Goal: Task Accomplishment & Management: Complete application form

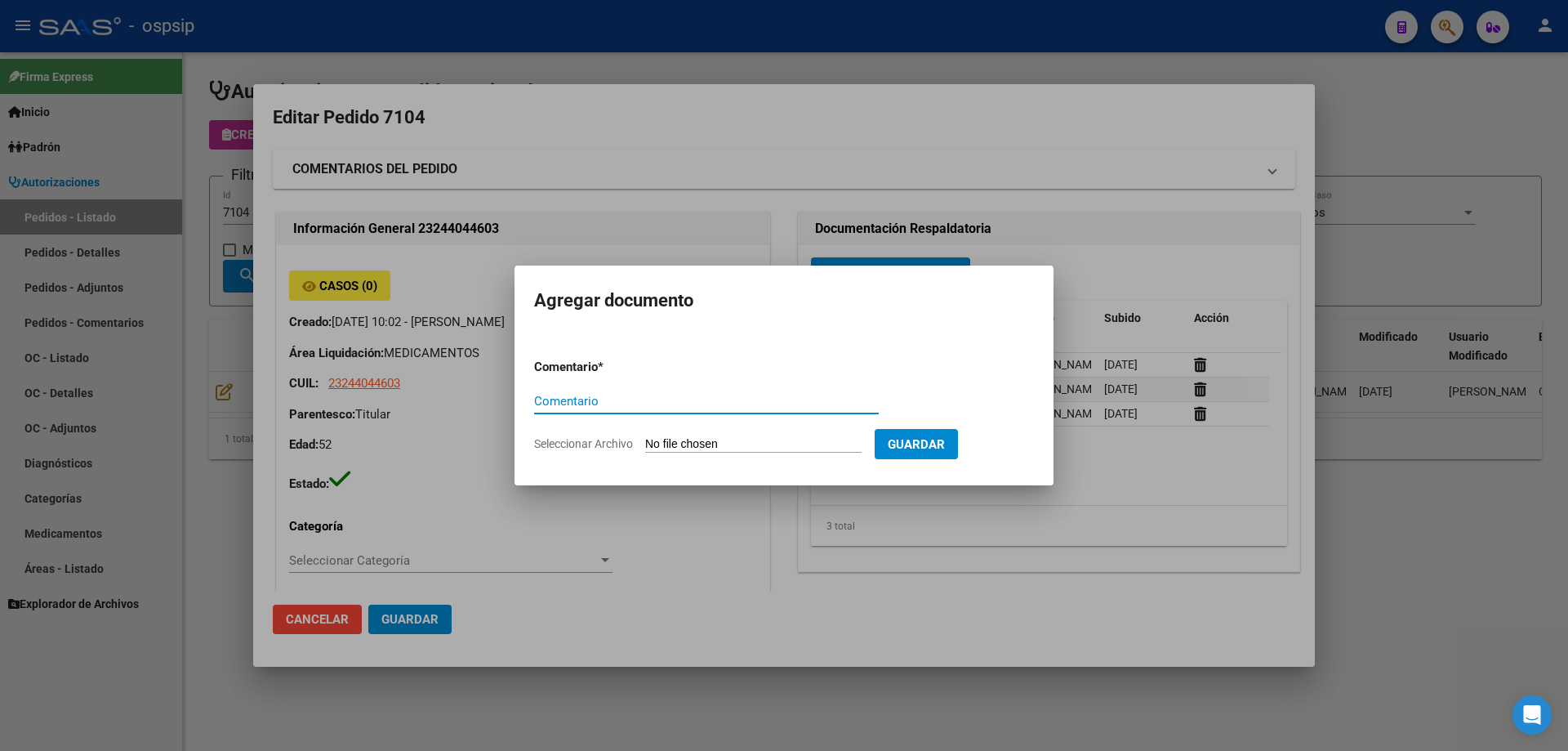
click at [128, 125] on div at bounding box center [784, 376] width 1568 height 751
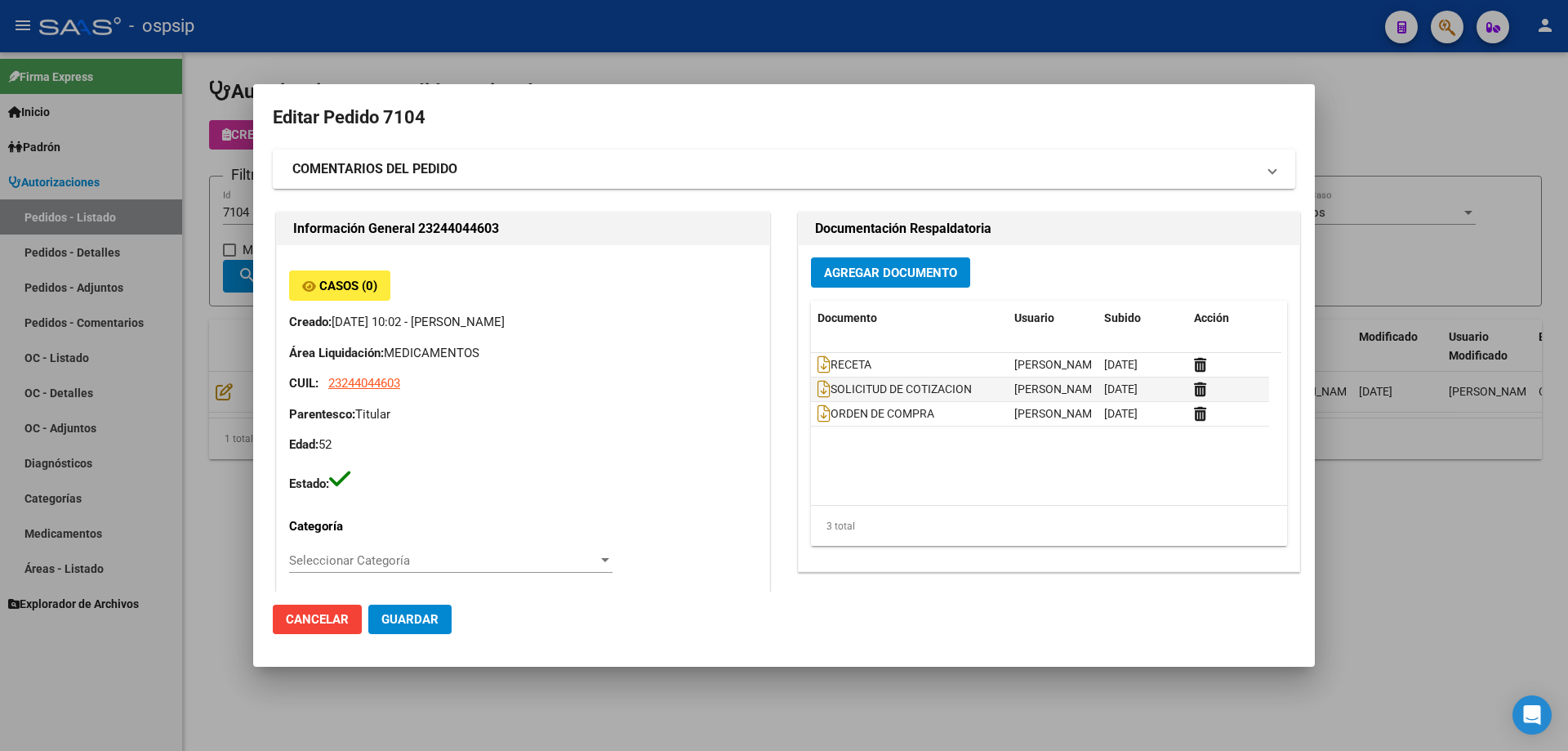
click at [213, 276] on div at bounding box center [784, 376] width 1568 height 751
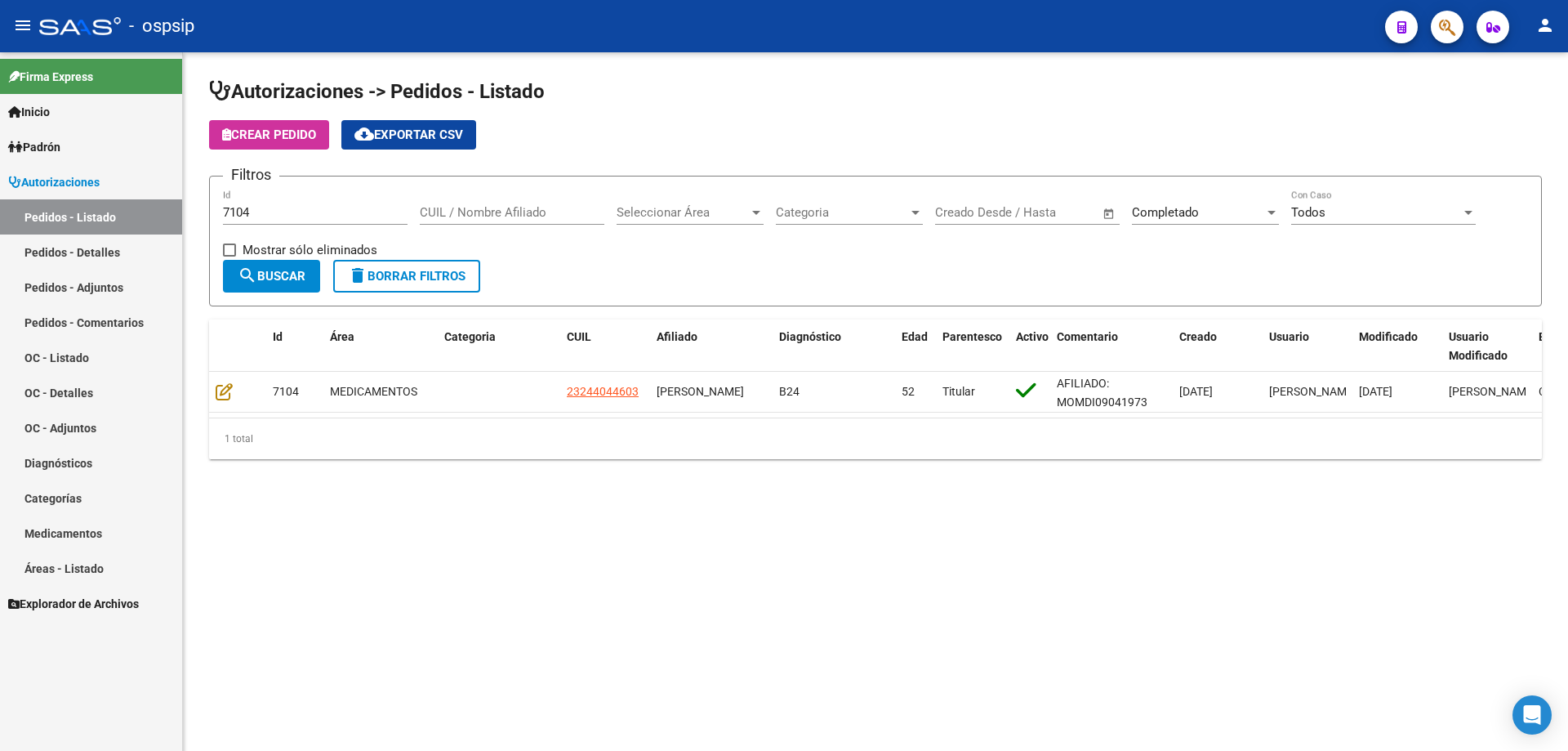
drag, startPoint x: 294, startPoint y: 203, endPoint x: 152, endPoint y: 203, distance: 142.0
click at [152, 203] on mat-sidenav-container "Firma Express Inicio Calendario SSS Instructivos Contacto OS Padrón Afiliados E…" at bounding box center [784, 402] width 1568 height 699
drag, startPoint x: 319, startPoint y: 206, endPoint x: 195, endPoint y: 209, distance: 124.0
click at [195, 209] on div "Autorizaciones -> Pedidos - Listado Crear Pedido cloud_download Exportar CSV Fi…" at bounding box center [876, 282] width 1385 height 459
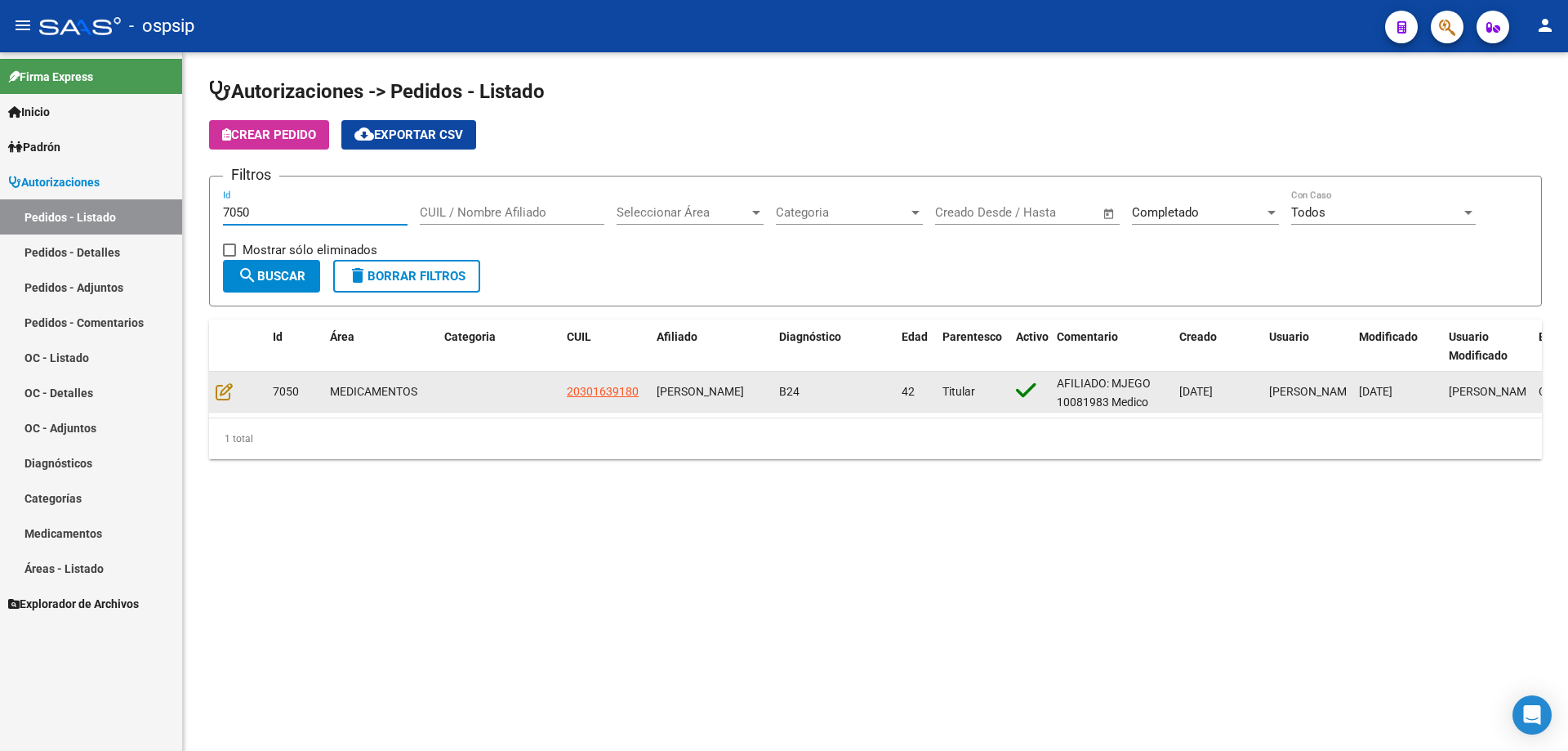
type input "7050"
click at [213, 392] on datatable-body-cell at bounding box center [238, 392] width 57 height 40
click at [218, 389] on icon at bounding box center [224, 391] width 17 height 18
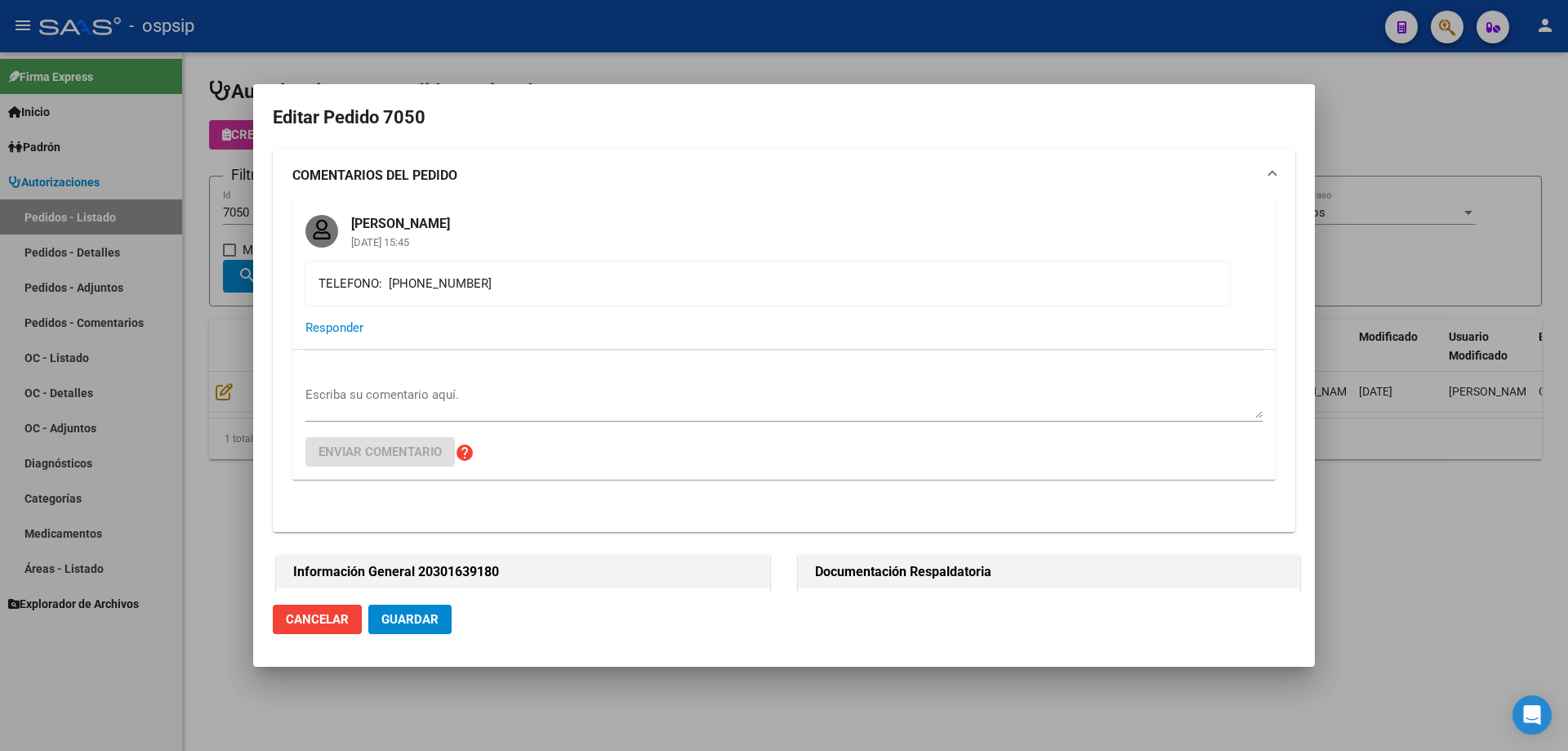
type input "[PERSON_NAME]"
type input "[GEOGRAPHIC_DATA], [STREET_ADDRESS][PERSON_NAME]"
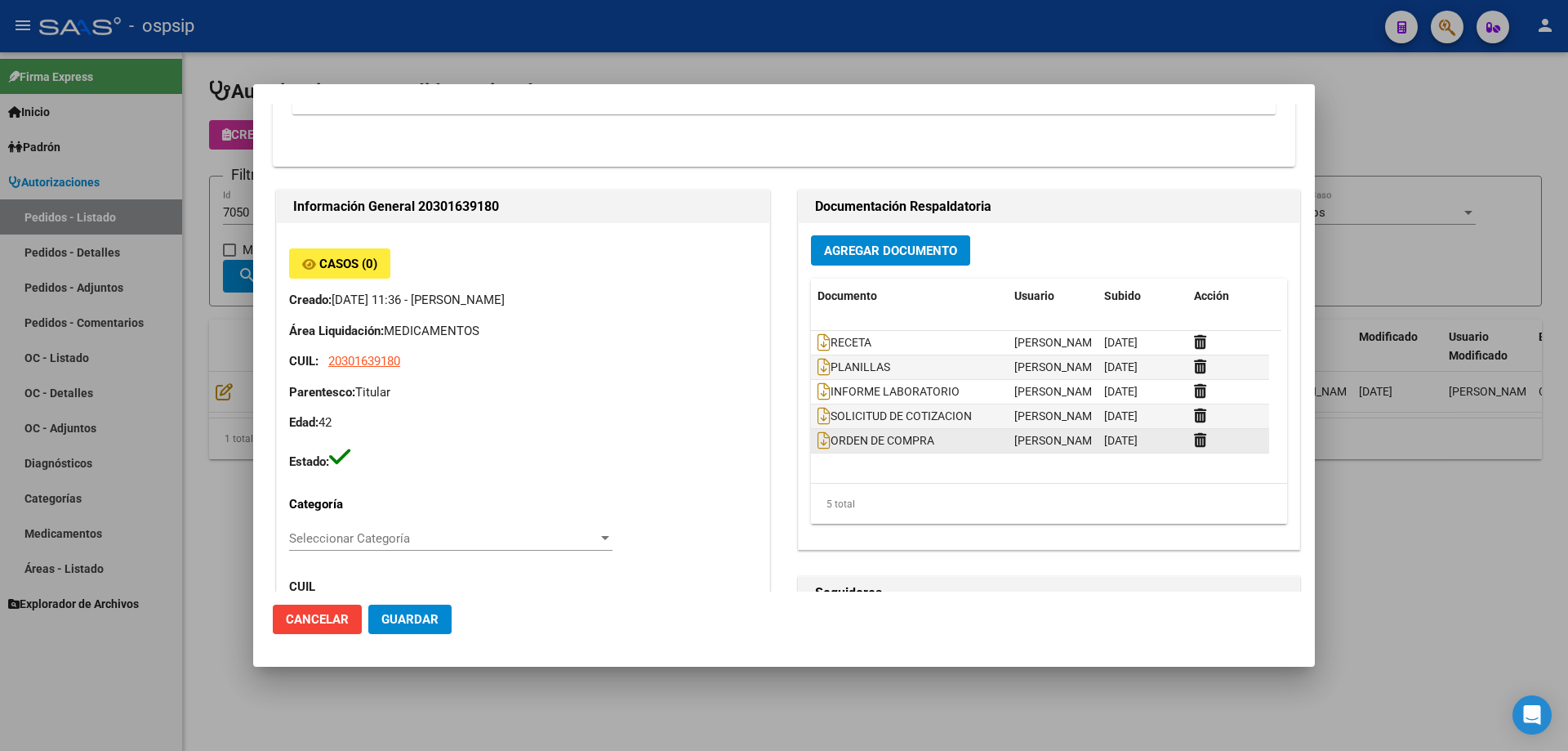
scroll to position [408, 0]
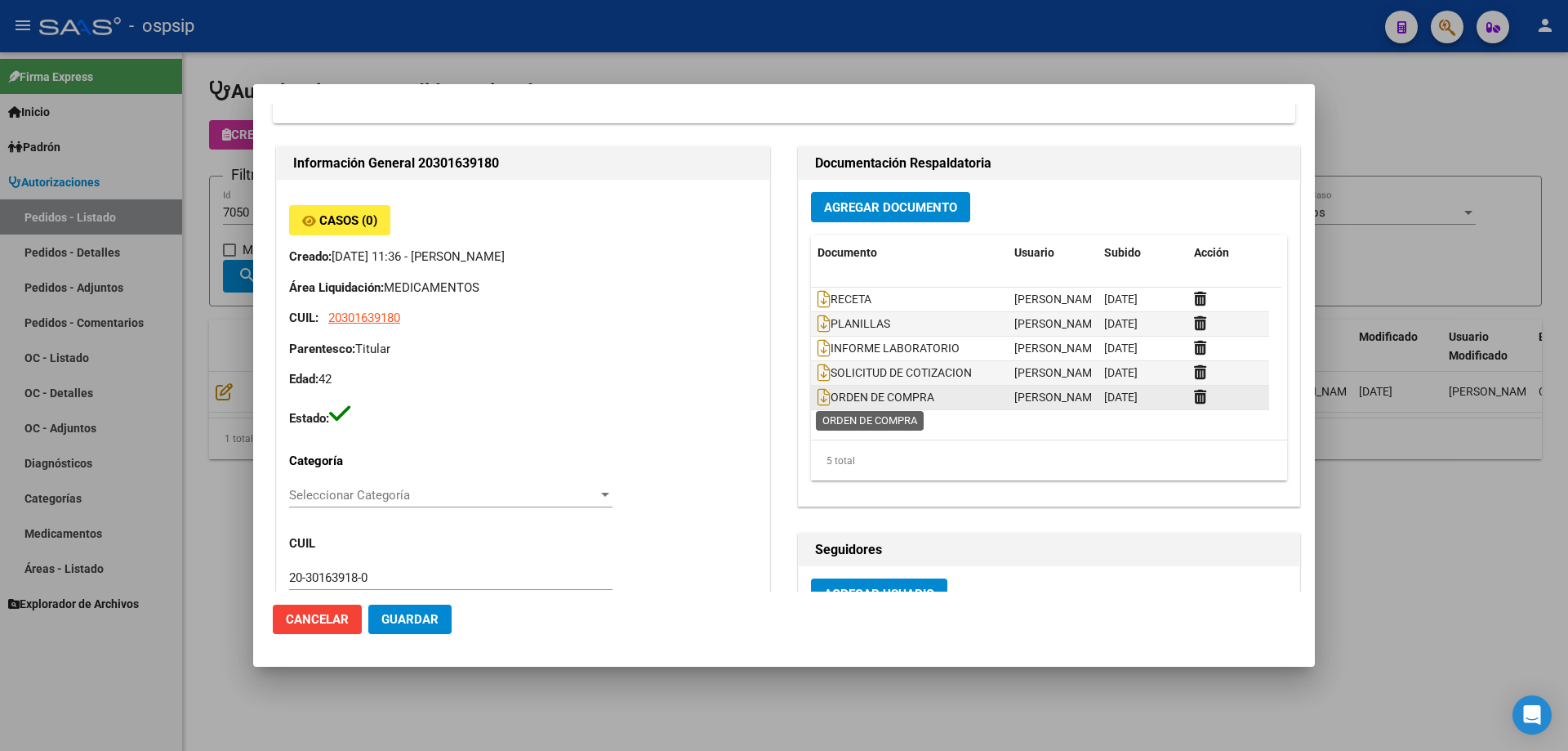
click at [825, 401] on span "ORDEN DE COMPRA" at bounding box center [876, 397] width 116 height 13
click at [817, 396] on icon at bounding box center [823, 397] width 13 height 18
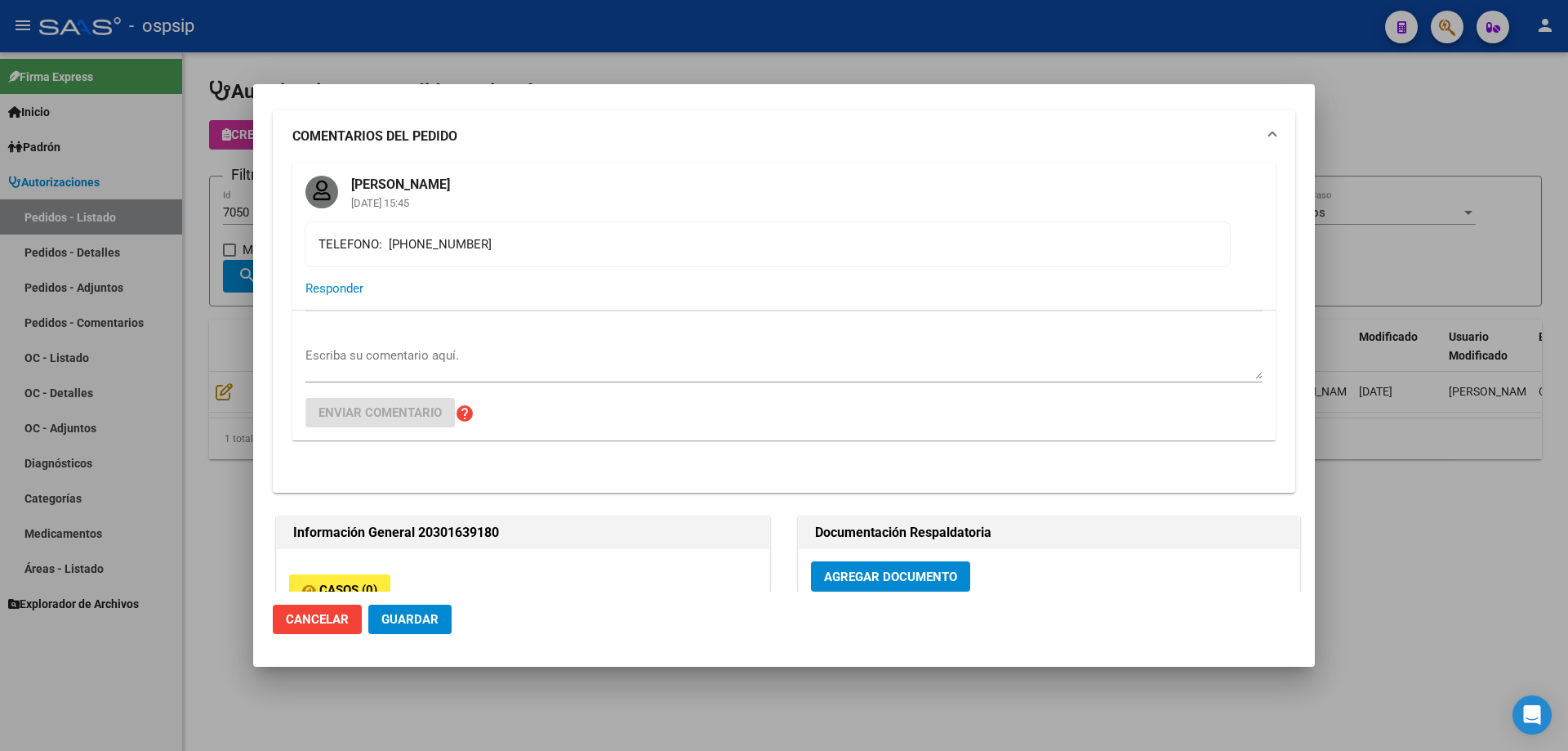
scroll to position [0, 0]
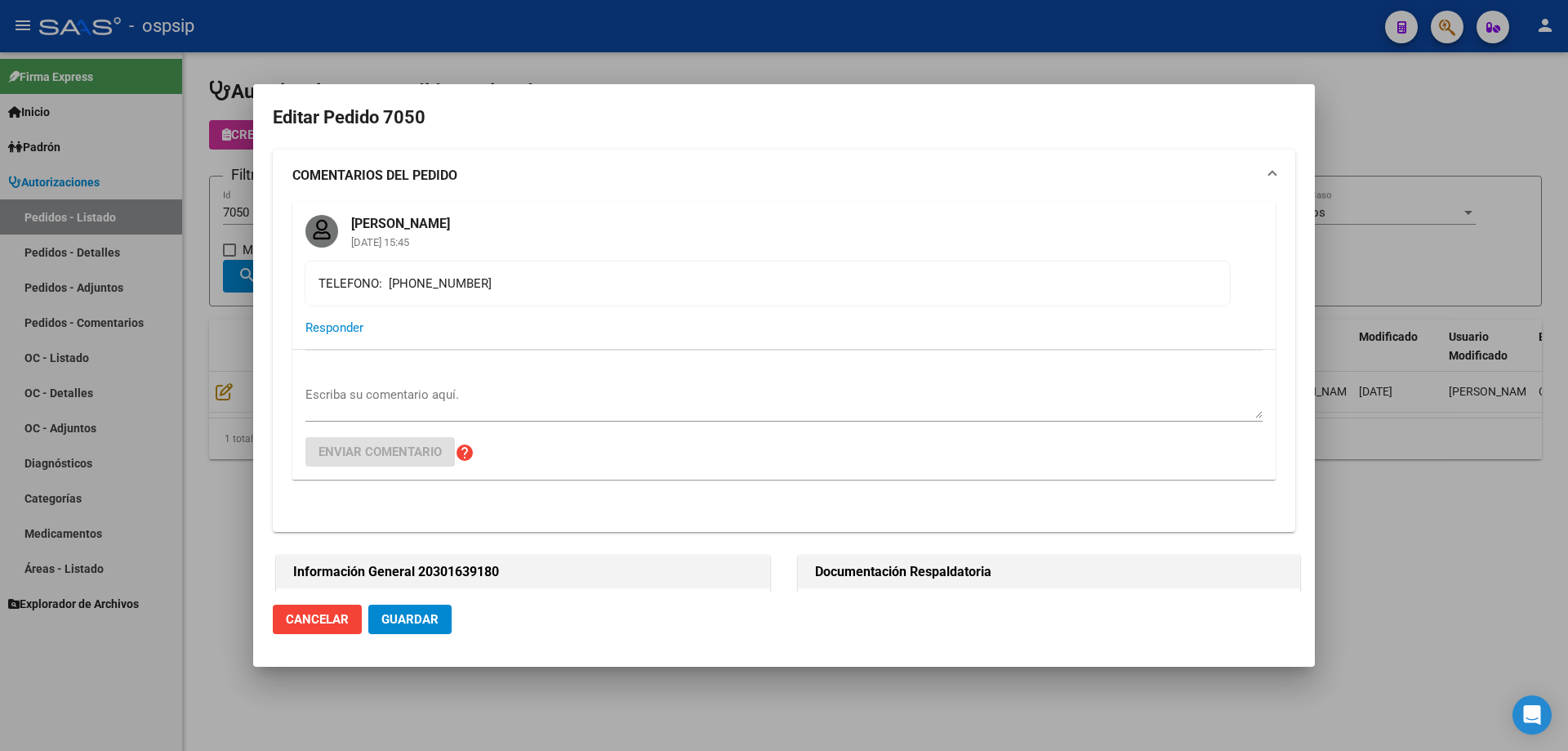
drag, startPoint x: 466, startPoint y: 279, endPoint x: 283, endPoint y: 269, distance: 183.3
click at [283, 269] on div "[PERSON_NAME] [DATE] 15:45 TELEFONO: [PHONE_NUMBER] Responder Escriba su coment…" at bounding box center [784, 366] width 1022 height 330
copy div "TELEFONO: [PHONE_NUMBER]"
click at [247, 349] on div at bounding box center [784, 376] width 1568 height 751
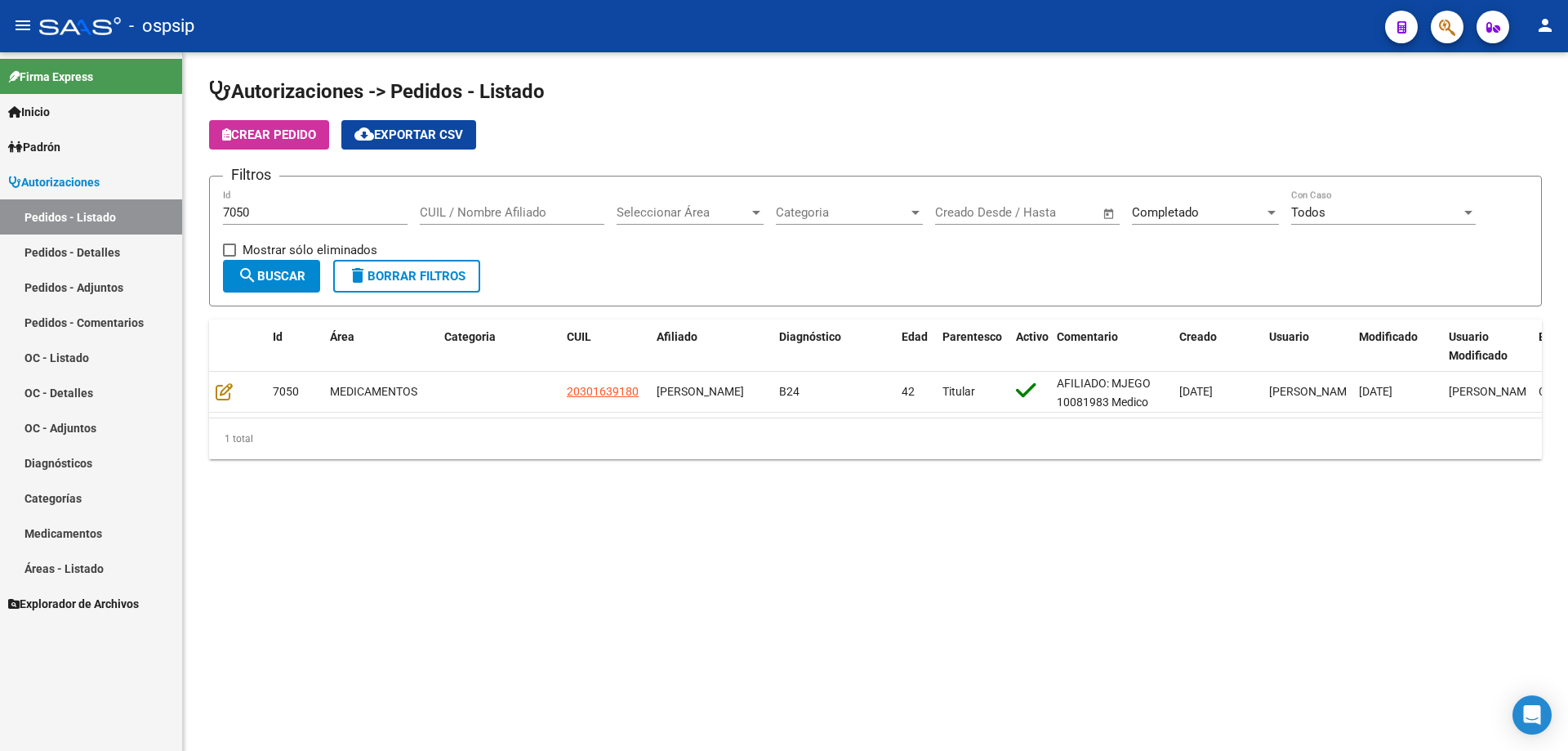
drag, startPoint x: 261, startPoint y: 203, endPoint x: 170, endPoint y: 209, distance: 91.2
click at [170, 209] on mat-sidenav-container "Firma Express Inicio Calendario SSS Instructivos Contacto OS Padrón Afiliados E…" at bounding box center [784, 402] width 1568 height 699
drag, startPoint x: 295, startPoint y: 217, endPoint x: 78, endPoint y: 204, distance: 217.4
click at [78, 204] on mat-sidenav-container "Firma Express Inicio Calendario SSS Instructivos Contacto OS Padrón Afiliados E…" at bounding box center [784, 402] width 1568 height 699
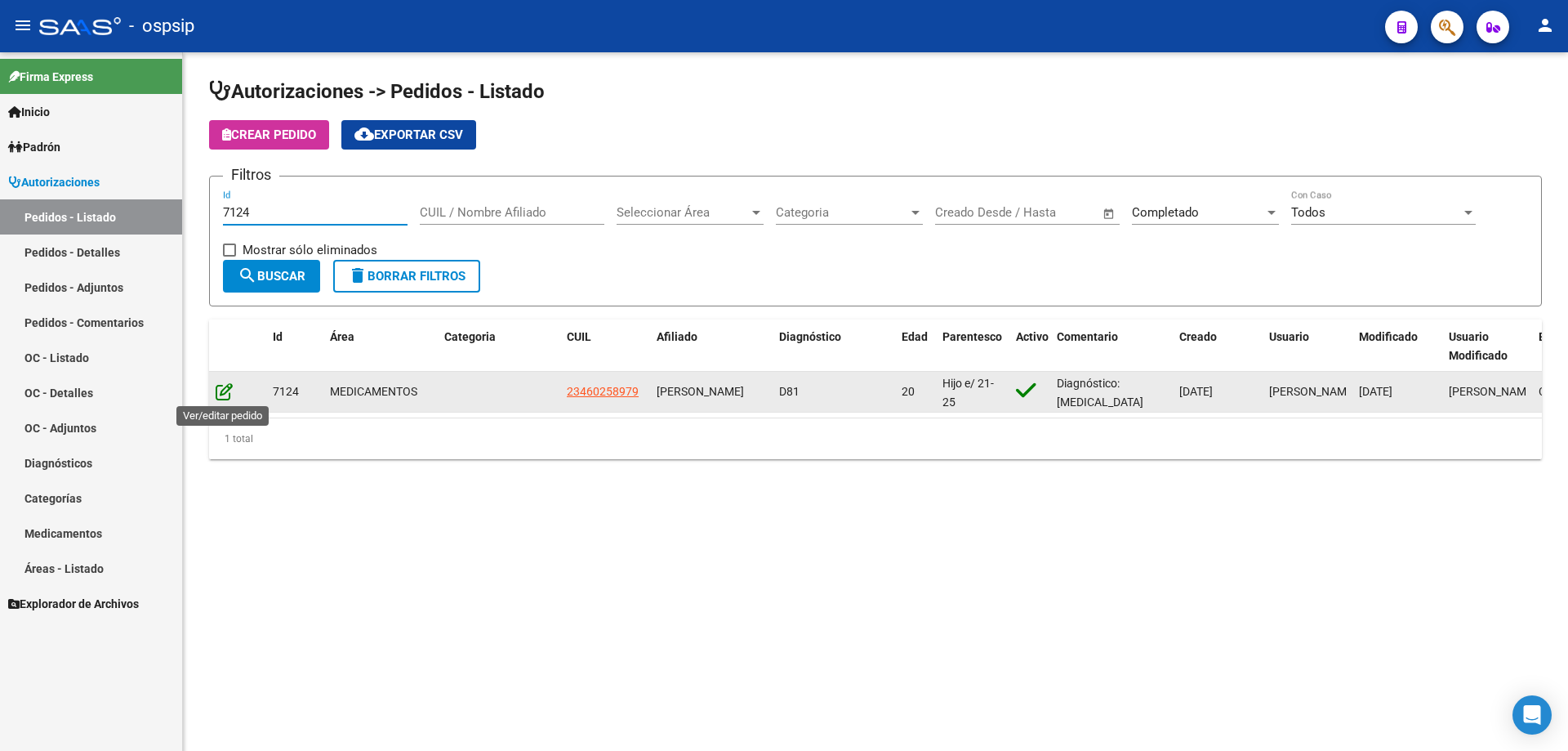
type input "7124"
click at [224, 399] on icon at bounding box center [224, 391] width 17 height 18
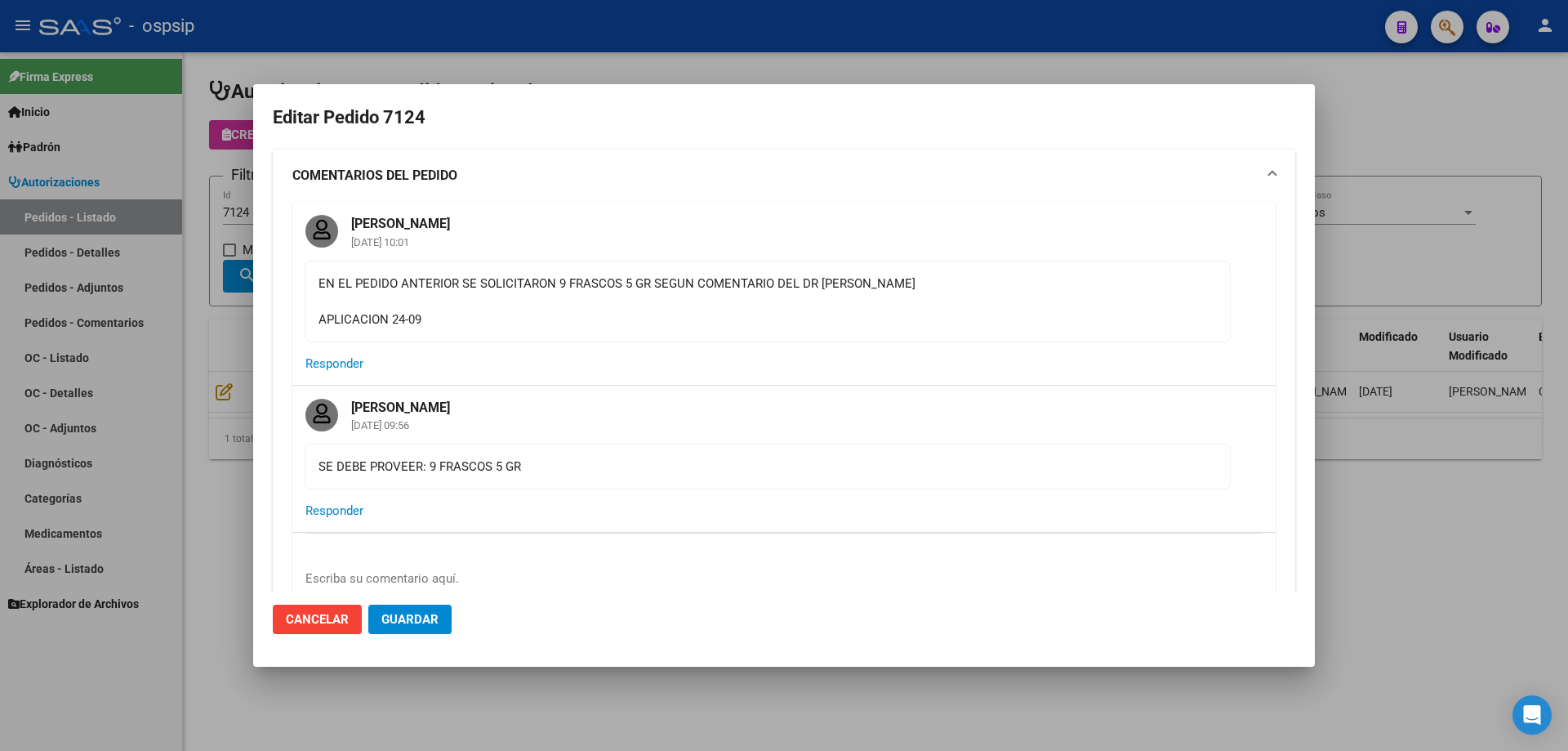
type input "Capital Federal, [STREET_ADDRESS]"
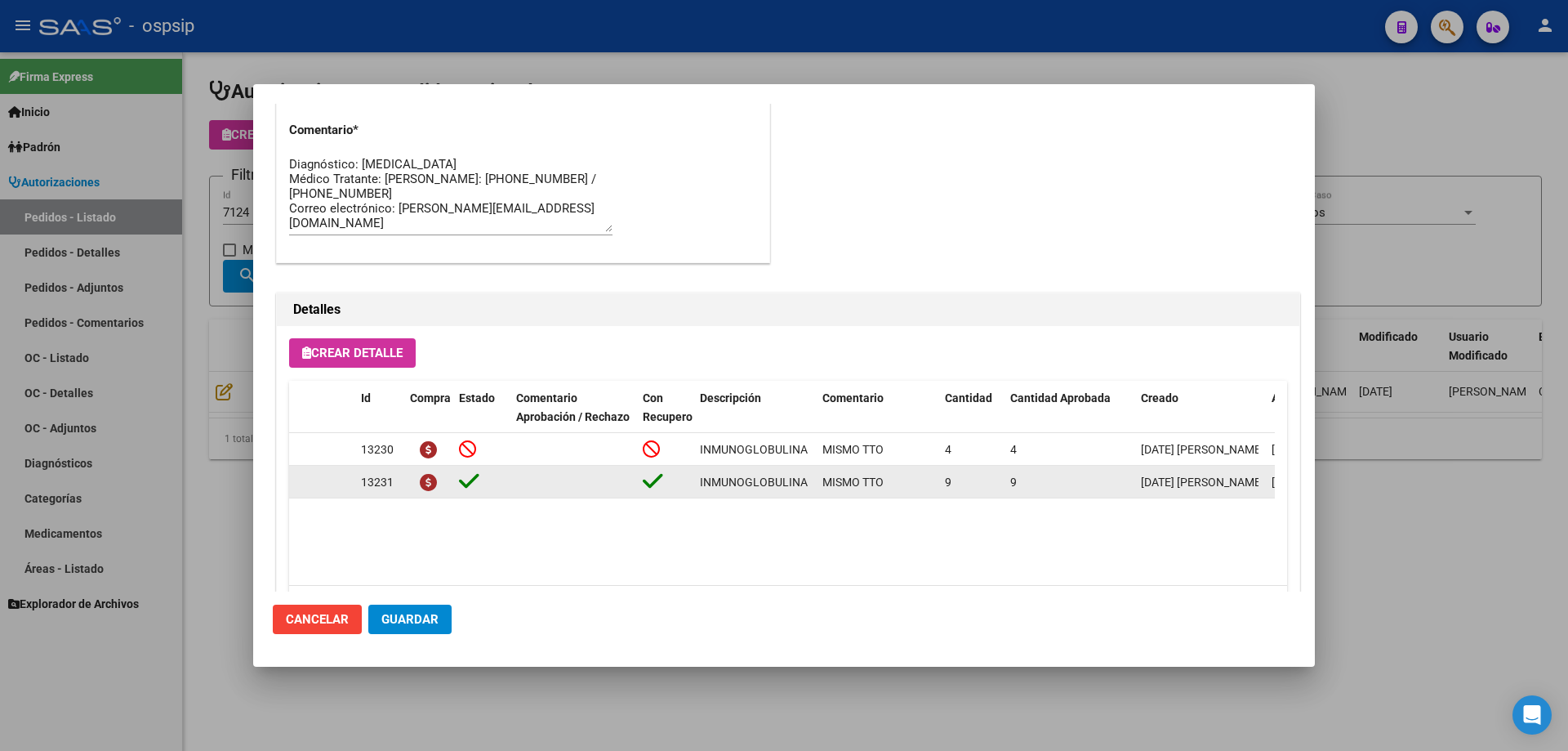
scroll to position [1588, 0]
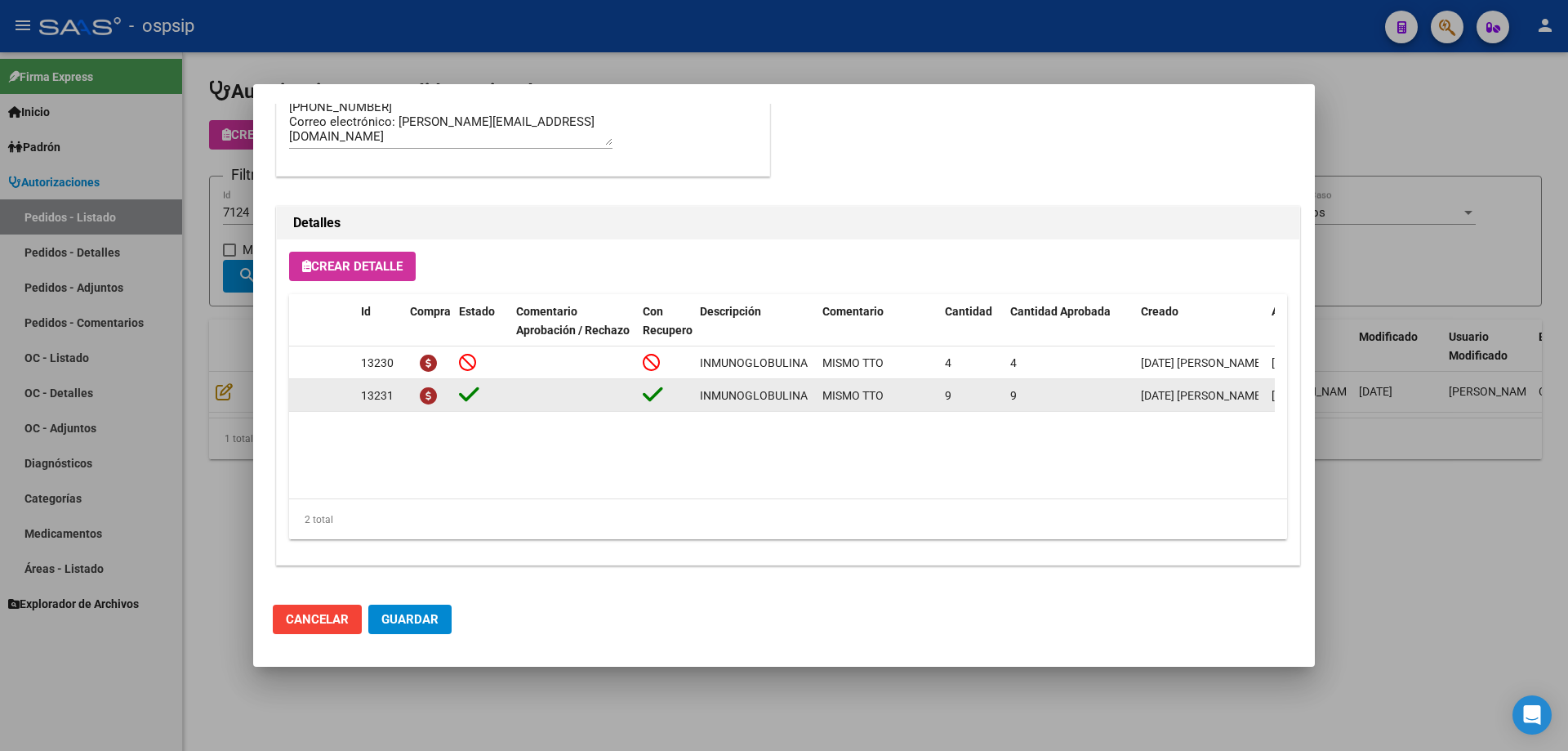
click at [698, 396] on datatable-body-cell "INMUNOGLOBULINA HUMANA NORMAL (5 G /100ML ENV.)" at bounding box center [754, 395] width 122 height 32
drag, startPoint x: 700, startPoint y: 392, endPoint x: 822, endPoint y: 385, distance: 122.2
click at [822, 385] on div "13231 INMUNOGLOBULINA HUMANA NORMAL (5 G /100ML ENV.) MISMO TTO 9 9 [DATE] [PER…" at bounding box center [899, 395] width 1220 height 33
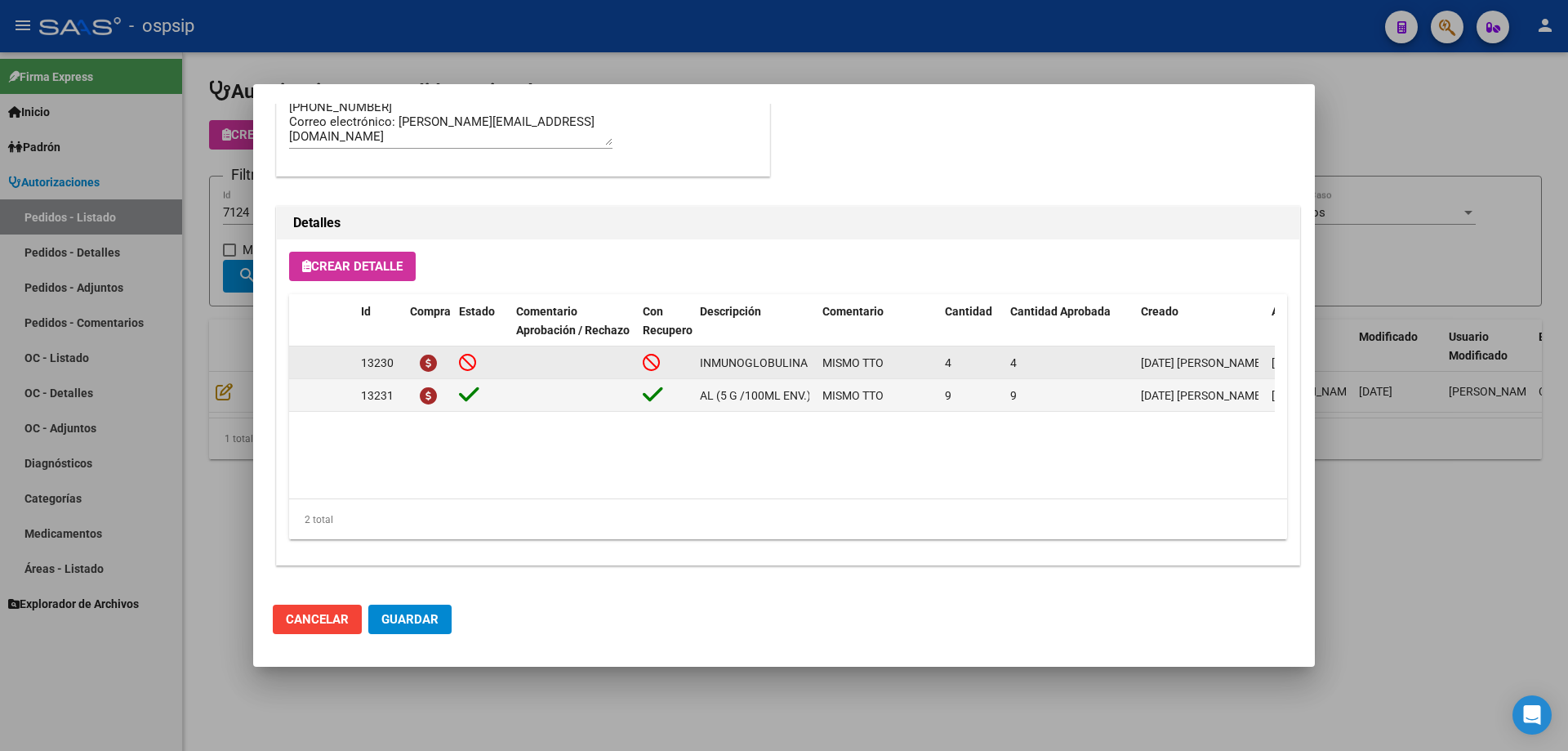
copy span "INMUNOGLOBULINA HUMANA NORMAL (5 G /100ML ENV.)"
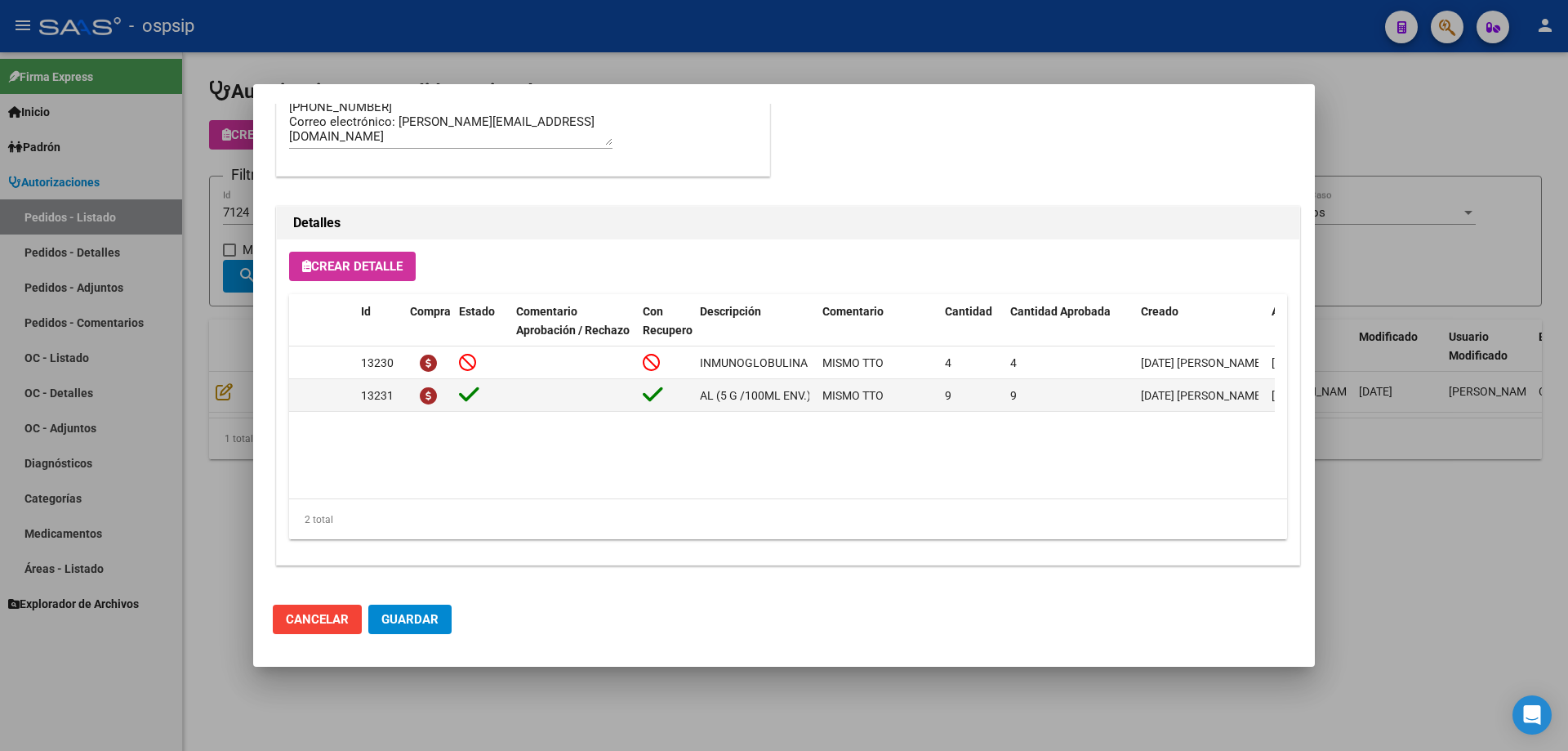
click at [234, 162] on div at bounding box center [784, 376] width 1568 height 751
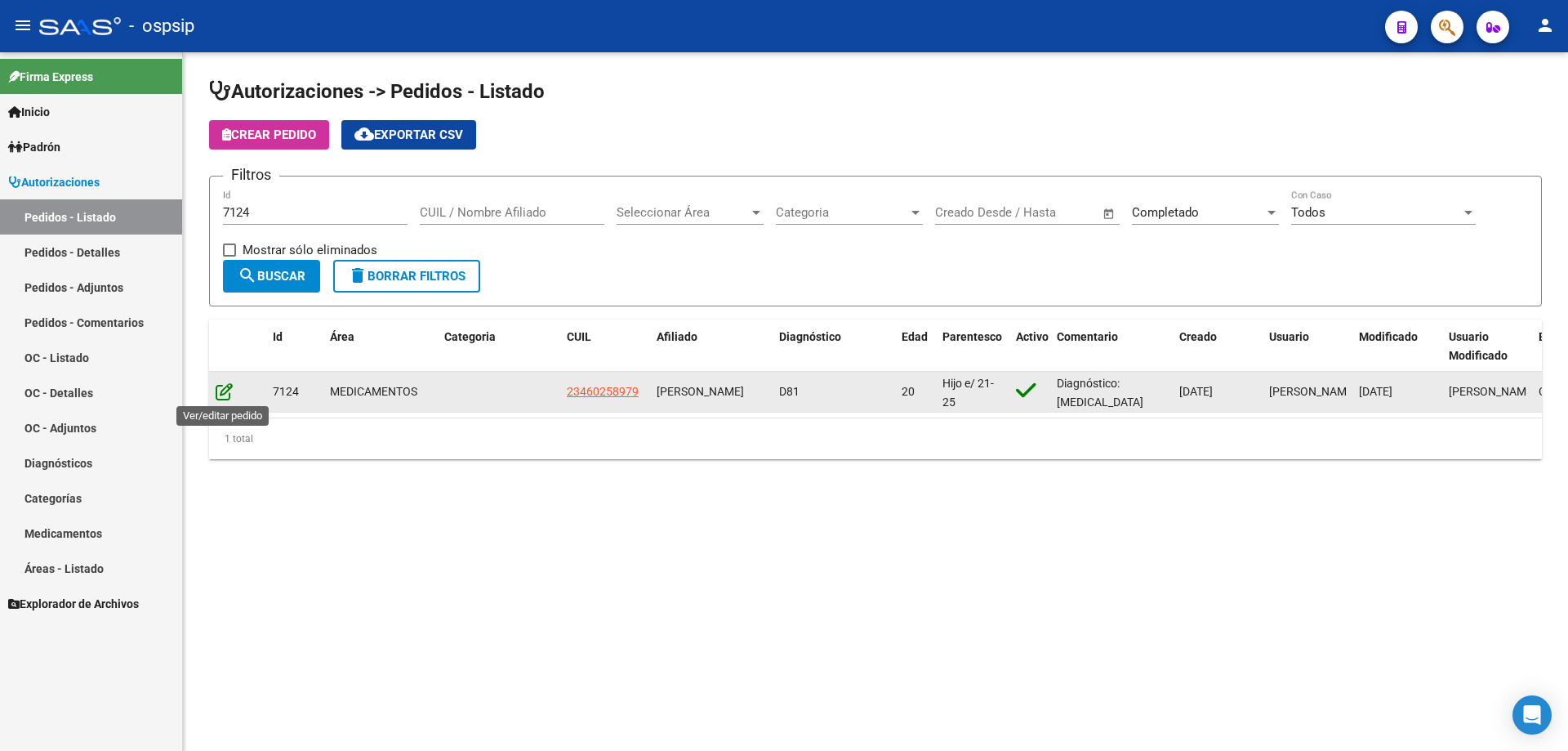
click at [220, 389] on icon at bounding box center [224, 391] width 17 height 18
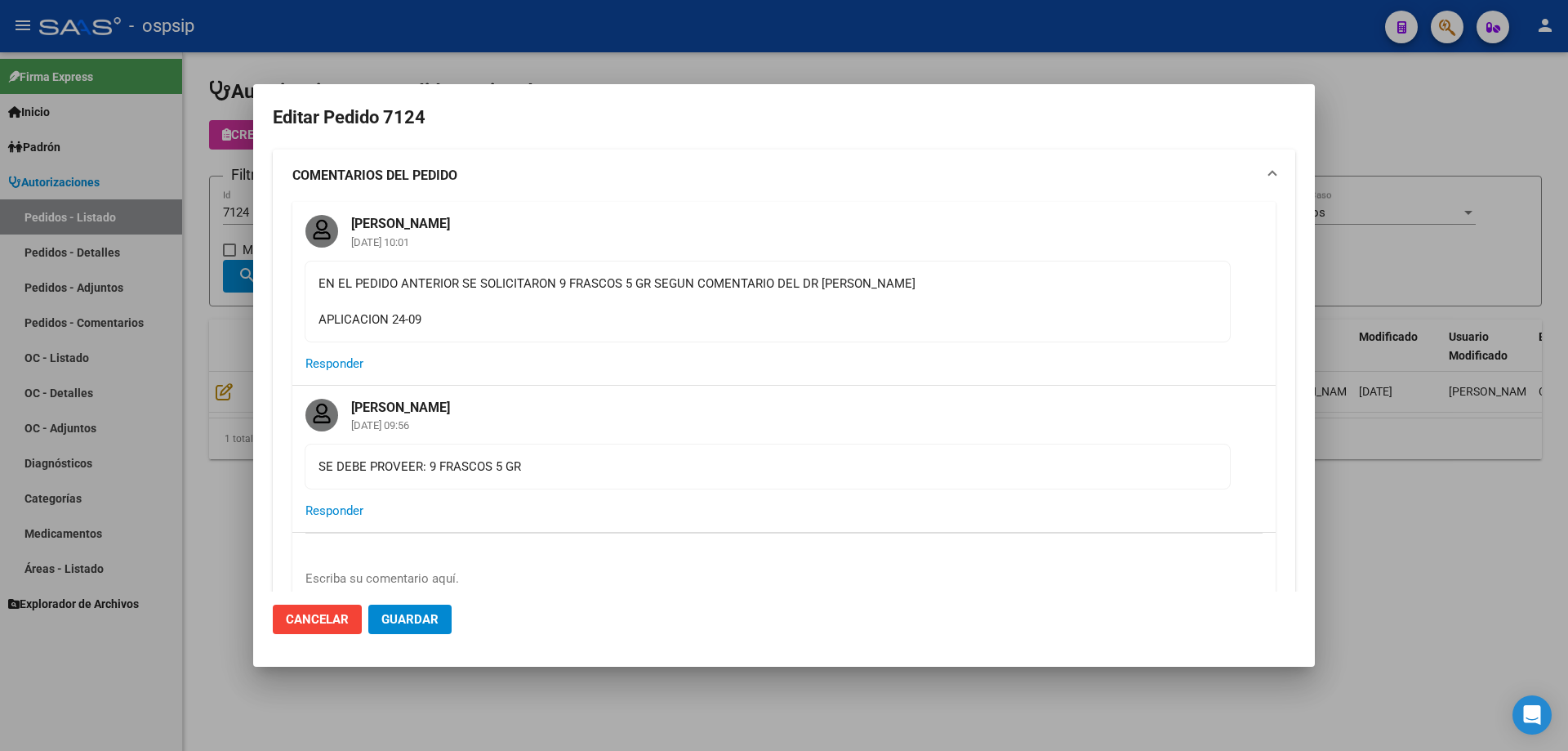
type input "Capital Federal, [STREET_ADDRESS]"
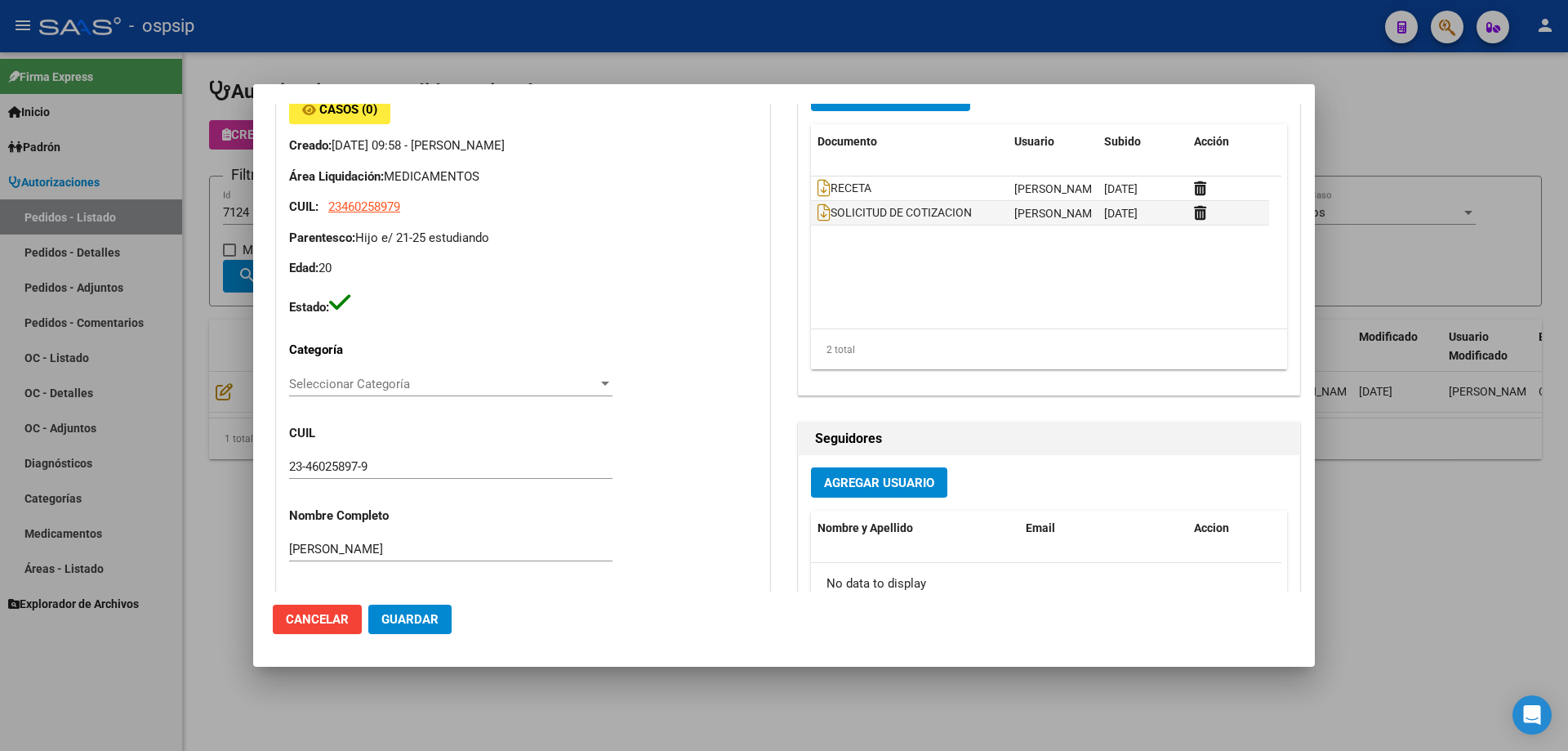
scroll to position [490, 0]
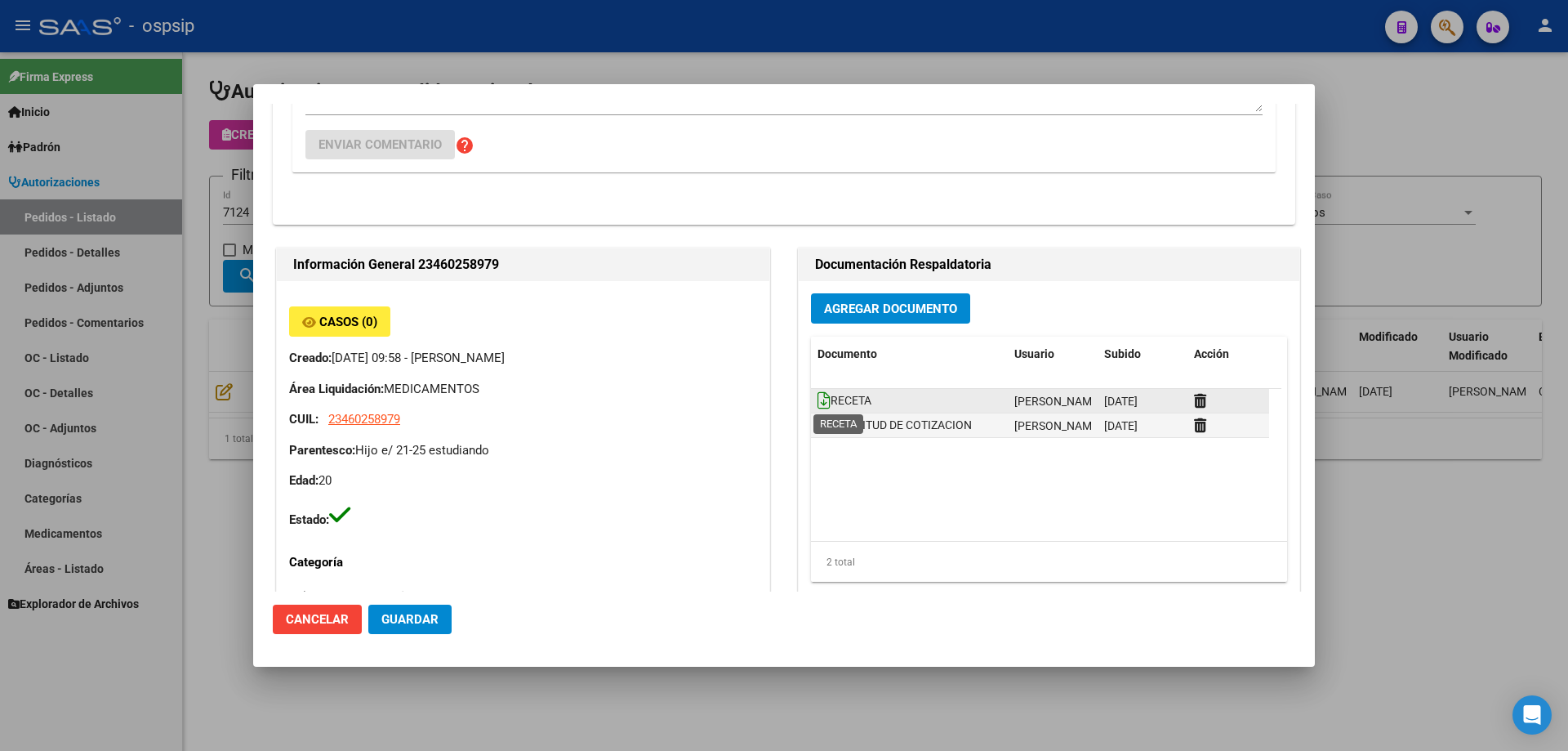
click at [819, 403] on icon at bounding box center [823, 400] width 13 height 18
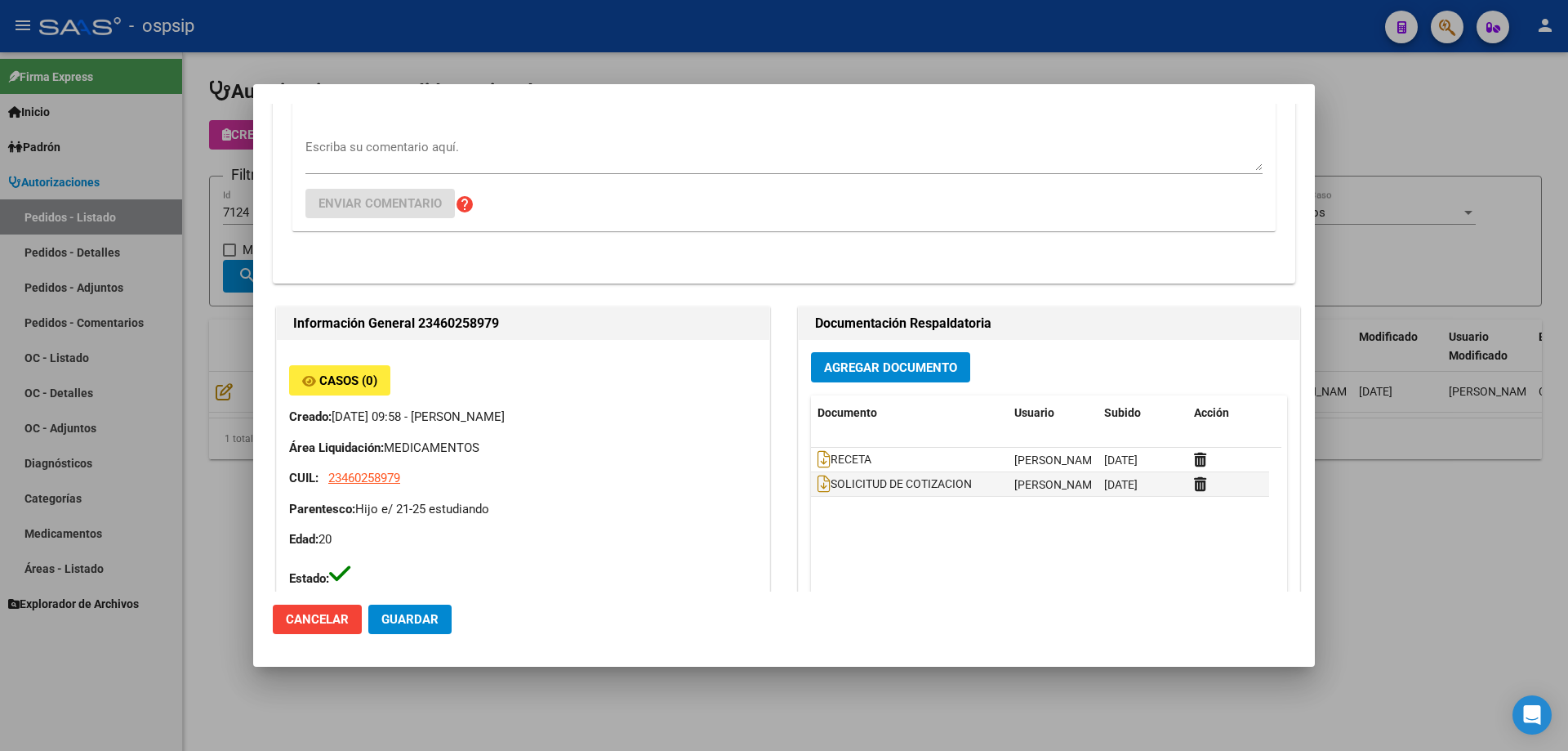
scroll to position [245, 0]
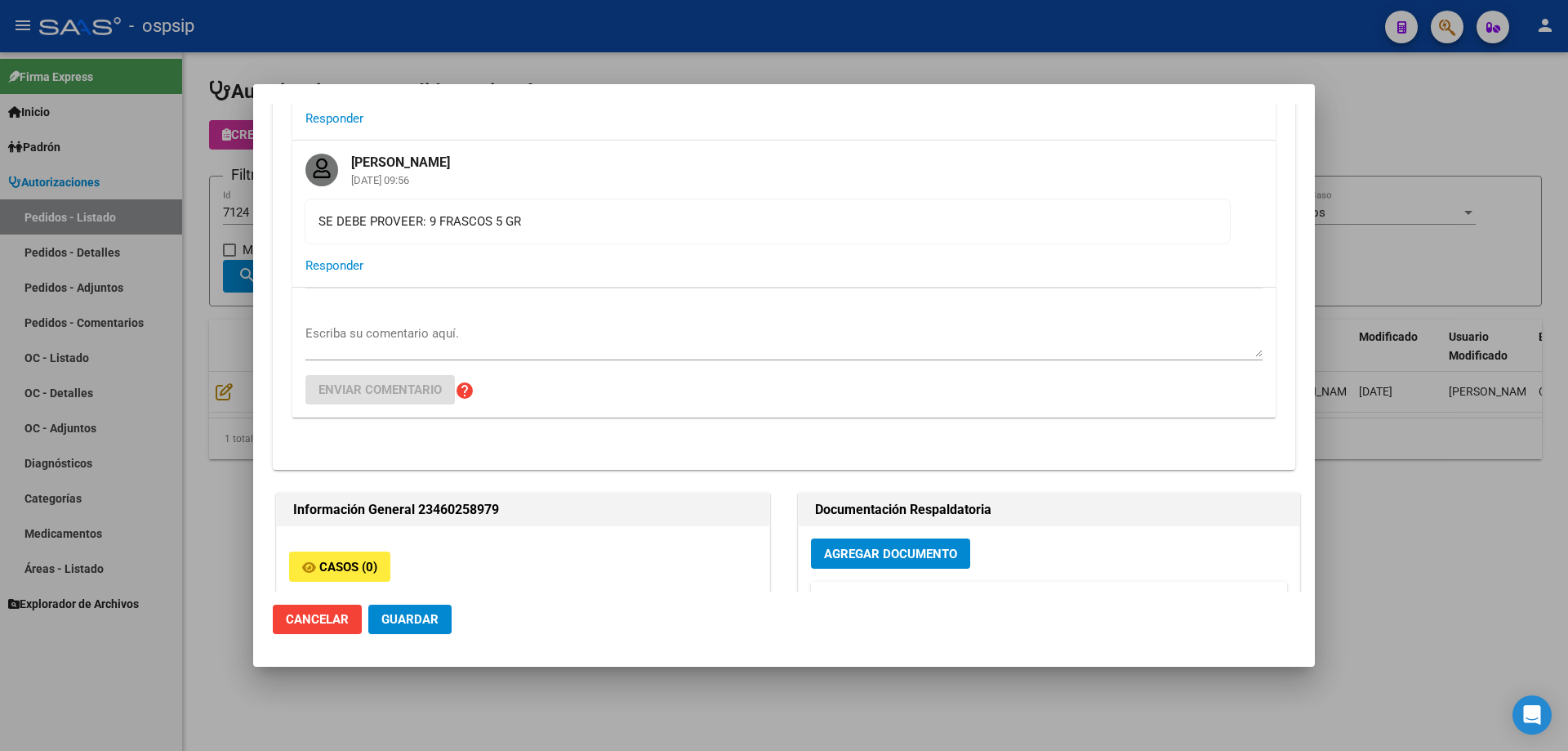
click at [209, 244] on div at bounding box center [784, 376] width 1568 height 751
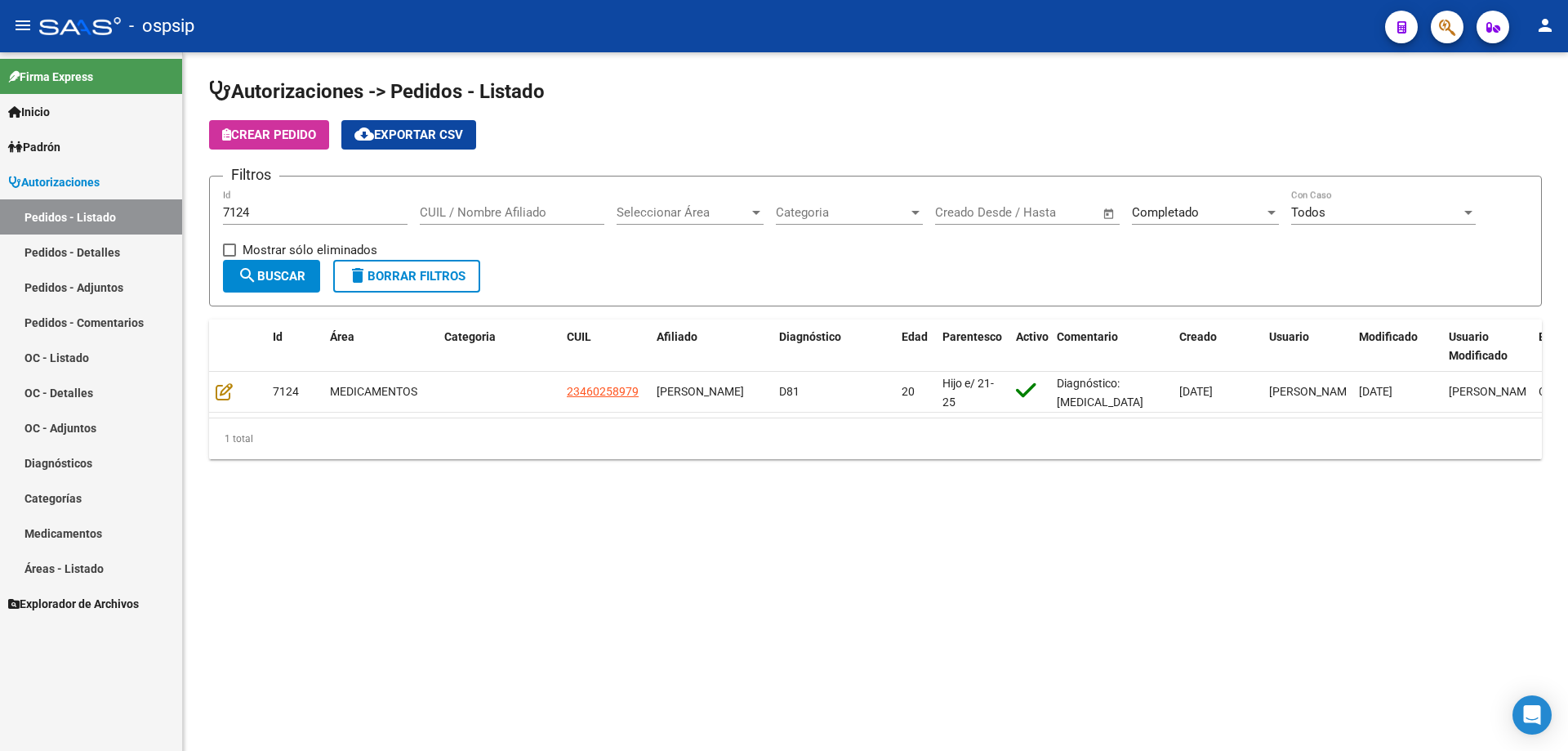
drag, startPoint x: 288, startPoint y: 217, endPoint x: 39, endPoint y: 213, distance: 249.0
click at [39, 217] on mat-sidenav-container "Firma Express Inicio Calendario SSS Instructivos Contacto OS Padrón Afiliados E…" at bounding box center [784, 402] width 1568 height 699
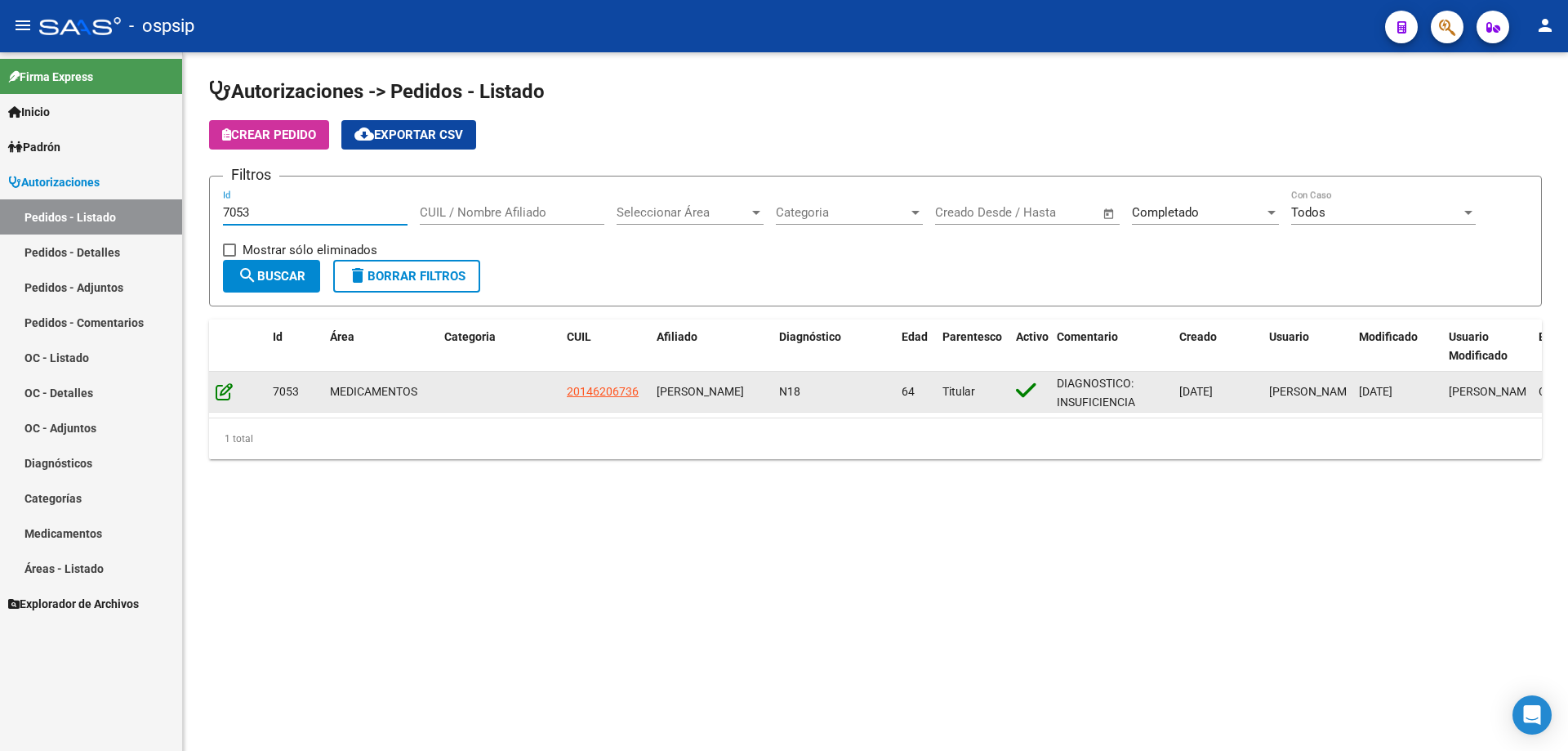
type input "7053"
click at [226, 387] on icon at bounding box center [224, 391] width 17 height 18
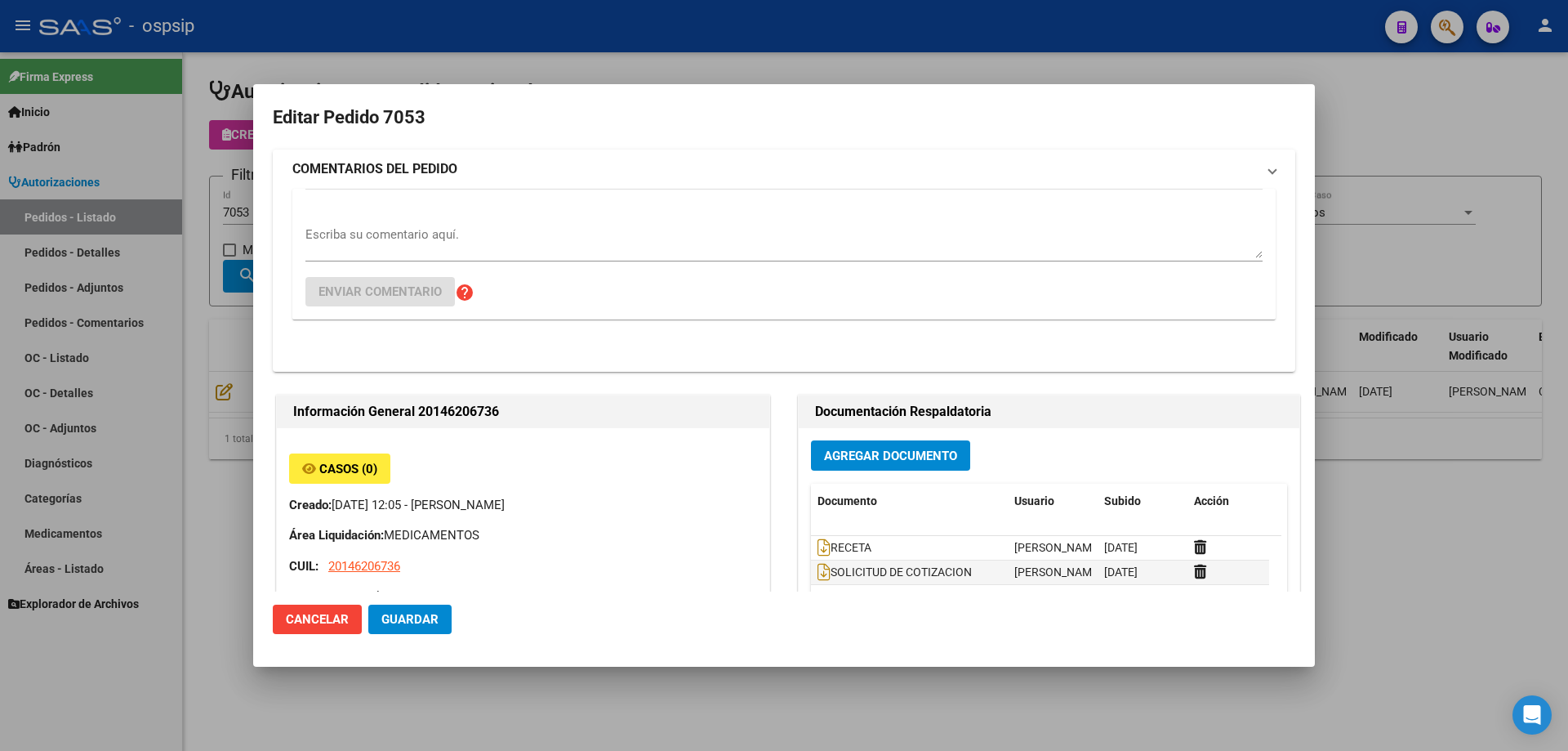
type input "[GEOGRAPHIC_DATA], [GEOGRAPHIC_DATA][PERSON_NAME], 55 2228"
click at [837, 449] on span "Agregar Documento" at bounding box center [891, 456] width 133 height 14
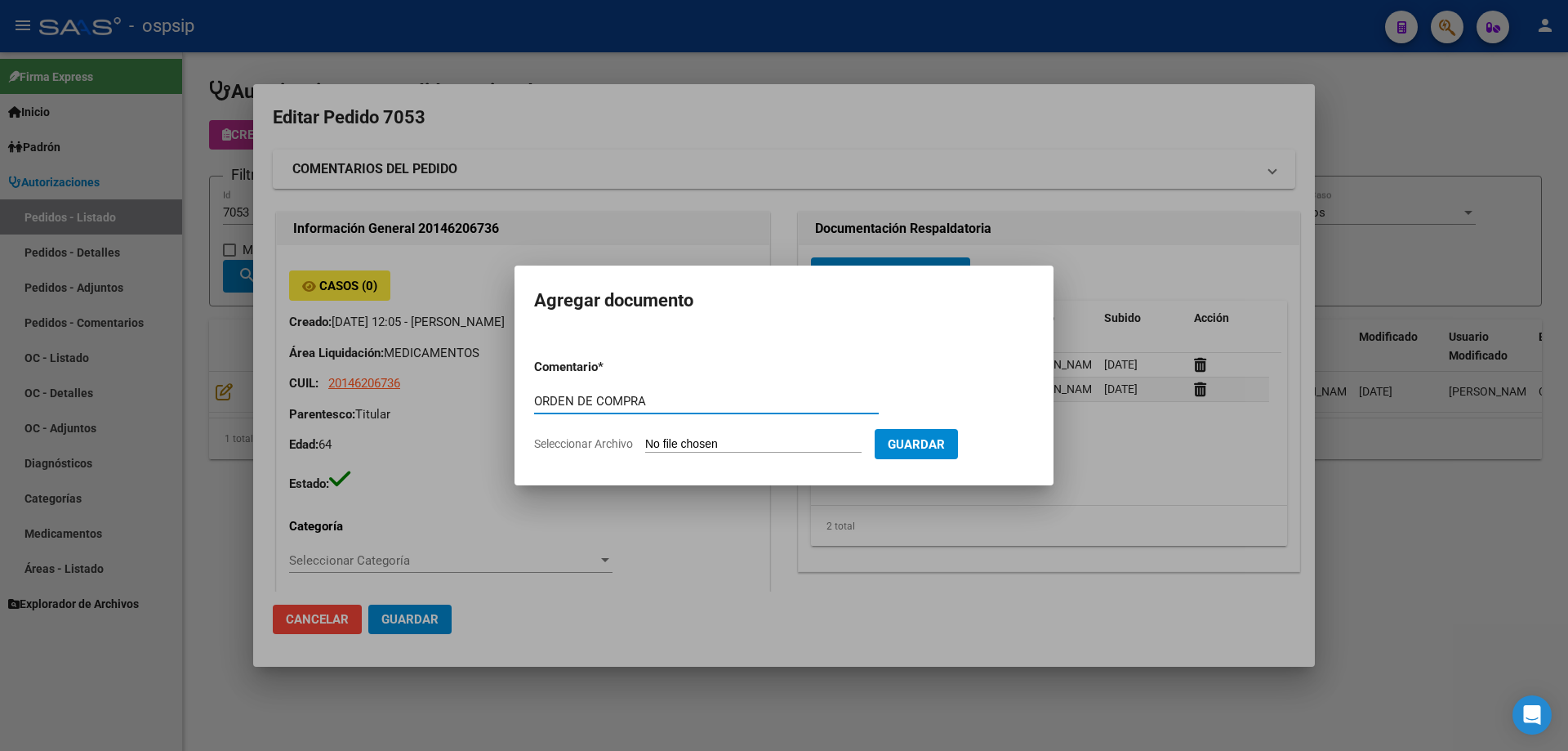
drag, startPoint x: 644, startPoint y: 402, endPoint x: 465, endPoint y: 402, distance: 179.0
click at [465, 402] on div "Editar Pedido 7053 COMENTARIOS DEL PEDIDO Escriba su comentario aquí. Enviar co…" at bounding box center [784, 376] width 1568 height 751
type input "ORDEN DE COMPRA"
type input "C:\fakepath\OC 7053 NEOSALUD (1).pdf"
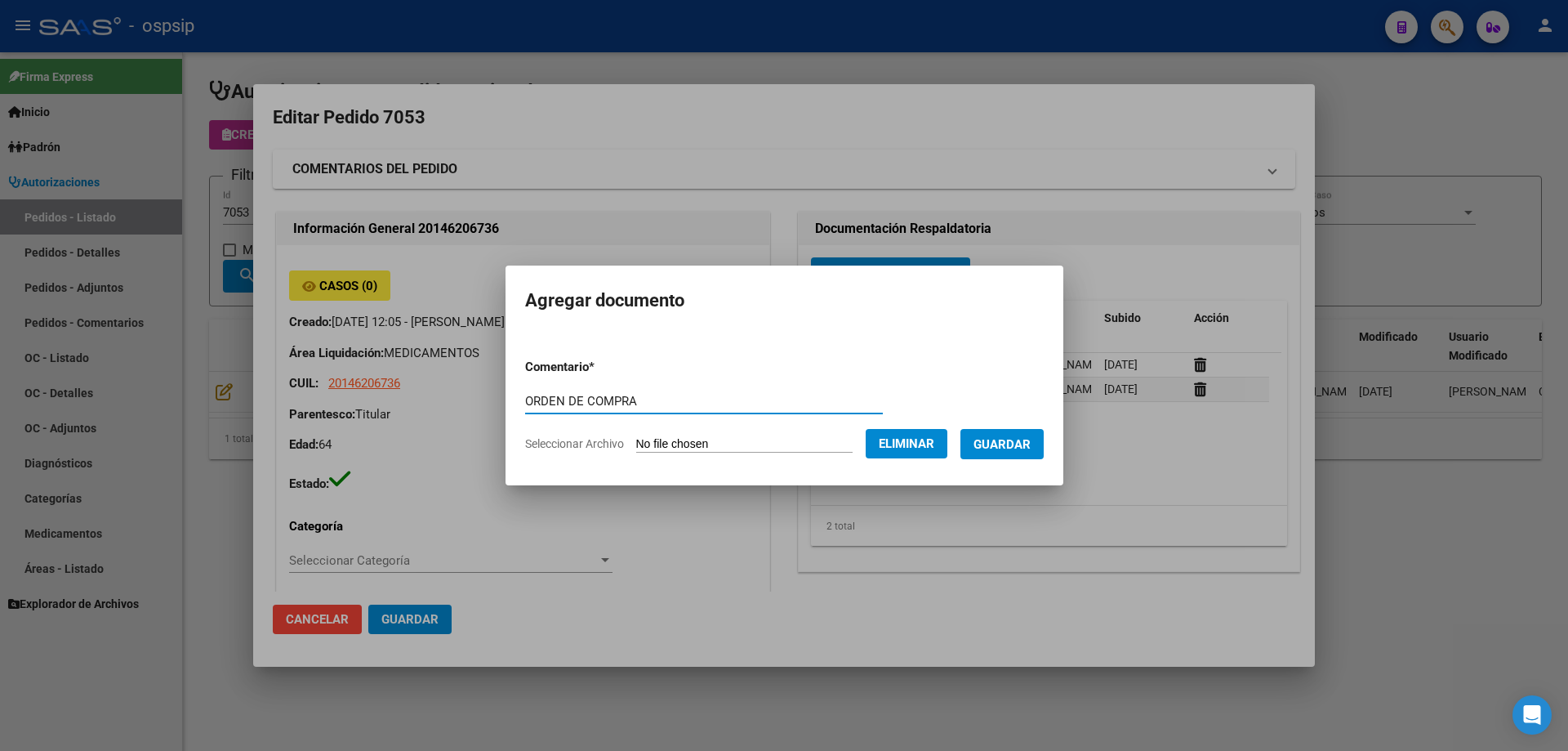
click at [1015, 435] on button "Guardar" at bounding box center [1002, 444] width 84 height 30
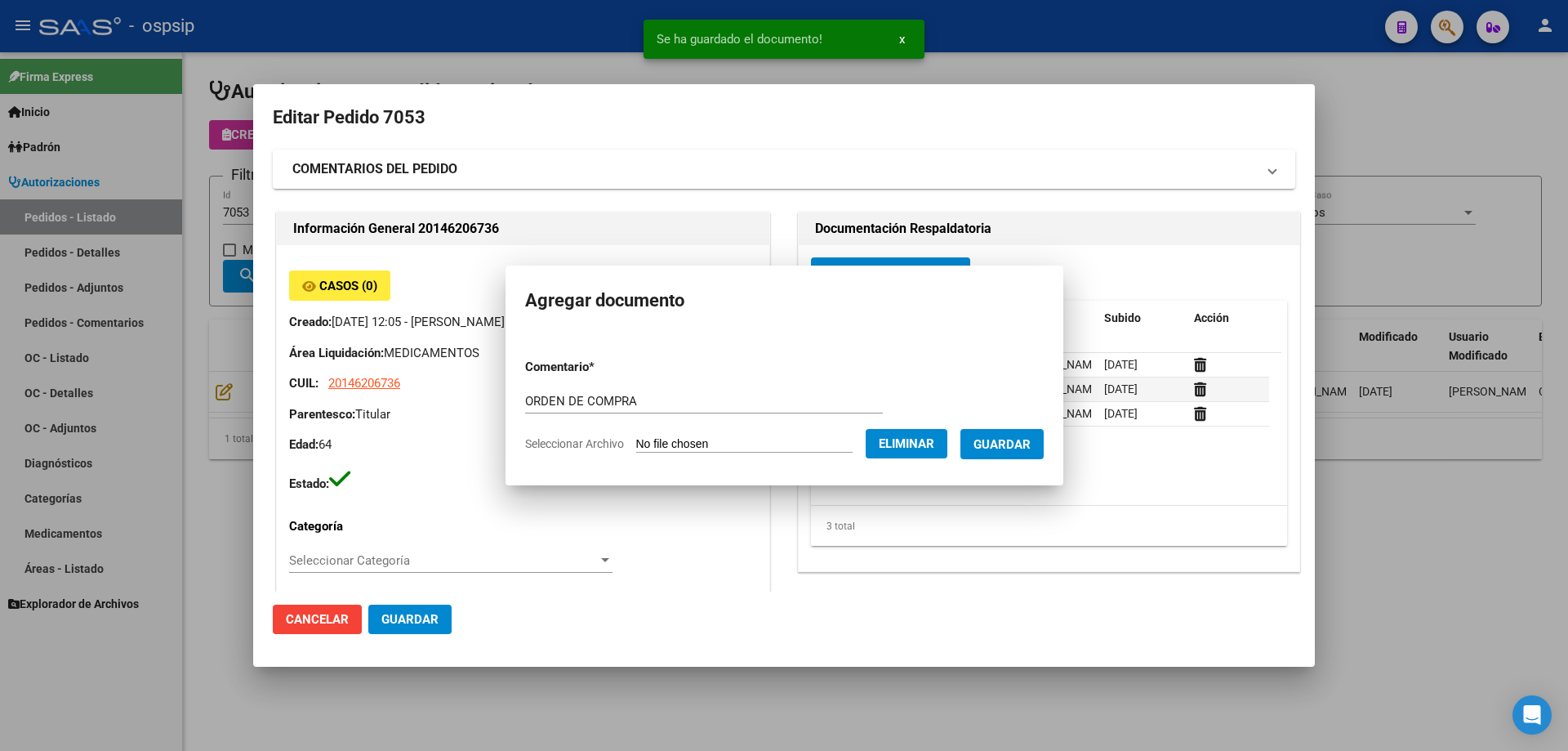
drag, startPoint x: 139, startPoint y: 141, endPoint x: 269, endPoint y: 192, distance: 139.6
click at [143, 140] on div at bounding box center [784, 376] width 1568 height 751
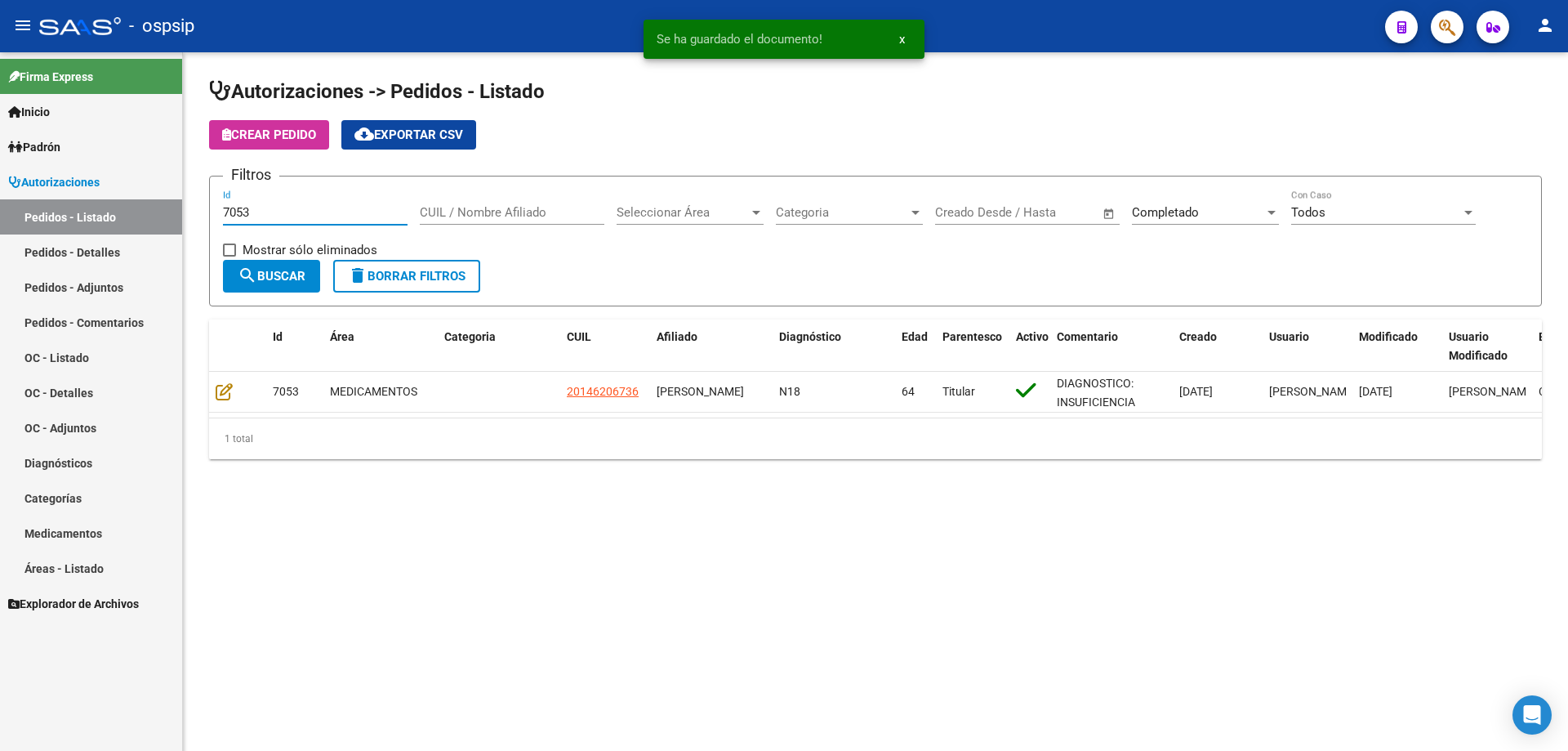
click at [276, 213] on input "7053" at bounding box center [315, 212] width 185 height 14
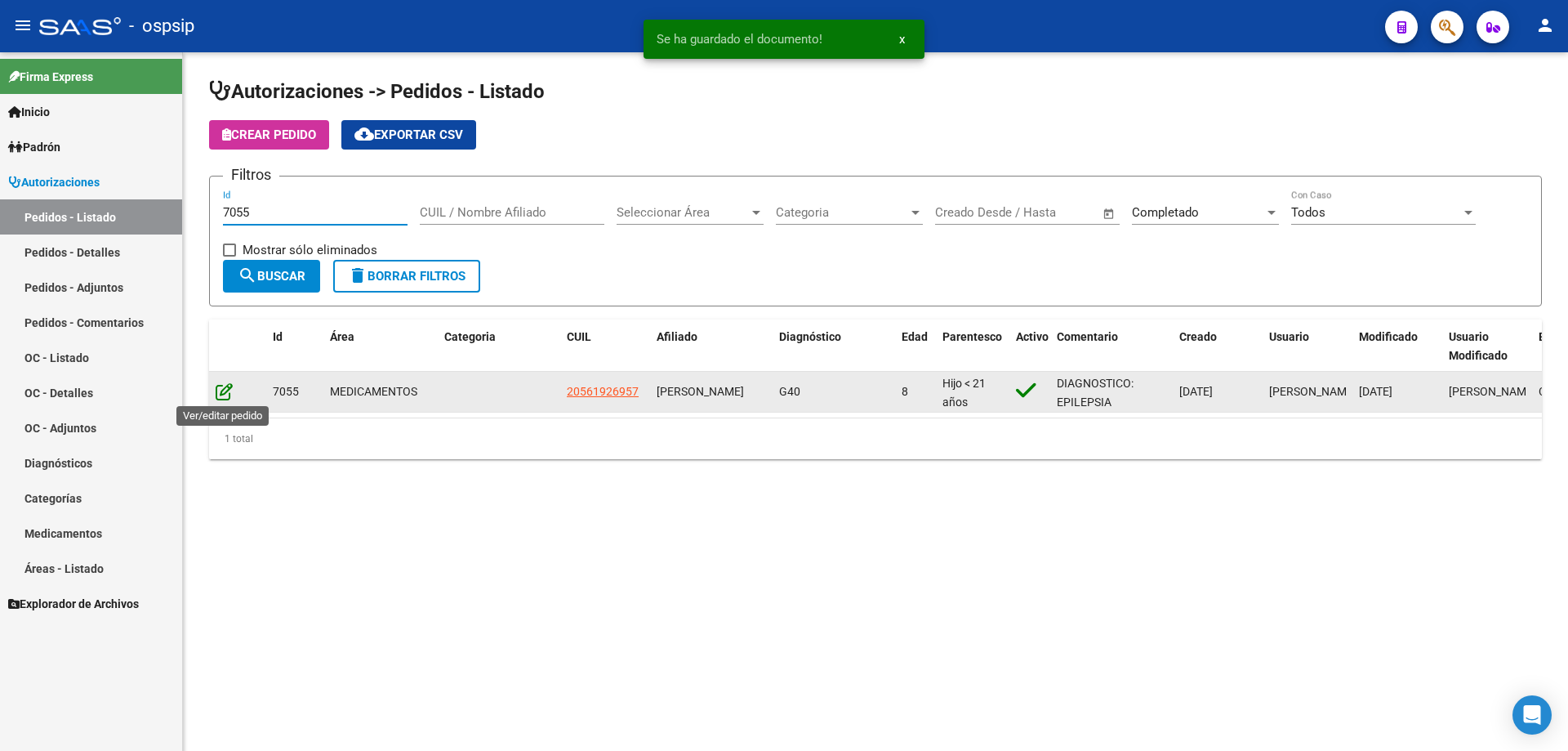
type input "7055"
click at [225, 386] on icon at bounding box center [224, 391] width 17 height 18
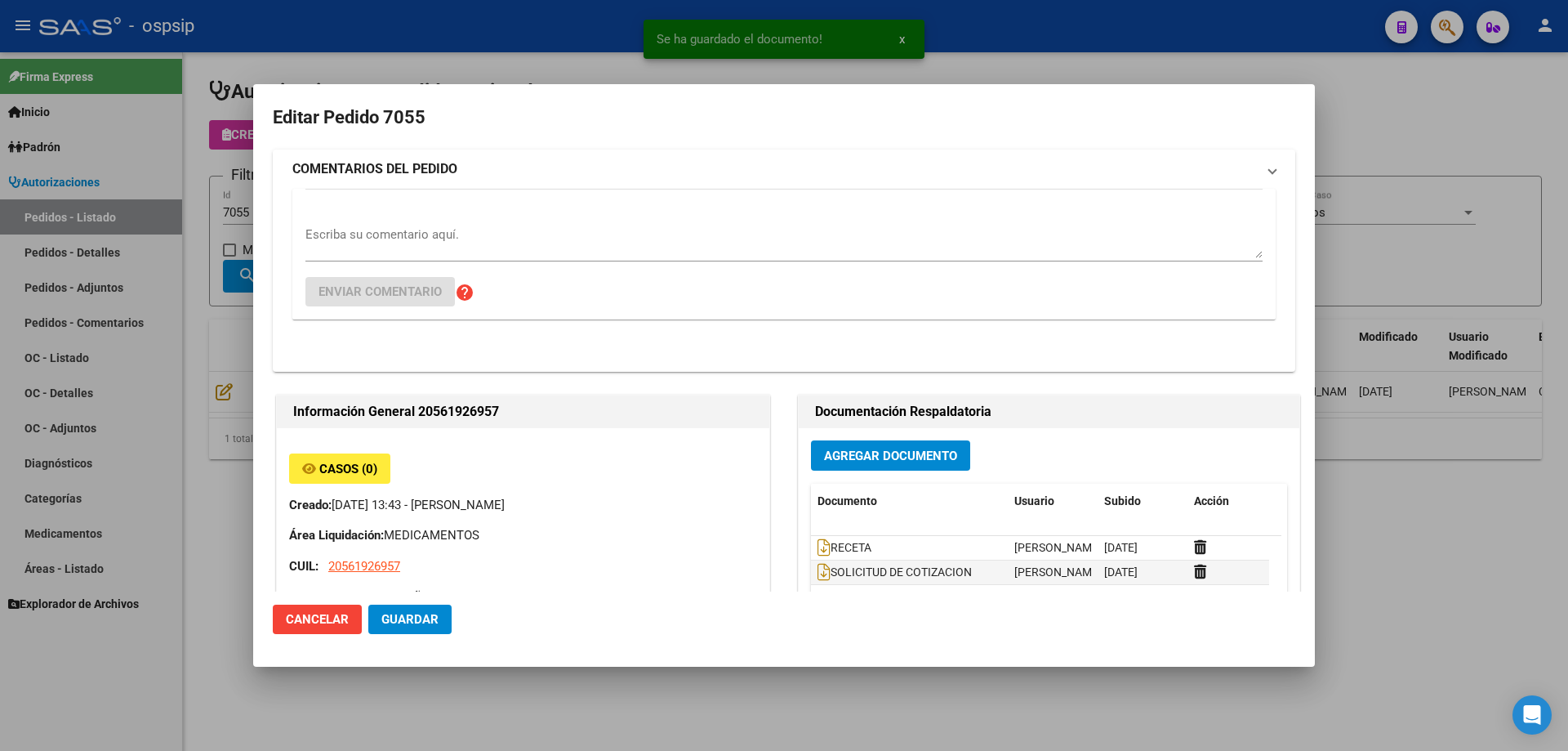
type input "[GEOGRAPHIC_DATA], [PERSON_NAME], [PERSON_NAME] 319"
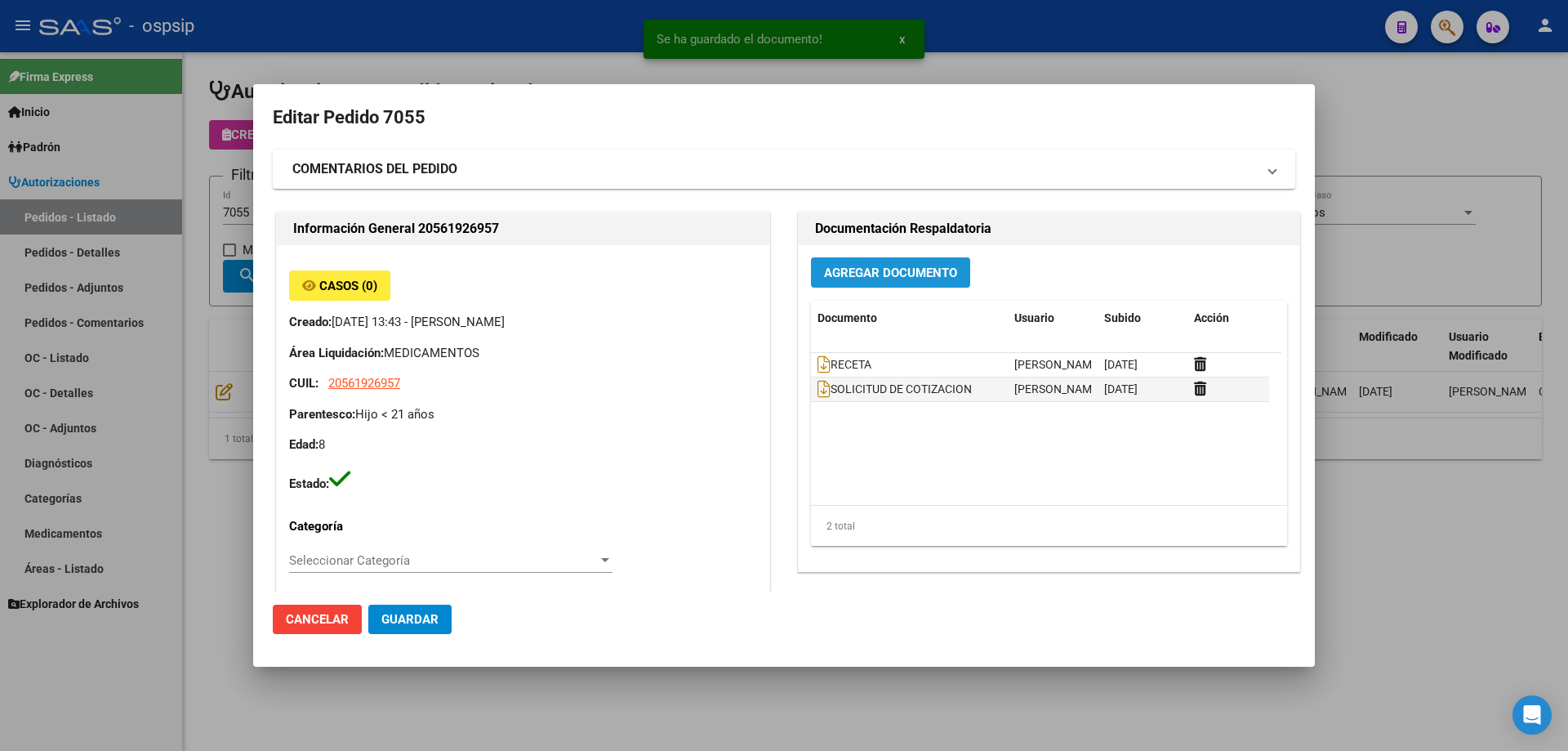
click at [856, 273] on span "Agregar Documento" at bounding box center [891, 273] width 133 height 14
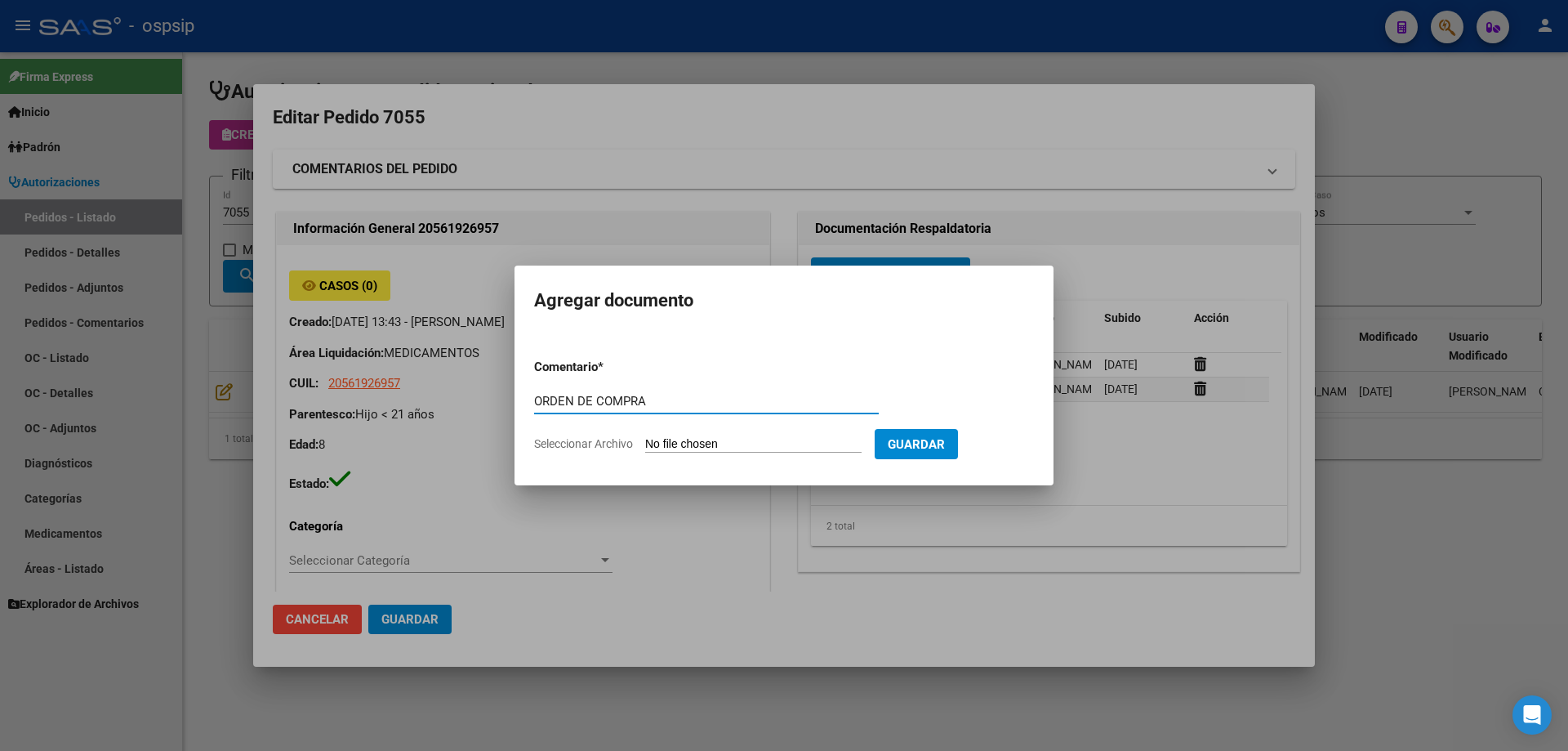
type input "ORDEN DE COMPRA"
click at [714, 443] on input "Seleccionar Archivo" at bounding box center [753, 445] width 217 height 15
type input "C:\fakepath\OC 7055 NEOSALUD (1).pdf"
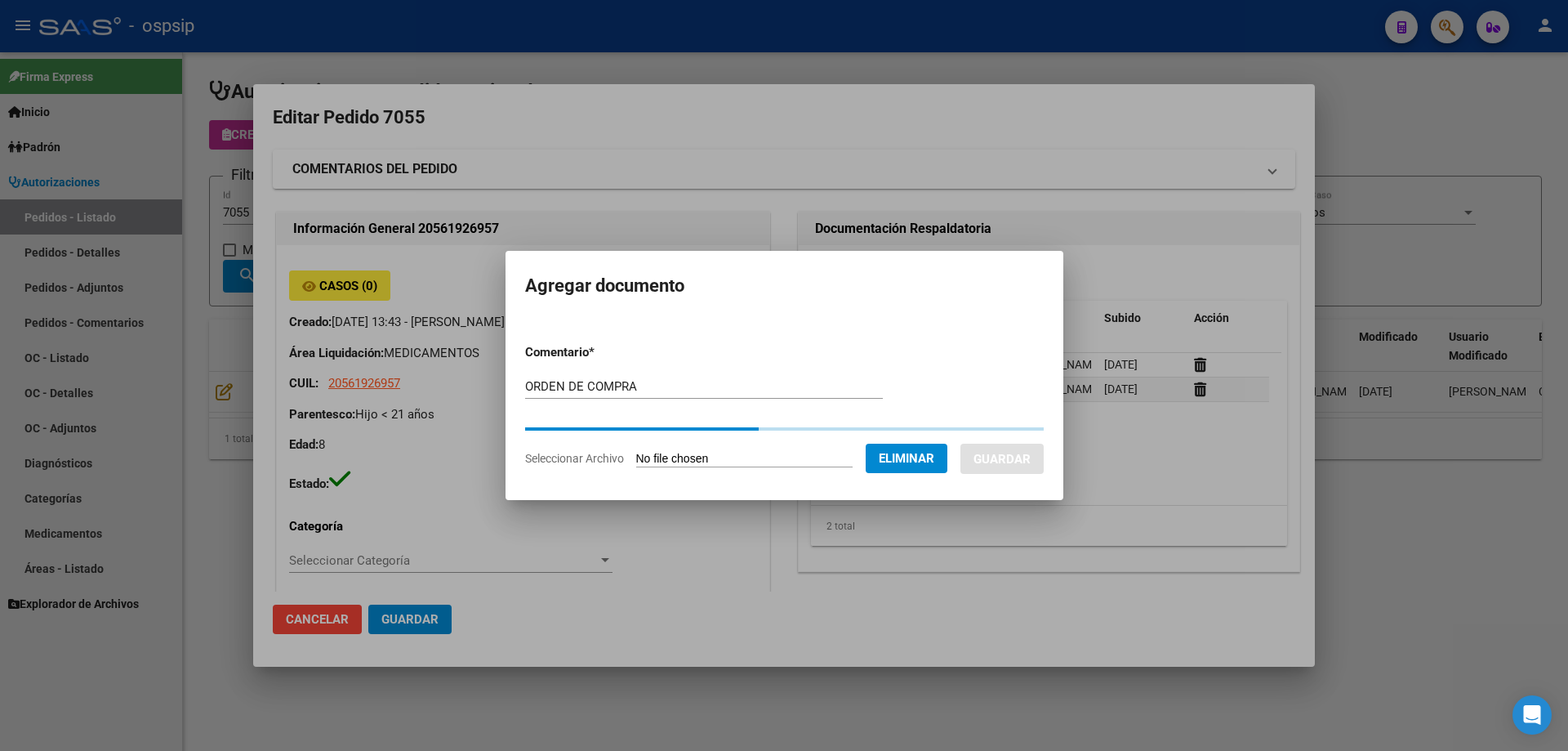
click at [998, 447] on button "Guardar" at bounding box center [1002, 459] width 84 height 30
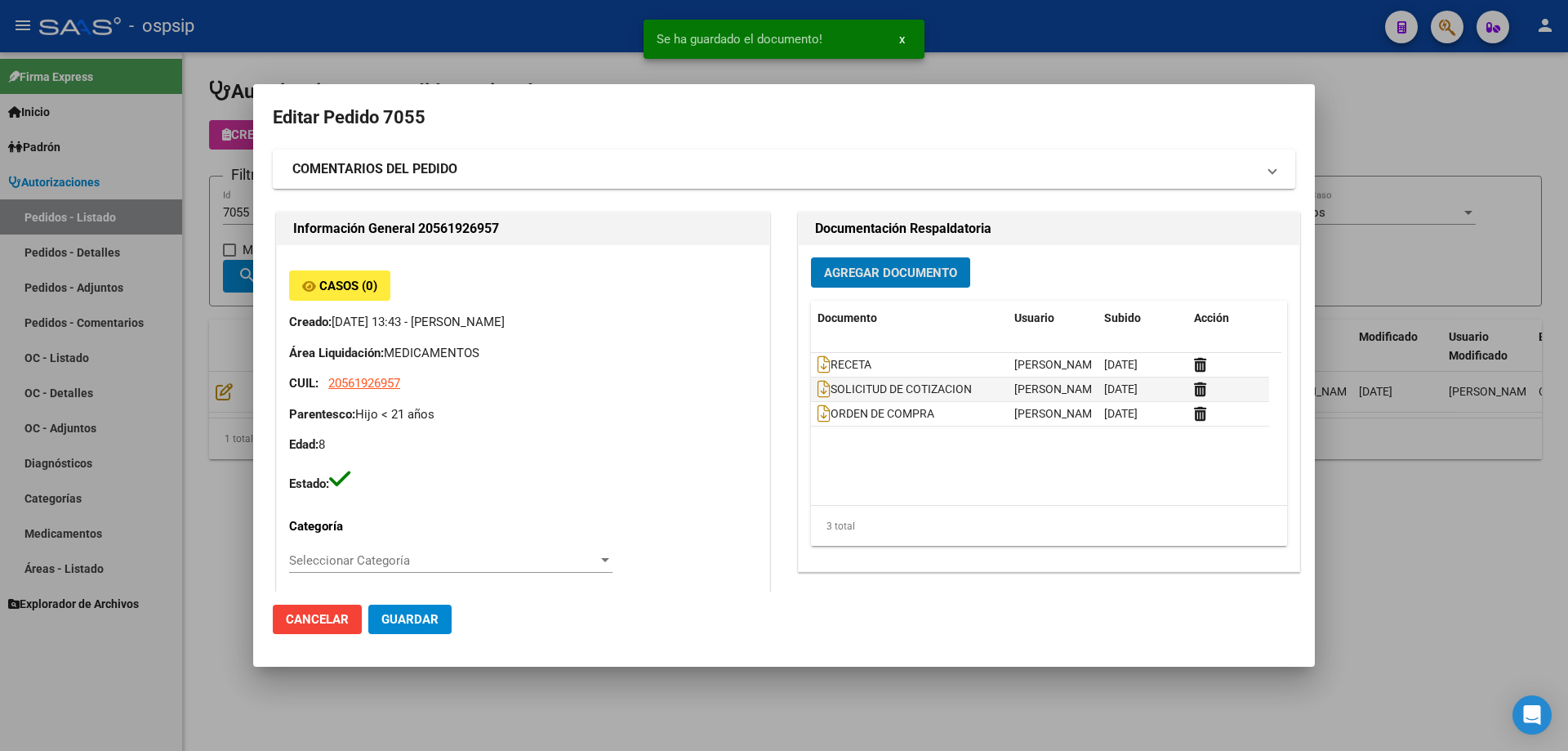
click at [269, 167] on mat-dialog-content "Editar Pedido 7055 COMENTARIOS DEL PEDIDO Escriba su comentario aquí. Enviar co…" at bounding box center [784, 348] width 1062 height 488
click at [236, 212] on div at bounding box center [784, 376] width 1568 height 751
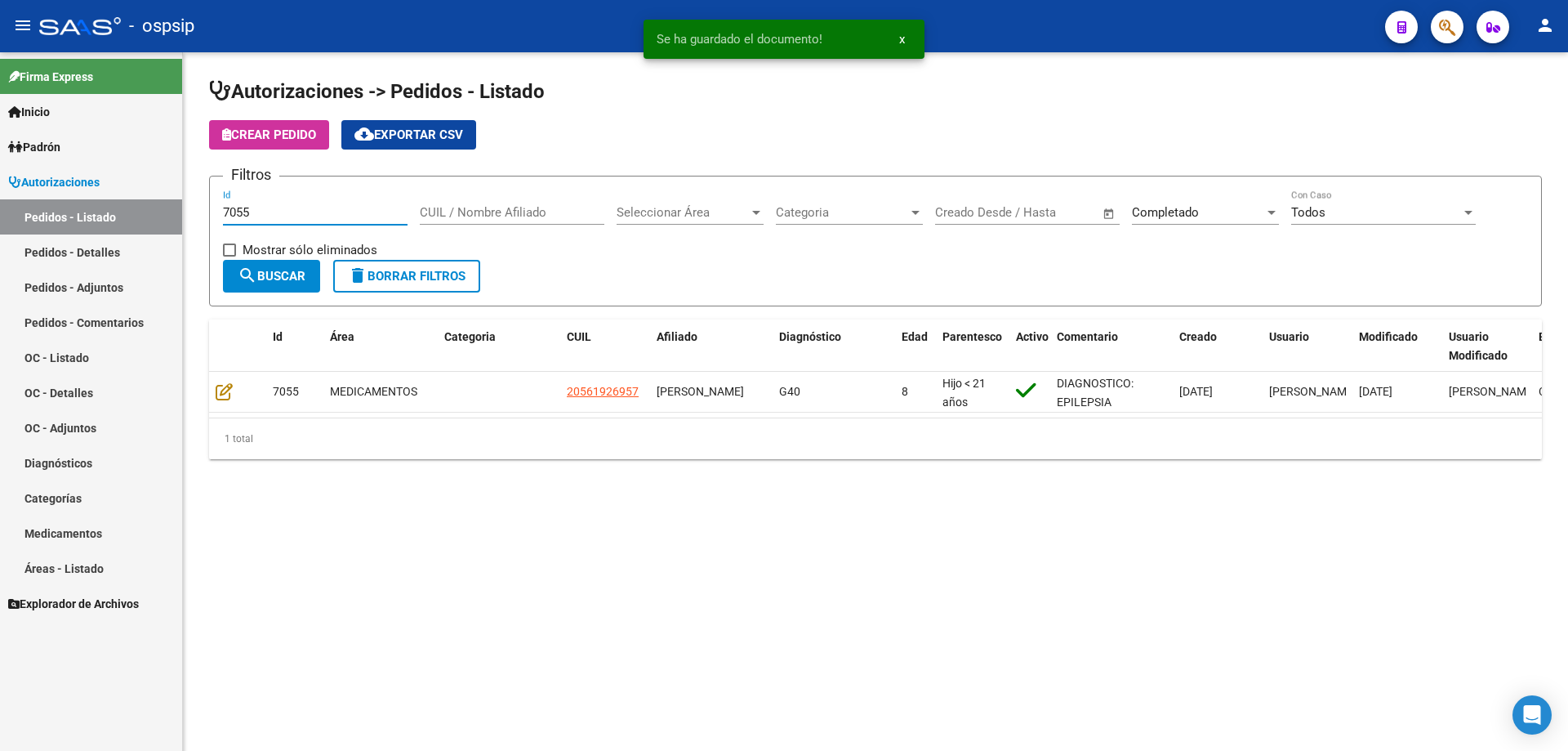
click at [257, 214] on input "7055" at bounding box center [315, 212] width 185 height 14
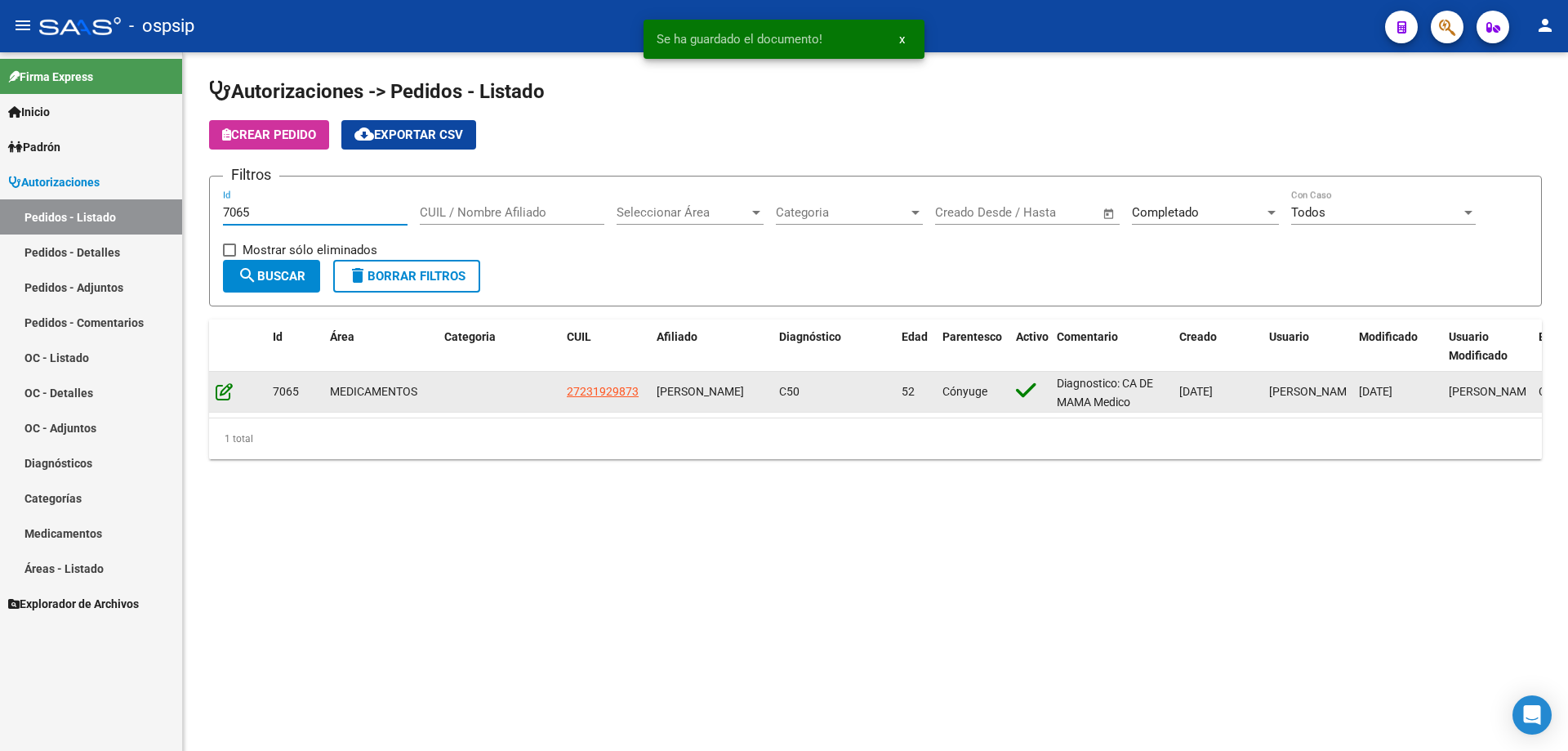
type input "7065"
click at [228, 388] on icon at bounding box center [224, 391] width 17 height 18
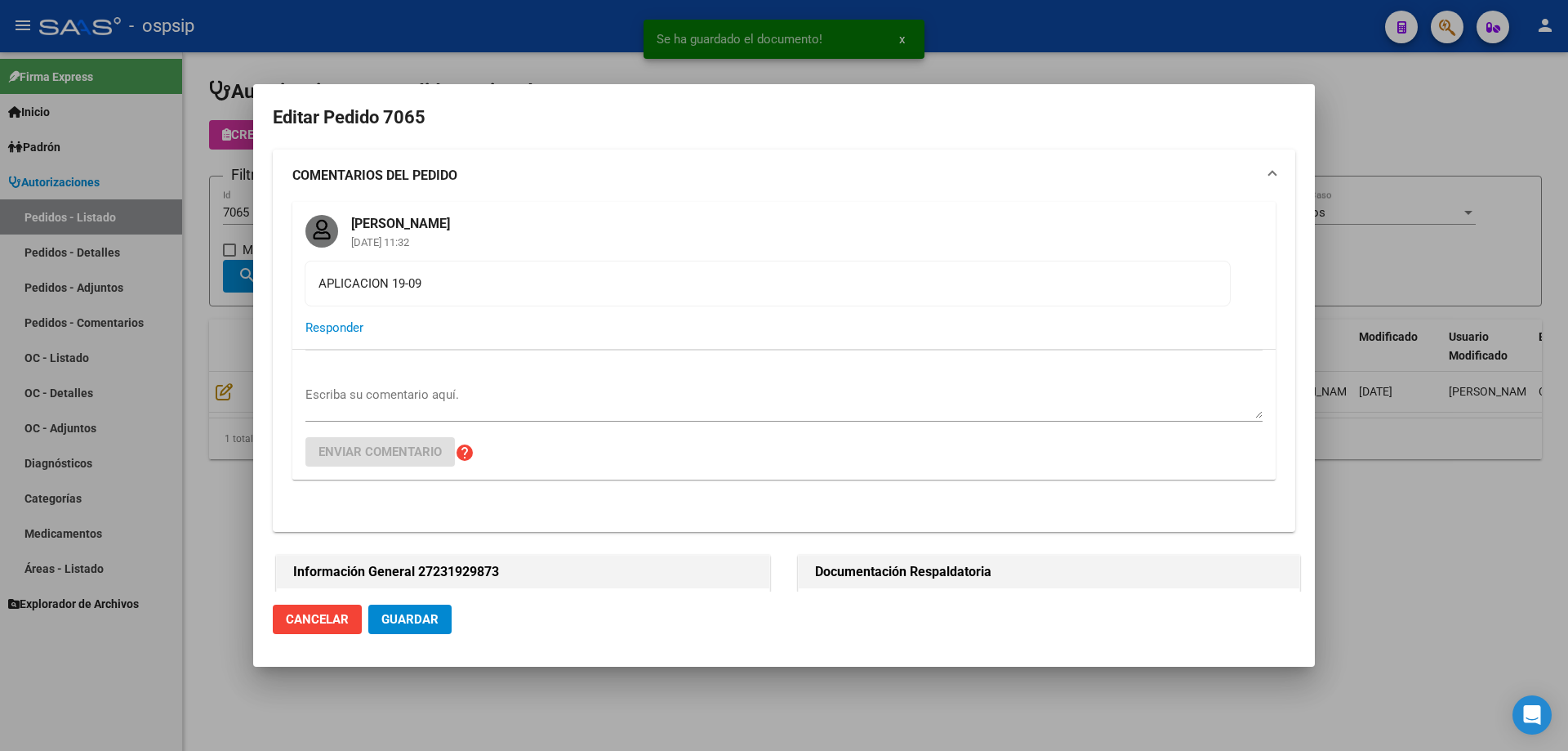
type input "[GEOGRAPHIC_DATA], [GEOGRAPHIC_DATA][PERSON_NAME] 8773"
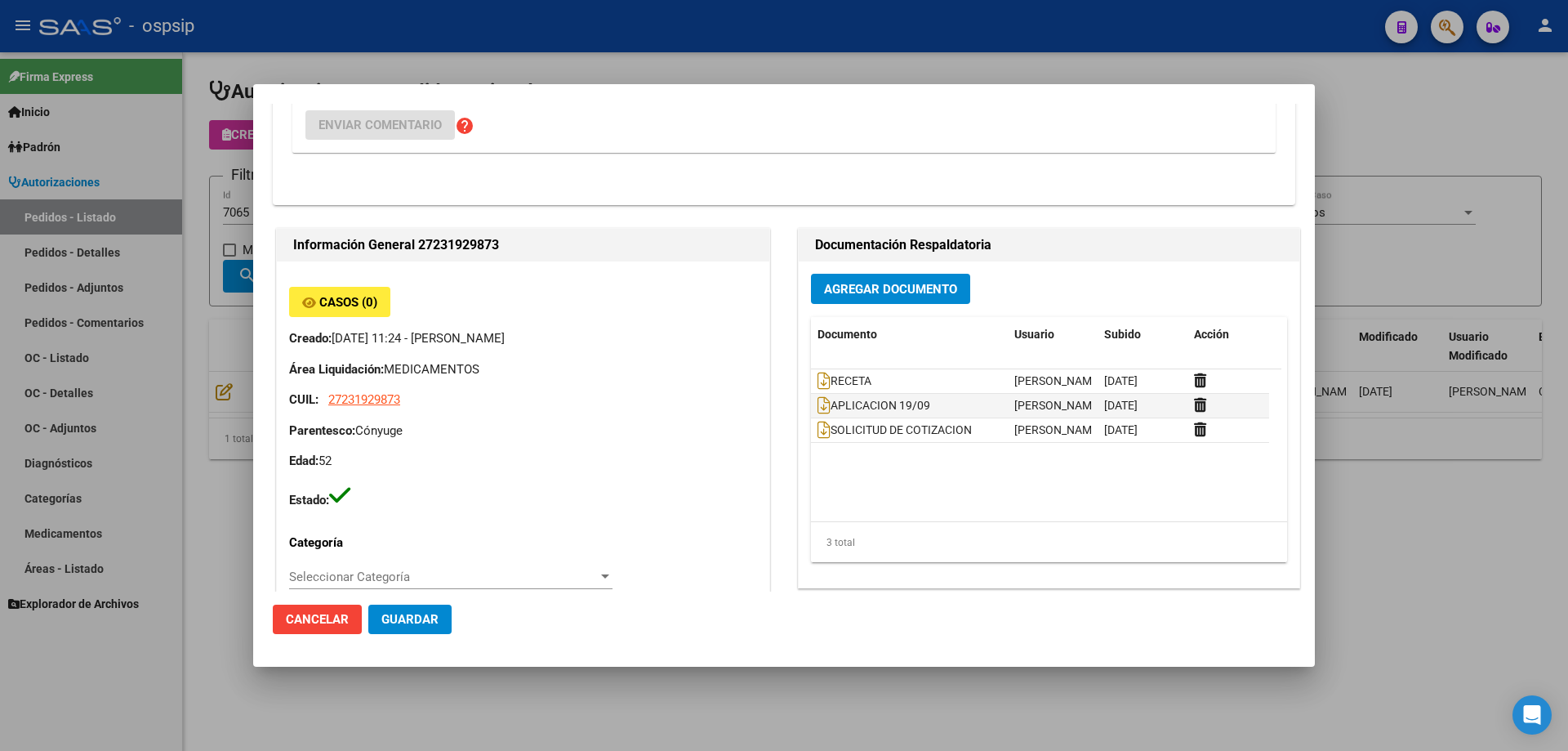
click at [935, 294] on span "Agregar Documento" at bounding box center [891, 289] width 133 height 14
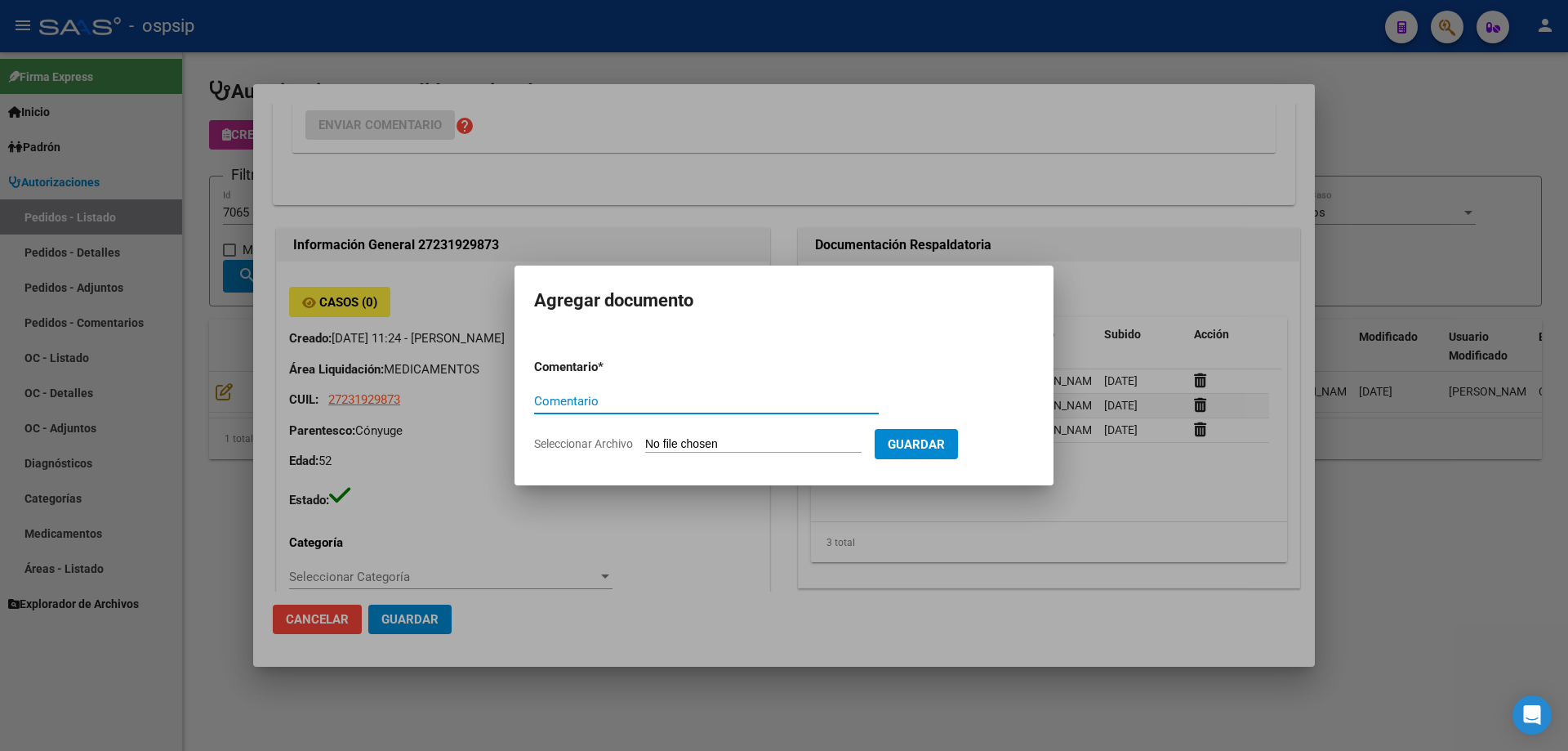
paste input "ORDEN DE COMPRA"
type input "ORDEN DE COMPRA"
type input "C:\fakepath\OC 7065 NEOSALUD (1).pdf"
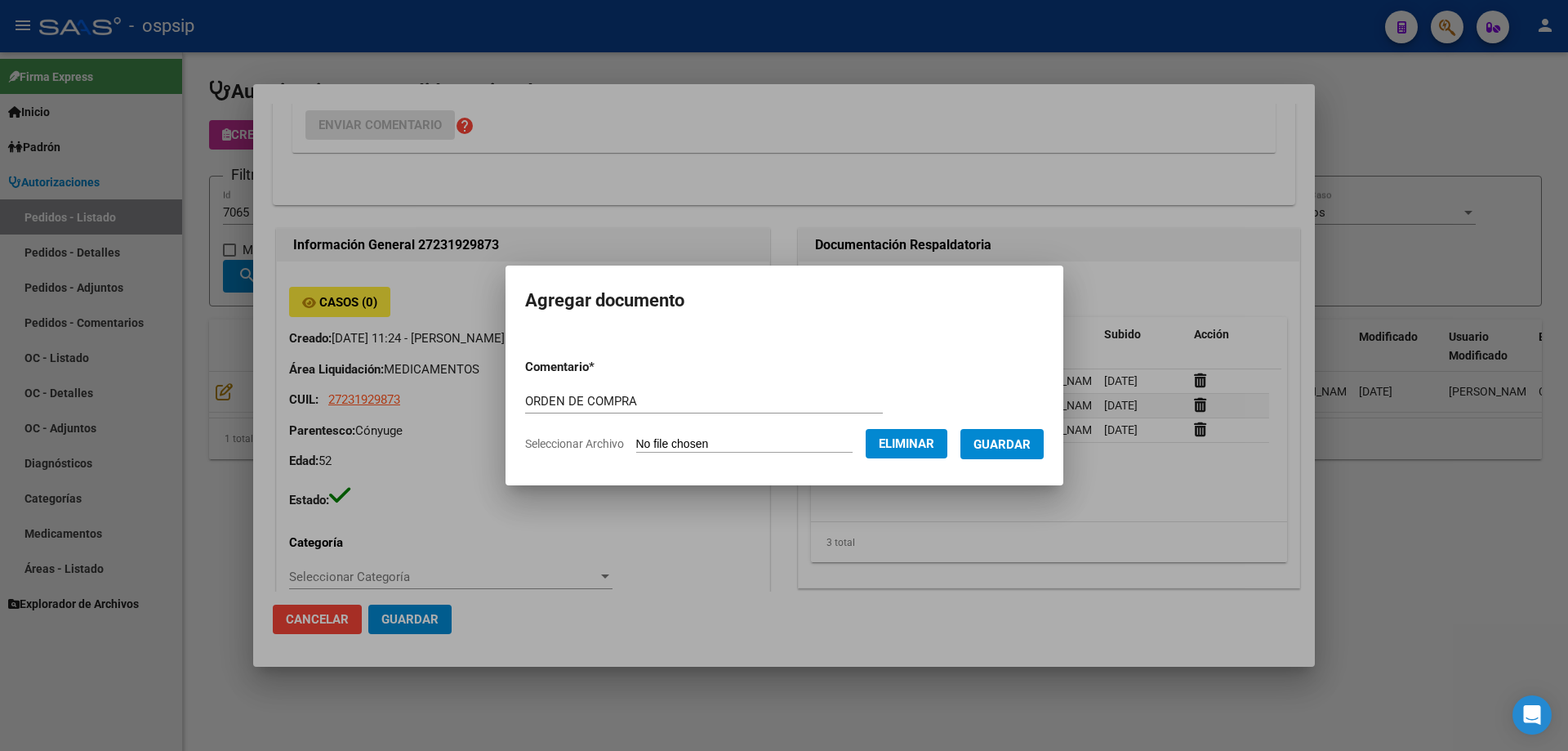
click at [1043, 459] on form "Comentario * ORDEN DE COMPRA Comentario Seleccionar Archivo Eliminar Guardar" at bounding box center [784, 405] width 519 height 119
click at [1043, 422] on form "Comentario * ORDEN DE COMPRA Comentario Seleccionar Archivo Eliminar Guardar" at bounding box center [784, 405] width 519 height 119
click at [1031, 451] on span "Guardar" at bounding box center [1002, 444] width 57 height 14
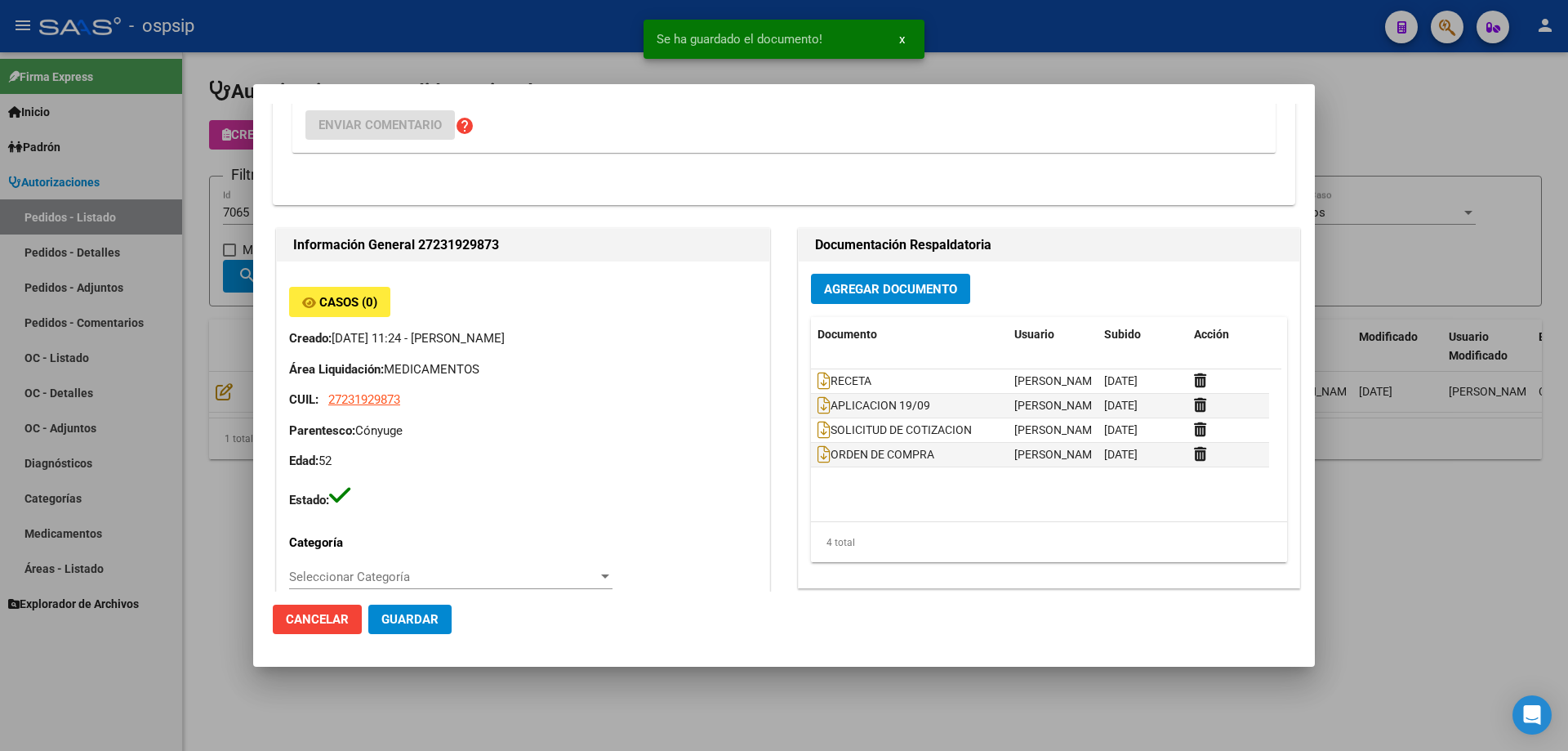
drag, startPoint x: 145, startPoint y: 222, endPoint x: 247, endPoint y: 219, distance: 102.0
click at [146, 222] on div at bounding box center [784, 376] width 1568 height 751
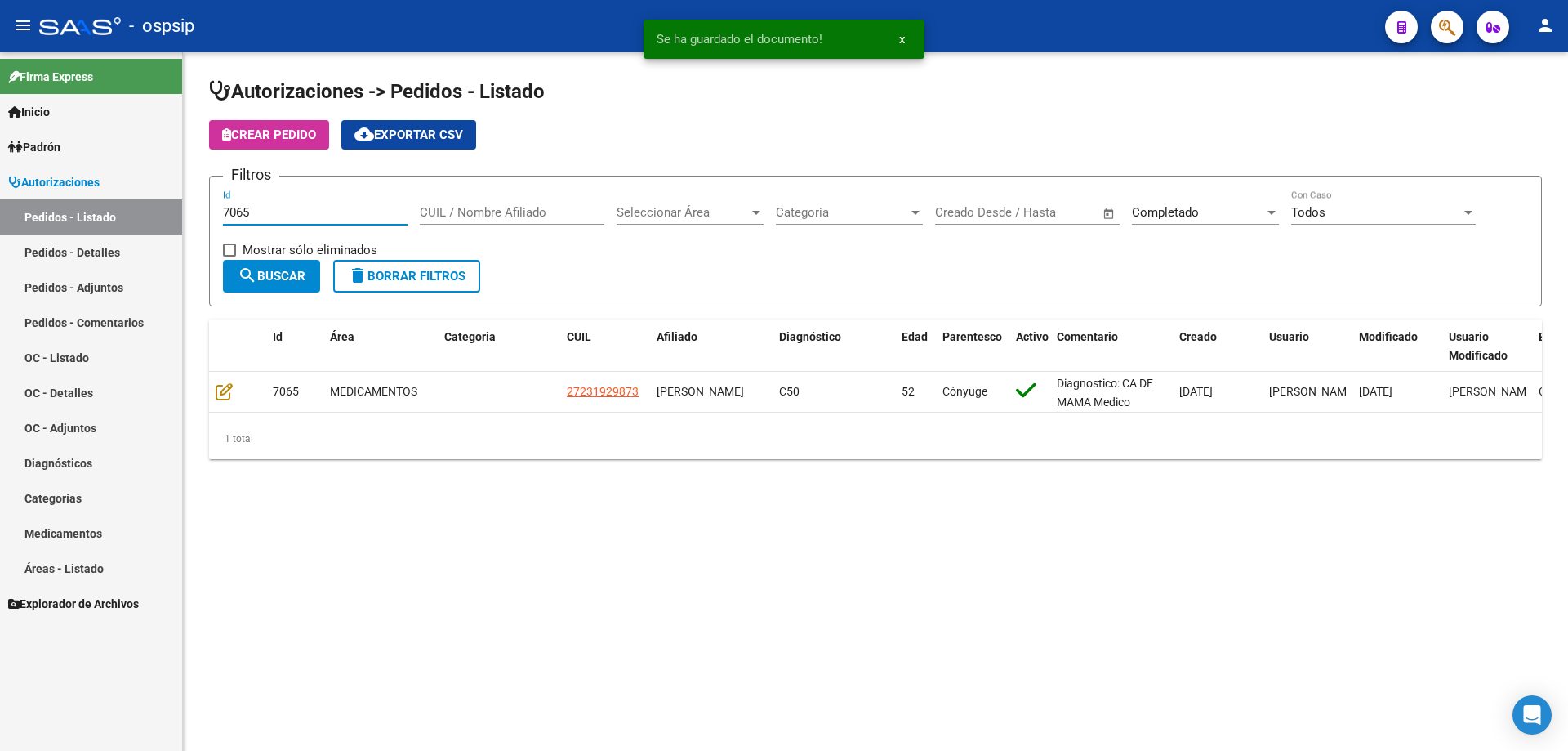
click at [264, 213] on input "7065" at bounding box center [315, 212] width 185 height 14
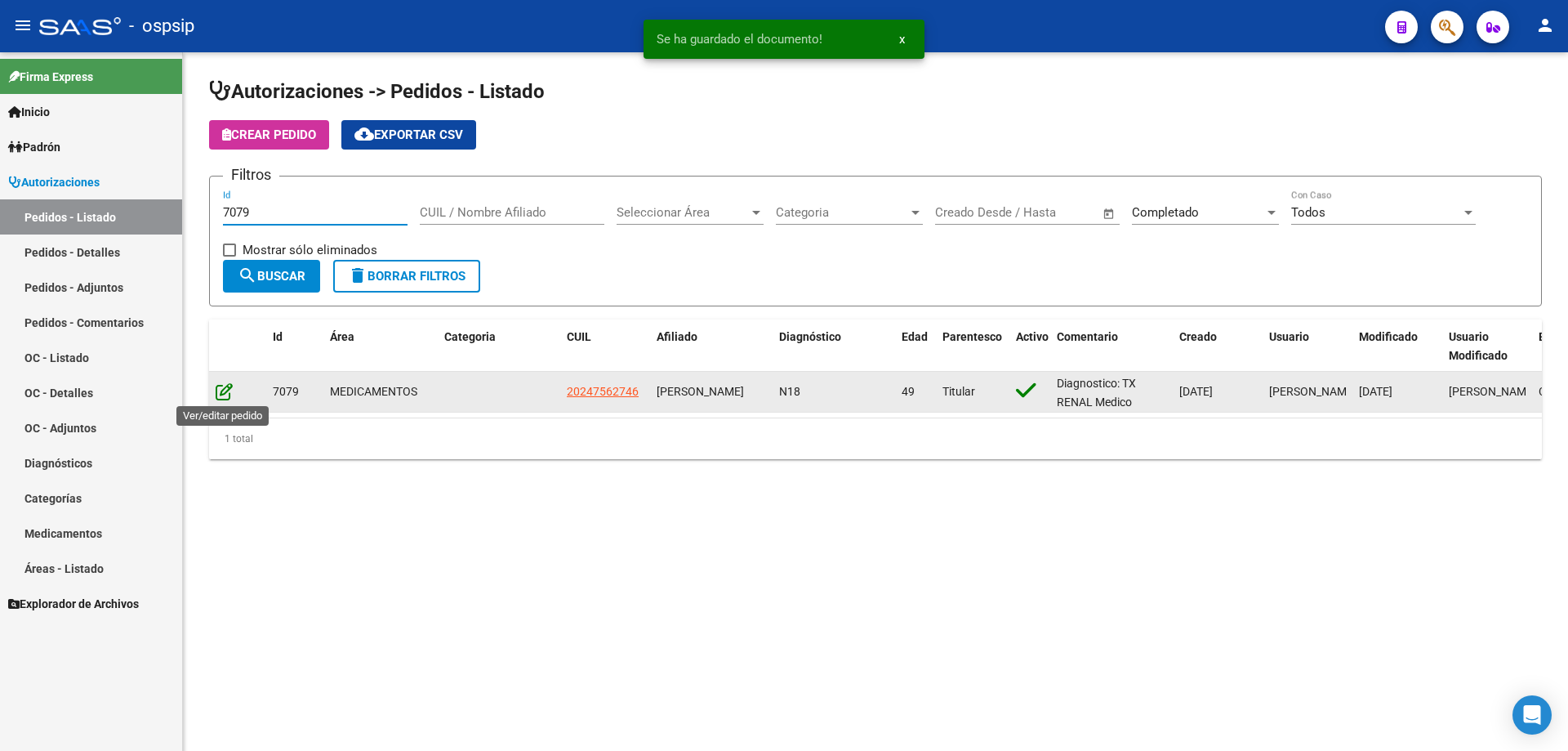
type input "7079"
click at [226, 397] on icon at bounding box center [224, 391] width 17 height 18
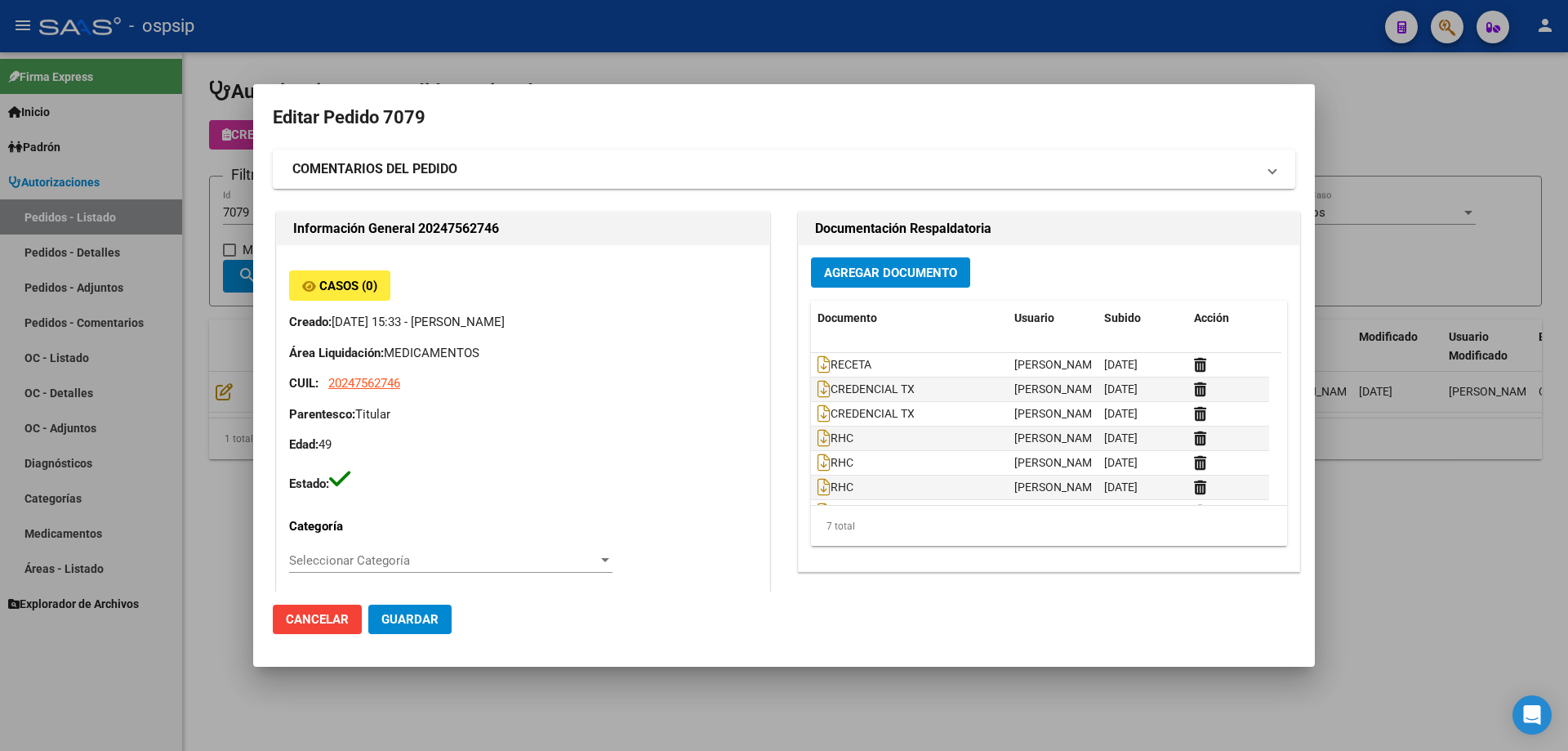
type input "[GEOGRAPHIC_DATA], [GEOGRAPHIC_DATA], [GEOGRAPHIC_DATA] 4427"
click at [855, 276] on span "Agregar Documento" at bounding box center [891, 273] width 133 height 14
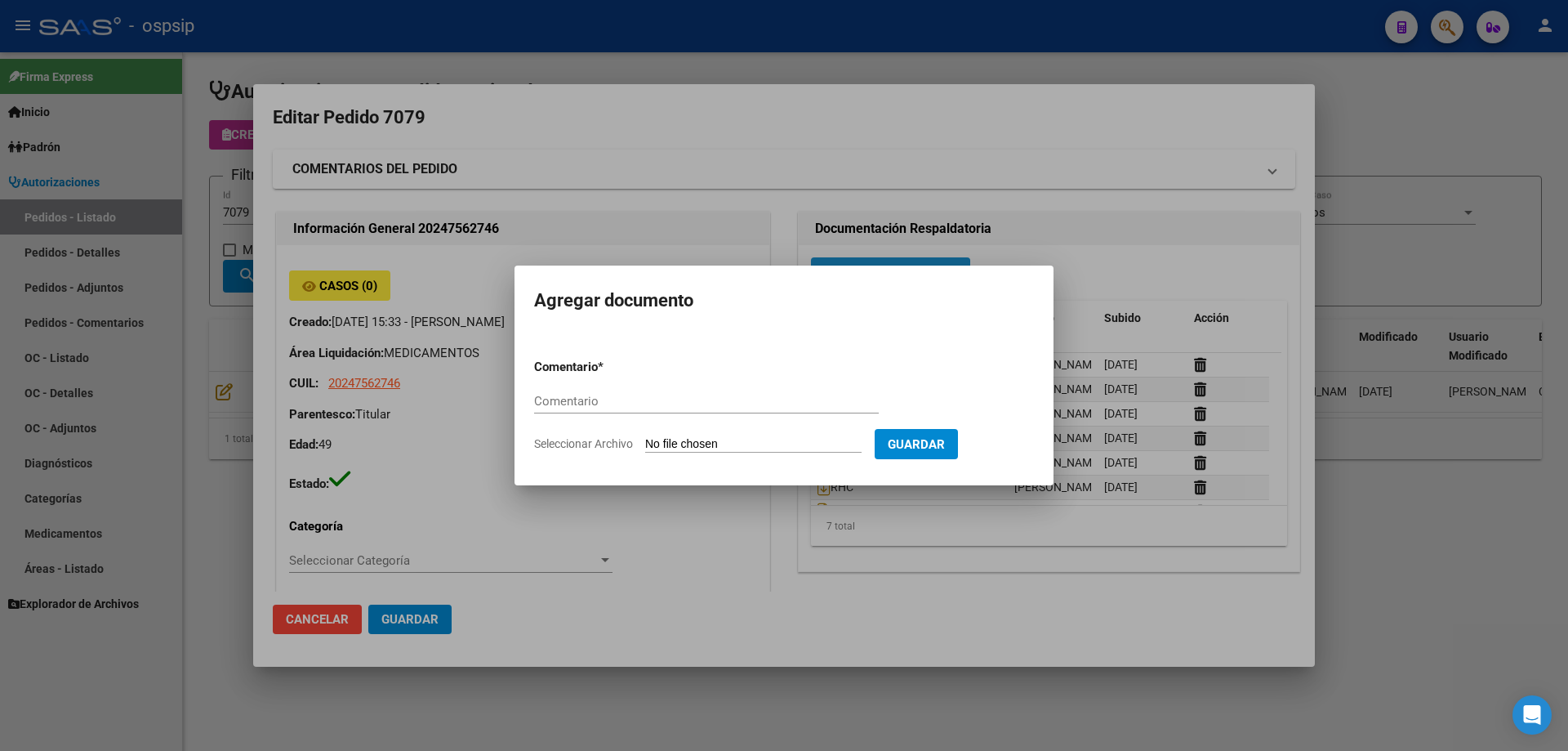
paste input "ORDEN DE COMPRA"
type input "ORDEN DE COMPRA"
click at [742, 443] on input "Seleccionar Archivo" at bounding box center [753, 445] width 217 height 15
type input "C:\fakepath\OC 7079 NEOSALUD (1).pdf"
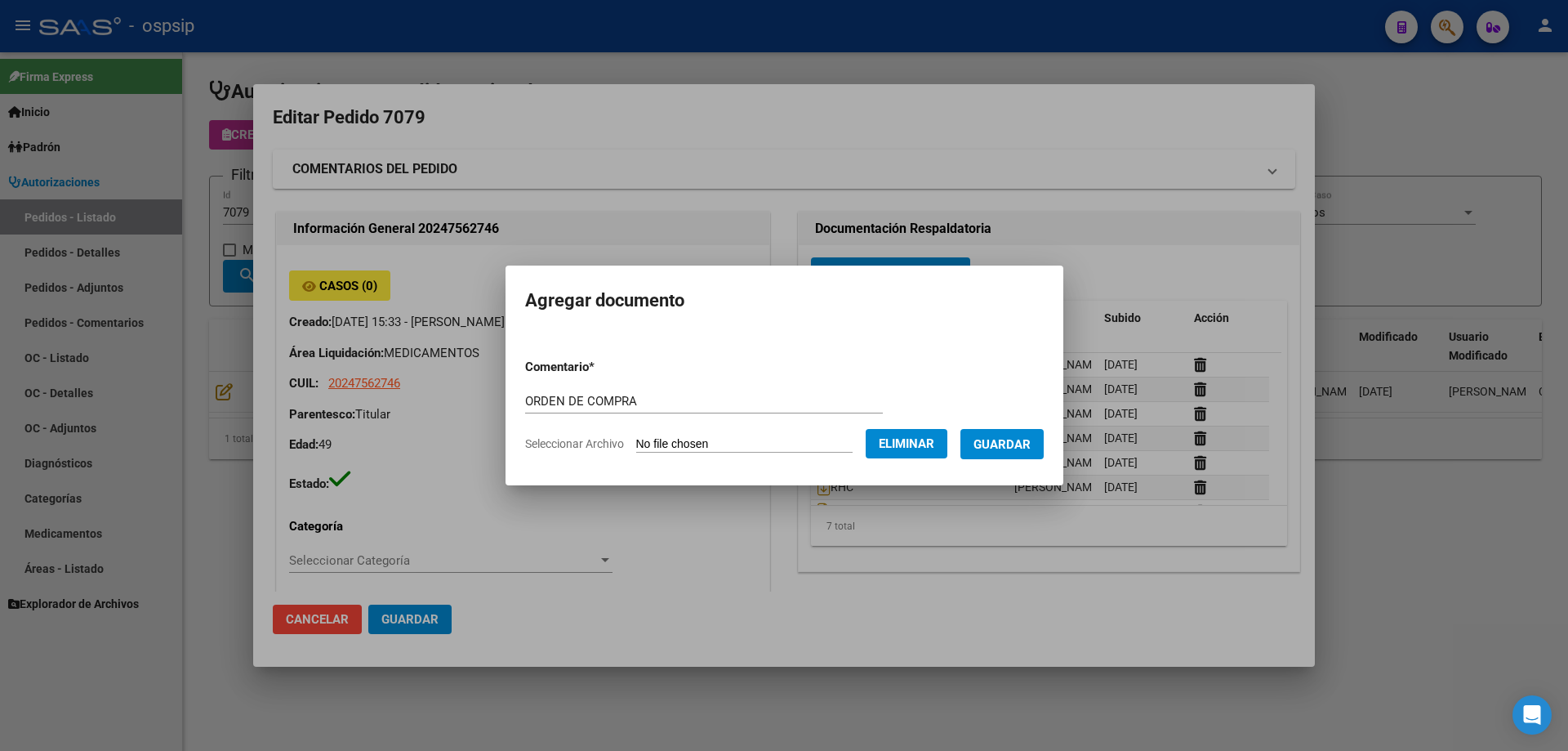
click at [1031, 446] on span "Guardar" at bounding box center [1002, 444] width 57 height 14
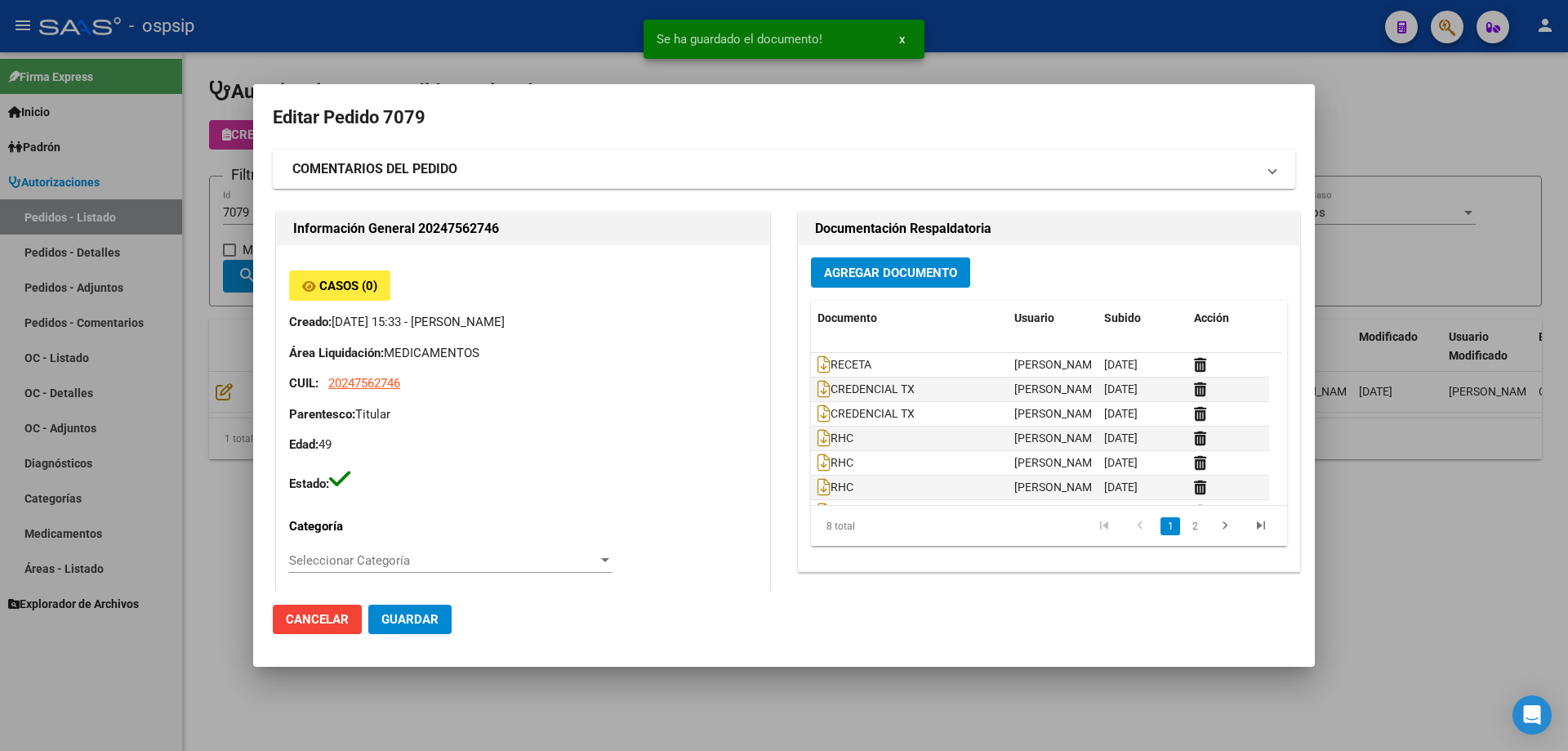
click at [31, 204] on div at bounding box center [784, 376] width 1568 height 751
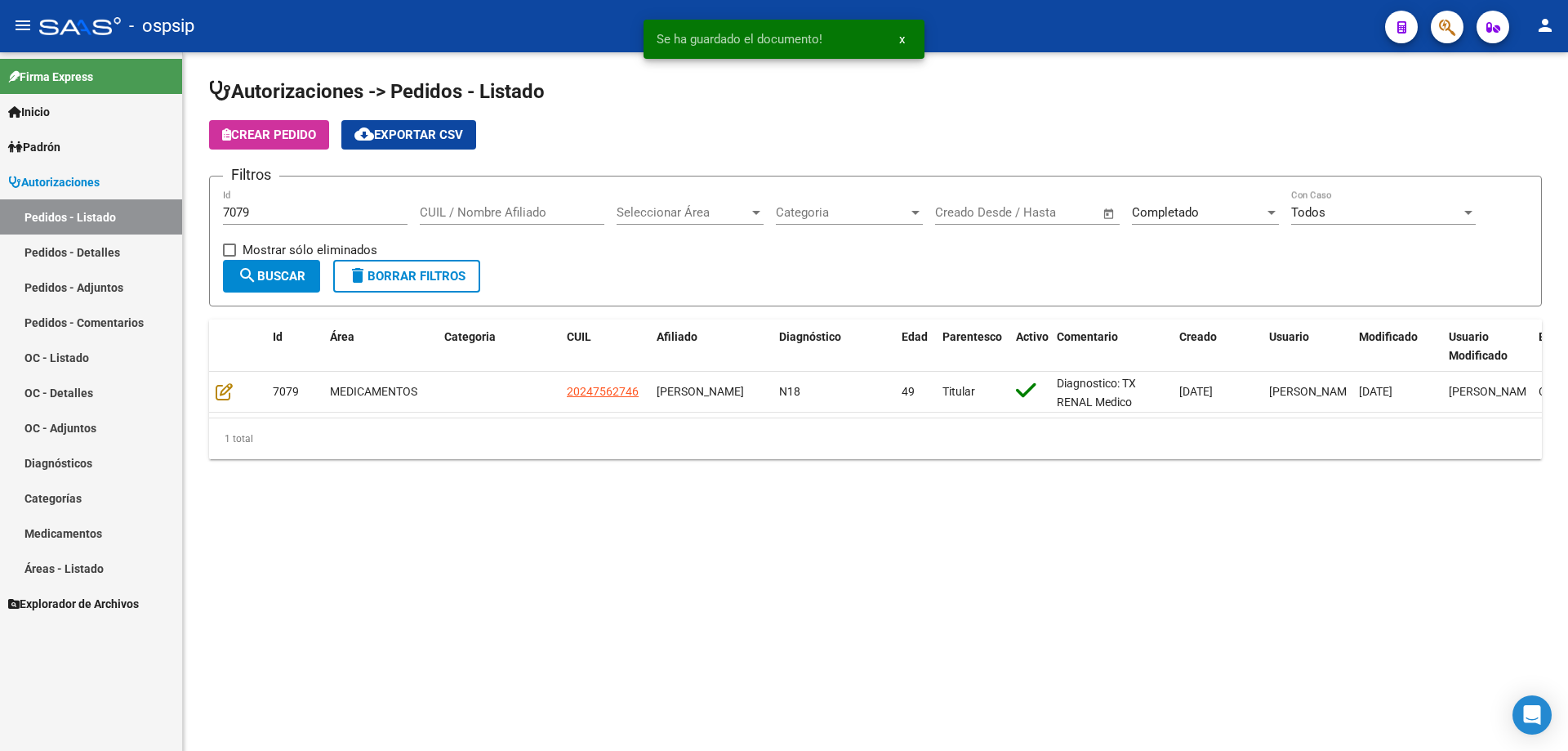
click at [260, 219] on input "7079" at bounding box center [315, 212] width 185 height 14
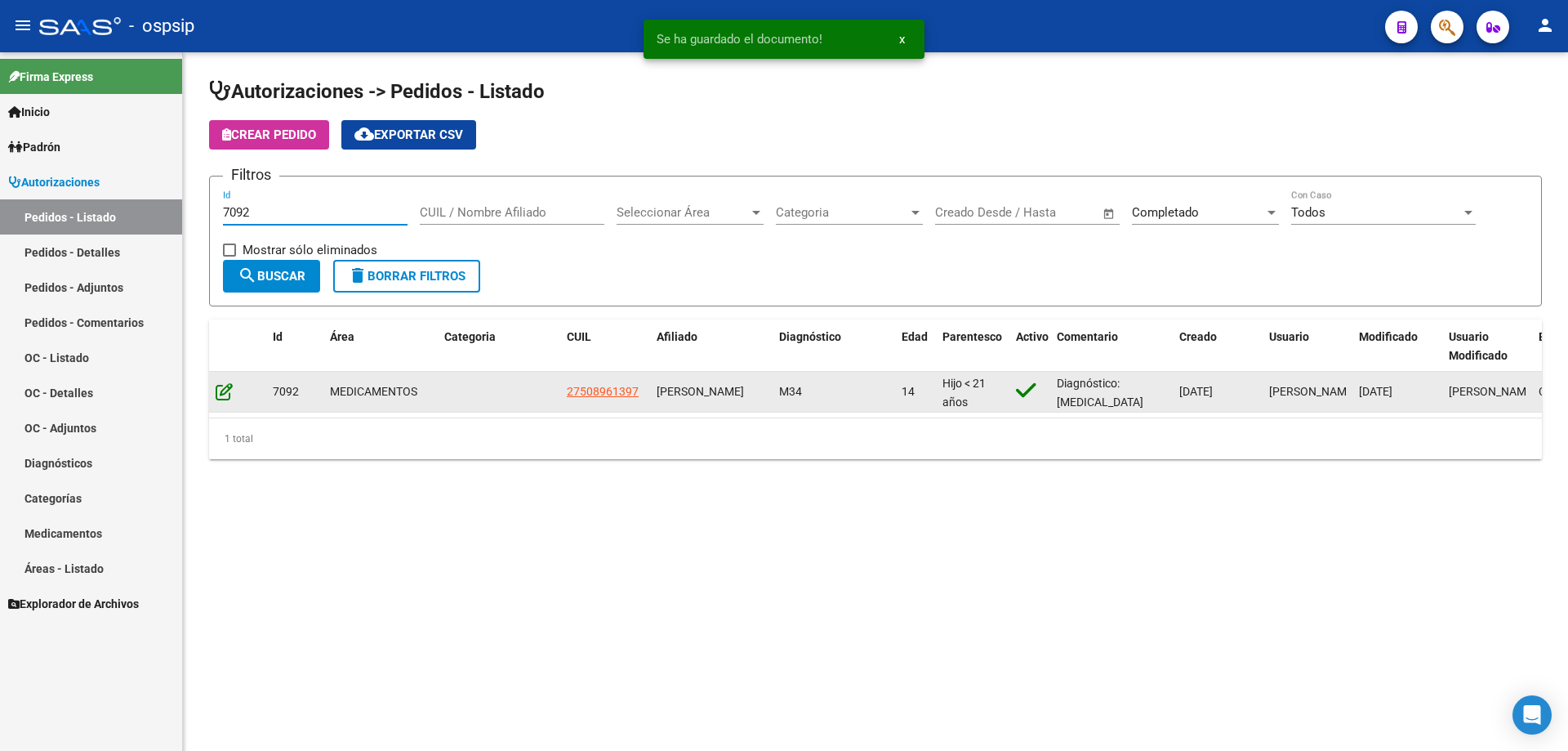
type input "7092"
click at [220, 394] on icon at bounding box center [224, 391] width 17 height 18
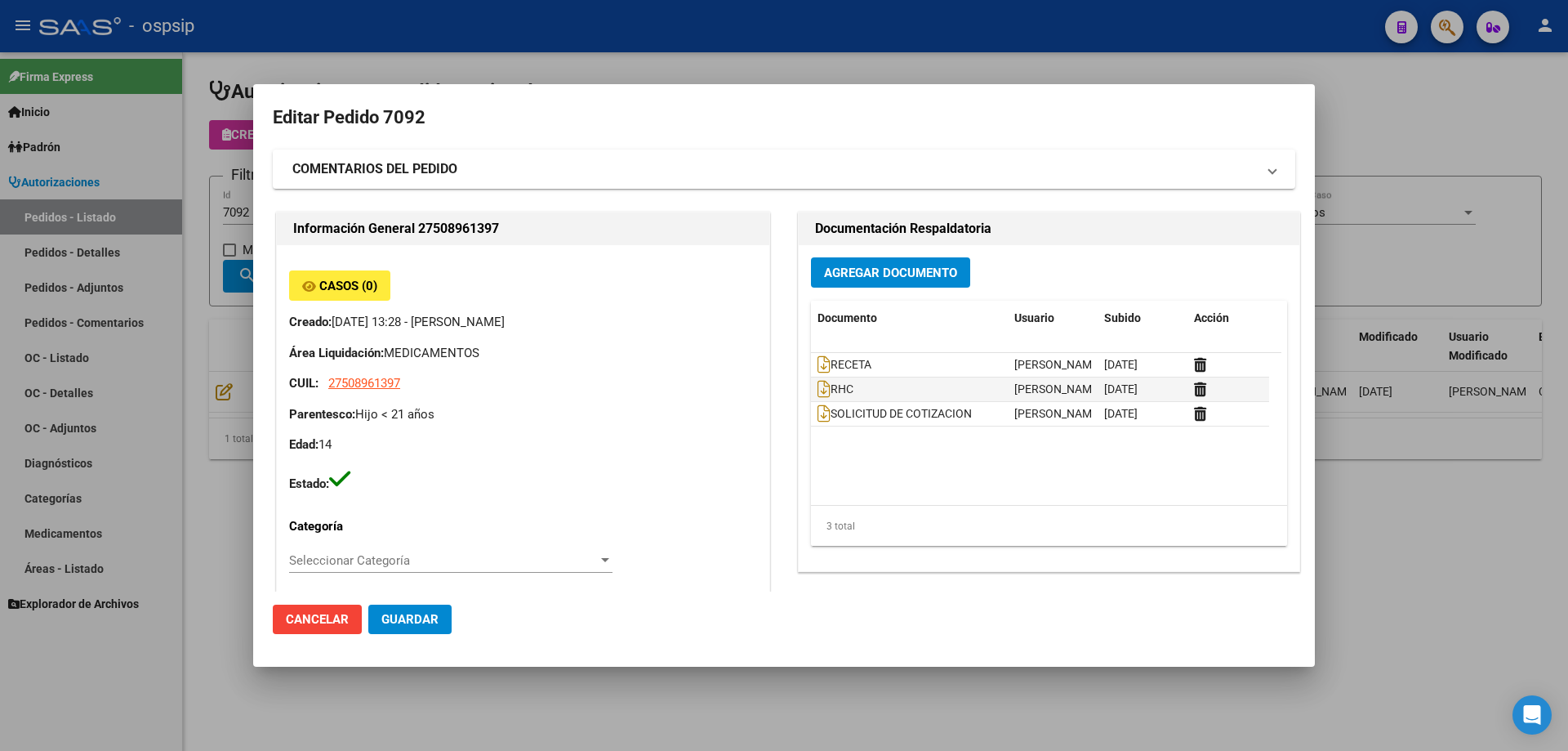
click at [930, 273] on span "Agregar Documento" at bounding box center [891, 273] width 133 height 14
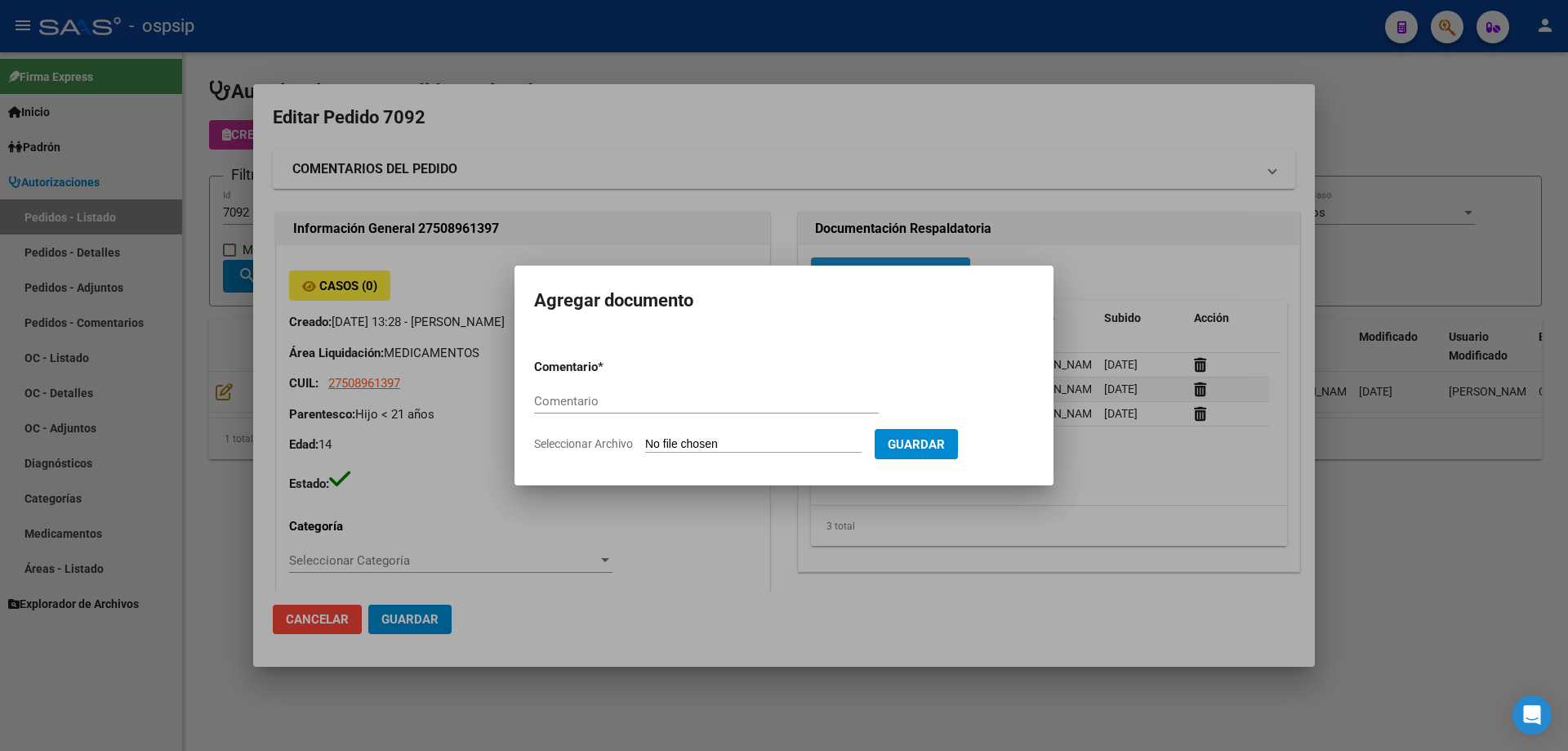
type input "[GEOGRAPHIC_DATA], BURZACO, CNEL [PERSON_NAME] 1441, Departamento: CAS"
paste input "ORDEN DE COMPRA"
type input "ORDEN DE COMPRA"
click at [687, 444] on input "Seleccionar Archivo" at bounding box center [753, 445] width 217 height 15
type input "C:\fakepath\OC 7092 NEOSALUD (1).pdf"
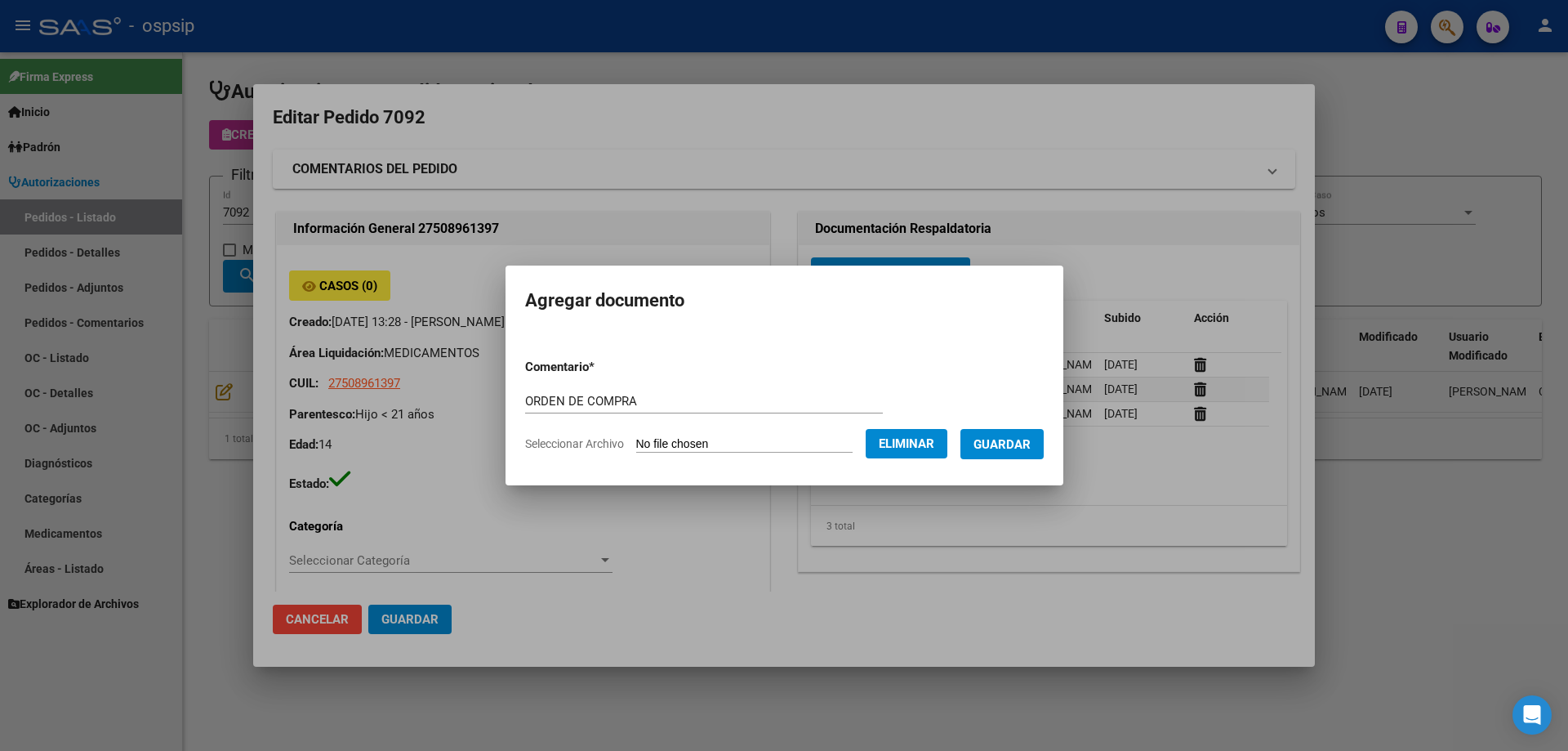
click at [996, 446] on span "Guardar" at bounding box center [1002, 444] width 57 height 14
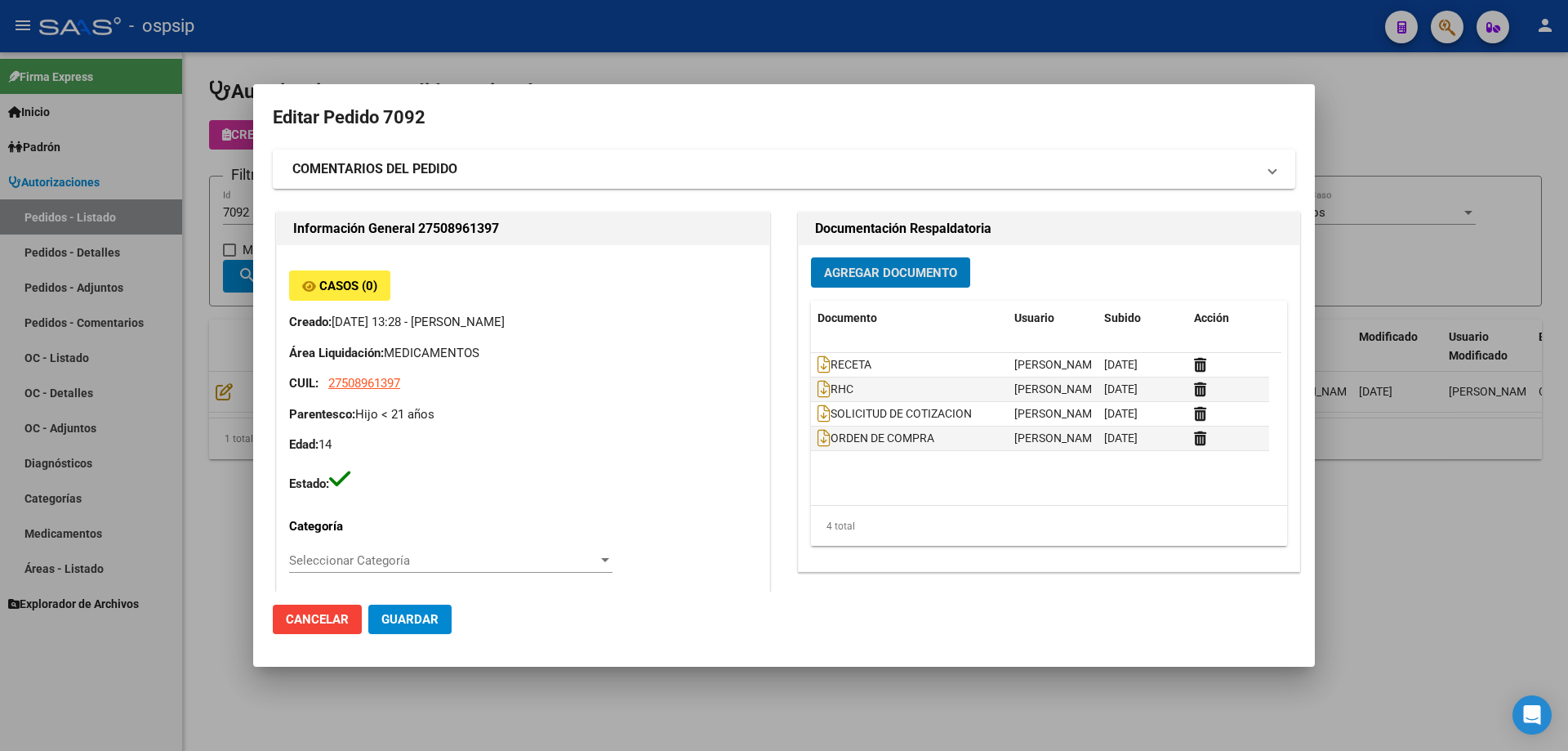
drag, startPoint x: 130, startPoint y: 178, endPoint x: 256, endPoint y: 207, distance: 129.3
click at [144, 179] on div at bounding box center [784, 376] width 1568 height 751
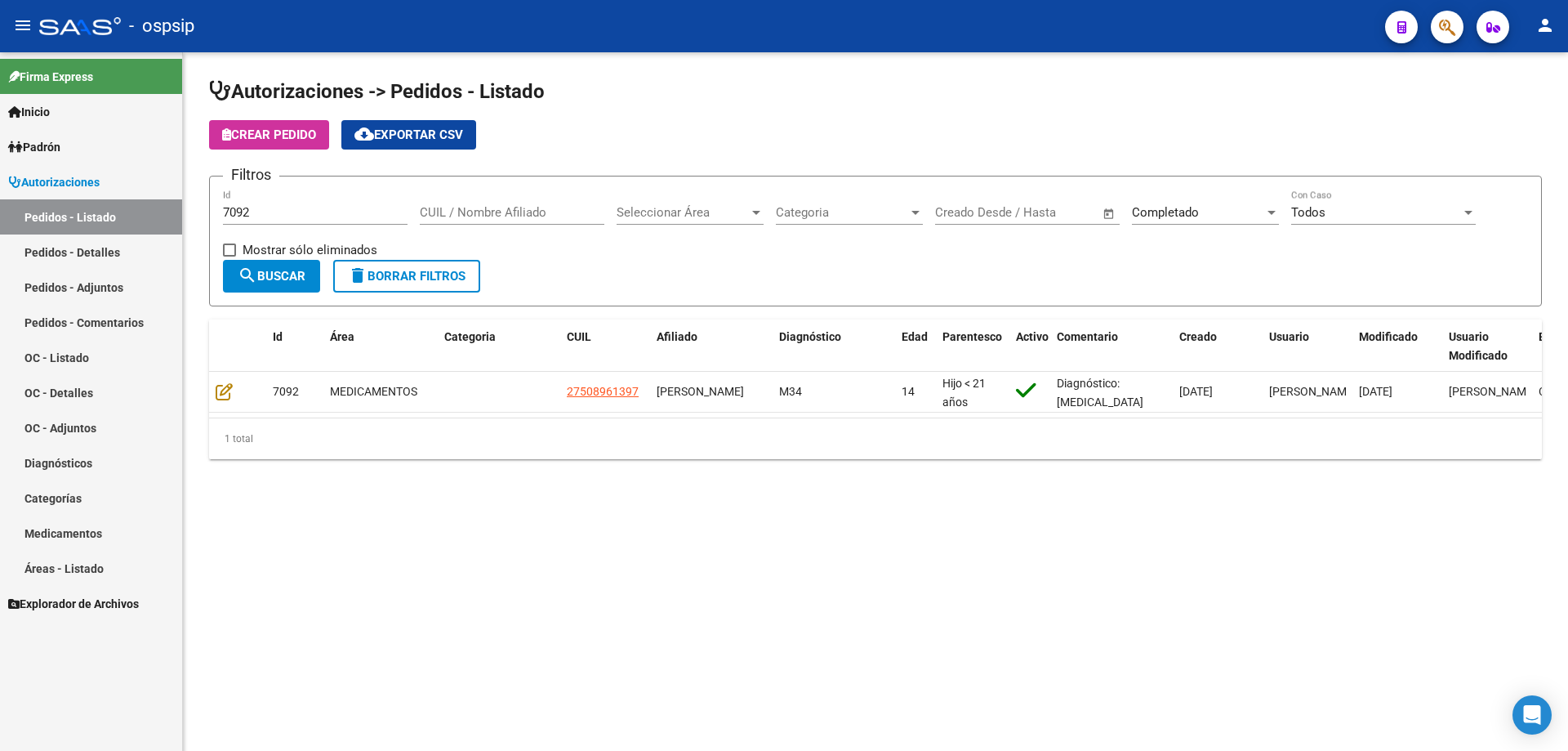
click at [261, 211] on input "7092" at bounding box center [315, 212] width 185 height 14
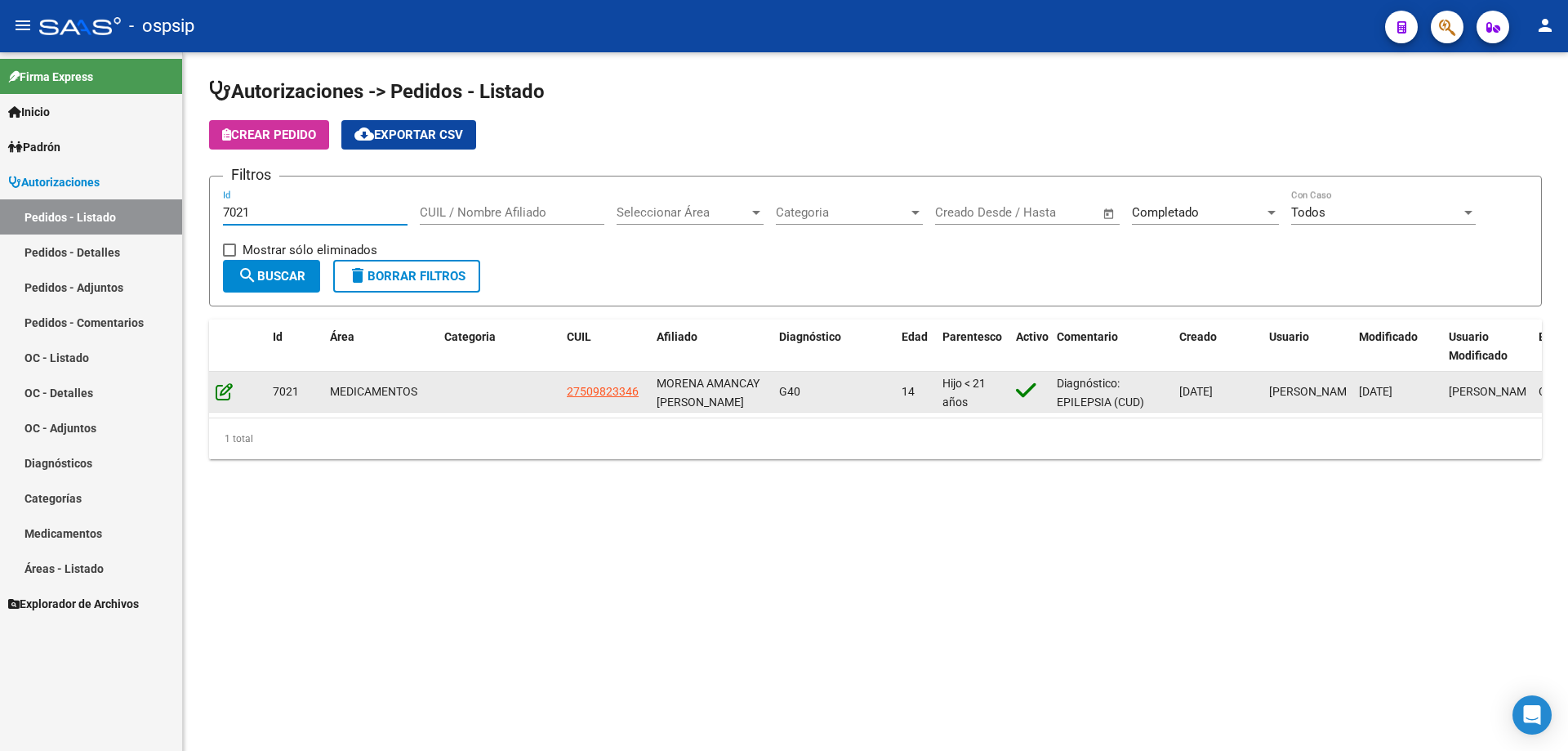
type input "7021"
click at [218, 387] on icon at bounding box center [224, 391] width 17 height 18
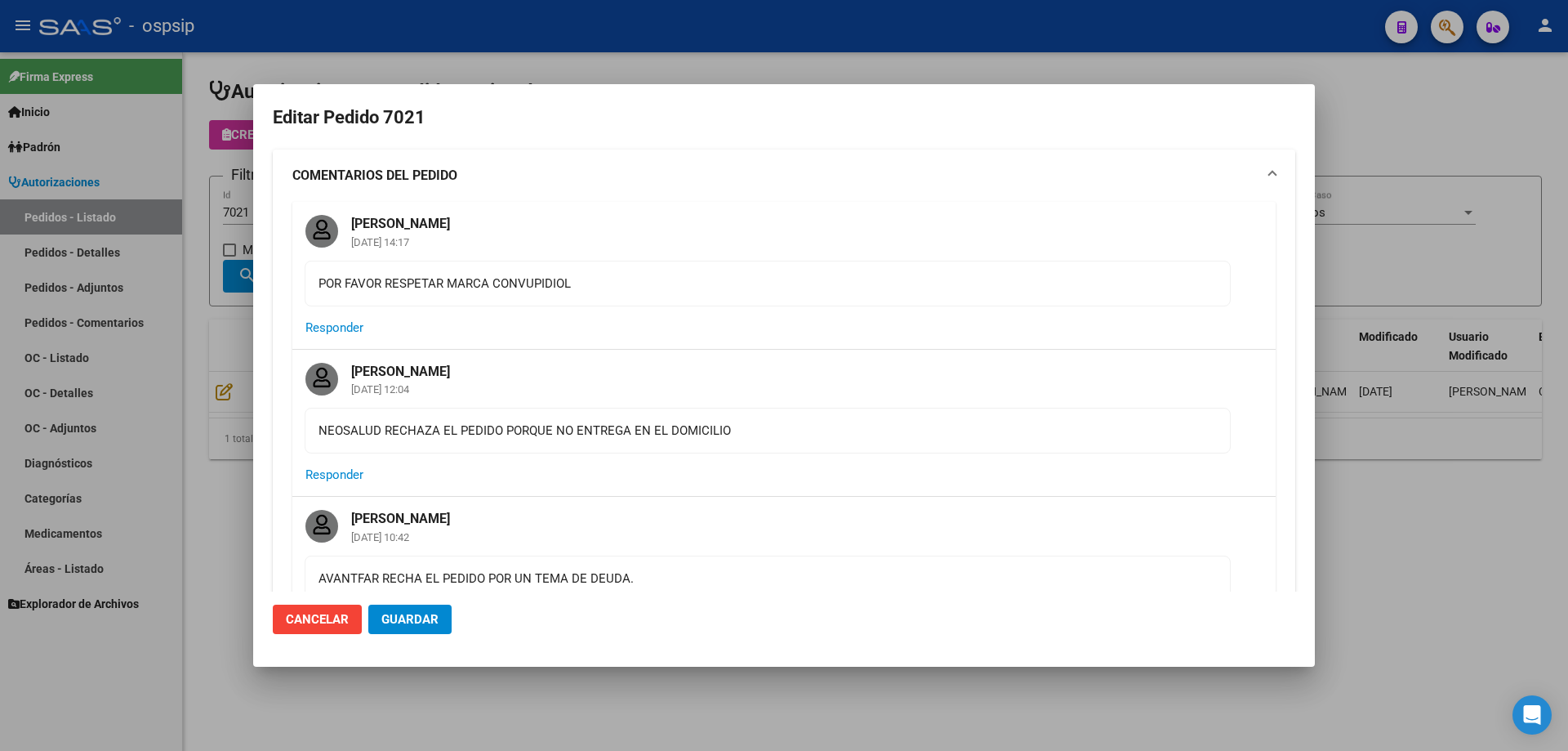
type input "[GEOGRAPHIC_DATA], QUEQUEN, 584 BIS 1574"
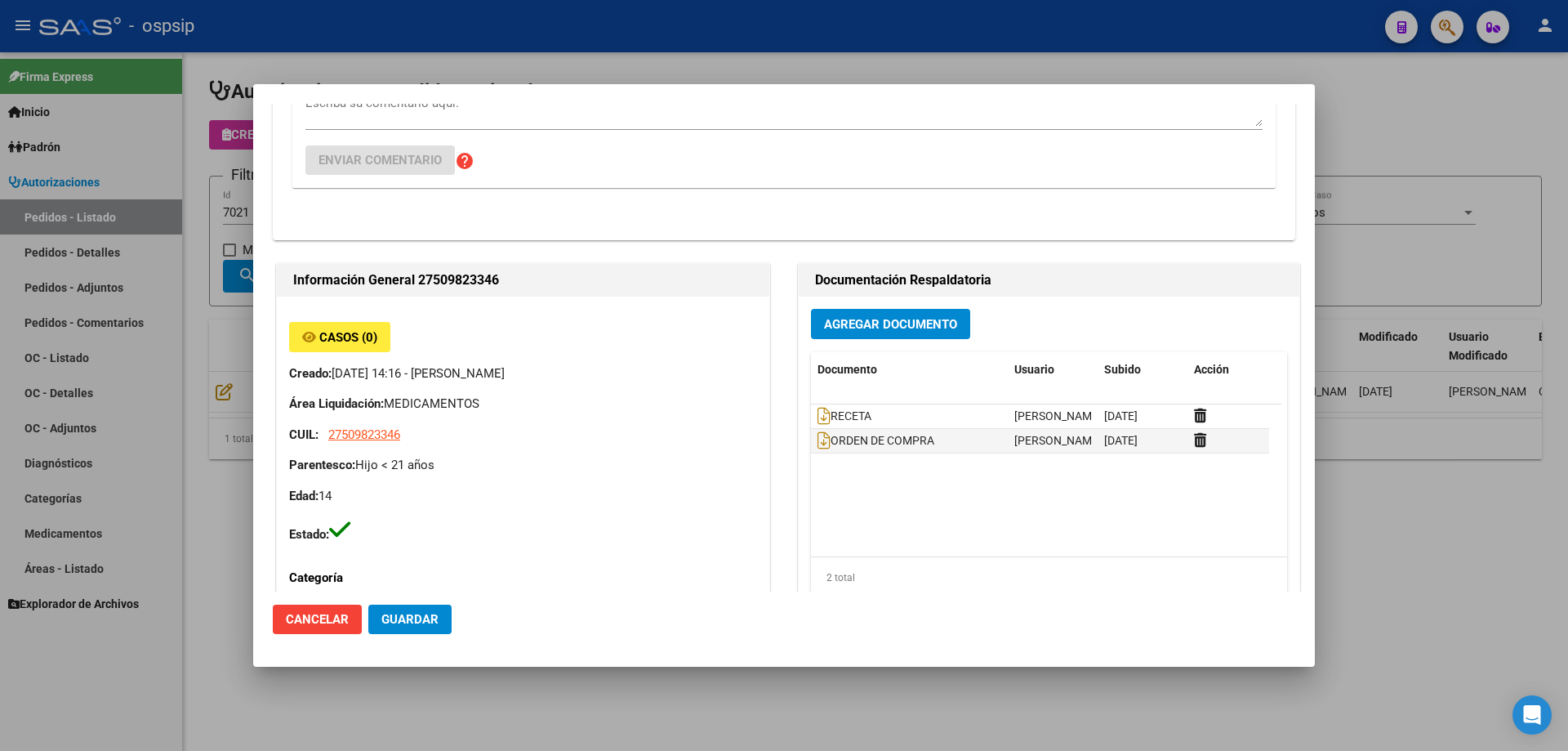
scroll to position [735, 0]
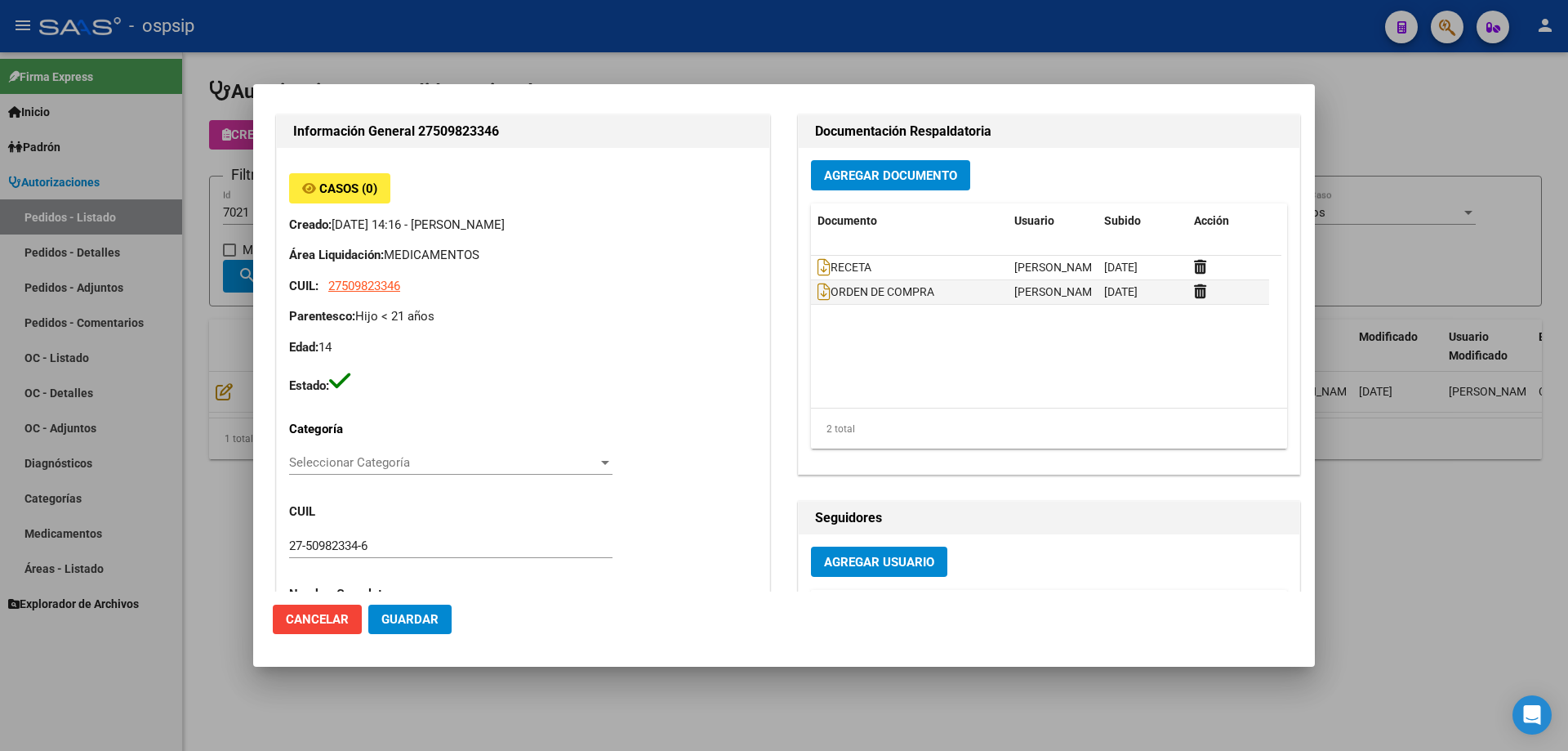
click at [861, 170] on span "Agregar Documento" at bounding box center [891, 175] width 133 height 14
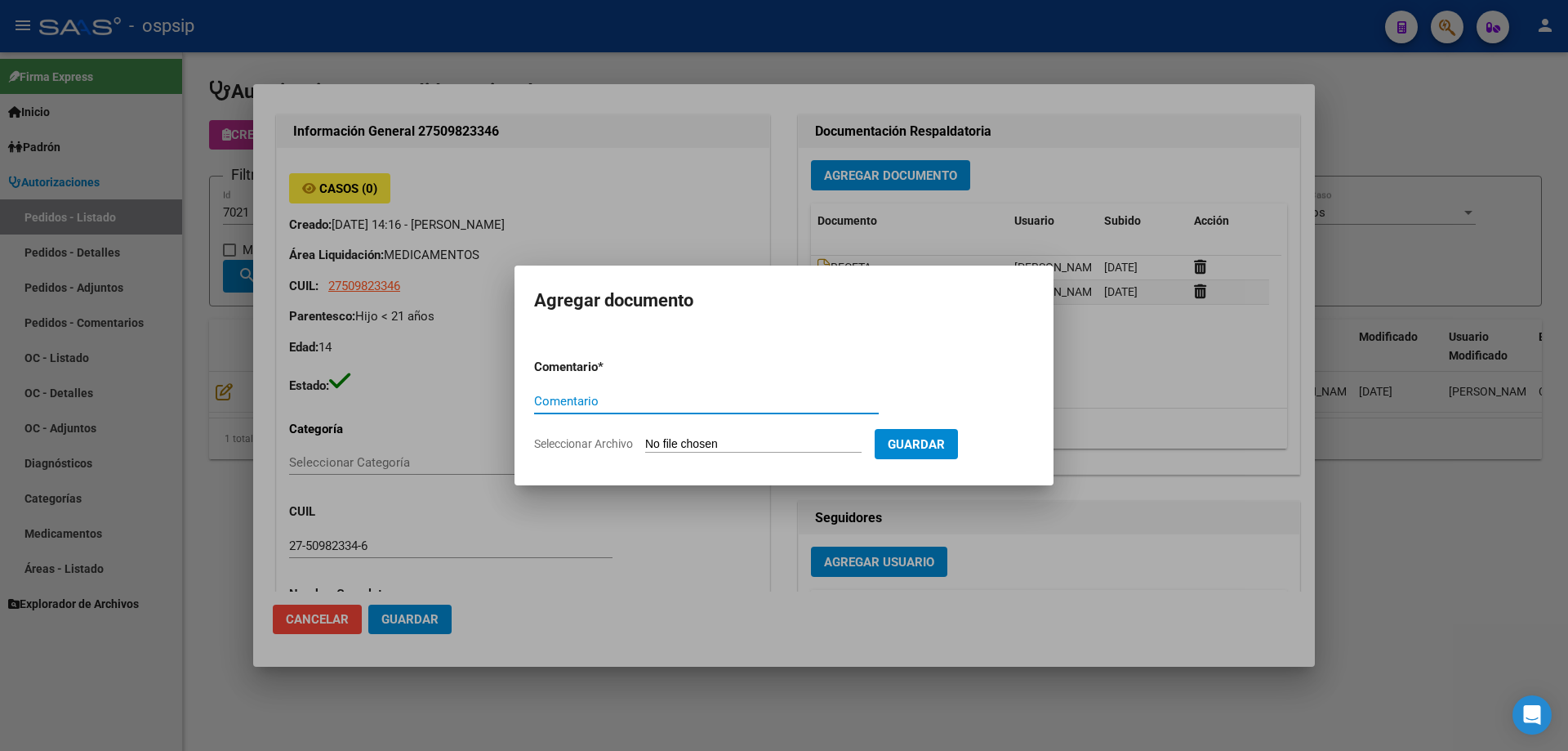
paste input "ORDEN DE COMPRA"
type input "ORDEN DE COMPRA"
type input "C:\fakepath\OC 7021 AUDIFARM (1).pdf"
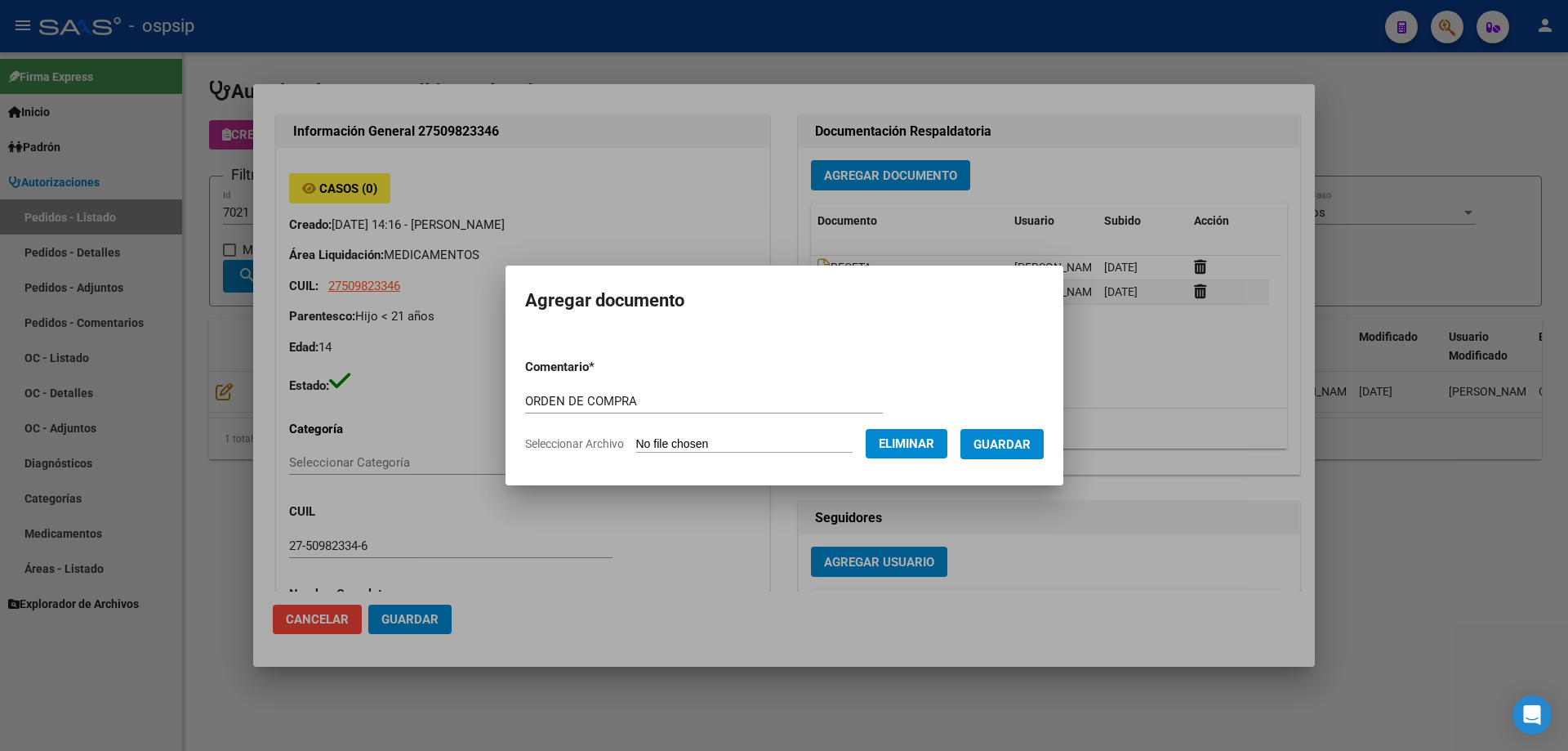
click at [1028, 451] on span "Guardar" at bounding box center [1002, 444] width 57 height 14
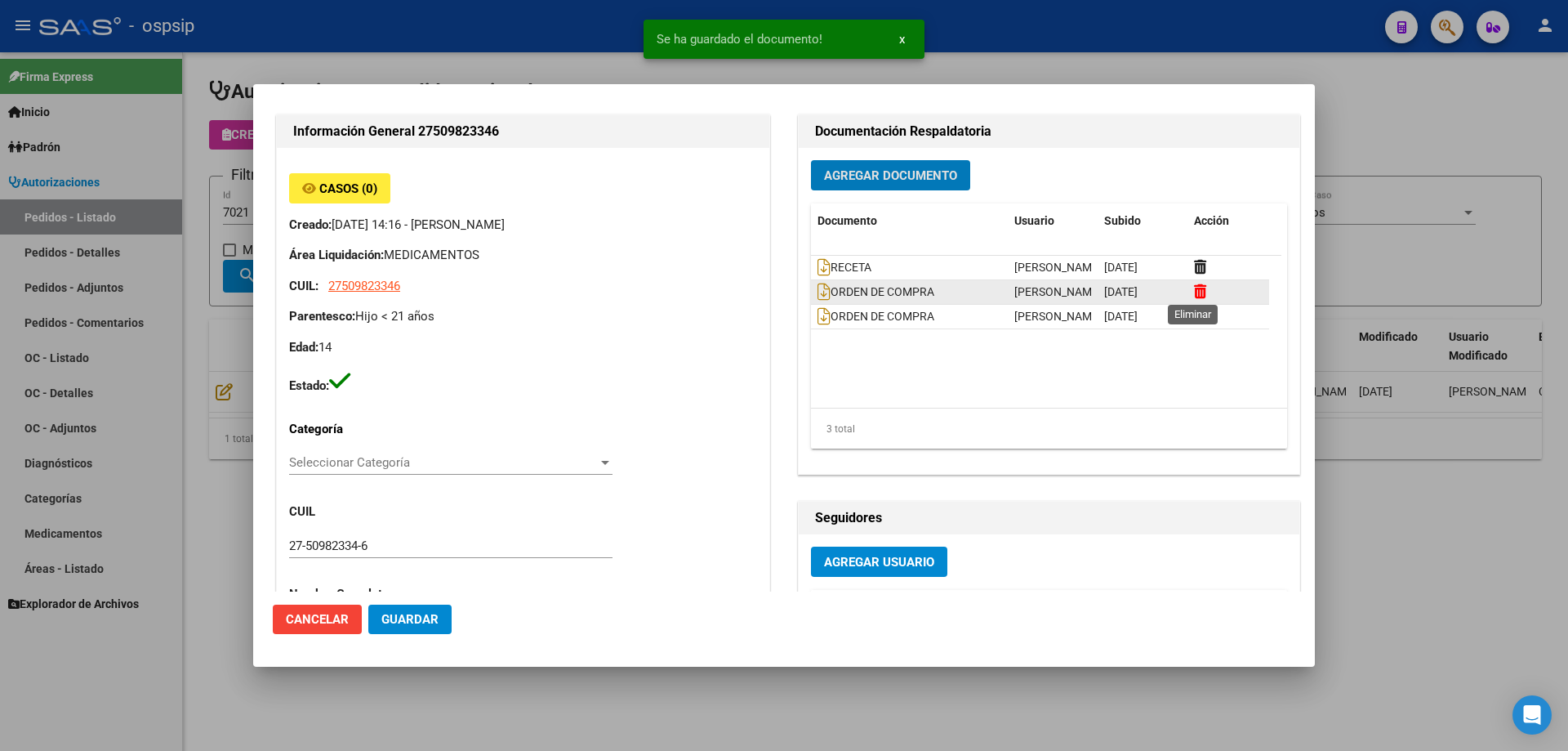
click at [1194, 295] on icon at bounding box center [1199, 291] width 13 height 15
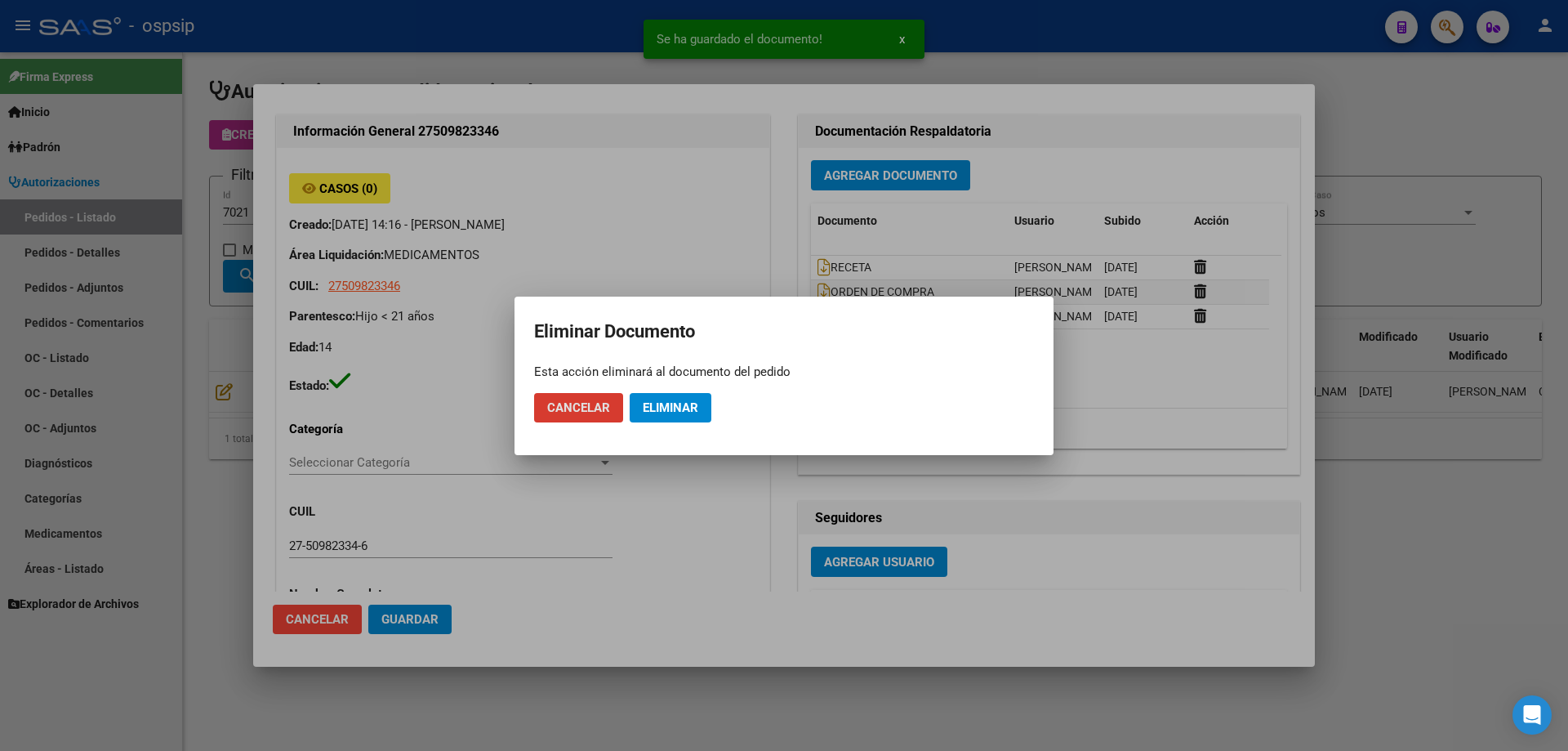
click at [659, 403] on span "Eliminar" at bounding box center [671, 407] width 56 height 14
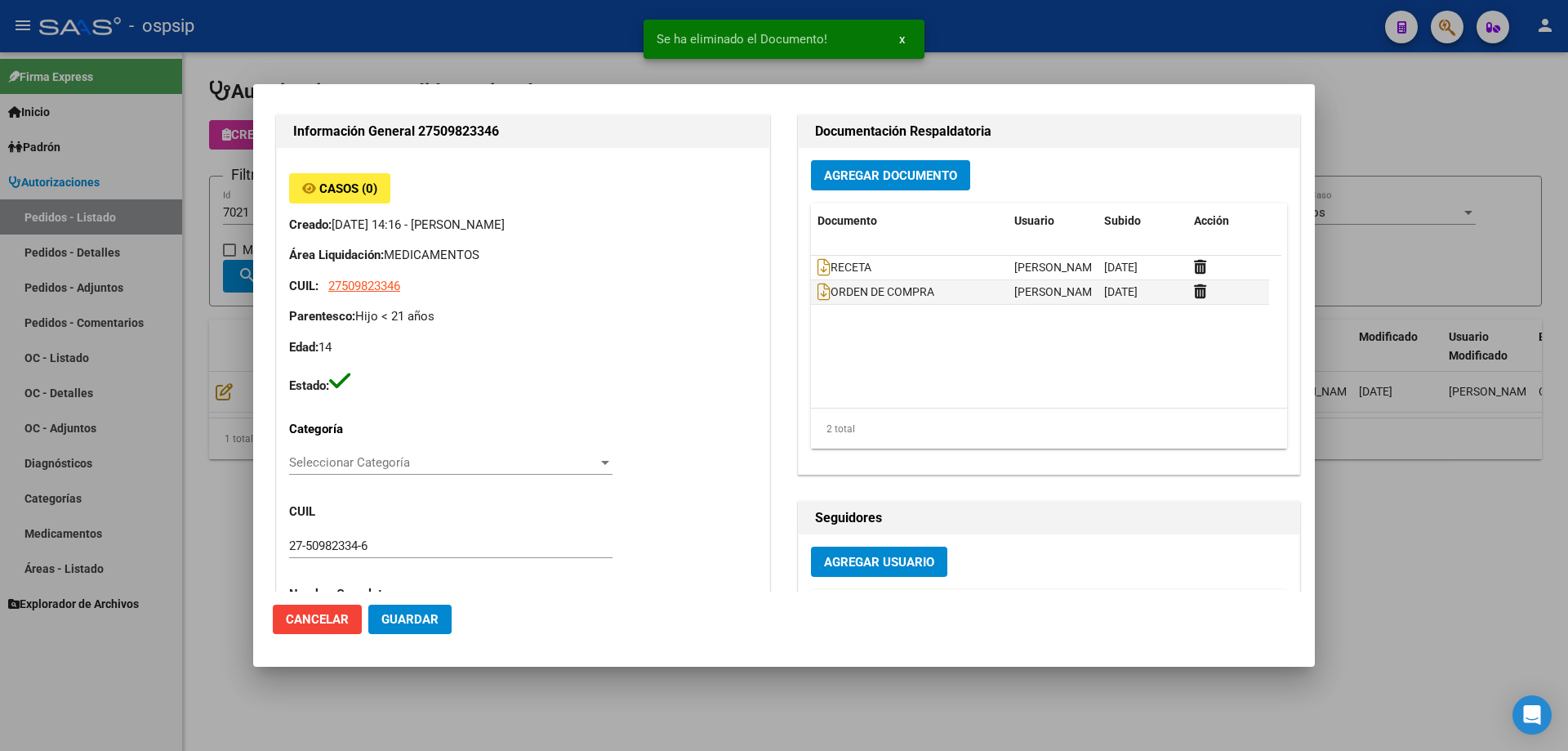
drag, startPoint x: 147, startPoint y: 184, endPoint x: 250, endPoint y: 199, distance: 104.1
click at [160, 183] on div at bounding box center [784, 376] width 1568 height 751
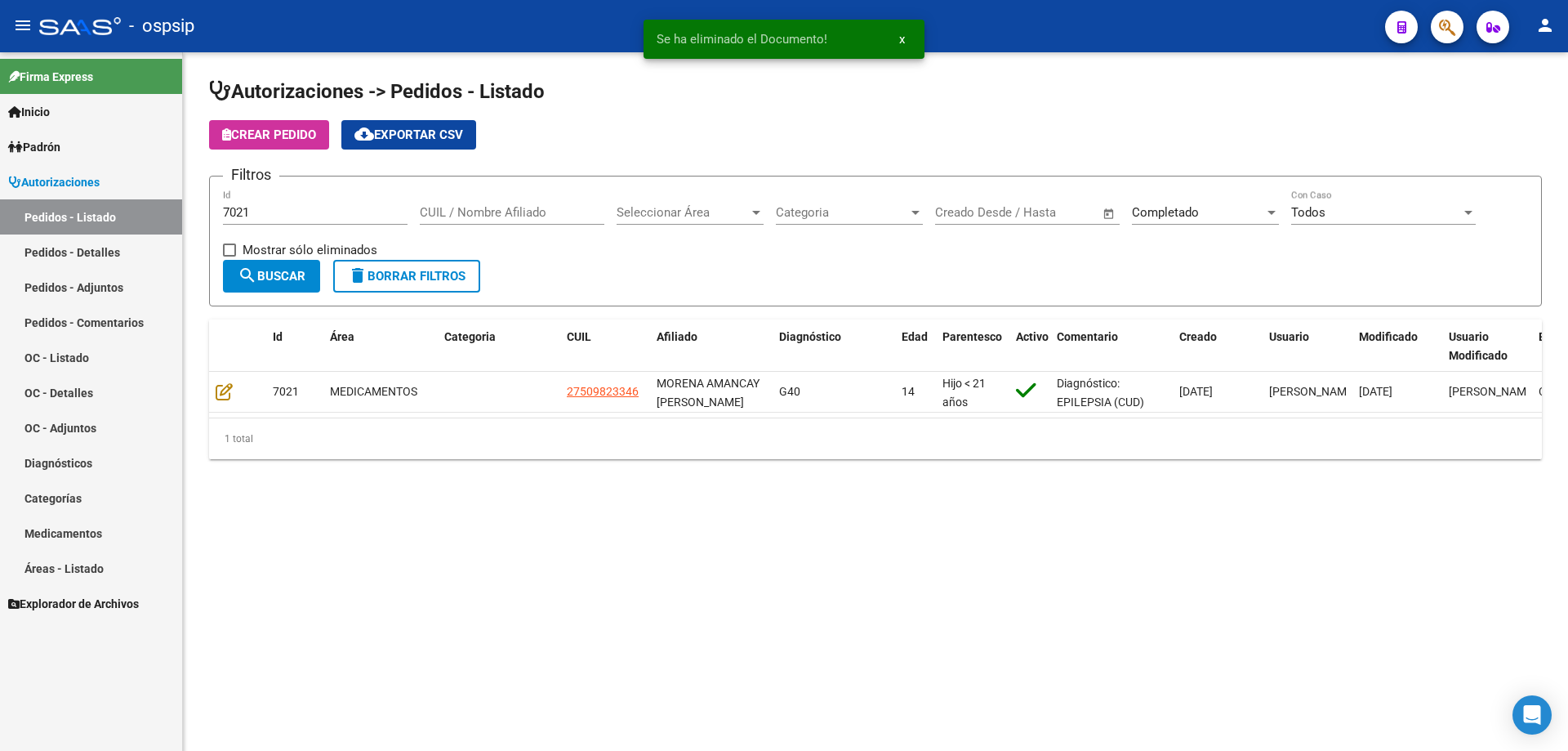
click at [250, 199] on div "7021 Id" at bounding box center [315, 208] width 185 height 35
click at [257, 203] on div "7021 Id" at bounding box center [315, 208] width 185 height 35
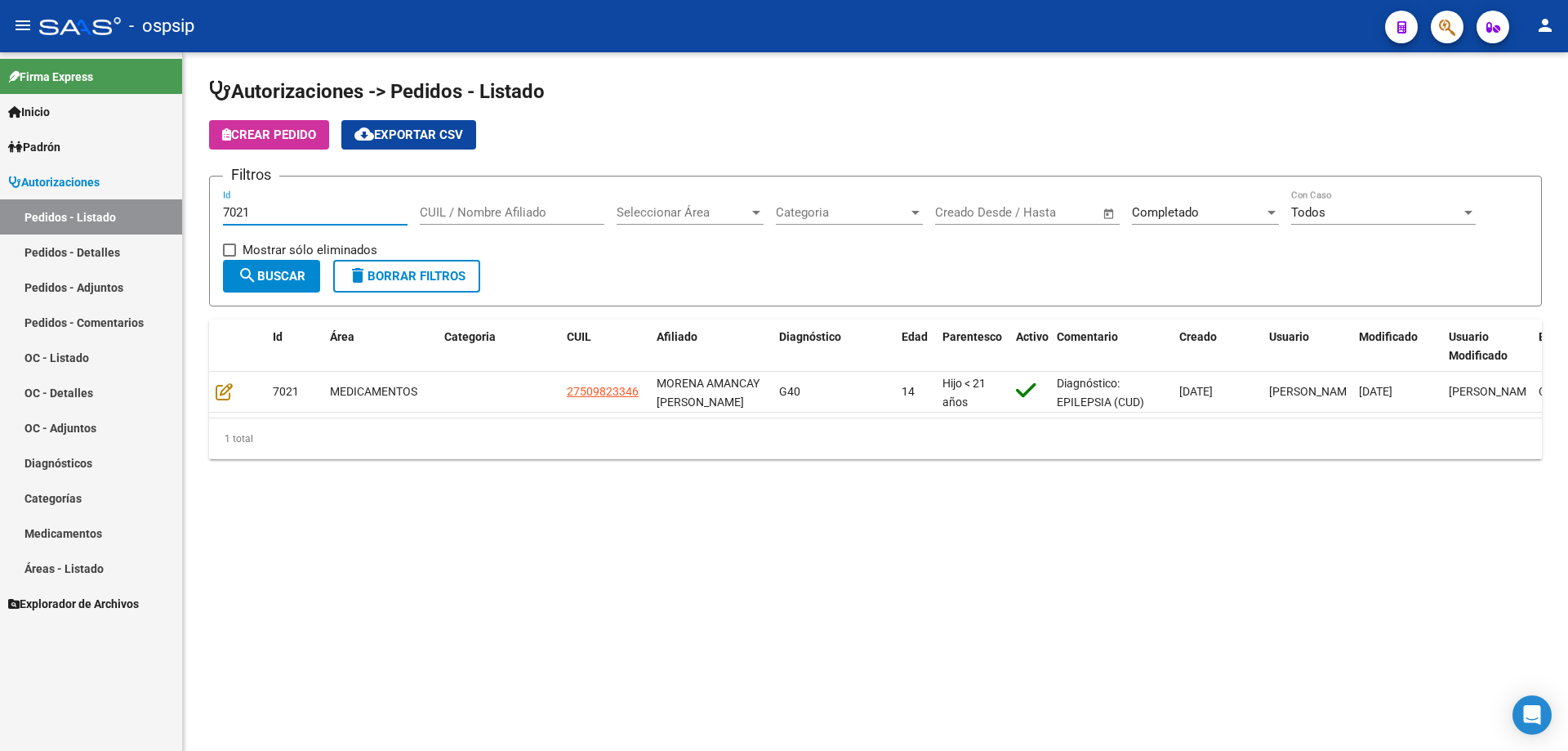
click at [245, 209] on input "7021" at bounding box center [315, 212] width 185 height 14
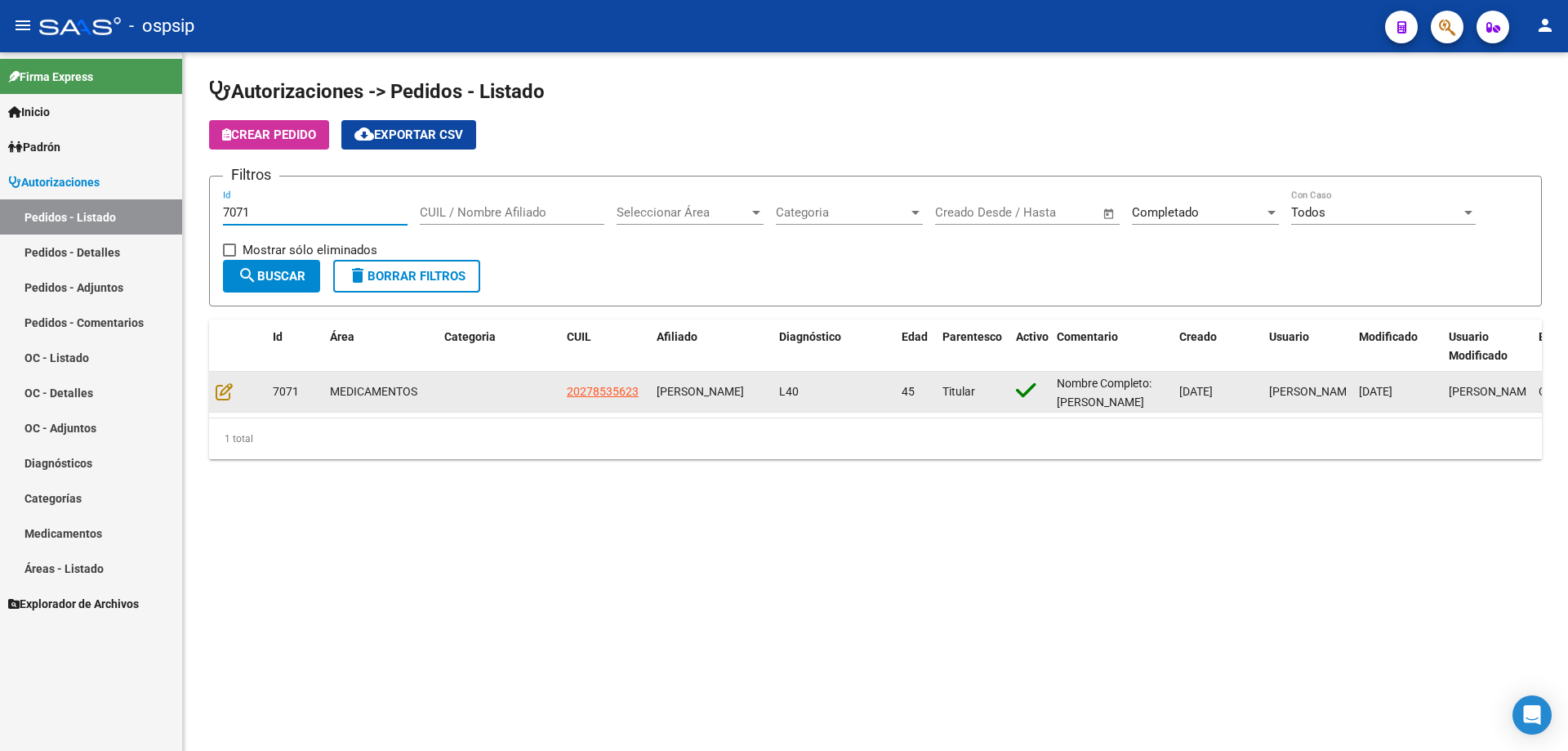
type input "7071"
click at [234, 392] on div at bounding box center [238, 392] width 44 height 19
click at [222, 387] on icon at bounding box center [224, 391] width 17 height 18
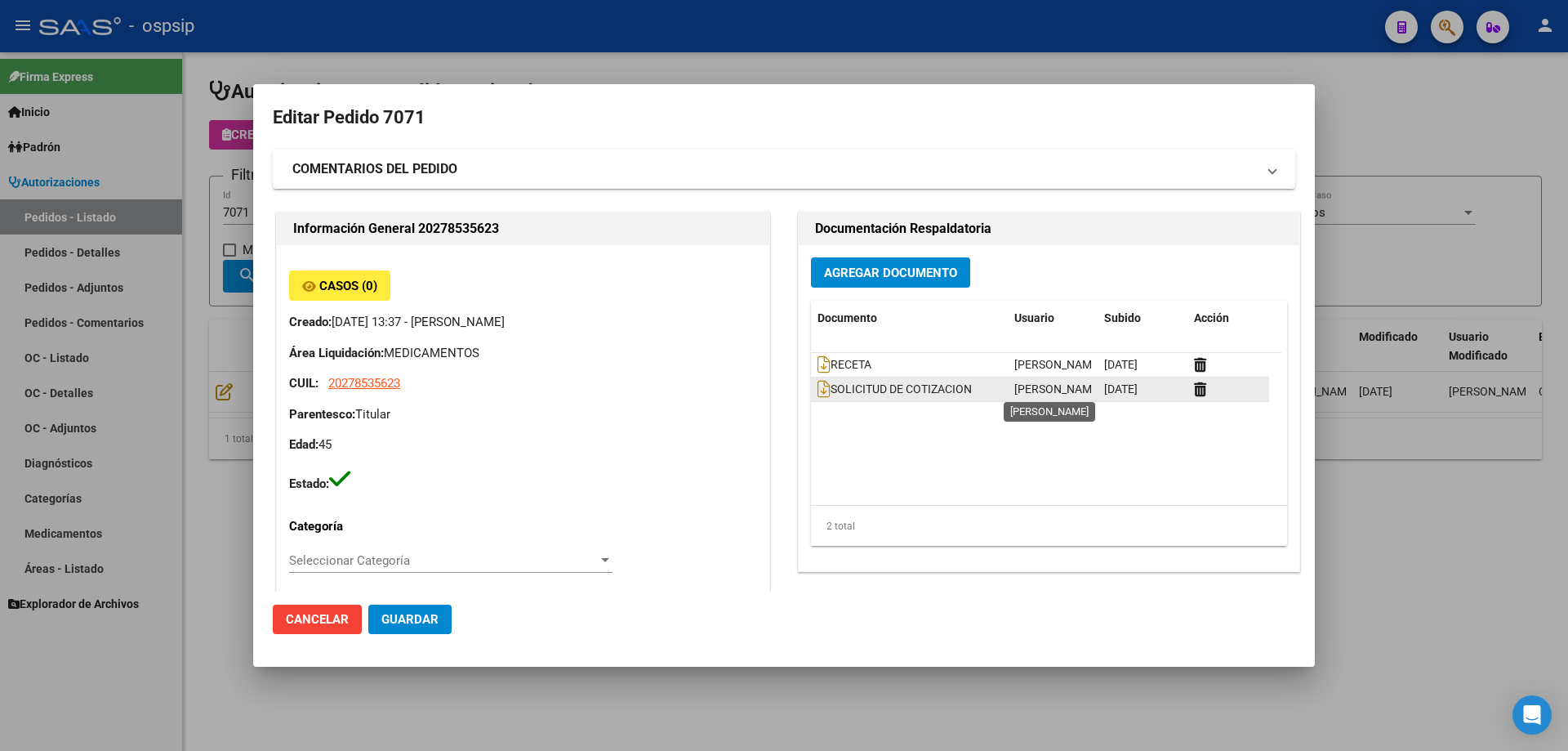
type input "[GEOGRAPHIC_DATA], [DATE][PERSON_NAME], [PERSON_NAME] 287"
click at [908, 276] on span "Agregar Documento" at bounding box center [891, 273] width 133 height 14
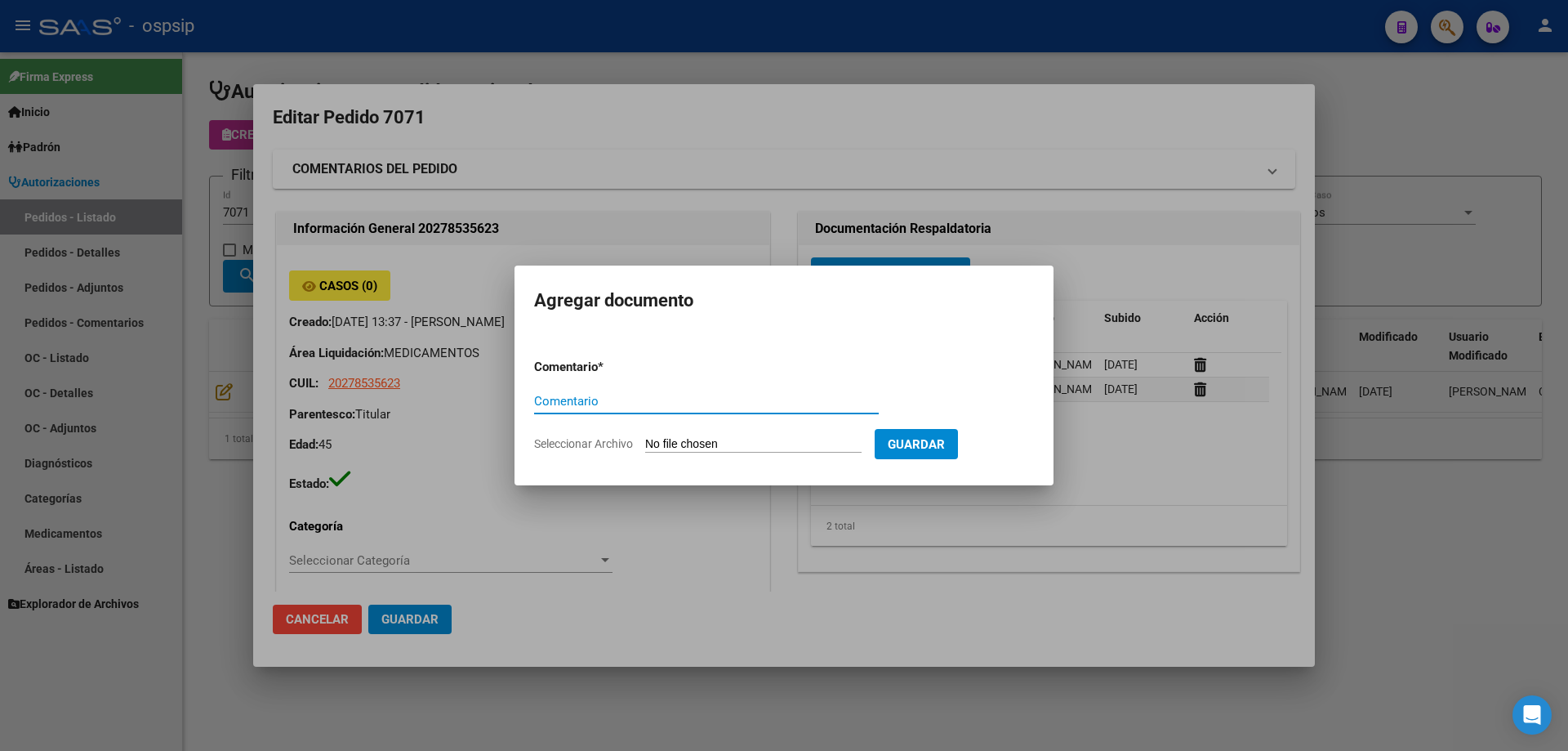
paste input "ORDEN DE COMPRA // RE: SOLICITUD DE COTIZACION 7071 - VAZQUEZ"
drag, startPoint x: 598, startPoint y: 397, endPoint x: 928, endPoint y: 398, distance: 330.0
click at [928, 398] on form "Comentario * ORDEN DE COMPRA // RE: SOLICITUD DE COTIZACION 7071 - VAZQUEZ Come…" at bounding box center [784, 405] width 500 height 119
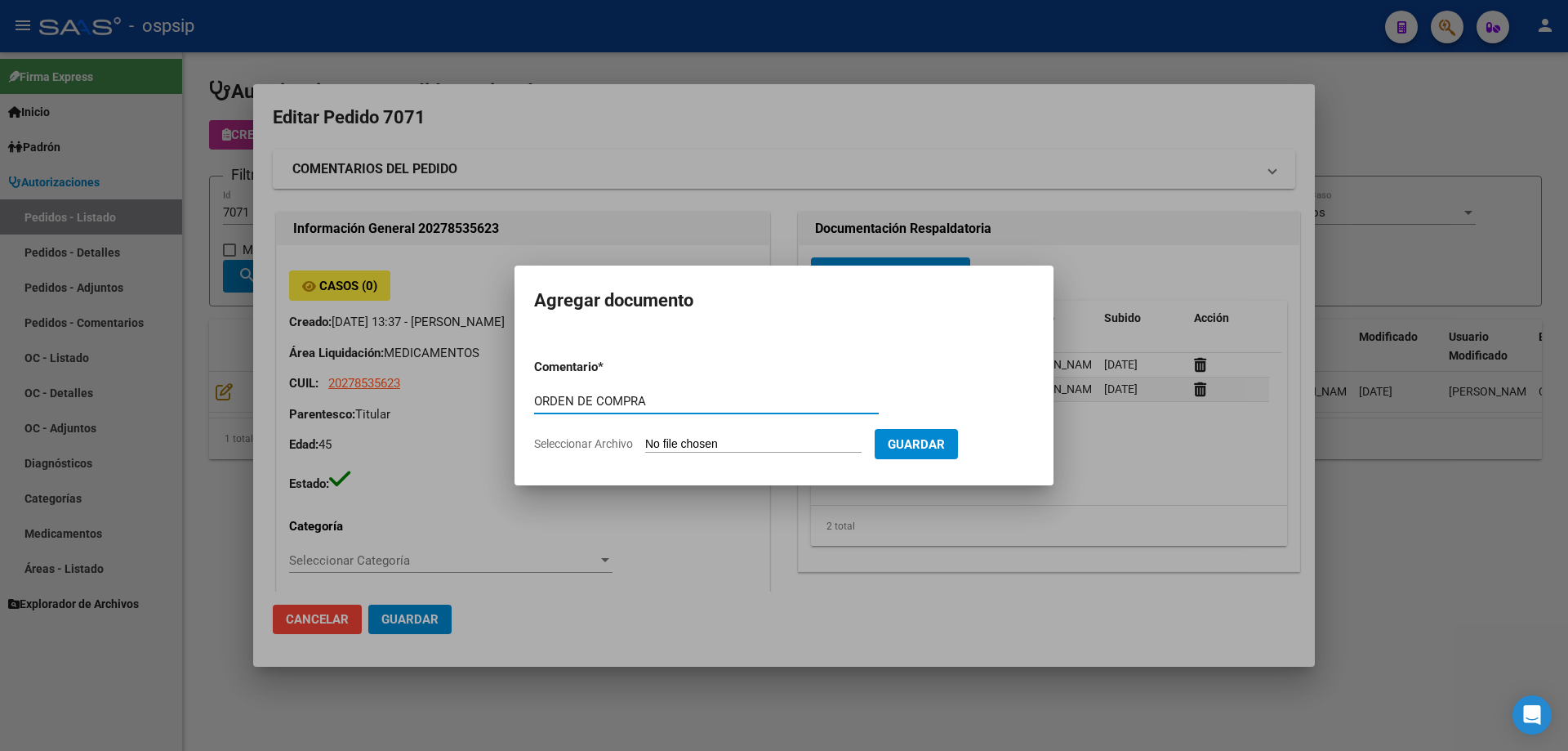
type input "ORDEN DE COMPRA"
click at [753, 433] on form "Comentario * ORDEN DE COMPRA Comentario Seleccionar Archivo Guardar" at bounding box center [784, 405] width 500 height 119
click at [750, 441] on input "Seleccionar Archivo" at bounding box center [753, 445] width 217 height 15
type input "C:\fakepath\7071 - VAZQUEZ_merged (1).pdf"
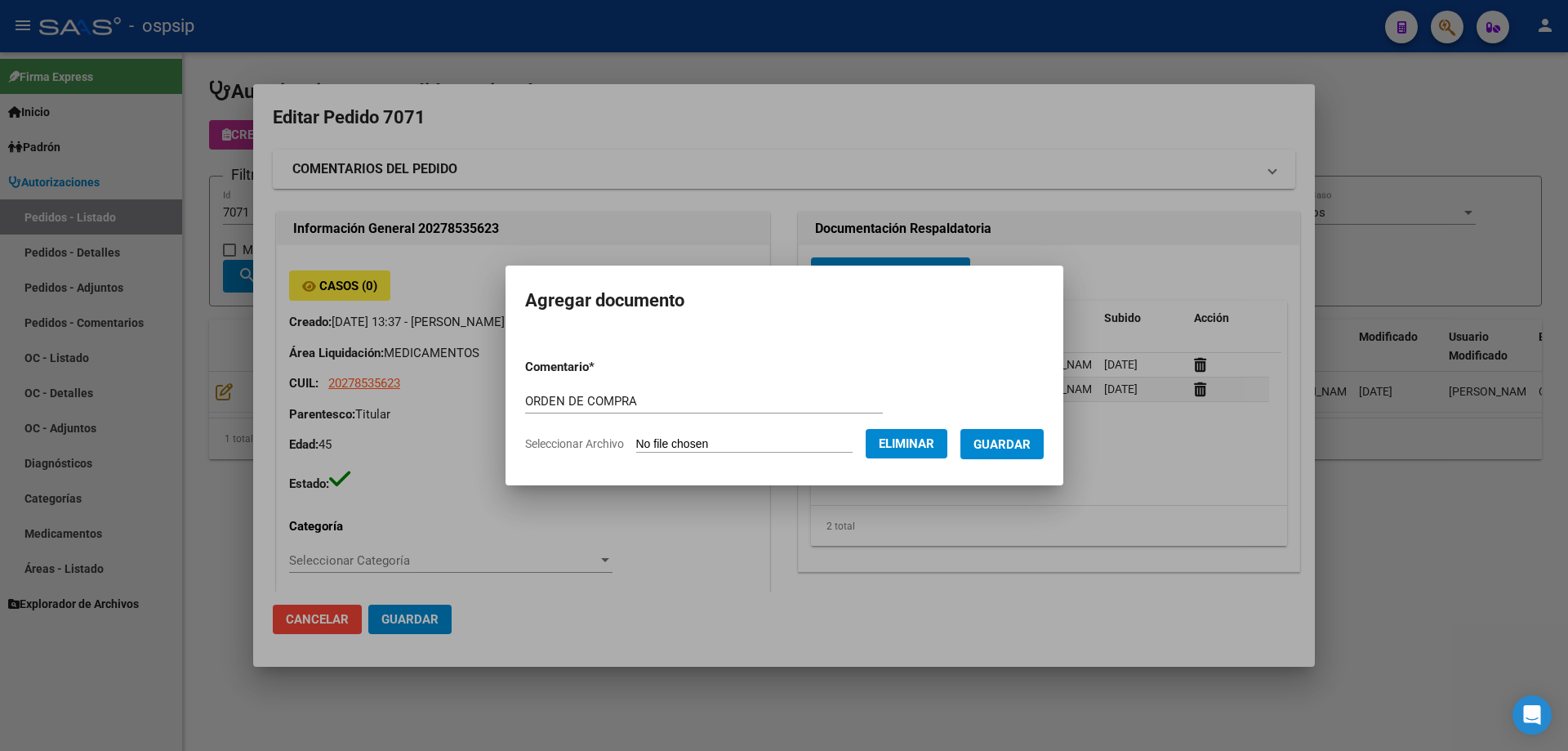
click at [993, 448] on span "Guardar" at bounding box center [1002, 444] width 57 height 14
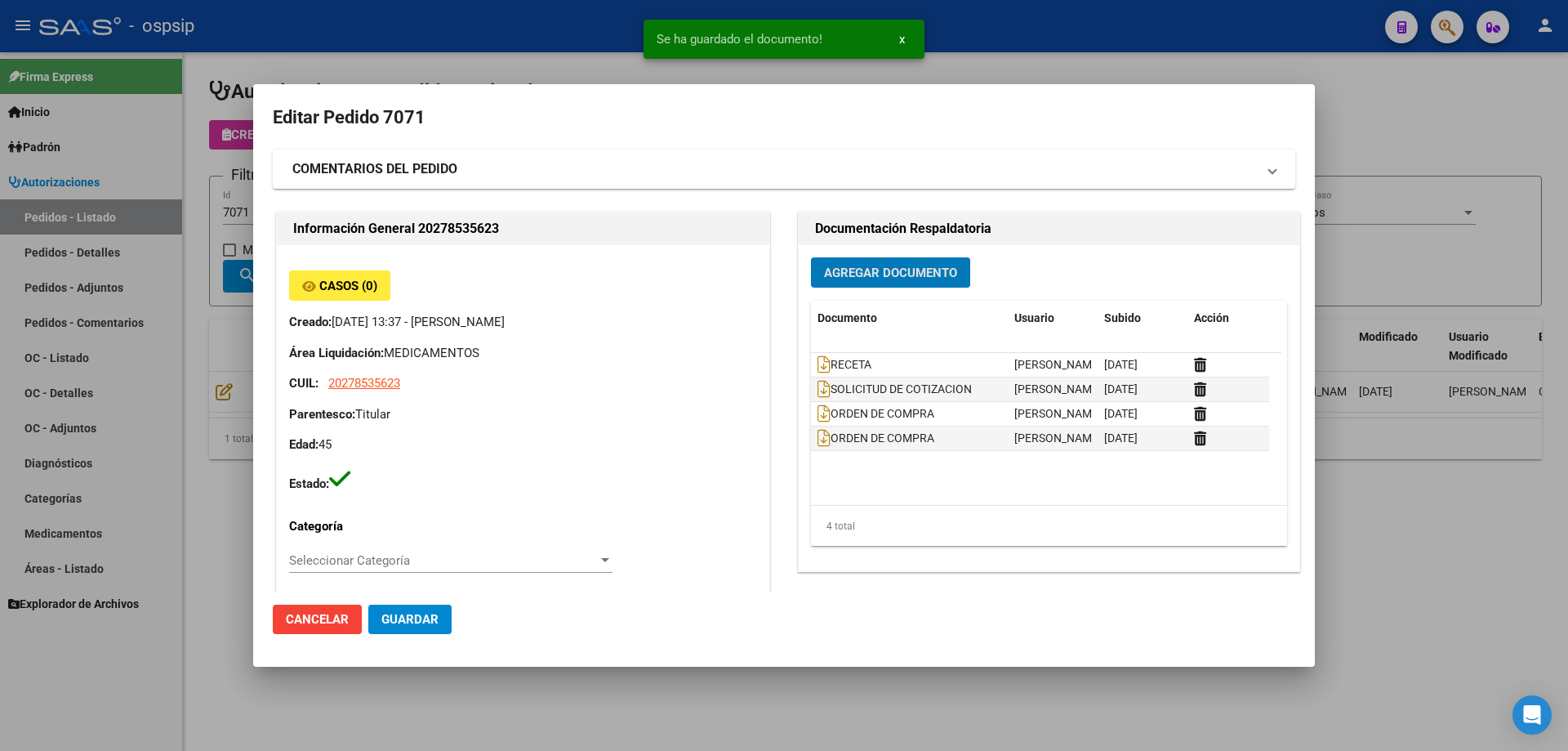
click at [159, 330] on div at bounding box center [784, 376] width 1568 height 751
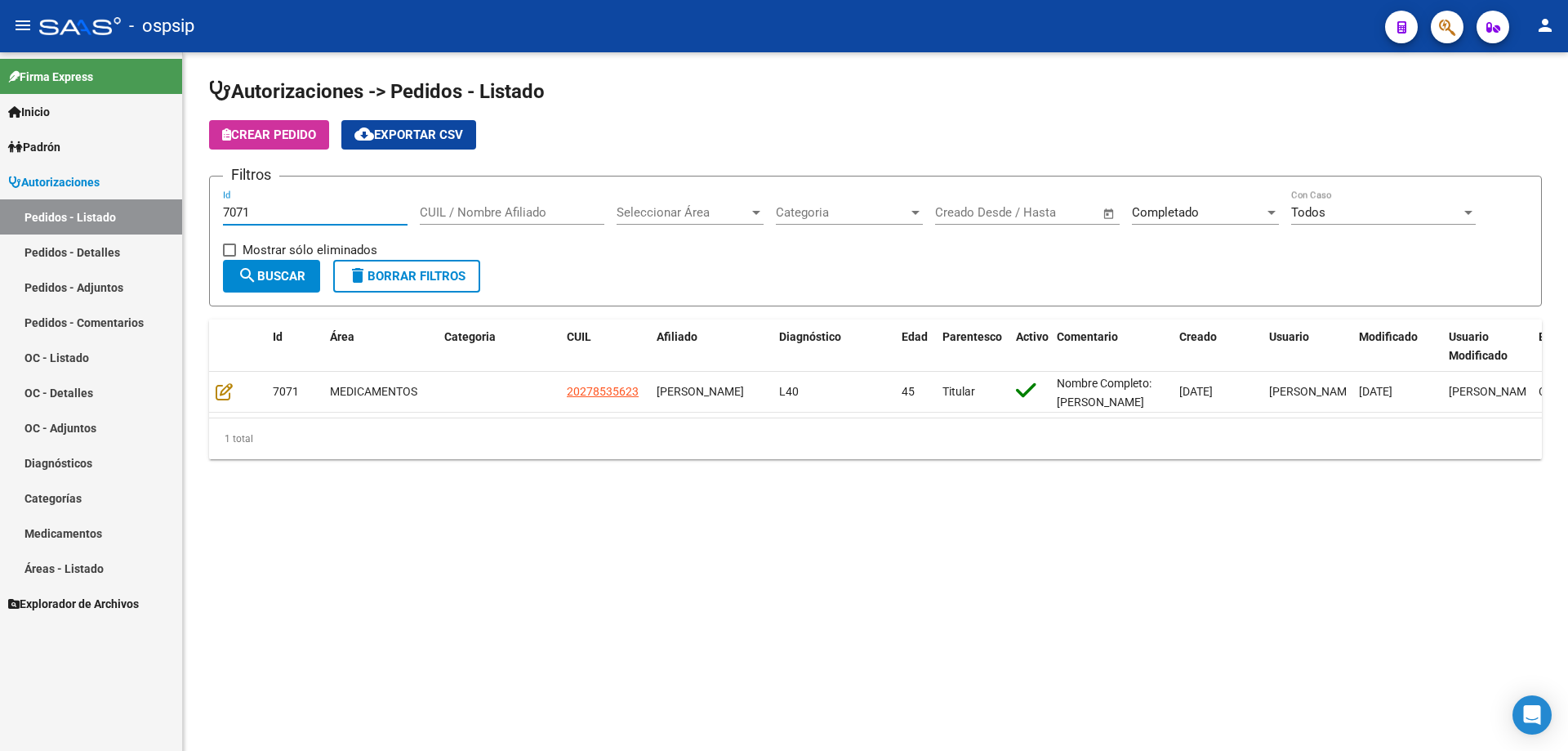
drag, startPoint x: 185, startPoint y: 213, endPoint x: 2, endPoint y: 213, distance: 183.0
click at [2, 213] on mat-sidenav-container "Firma Express Inicio Calendario SSS Instructivos Contacto OS Padrón Afiliados E…" at bounding box center [784, 402] width 1568 height 699
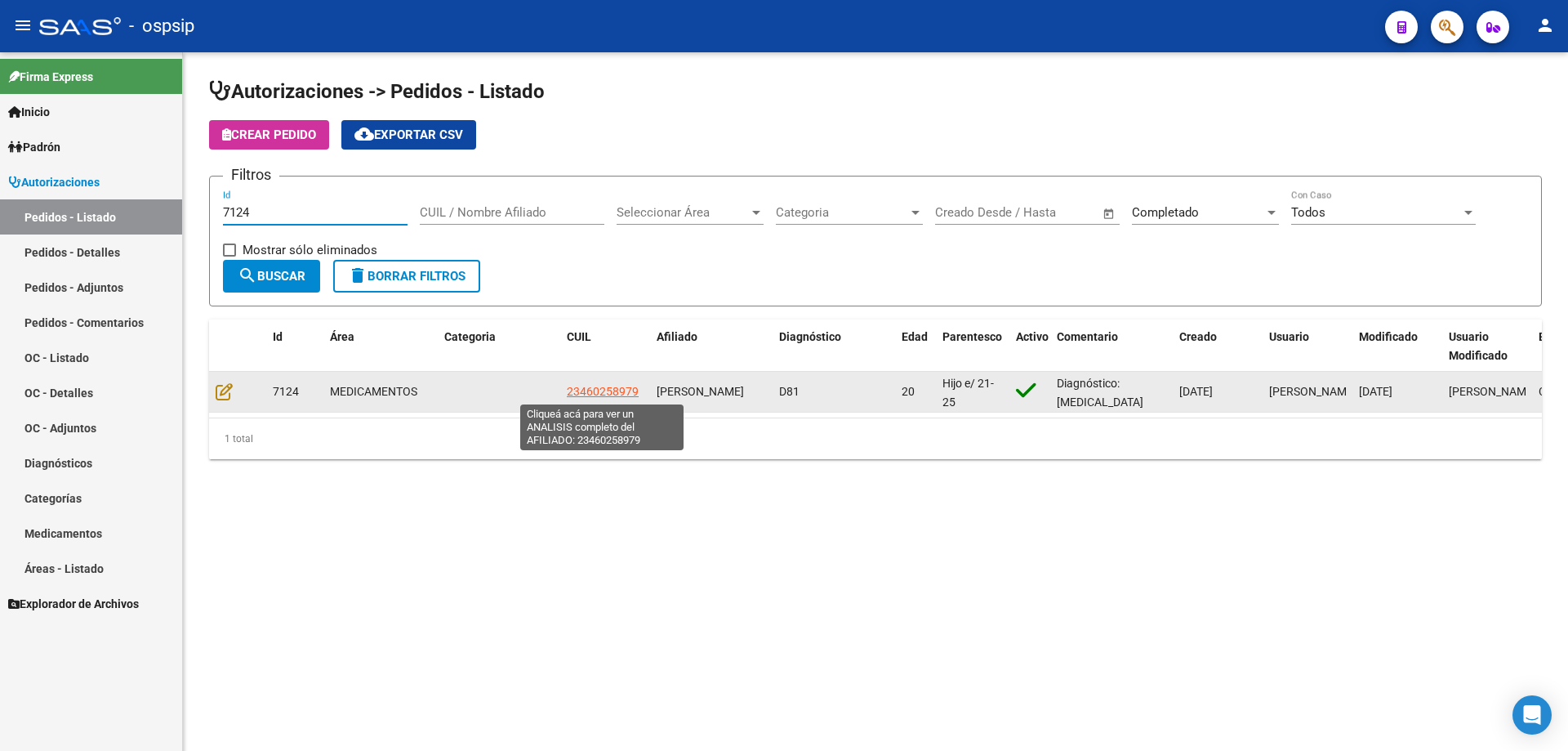
type input "7124"
click at [614, 395] on span "23460258979" at bounding box center [602, 391] width 72 height 13
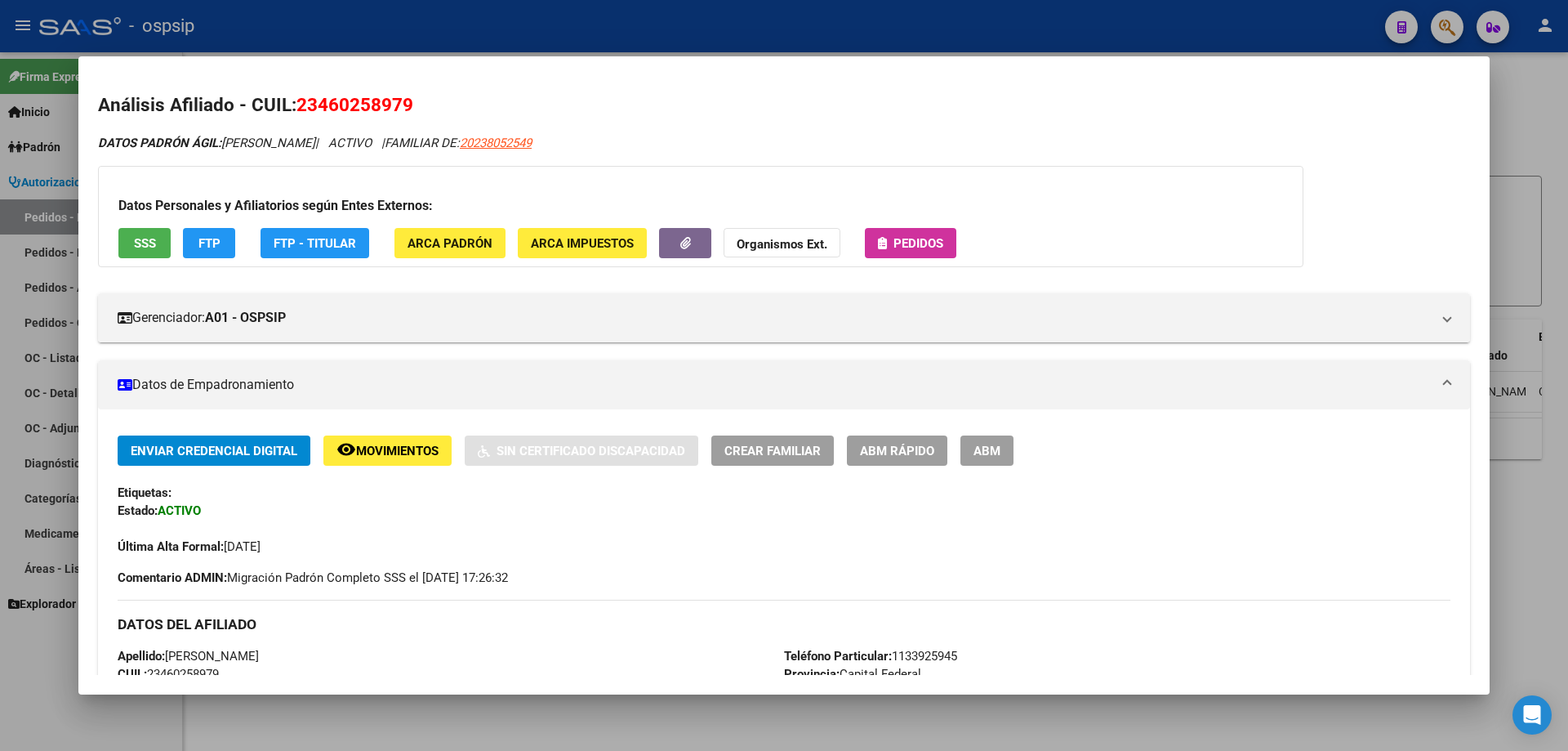
click at [916, 240] on span "Pedidos" at bounding box center [918, 243] width 50 height 14
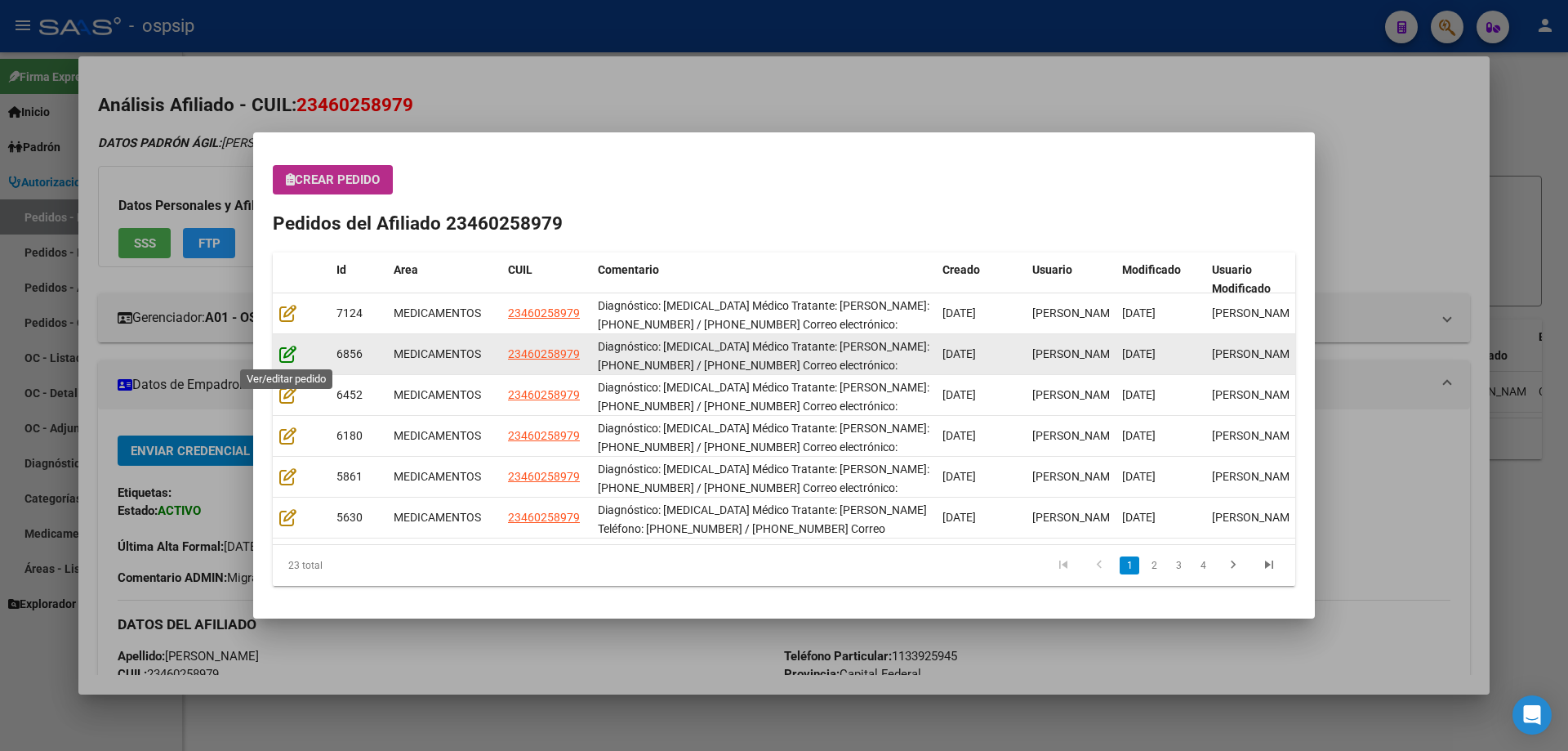
click at [283, 358] on icon at bounding box center [288, 354] width 17 height 18
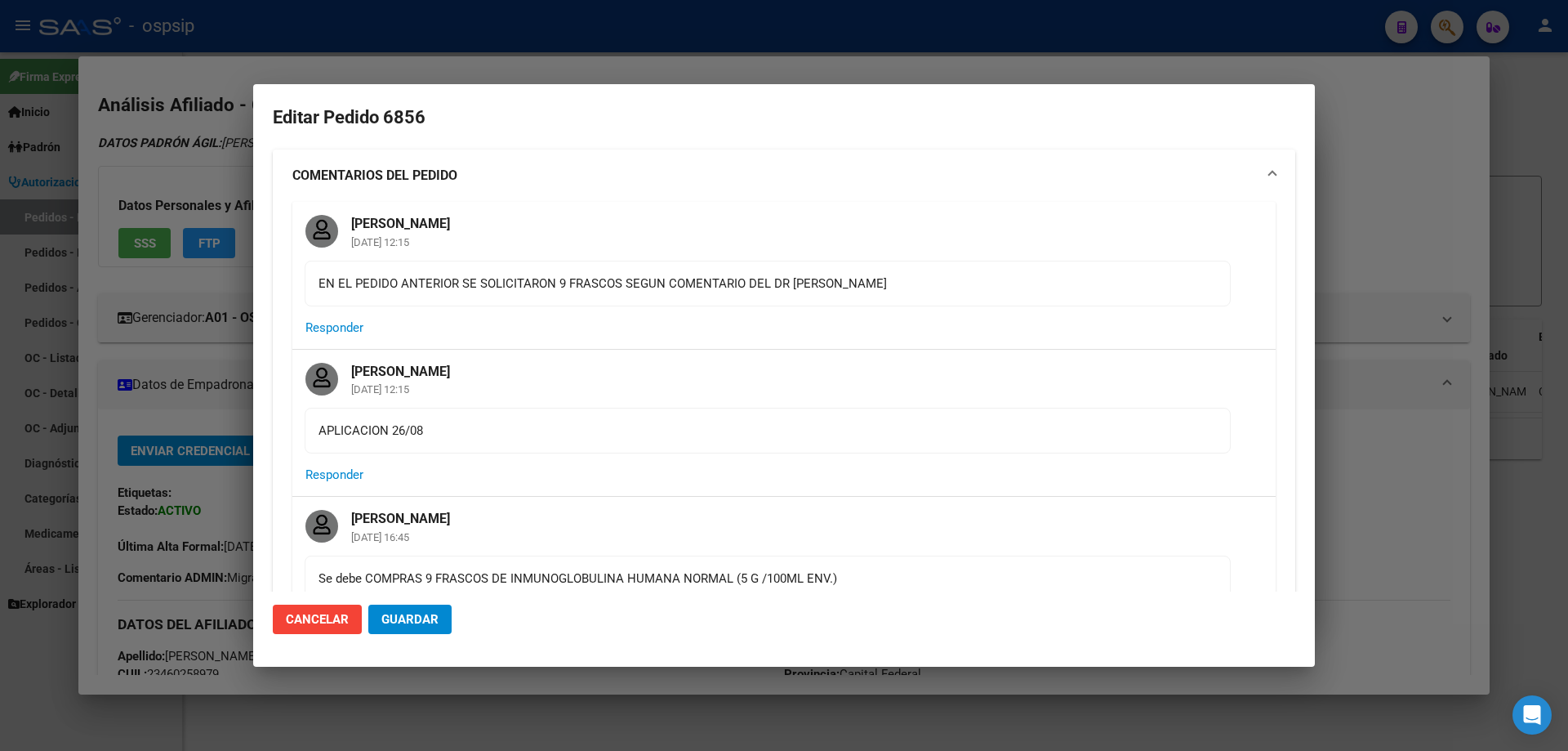
type input "Capital Federal, [STREET_ADDRESS]"
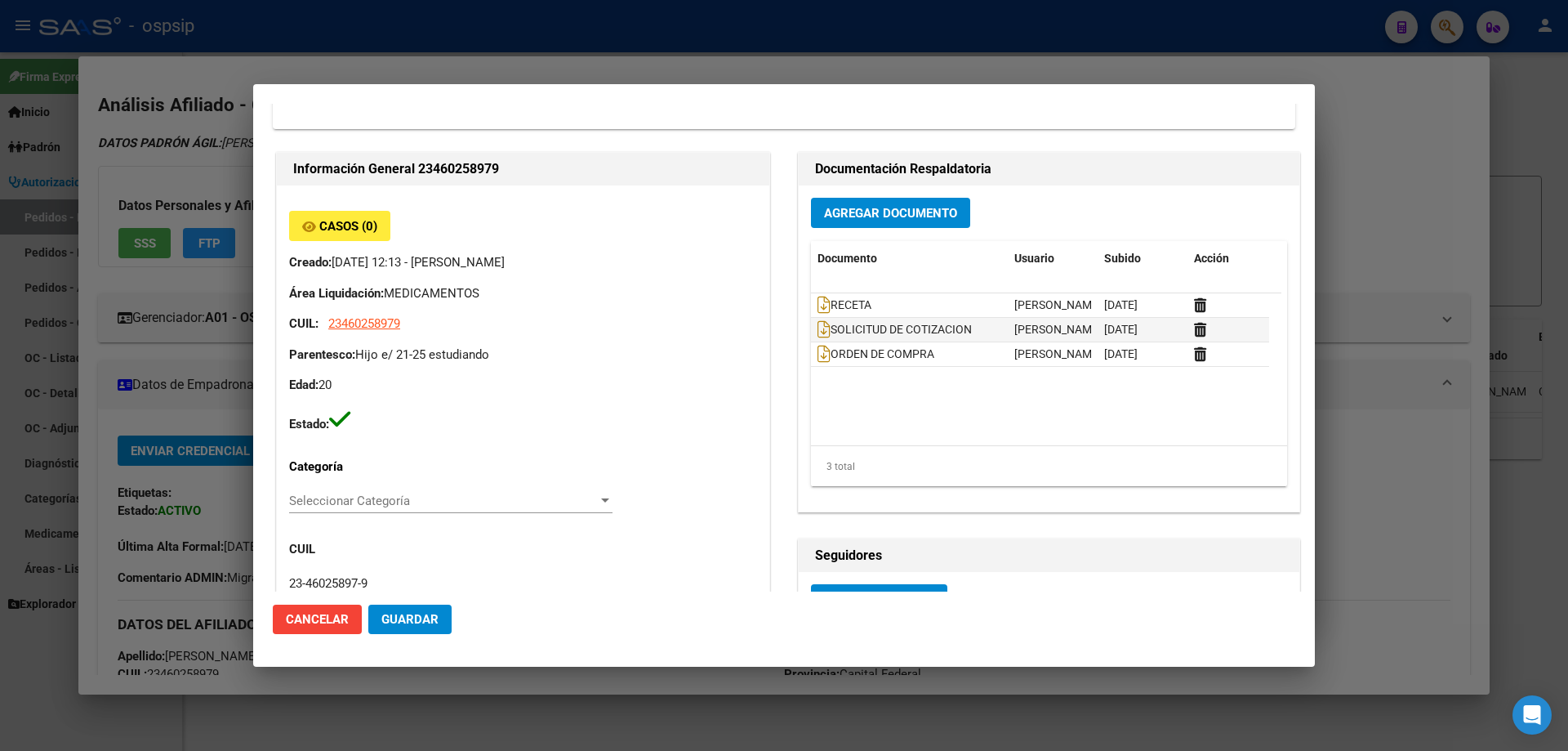
scroll to position [704, 0]
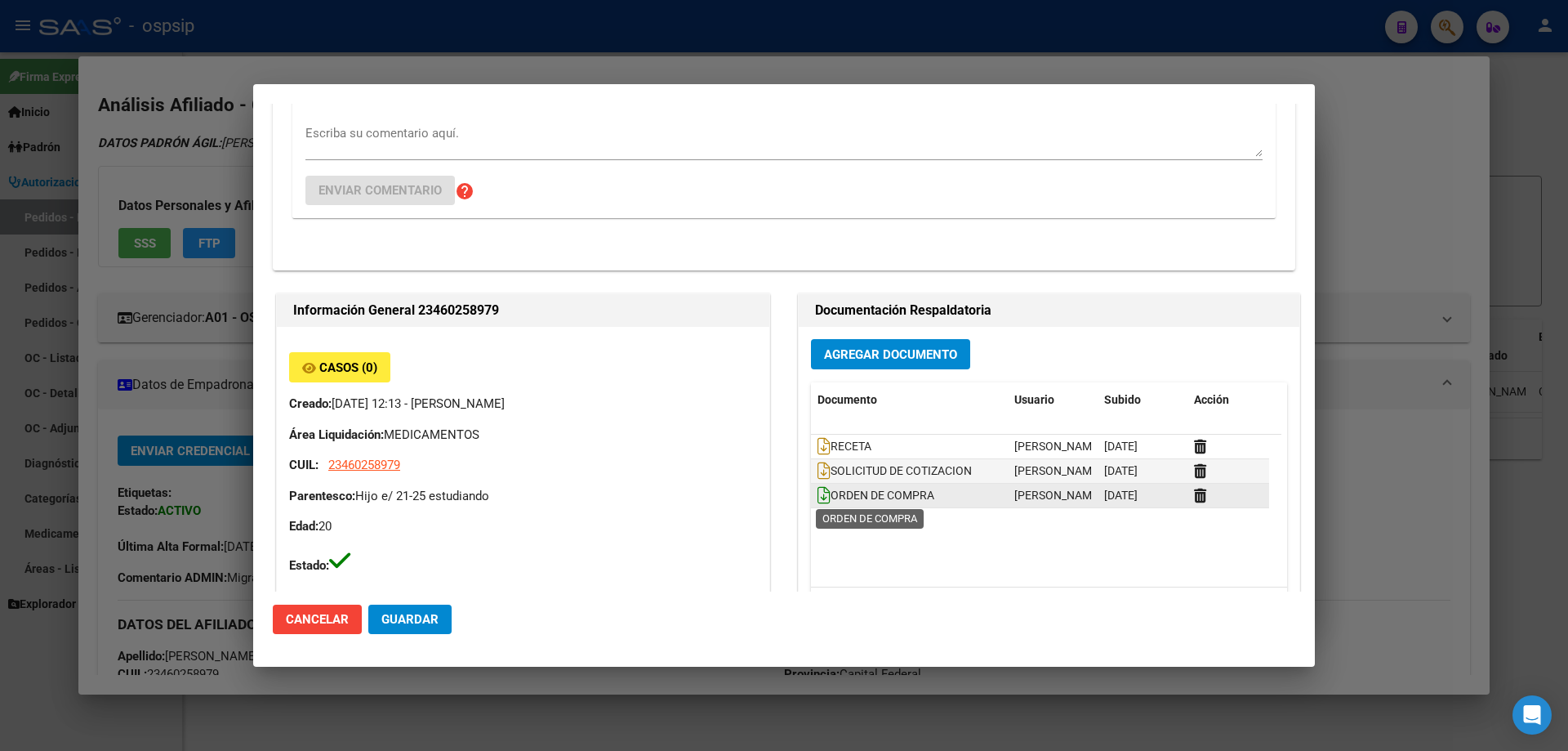
click at [817, 494] on icon at bounding box center [823, 494] width 13 height 18
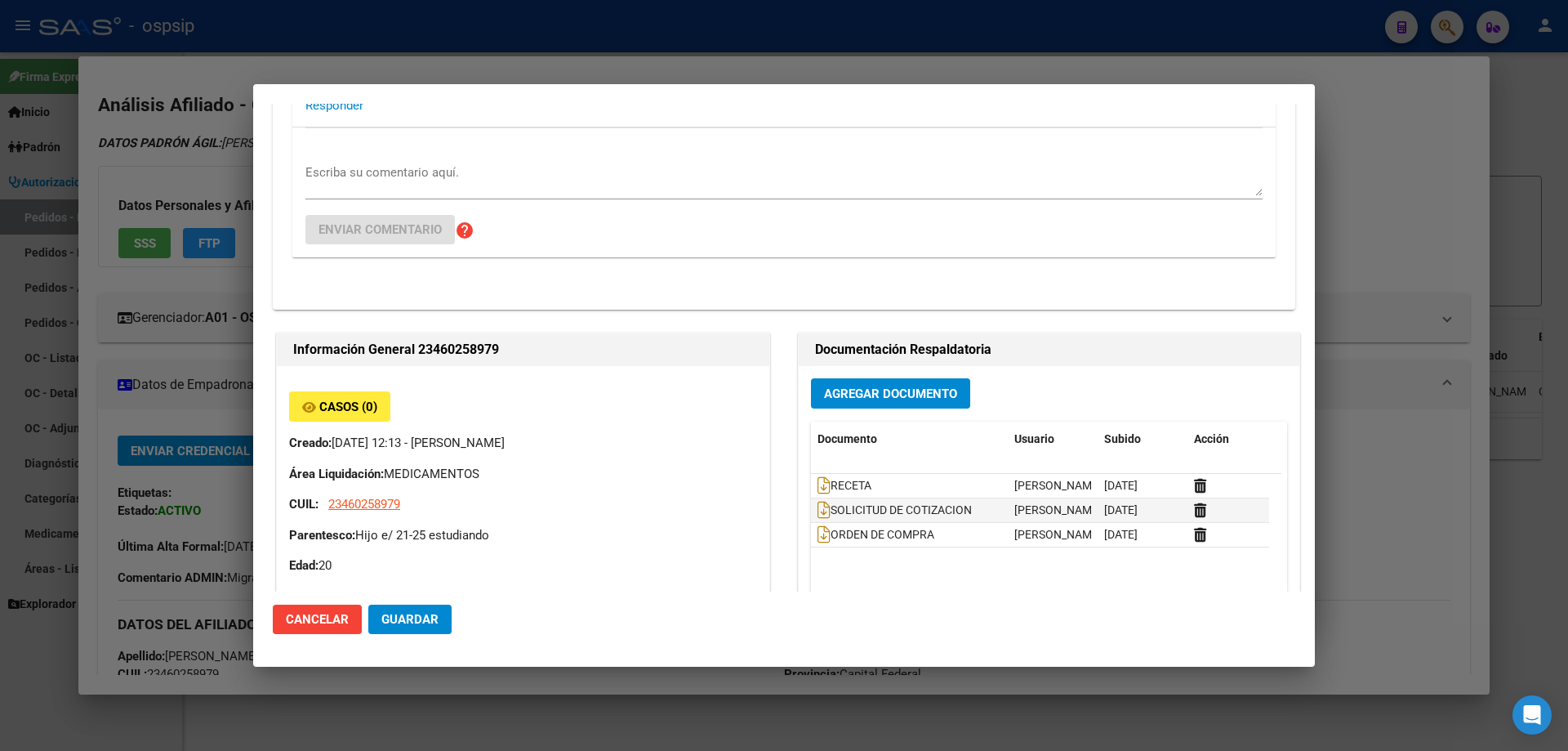
scroll to position [899, 0]
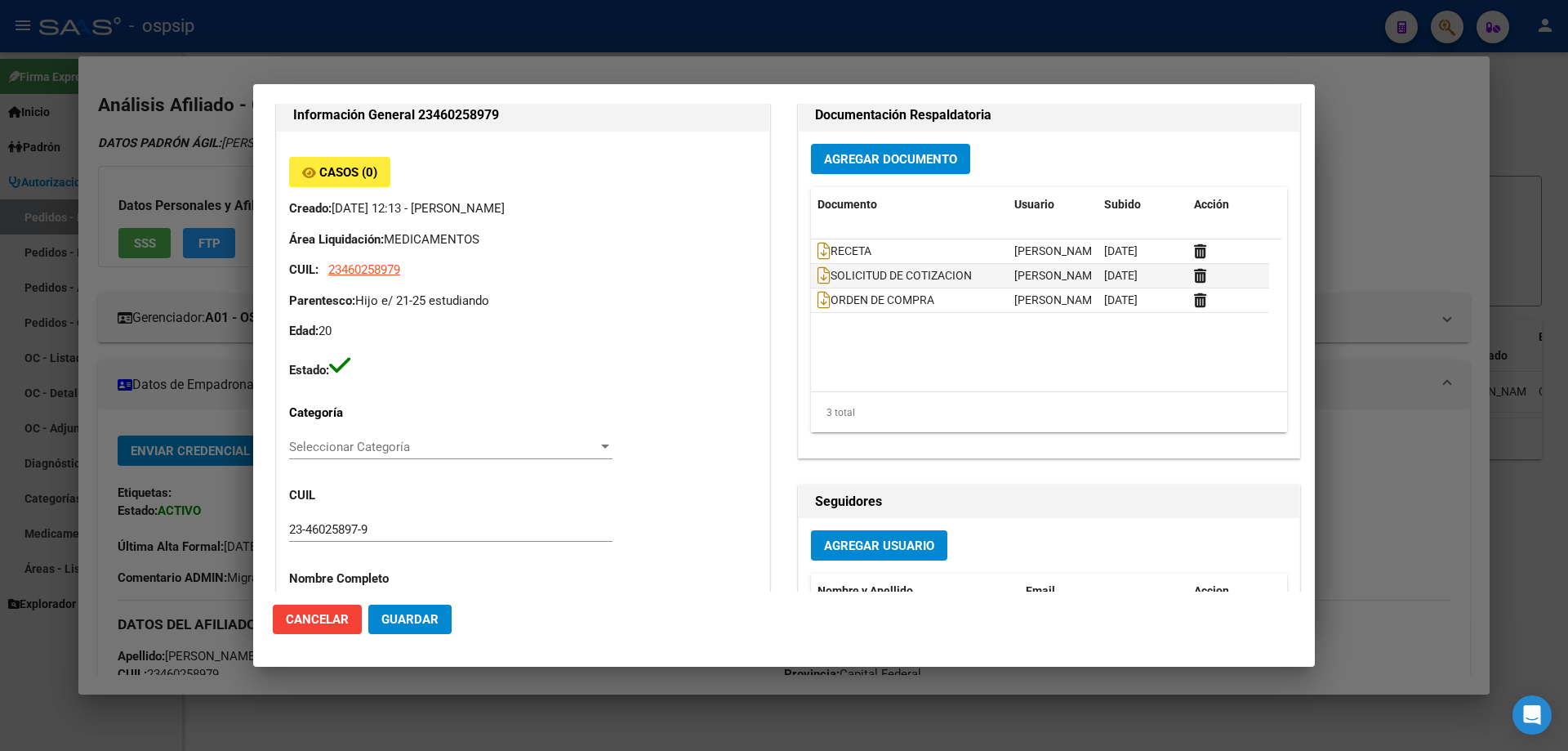
click at [0, 400] on div at bounding box center [784, 376] width 1568 height 751
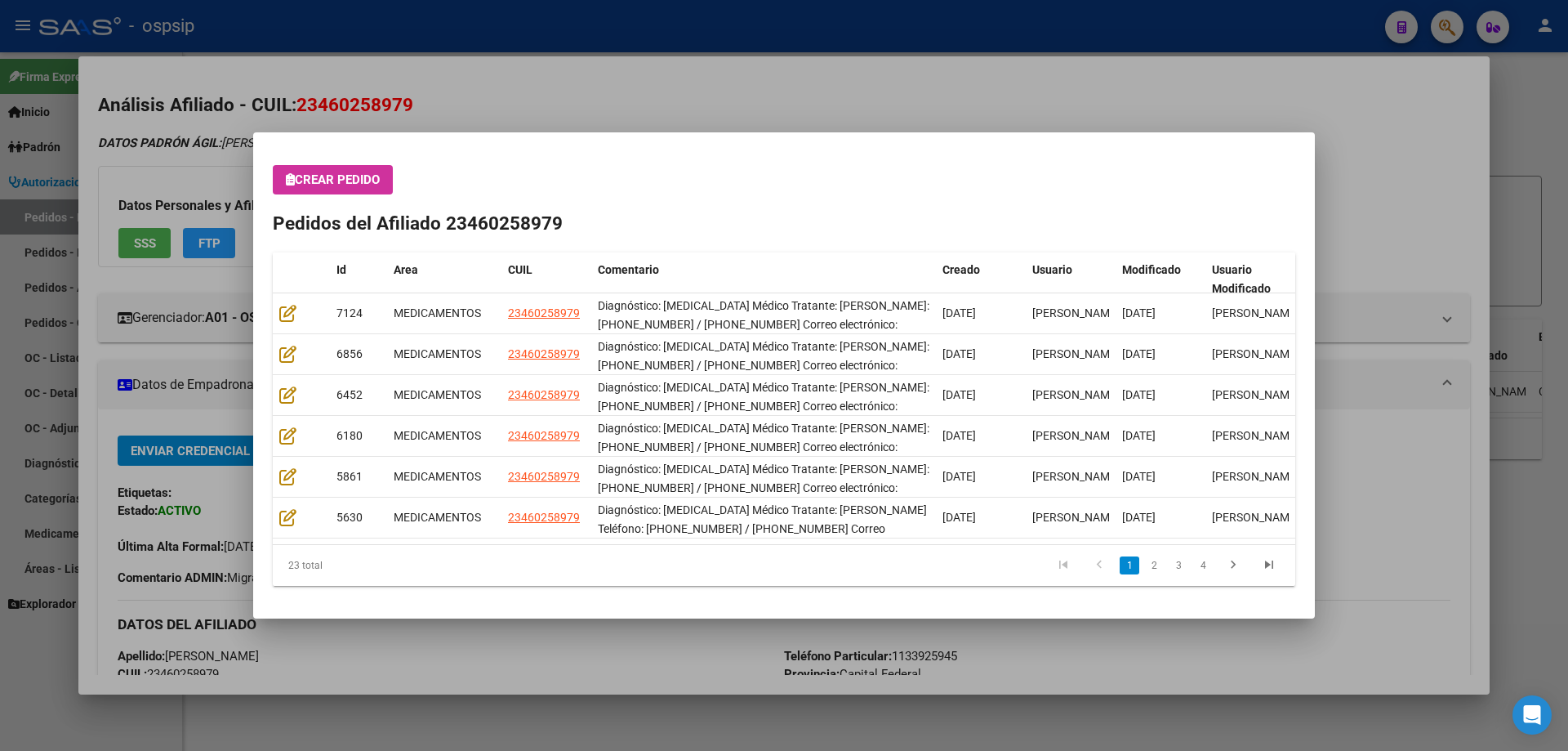
click at [0, 282] on div at bounding box center [784, 376] width 1568 height 751
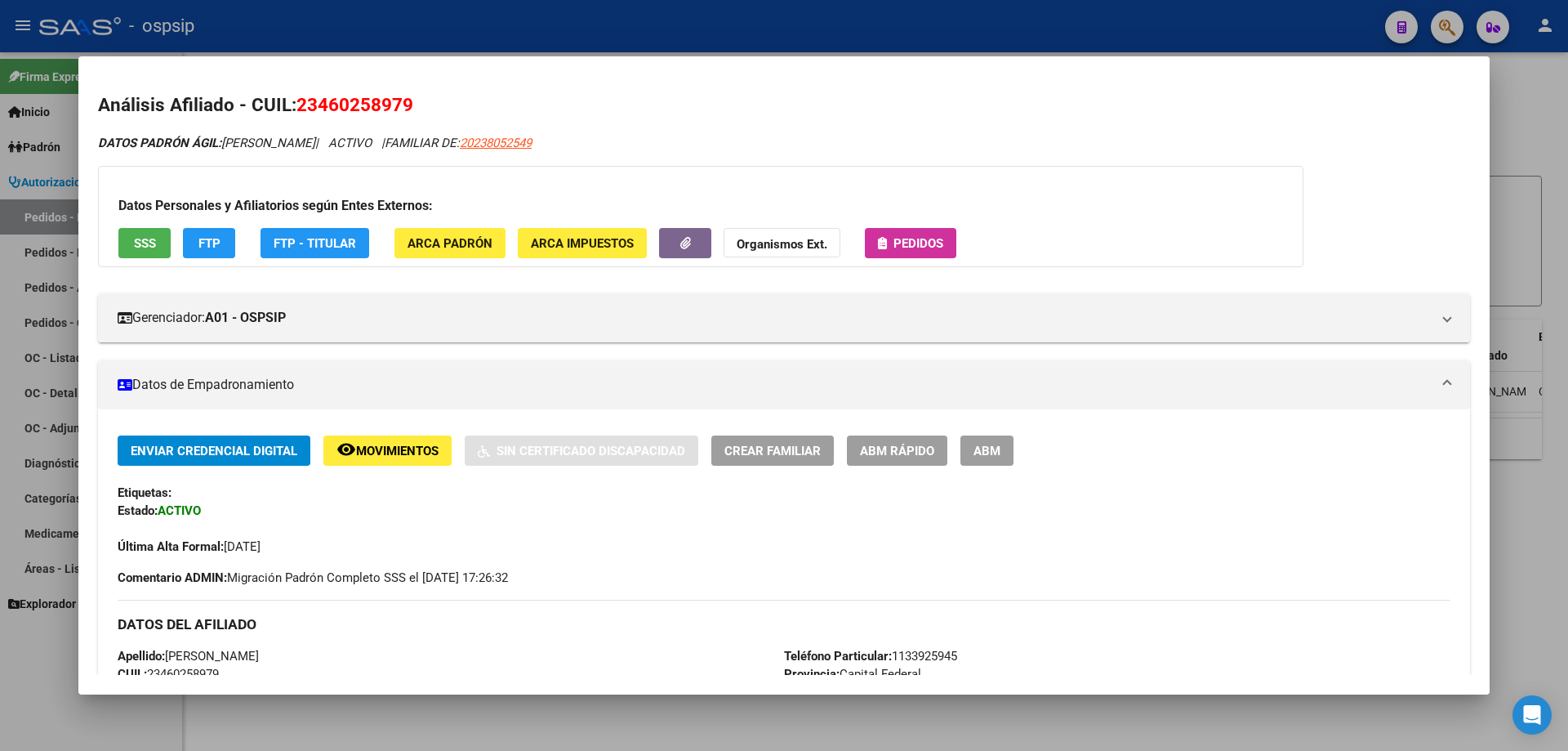
click at [5, 280] on div at bounding box center [784, 376] width 1568 height 751
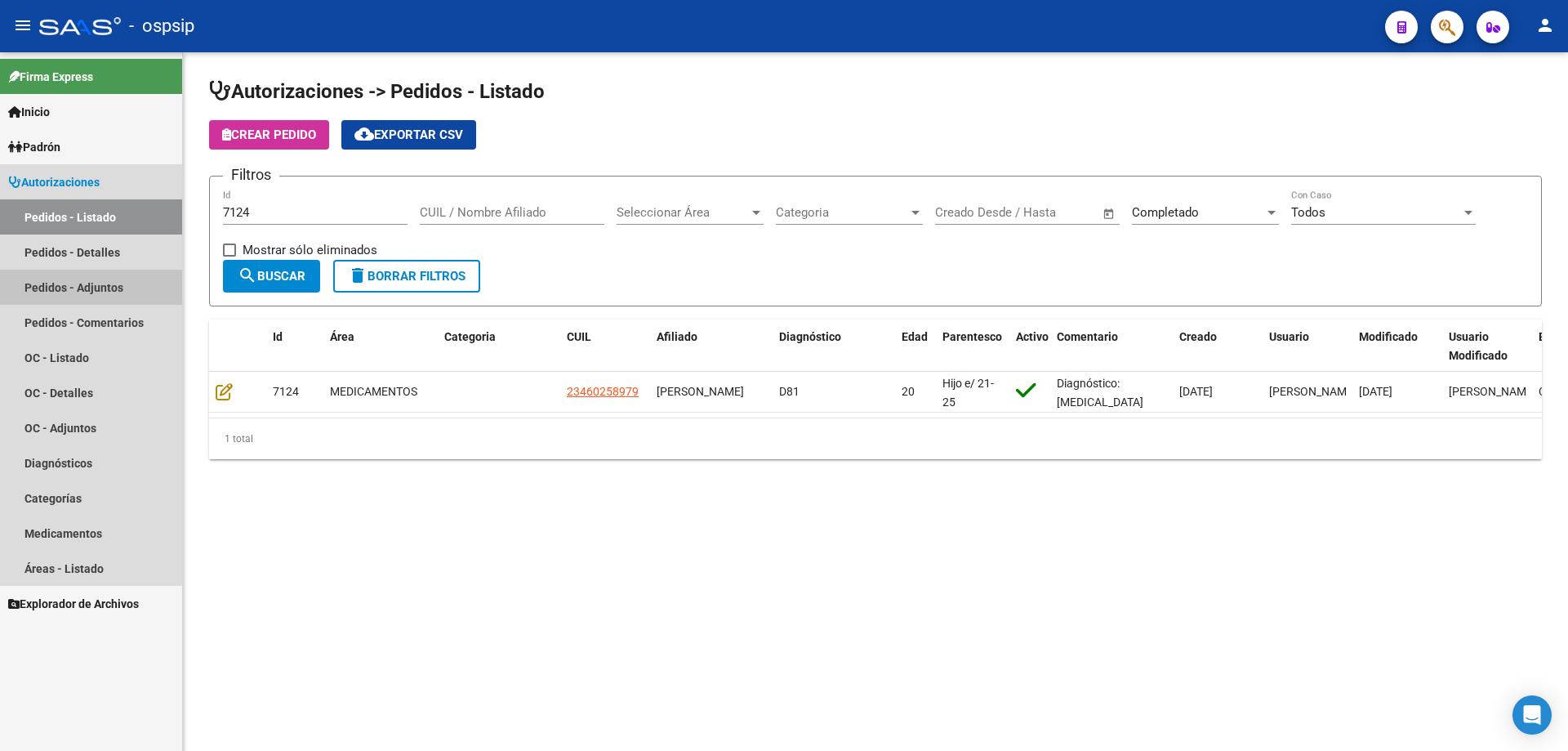
click at [5, 280] on link "Pedidos - Adjuntos" at bounding box center [91, 287] width 182 height 35
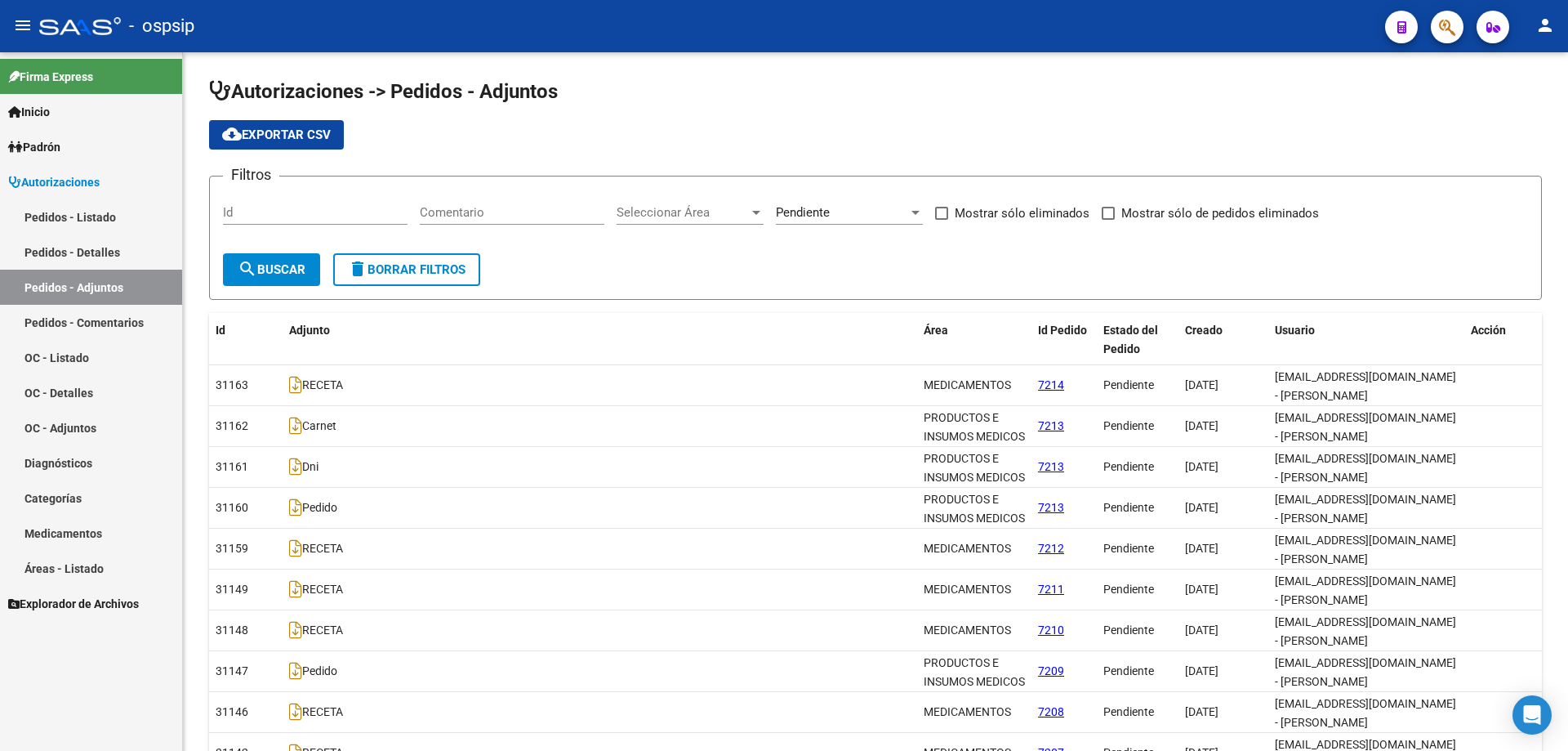
click at [120, 228] on link "Pedidos - Listado" at bounding box center [91, 217] width 182 height 35
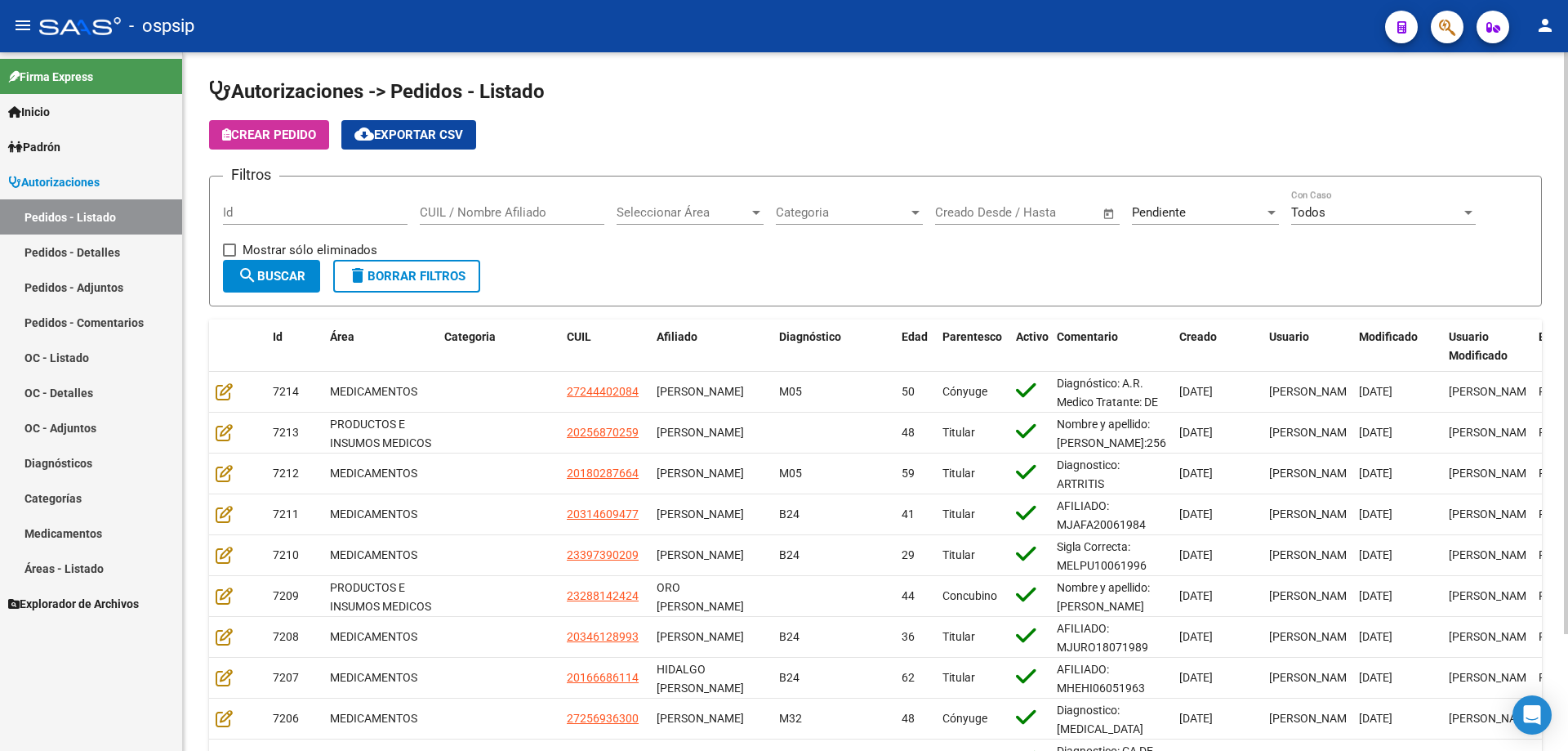
click at [732, 211] on span "Seleccionar Área" at bounding box center [682, 212] width 132 height 14
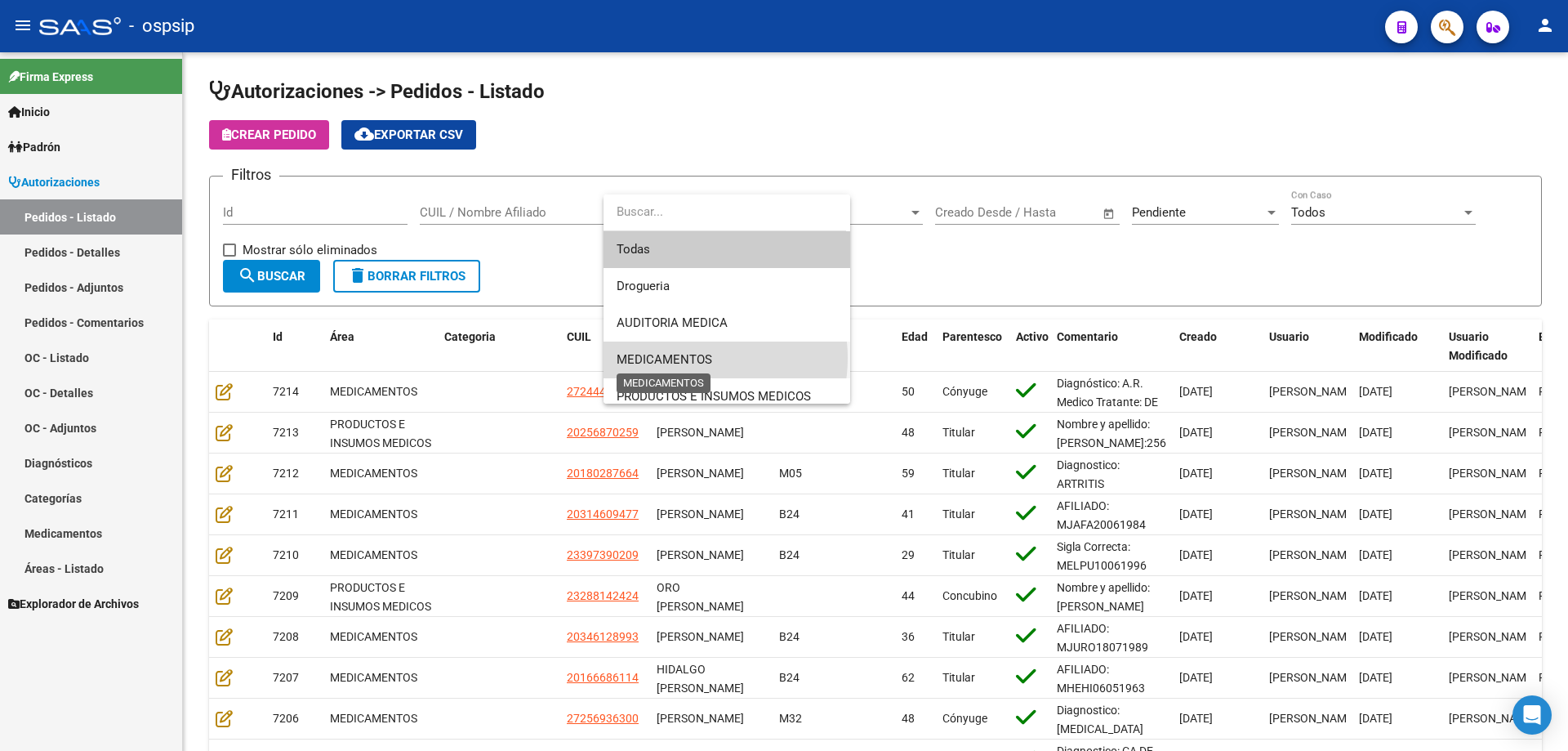
click at [687, 358] on span "MEDICAMENTOS" at bounding box center [664, 359] width 95 height 14
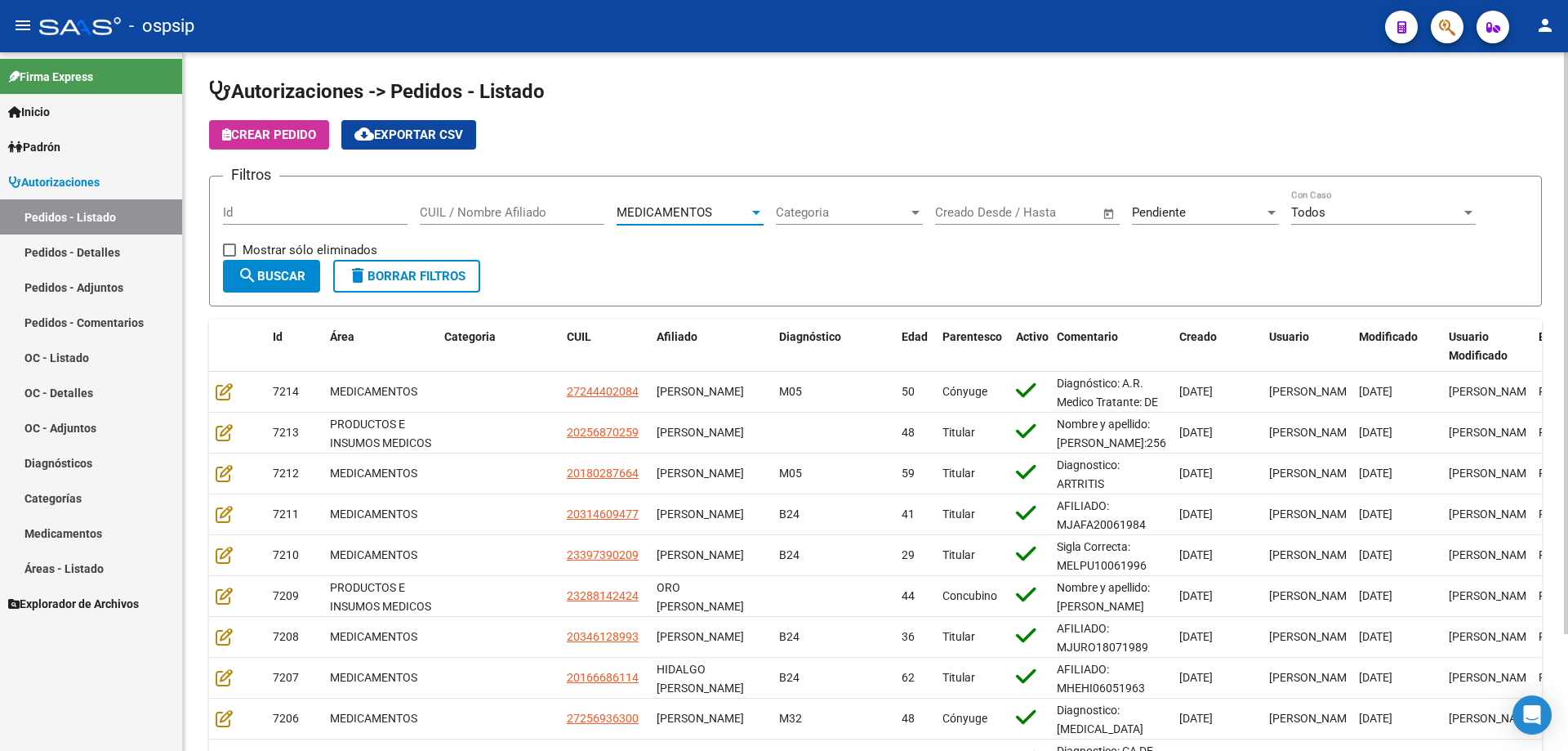
click at [252, 276] on mat-icon "search" at bounding box center [247, 275] width 19 height 19
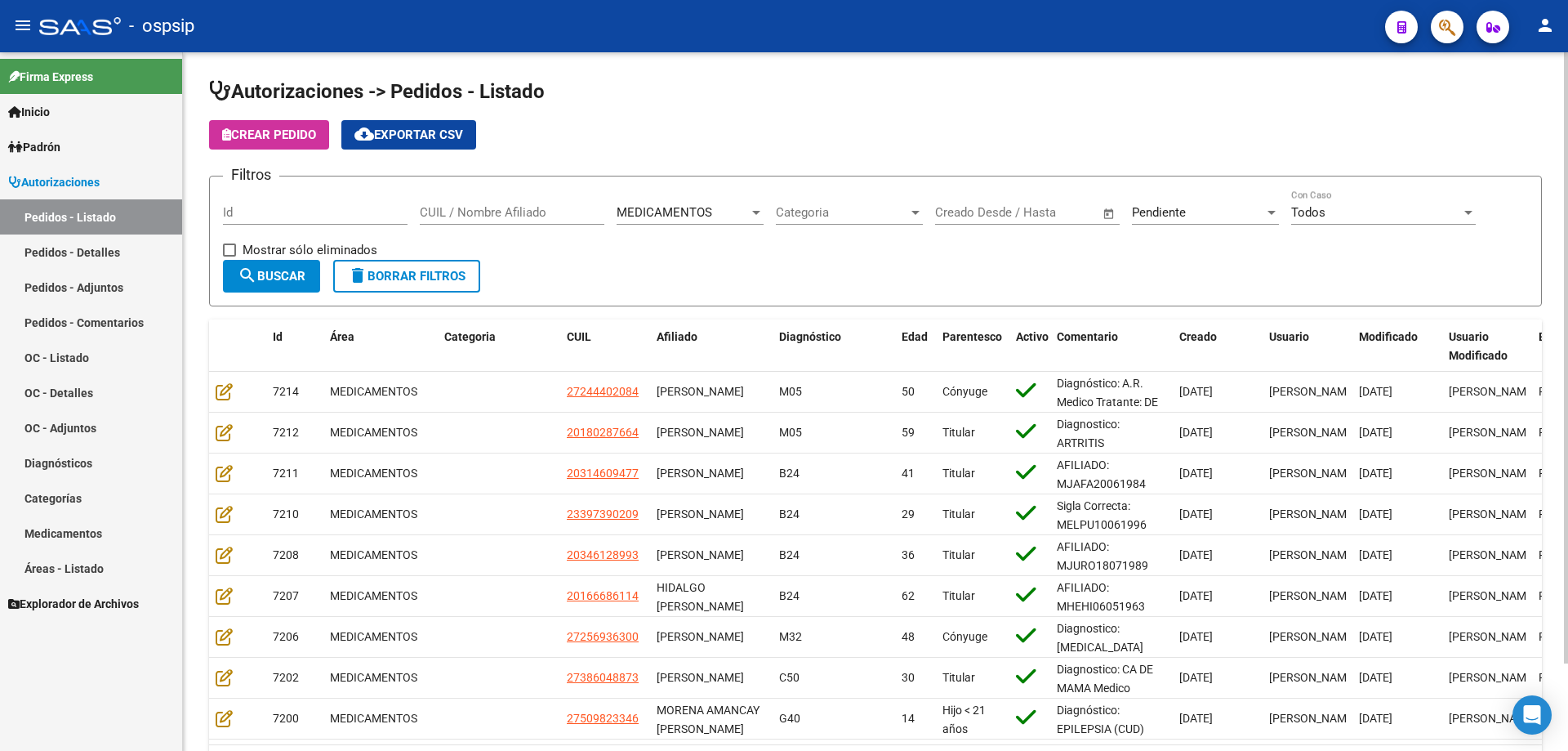
click at [1244, 211] on div "Pendiente" at bounding box center [1198, 212] width 132 height 14
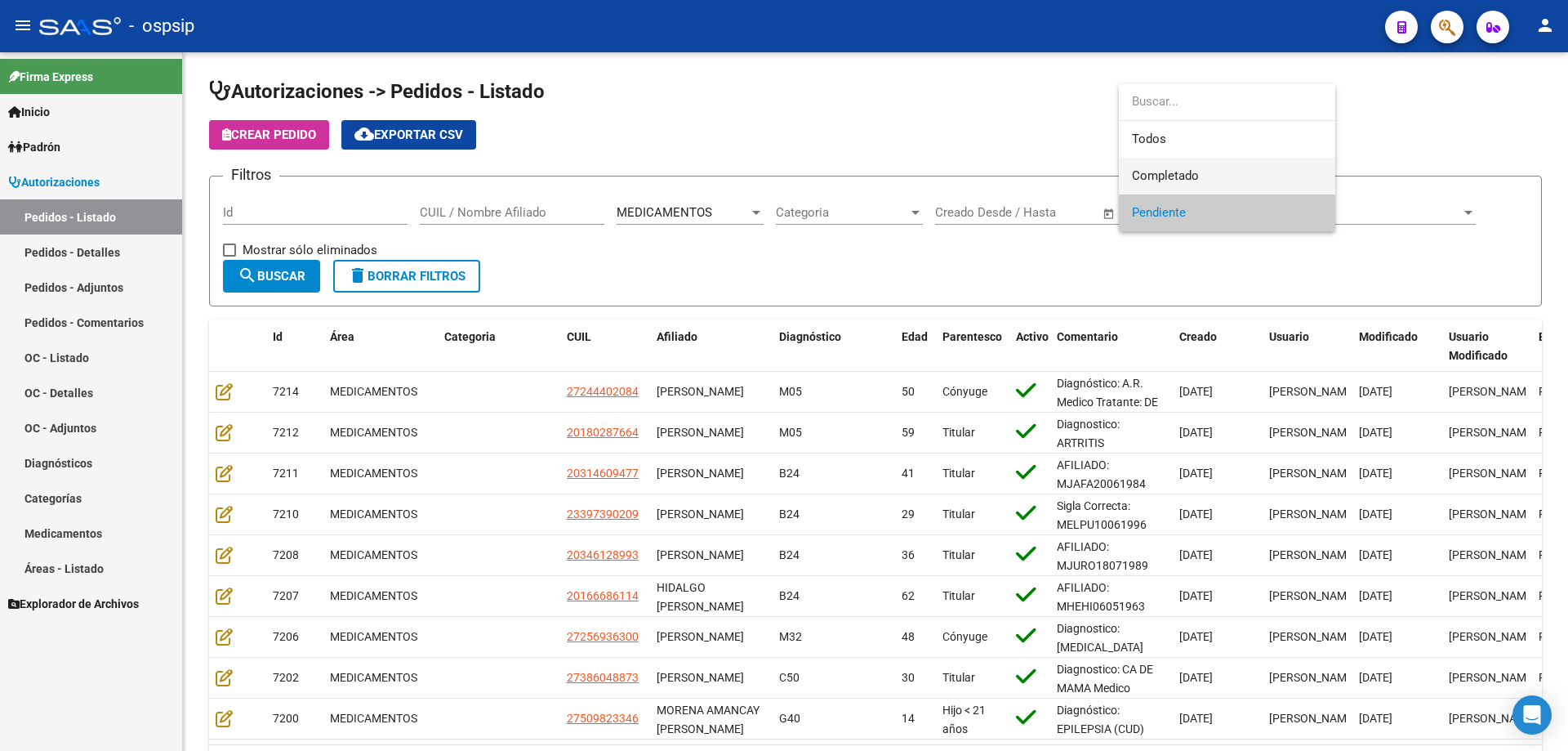
click at [1211, 180] on span "Completado" at bounding box center [1227, 176] width 191 height 37
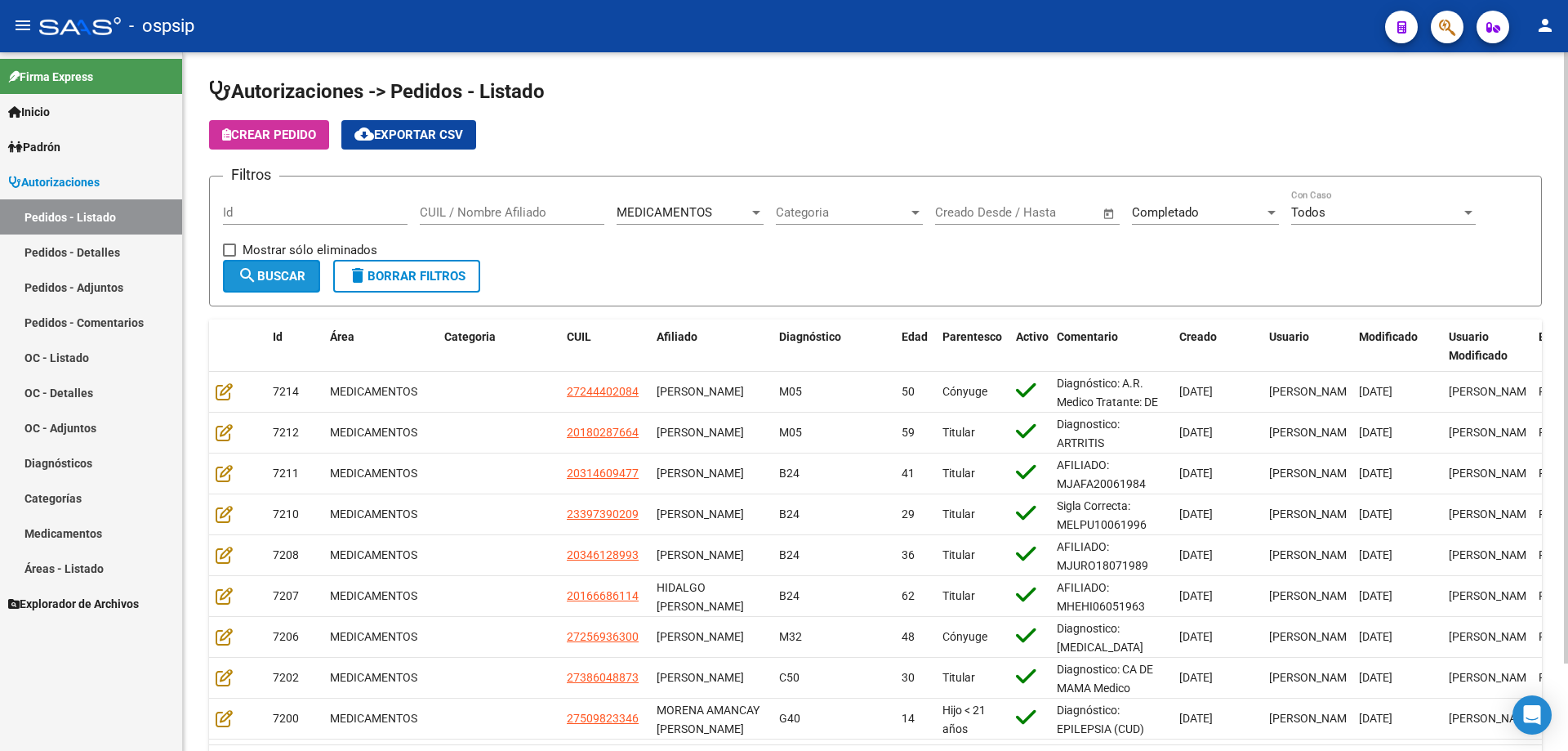
click at [263, 264] on button "search Buscar" at bounding box center [271, 276] width 97 height 33
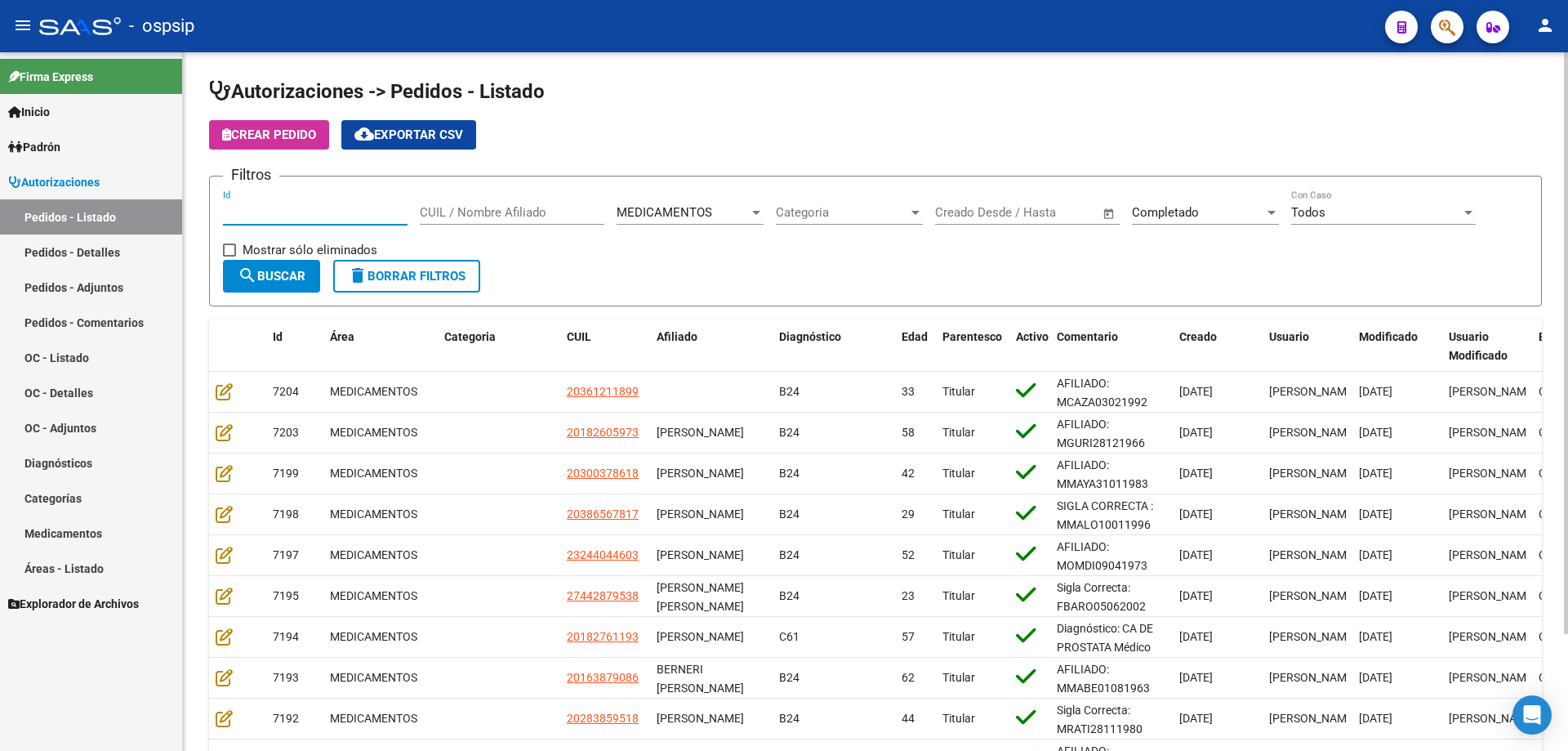
click at [310, 209] on input "Id" at bounding box center [315, 212] width 185 height 14
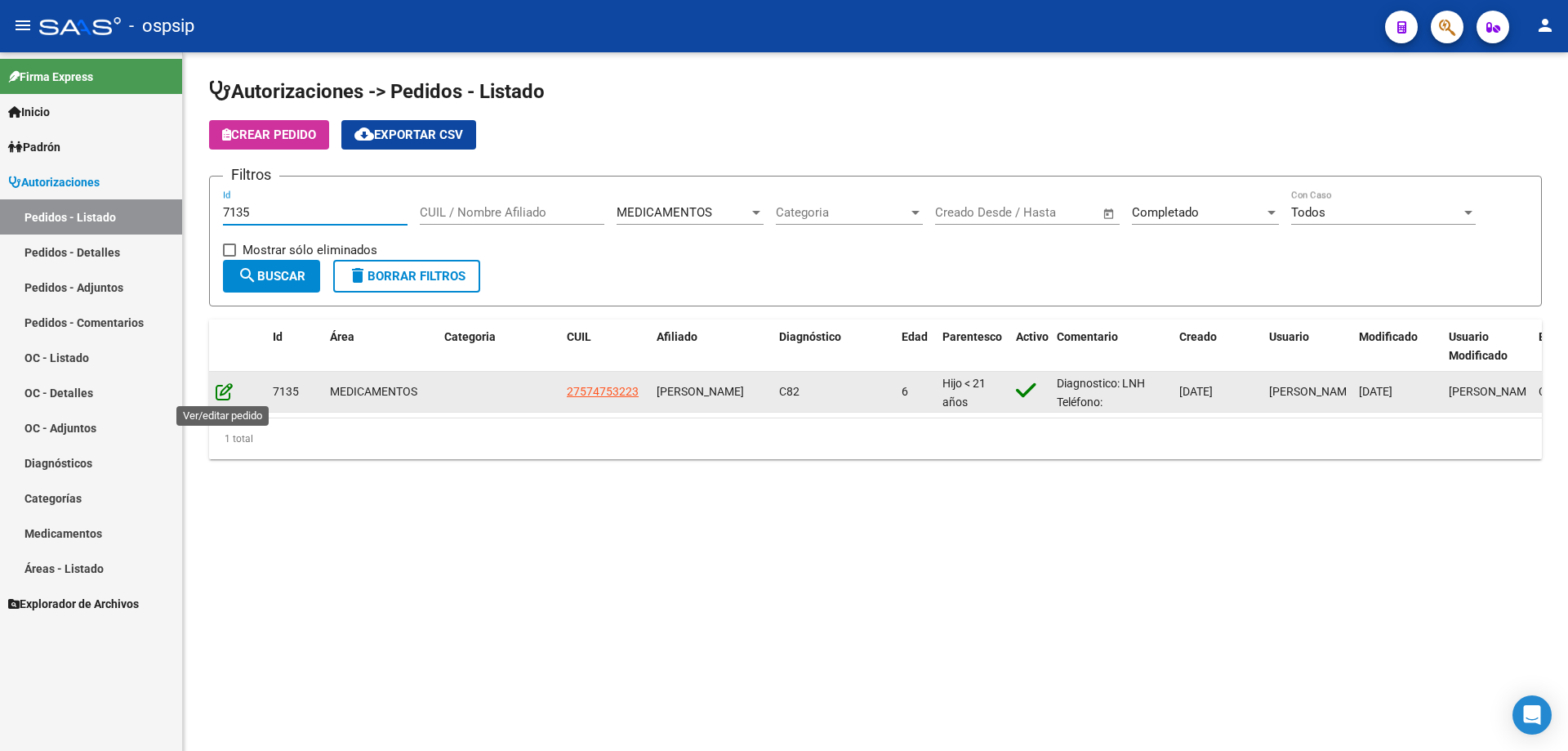
type input "7135"
click at [223, 382] on icon at bounding box center [224, 391] width 17 height 18
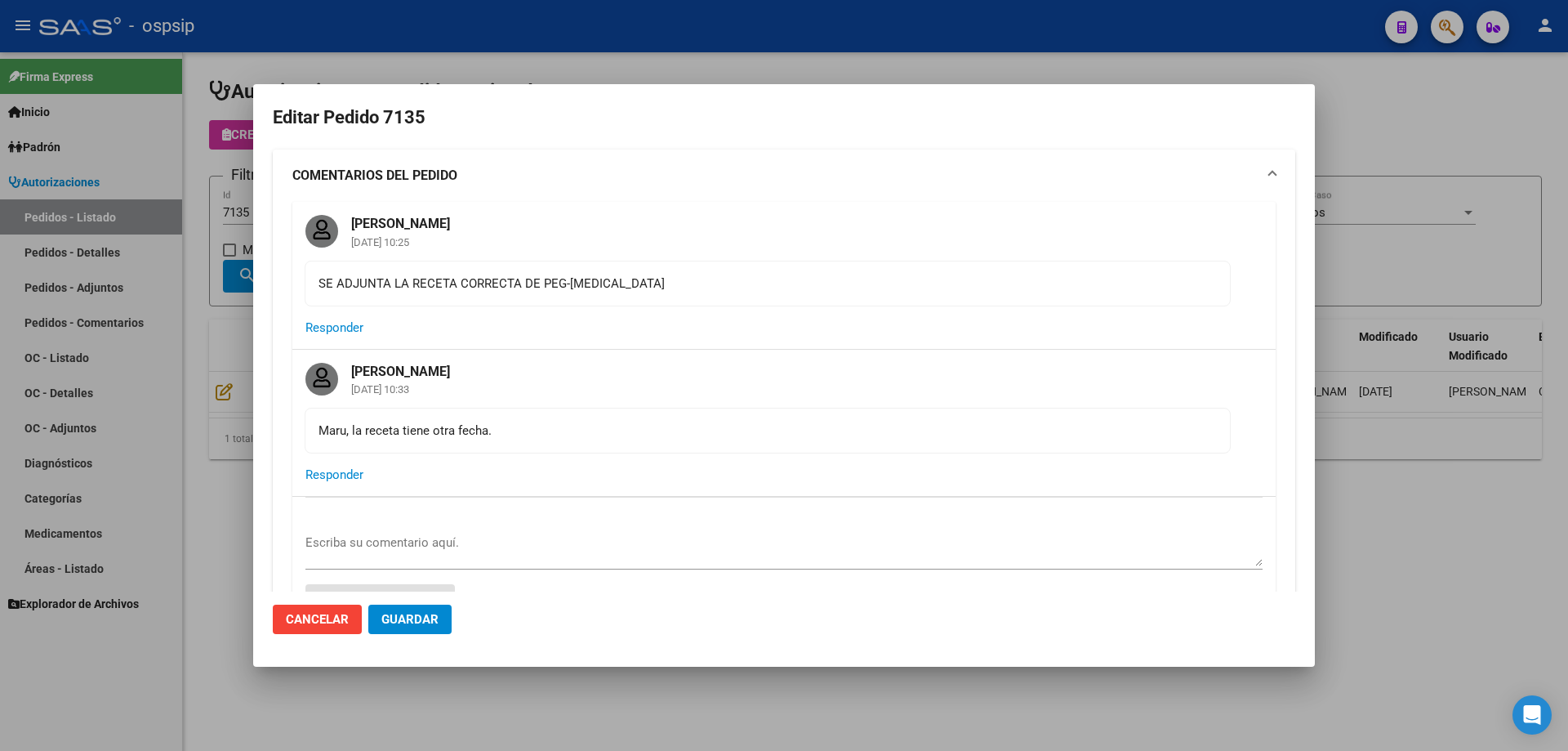
type input "Buenos Aires, ESTEBAN ECHEVERRIA, MATEO SANCHEZ 4375"
click at [196, 127] on div at bounding box center [784, 376] width 1568 height 751
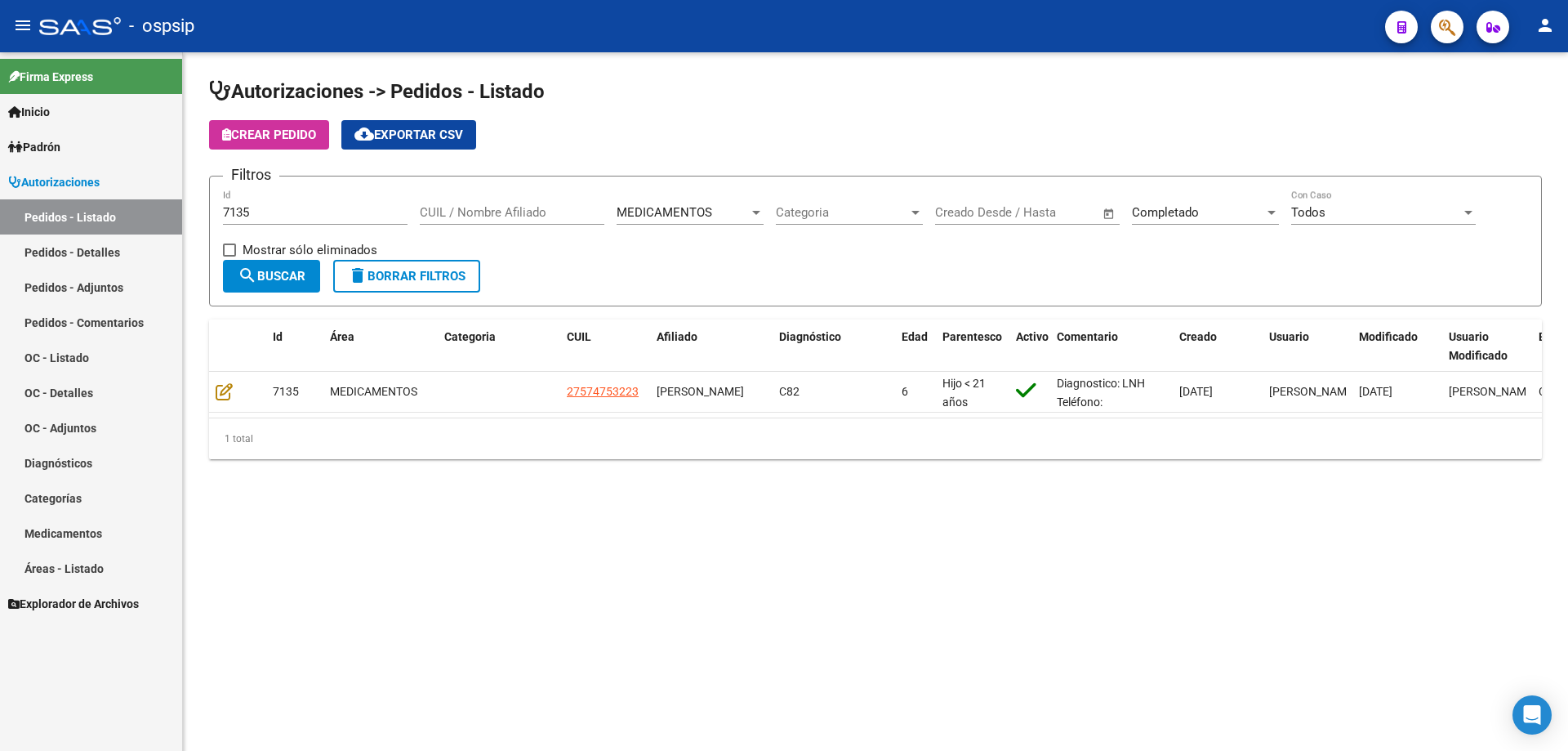
drag, startPoint x: 286, startPoint y: 203, endPoint x: 0, endPoint y: 192, distance: 286.2
click at [0, 192] on mat-sidenav-container "Firma Express Inicio Calendario SSS Instructivos Contacto OS Padrón Afiliados E…" at bounding box center [784, 402] width 1568 height 699
drag, startPoint x: 277, startPoint y: 221, endPoint x: 240, endPoint y: 213, distance: 37.9
click at [169, 218] on mat-sidenav-container "Firma Express Inicio Calendario SSS Instructivos Contacto OS Padrón Afiliados E…" at bounding box center [784, 402] width 1568 height 699
click at [310, 219] on div "7135 Id" at bounding box center [315, 208] width 185 height 35
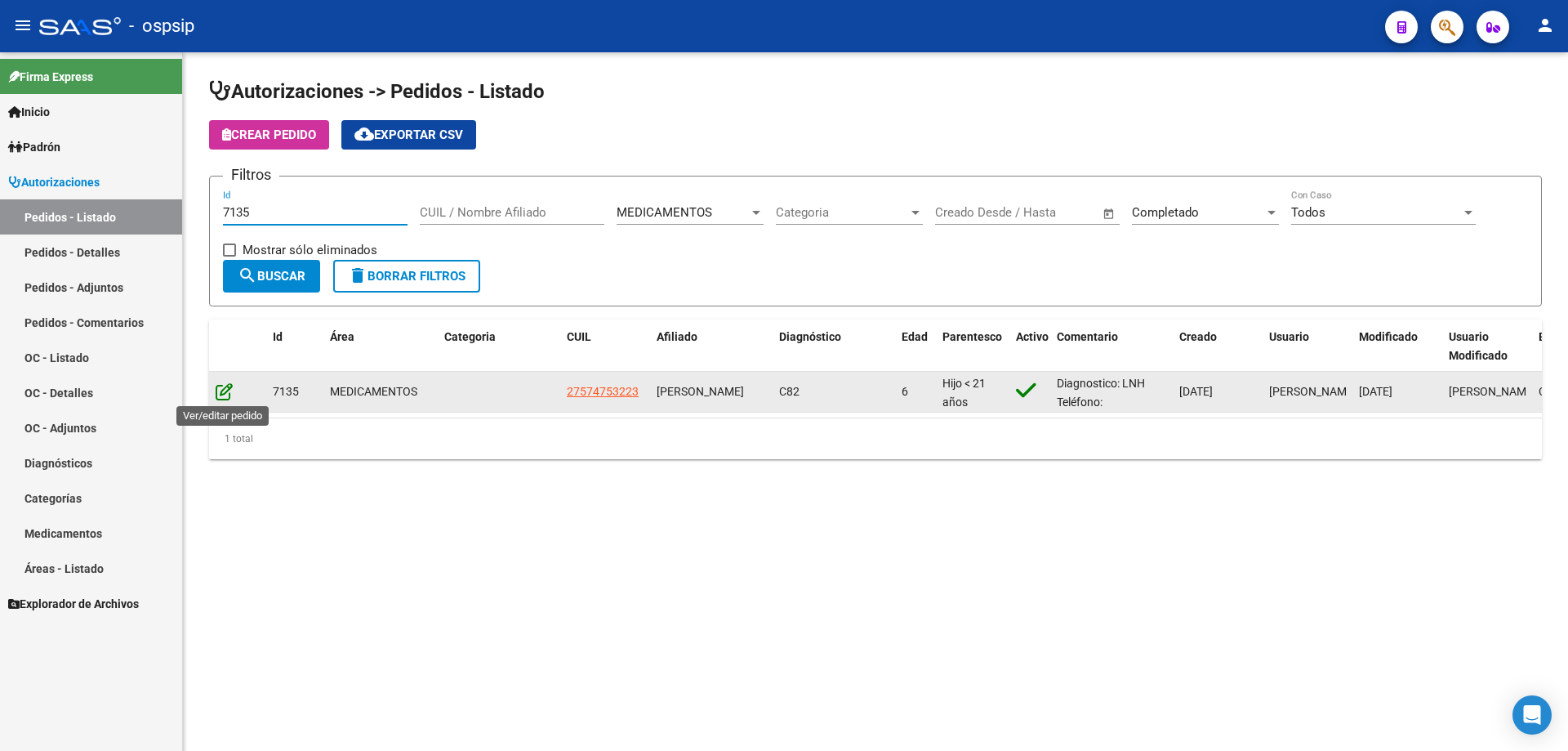
click at [227, 391] on icon at bounding box center [224, 391] width 17 height 18
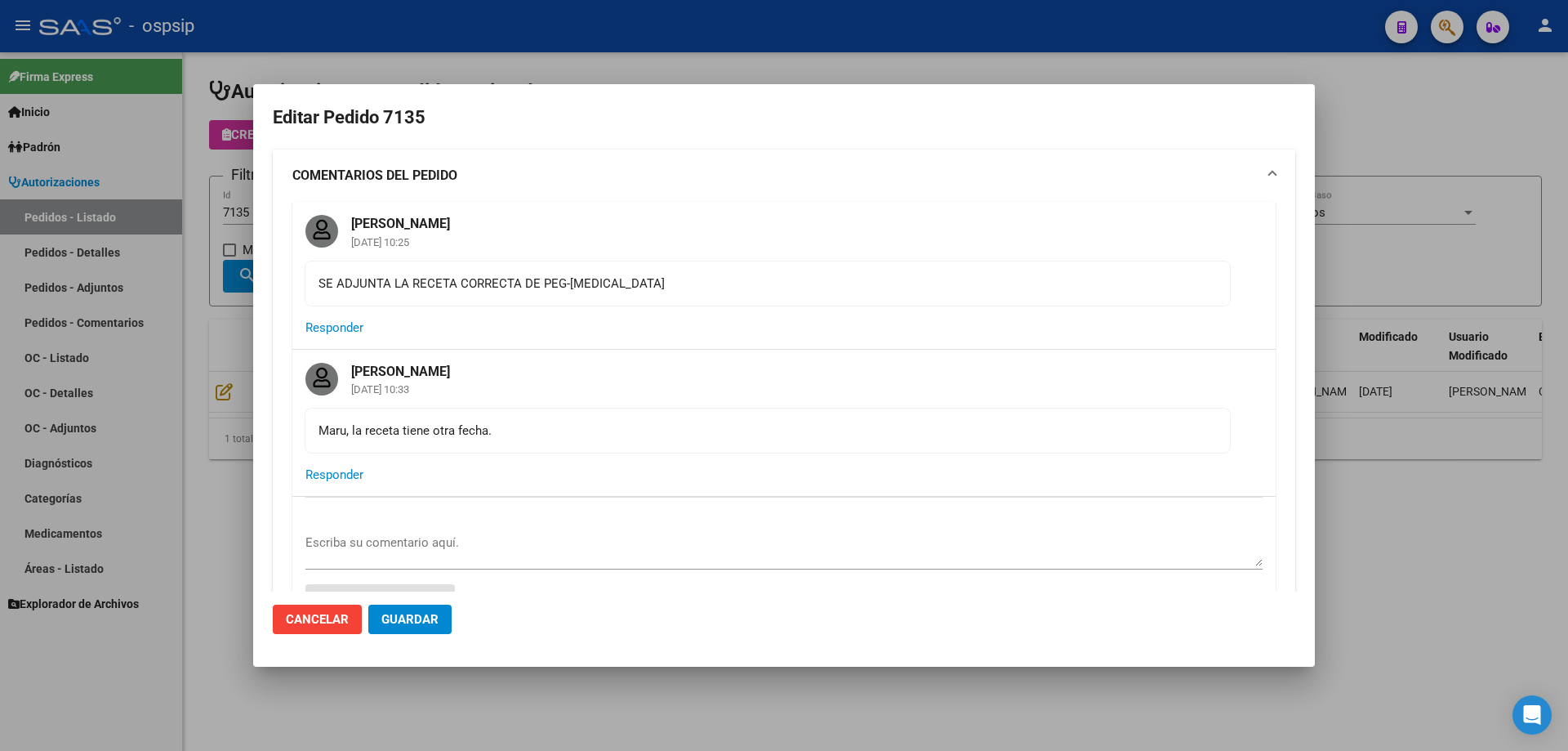
type input "Buenos Aires, ESTEBAN ECHEVERRIA, MATEO SANCHEZ 4375"
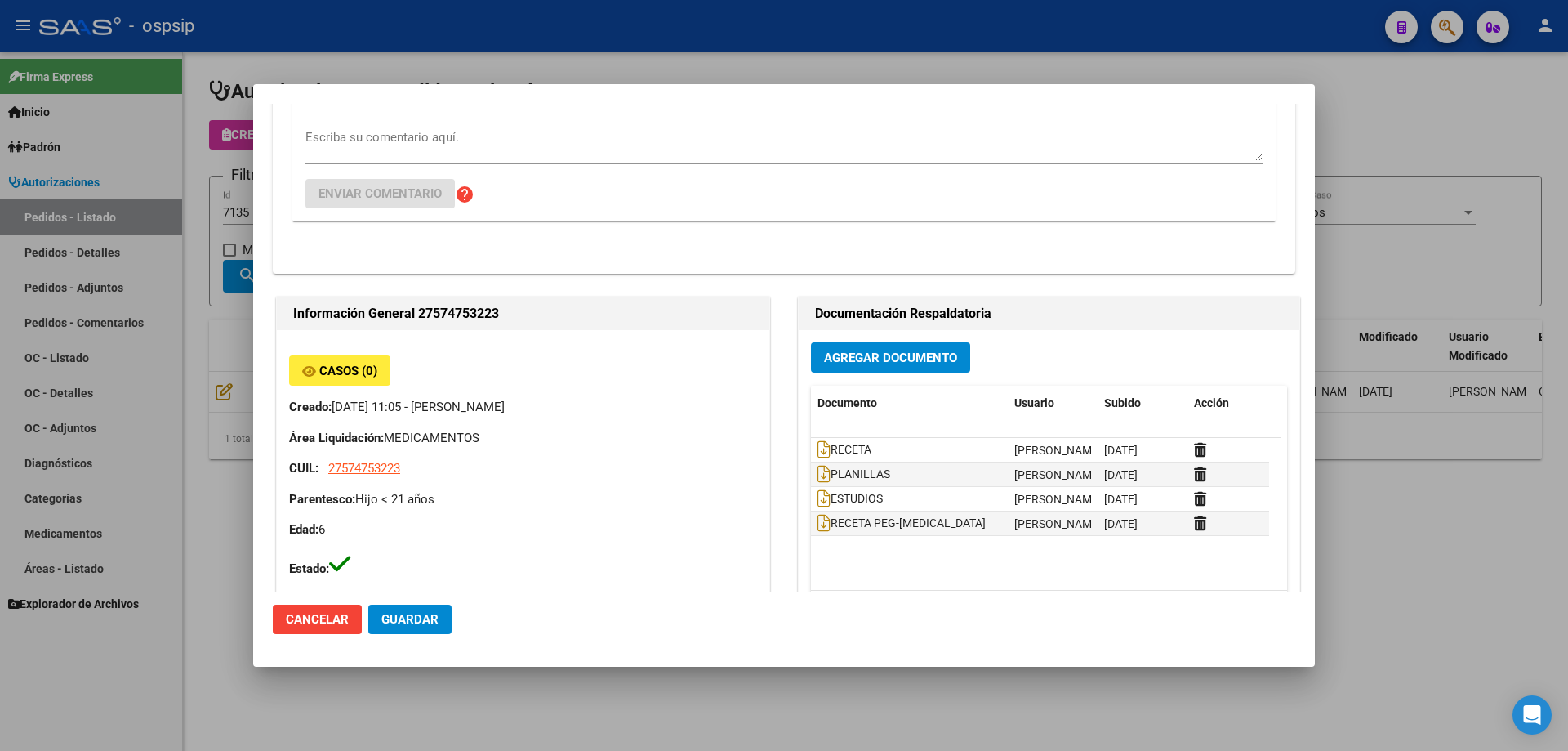
scroll to position [735, 0]
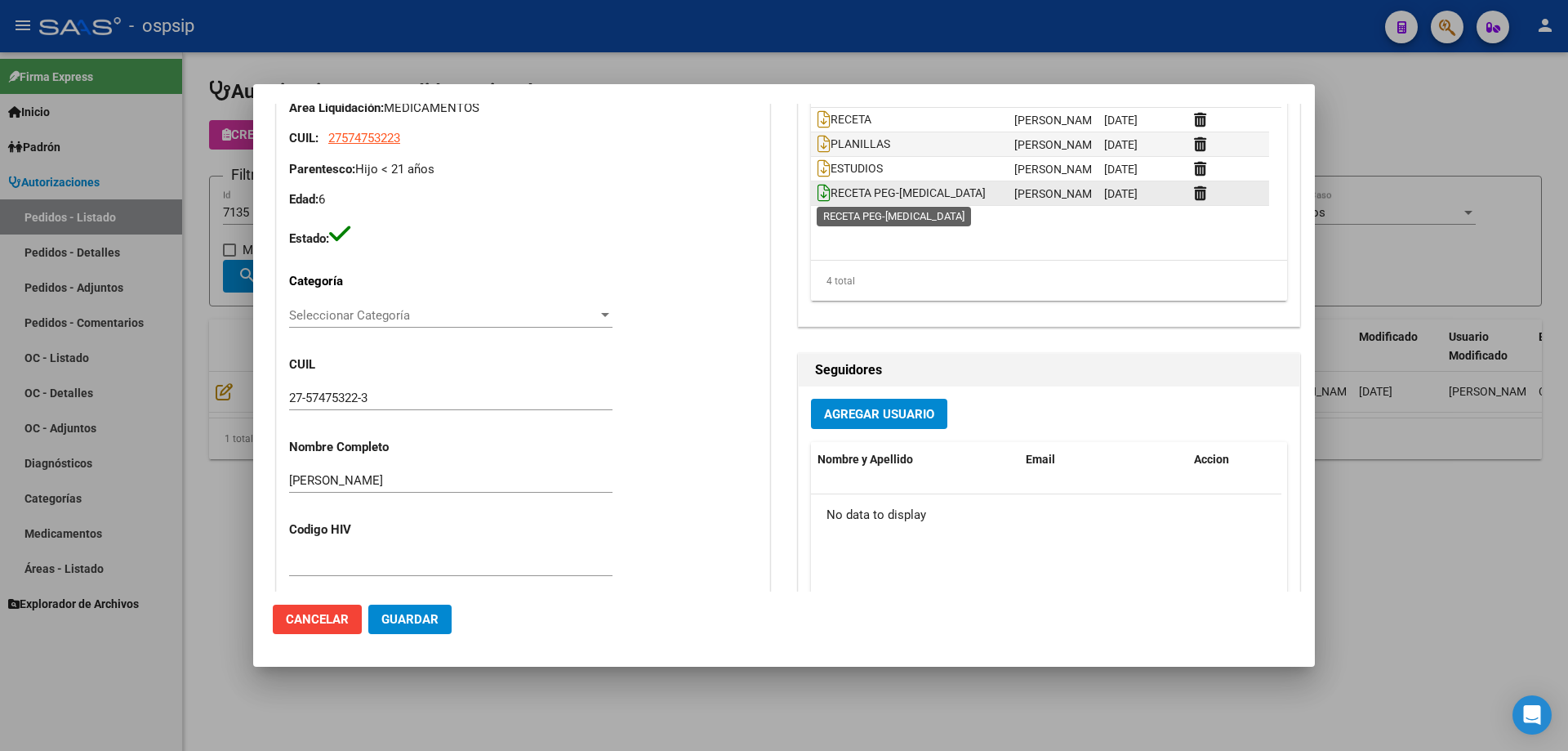
click at [822, 191] on icon at bounding box center [823, 192] width 13 height 18
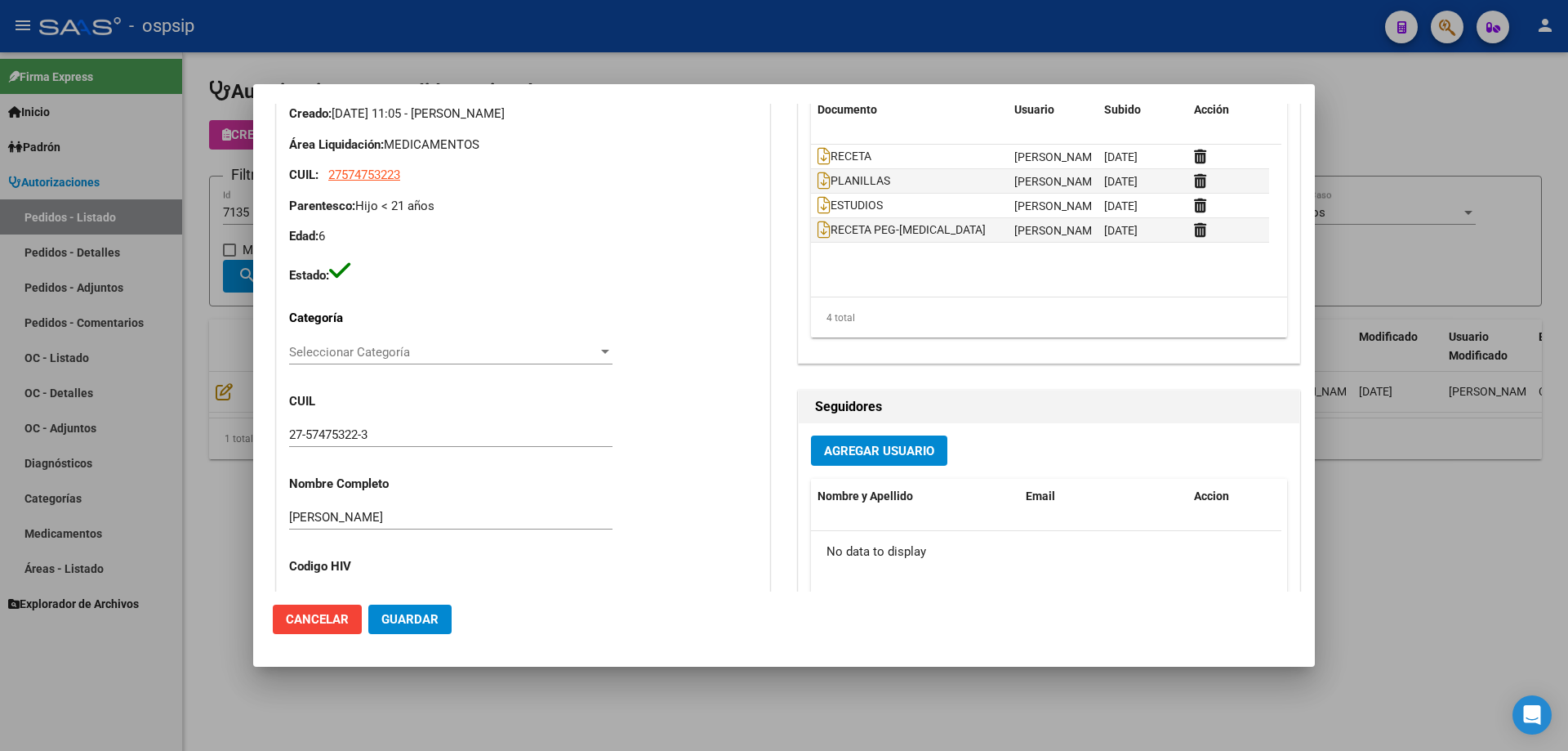
scroll to position [408, 0]
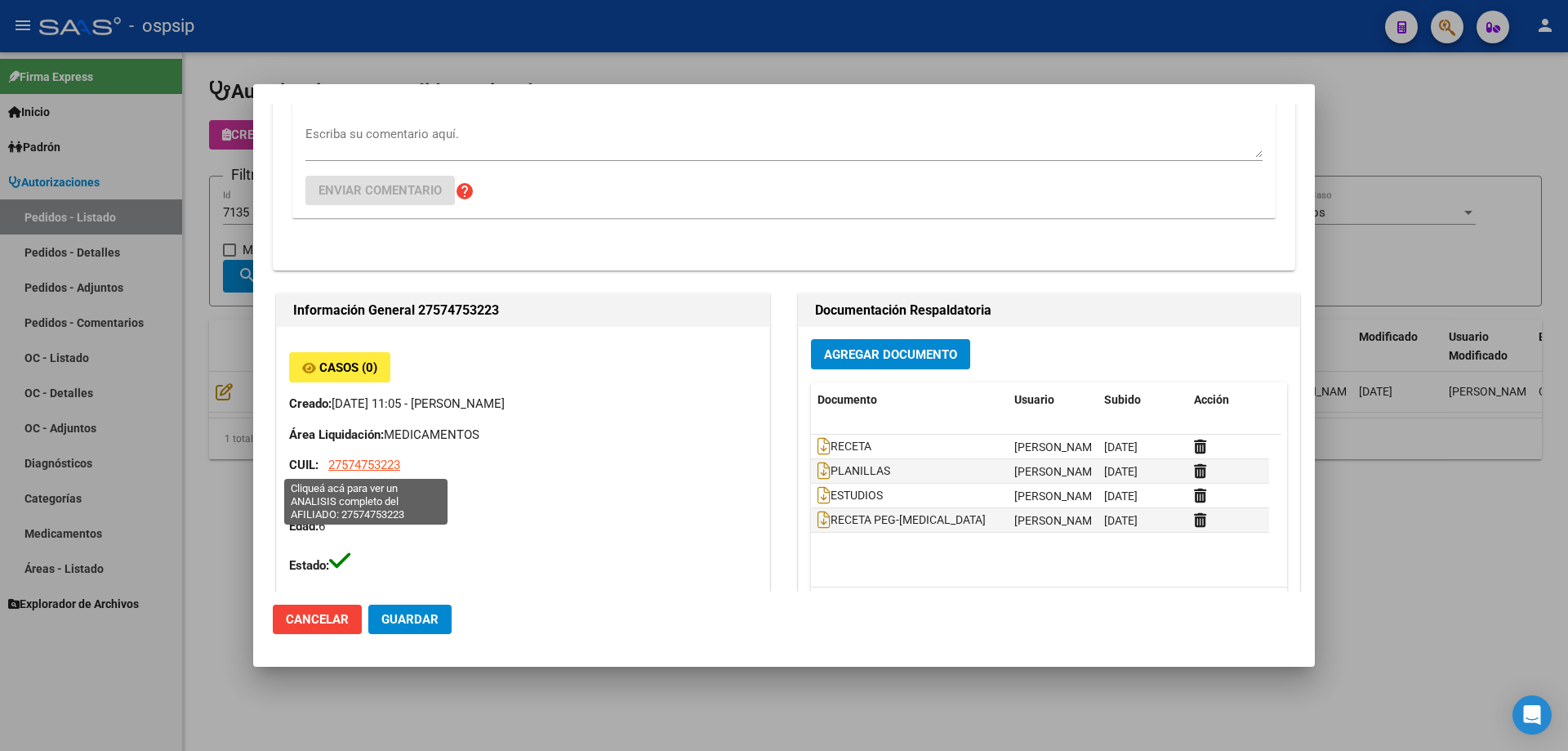
click at [367, 467] on span "27574753223" at bounding box center [364, 464] width 72 height 14
type textarea "27574753223"
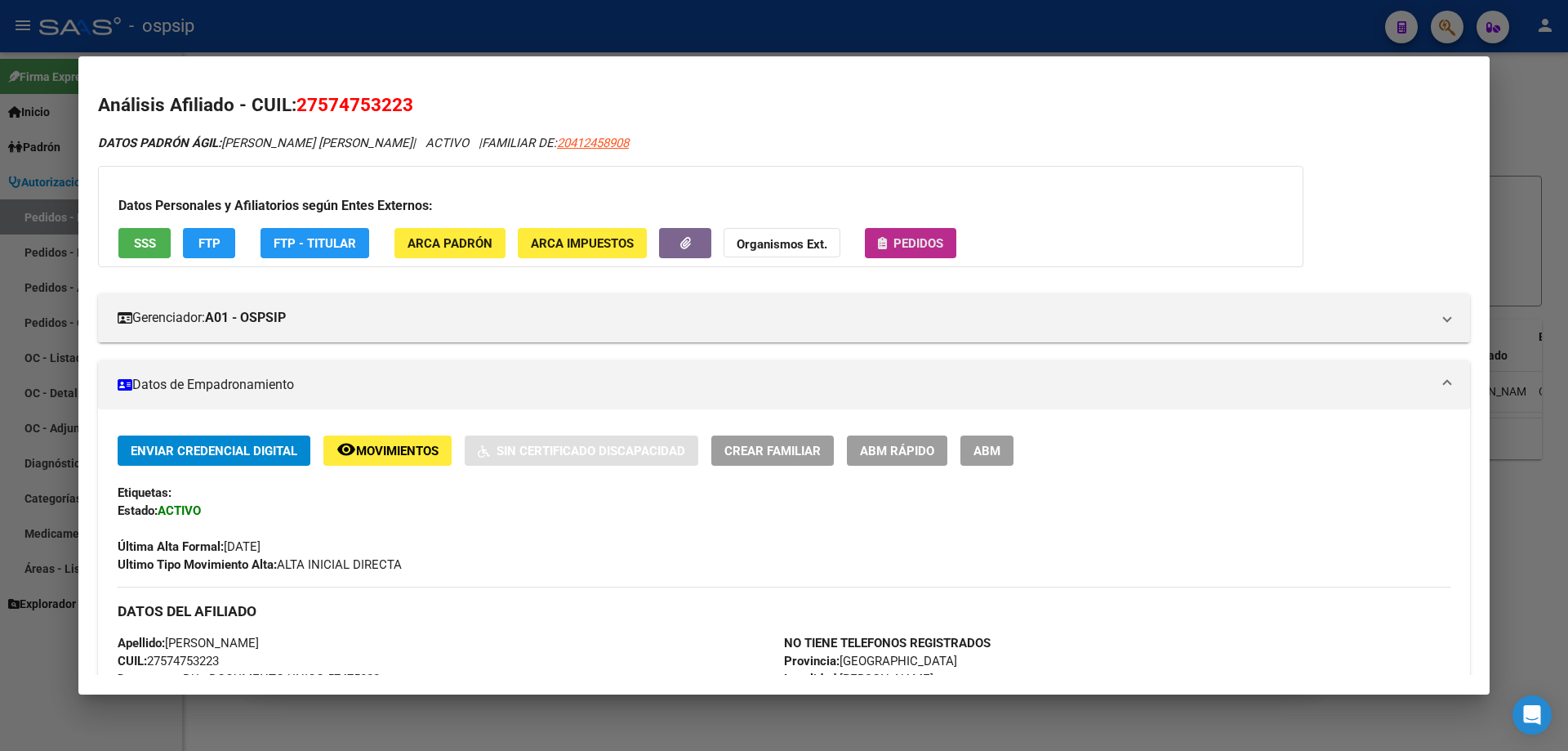
click at [879, 253] on button "Pedidos" at bounding box center [910, 243] width 91 height 30
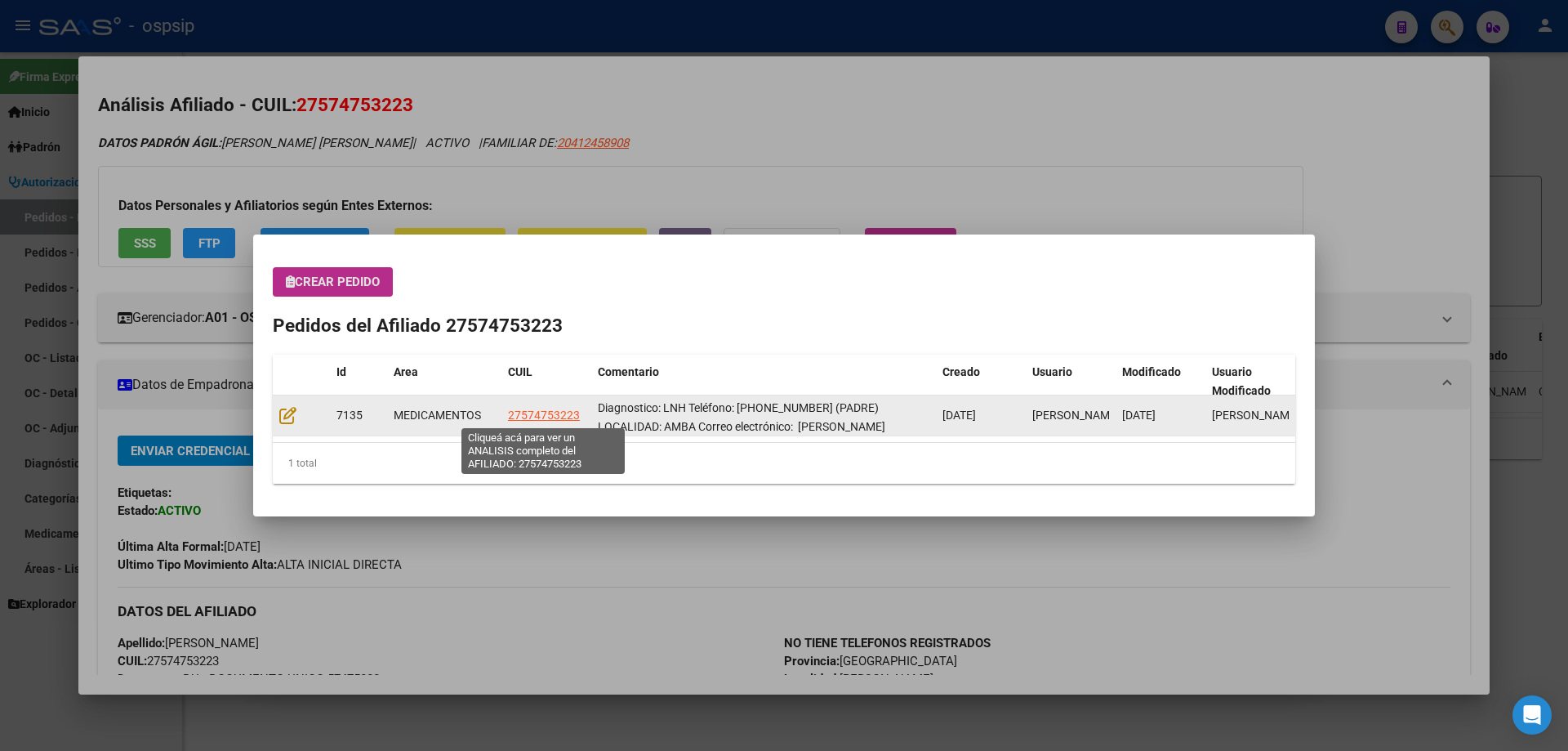
click at [531, 419] on span "27574753223" at bounding box center [543, 414] width 72 height 13
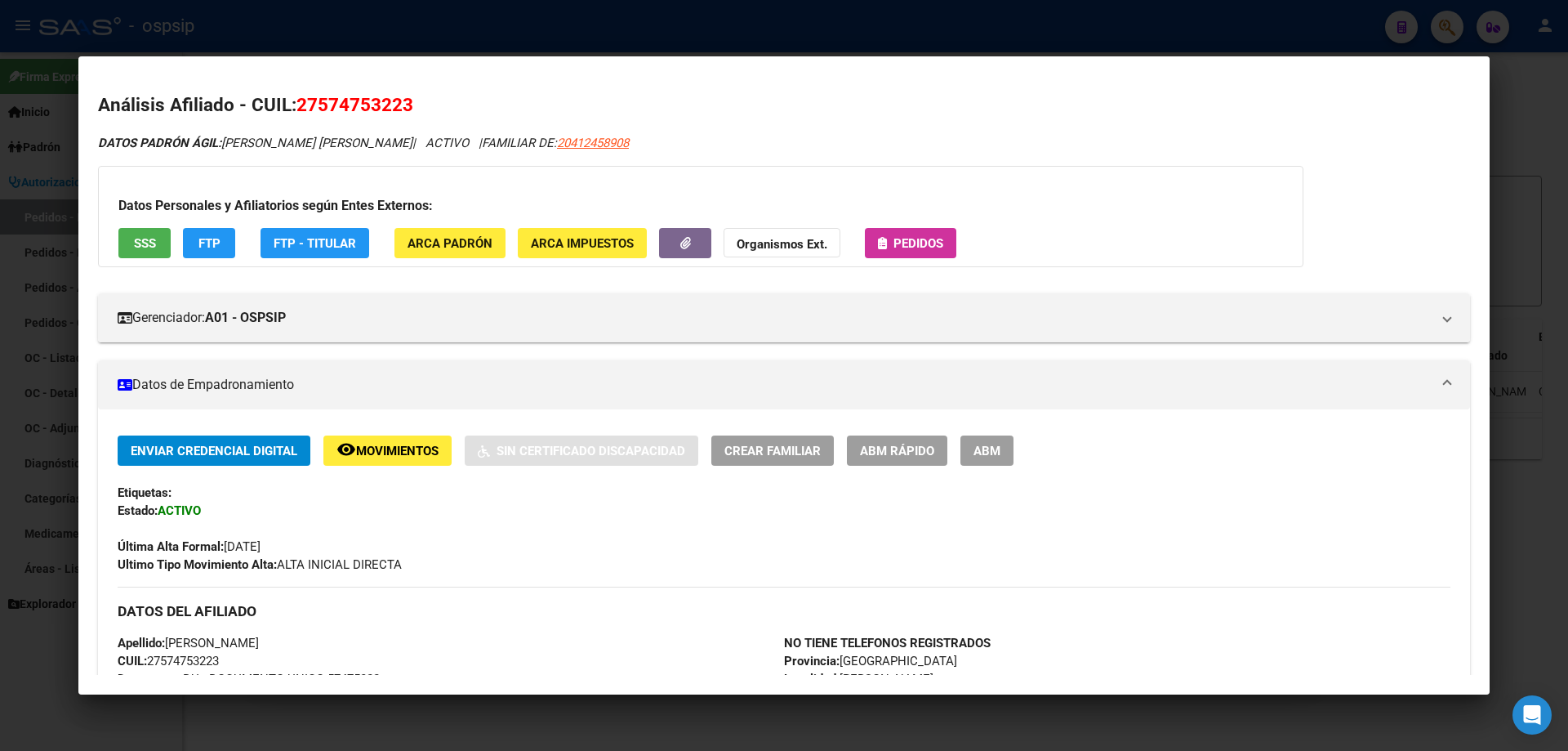
click at [0, 416] on div at bounding box center [784, 376] width 1568 height 751
click at [5, 414] on div at bounding box center [784, 376] width 1568 height 751
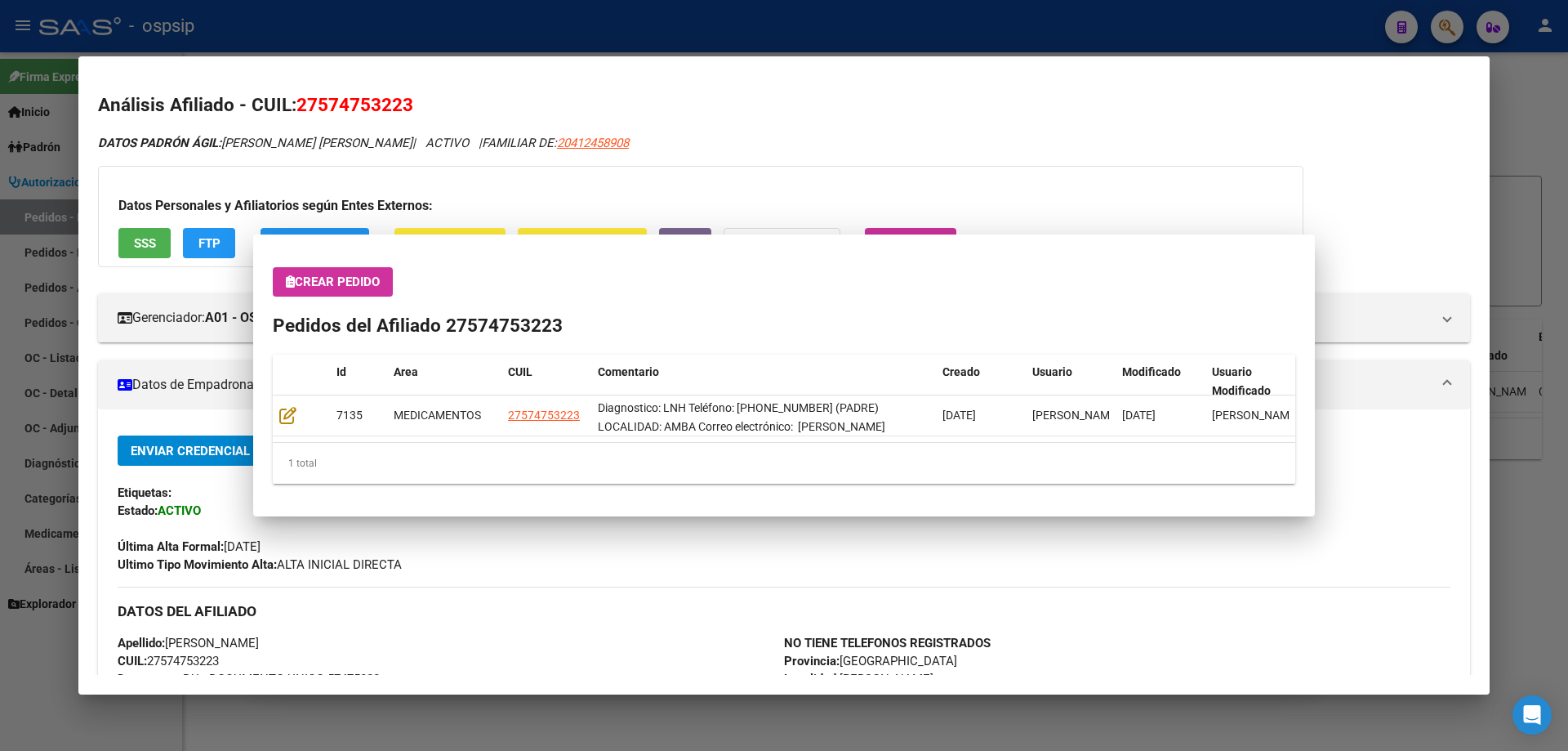
click at [5, 414] on div at bounding box center [784, 376] width 1568 height 751
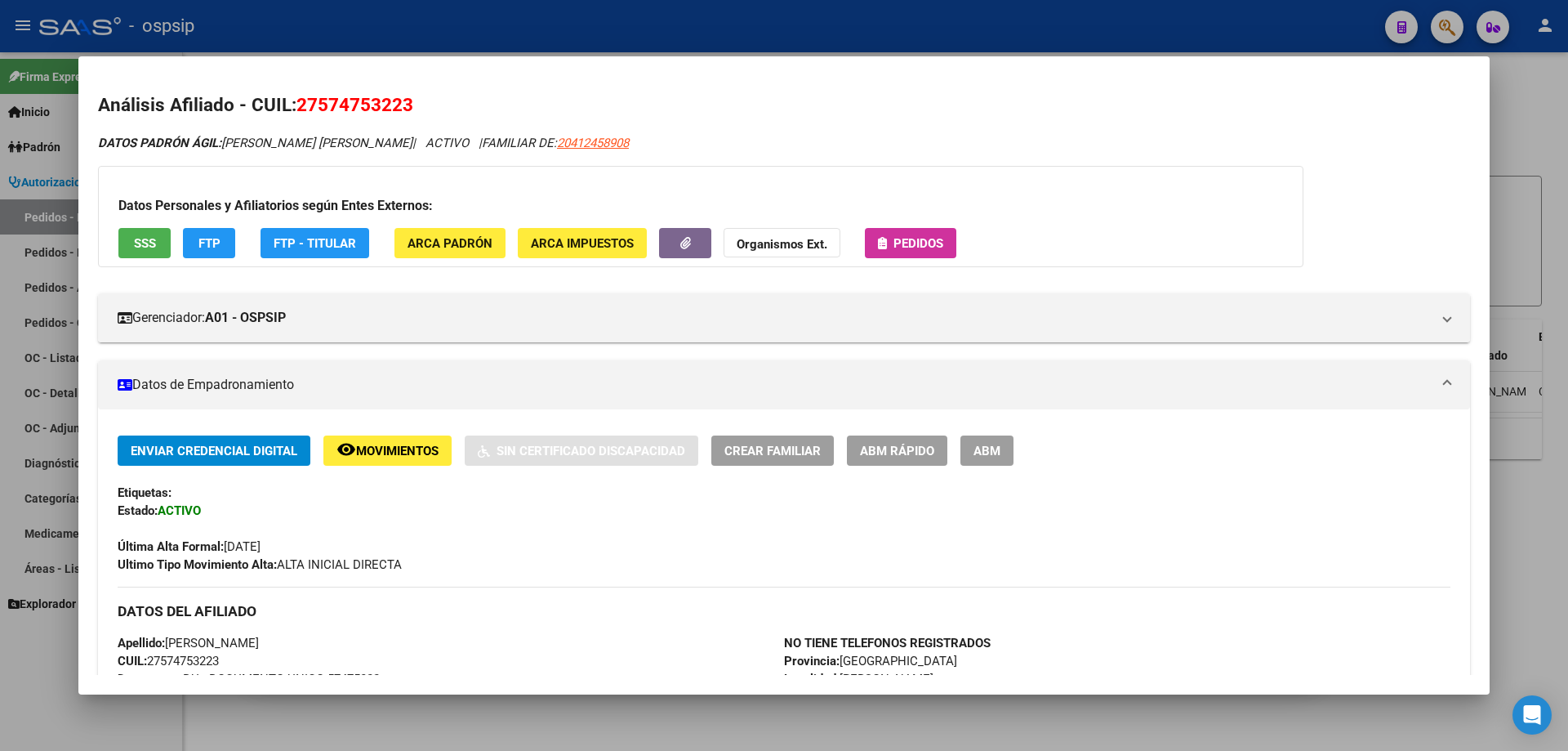
click at [5, 414] on div at bounding box center [784, 376] width 1568 height 751
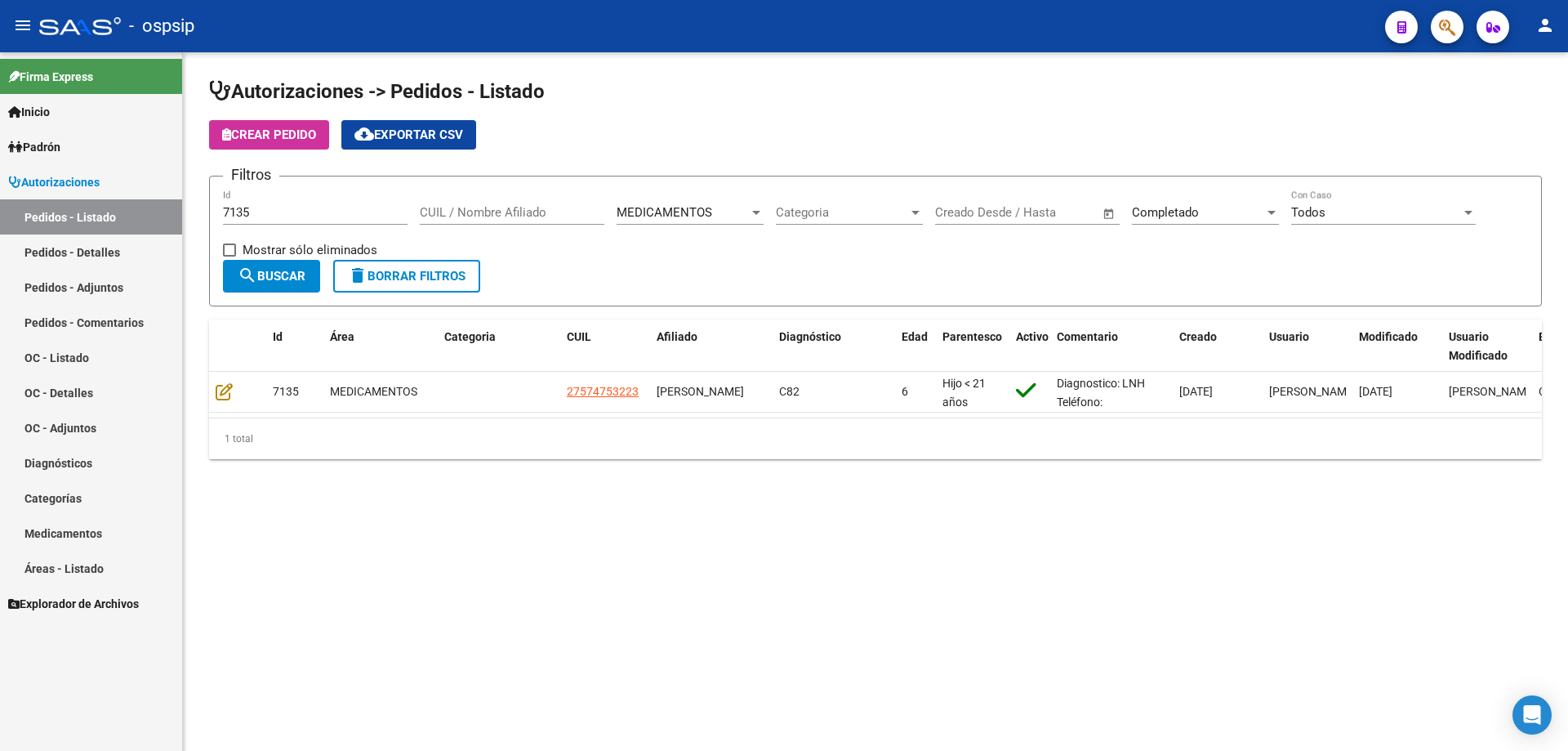
drag, startPoint x: 285, startPoint y: 219, endPoint x: 133, endPoint y: 219, distance: 152.0
click at [133, 219] on mat-sidenav-container "Firma Express Inicio Calendario SSS Instructivos Contacto OS Padrón Afiliados E…" at bounding box center [784, 402] width 1568 height 699
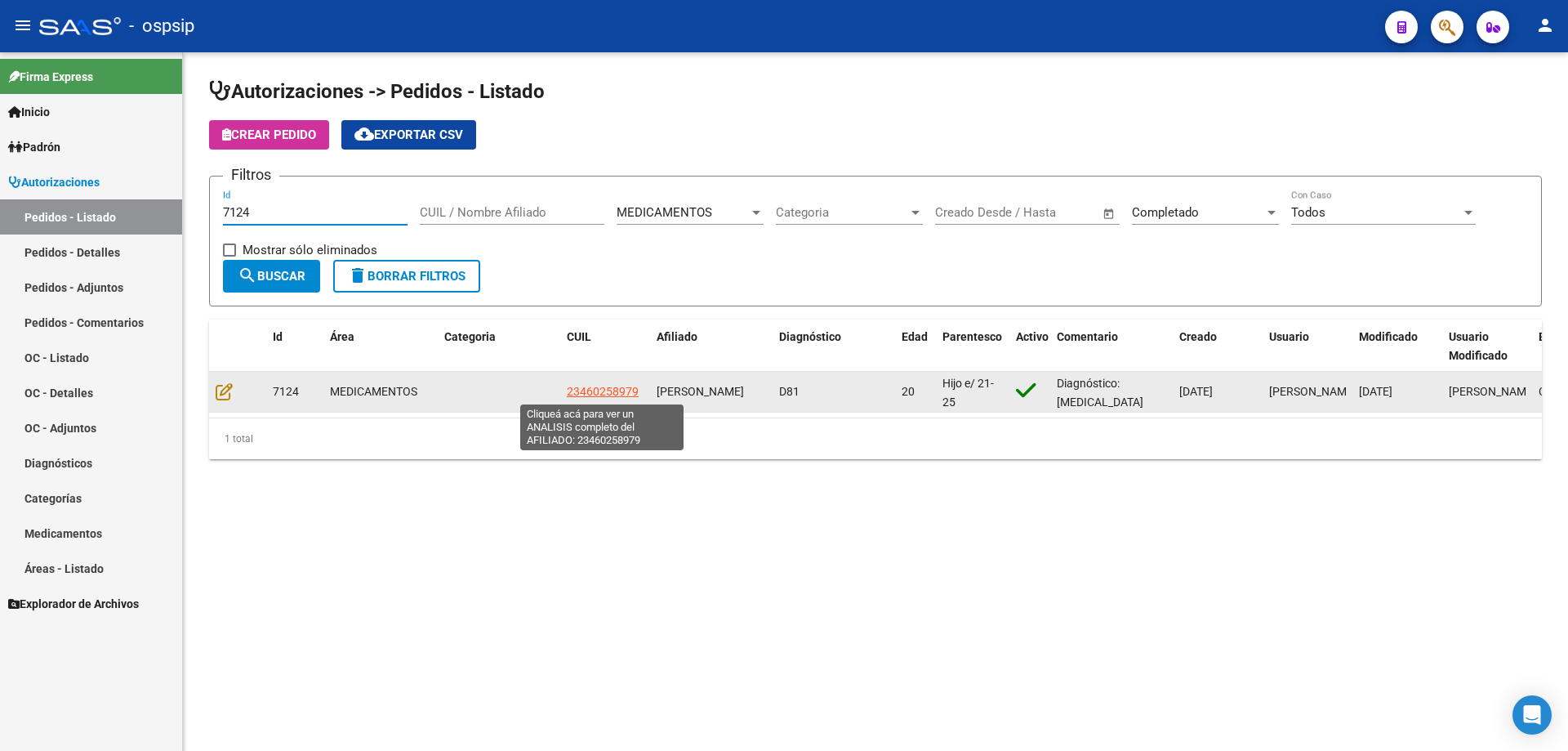
type input "7124"
click at [615, 386] on span "23460258979" at bounding box center [602, 391] width 72 height 13
type textarea "23460258979"
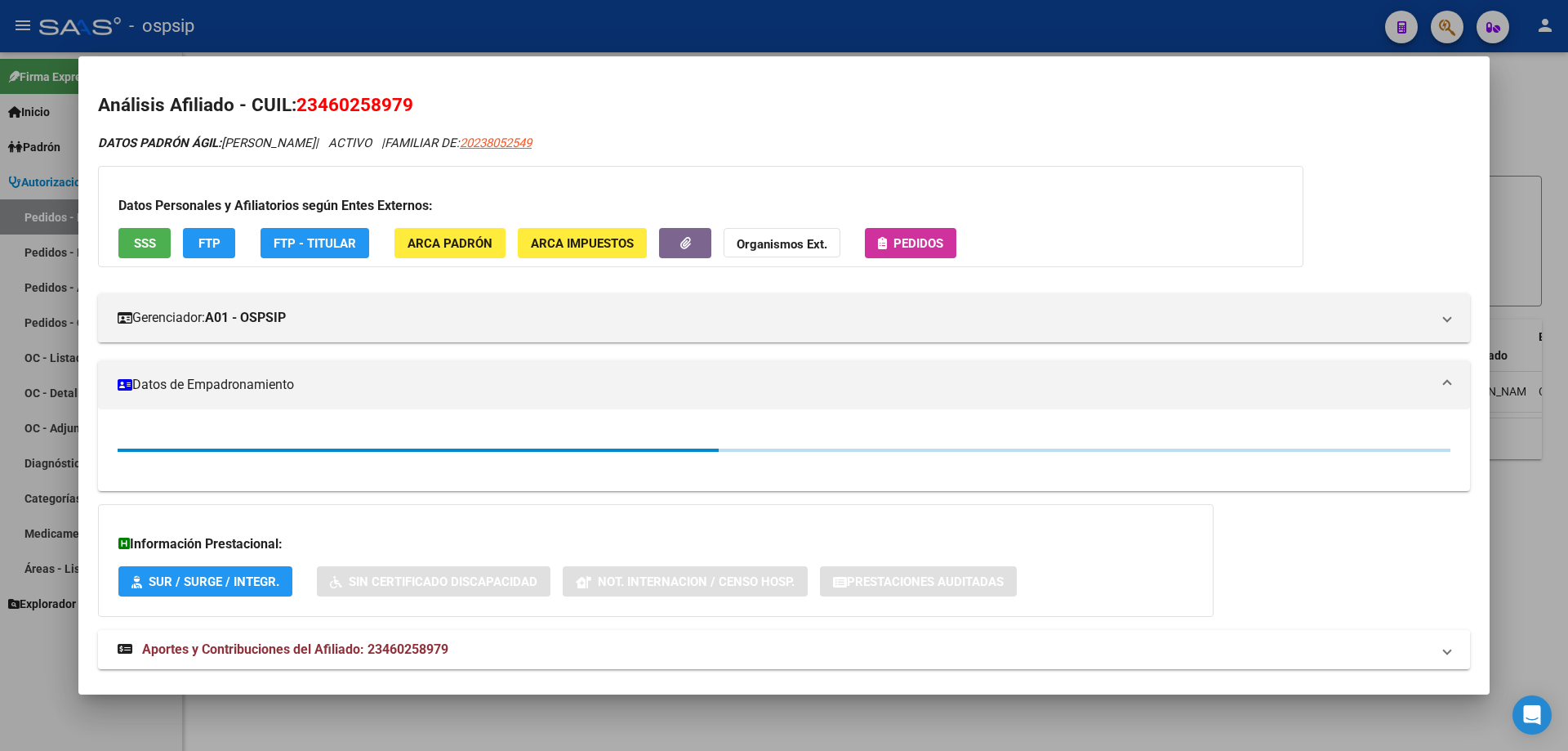
click at [895, 240] on span "Pedidos" at bounding box center [918, 243] width 50 height 14
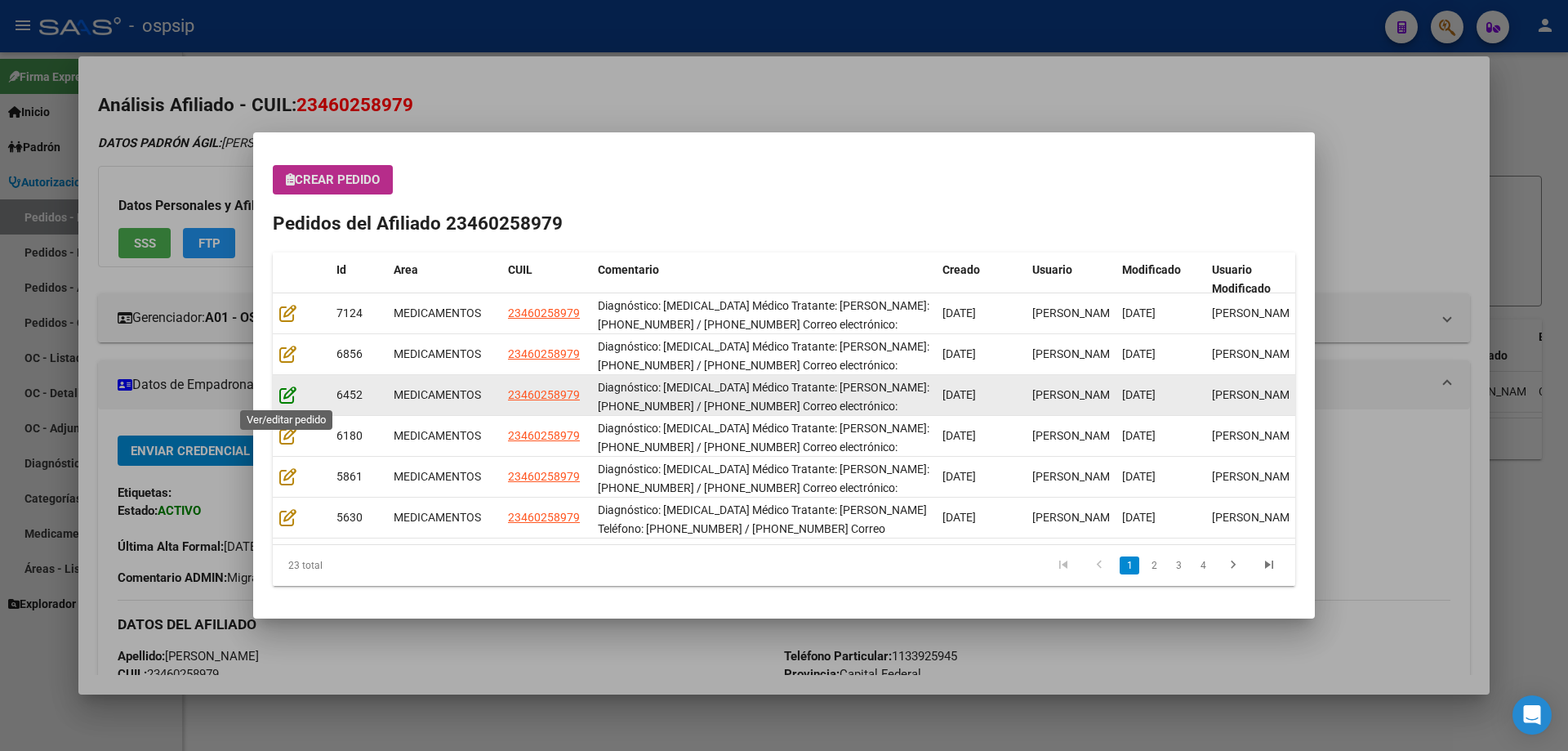
click at [288, 394] on icon at bounding box center [288, 394] width 17 height 18
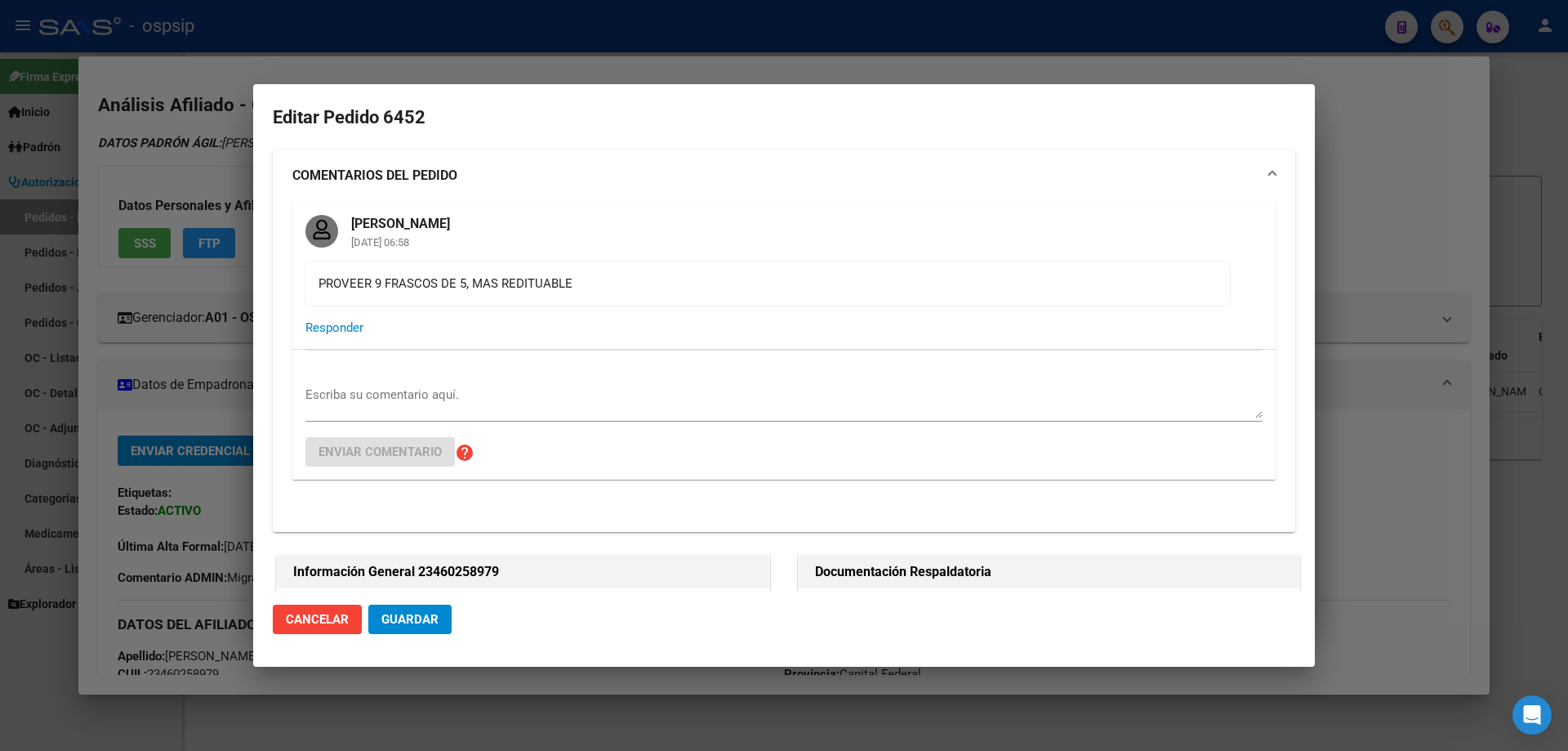
type input "Capital Federal, [STREET_ADDRESS]"
type input "Particular: 1133925945"
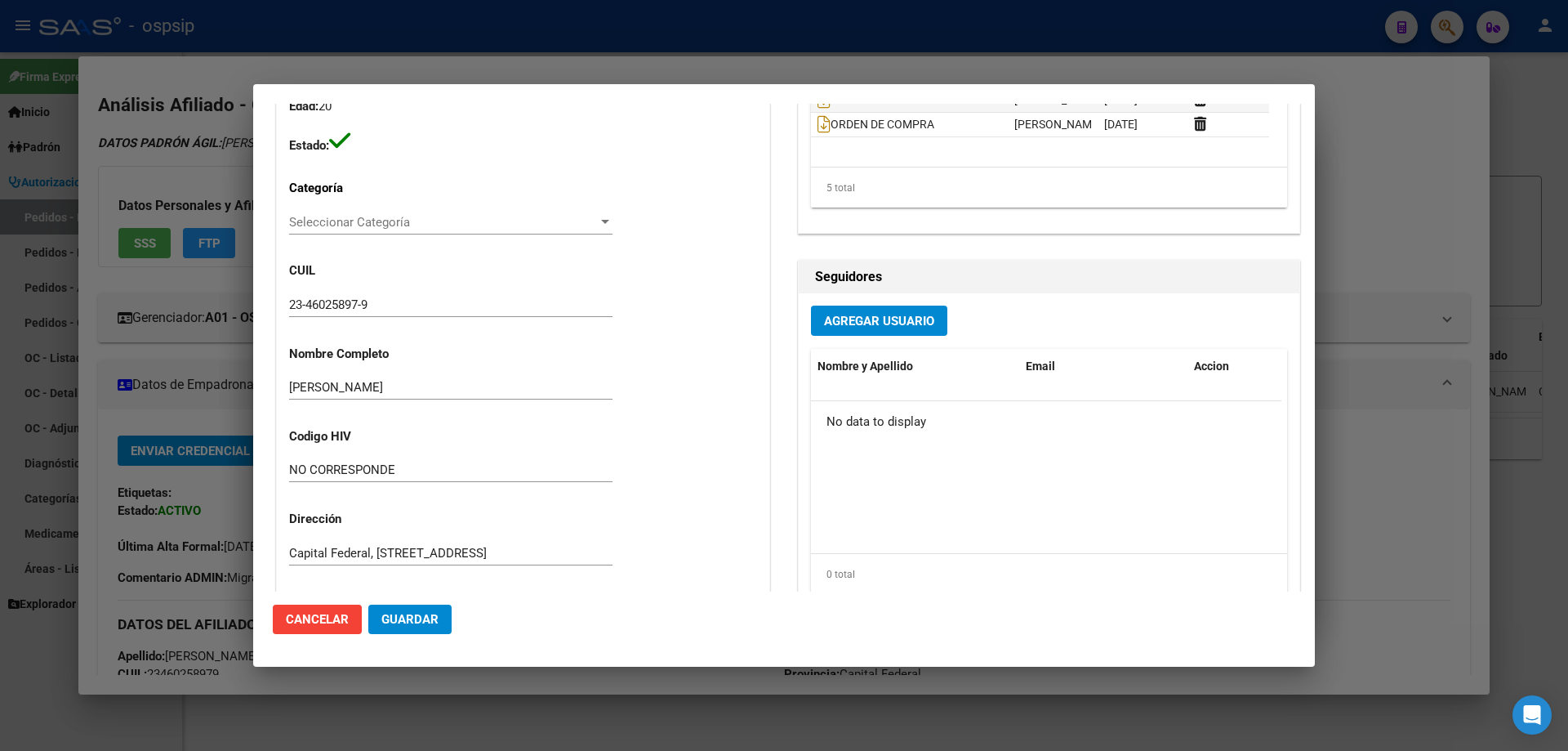
scroll to position [670, 0]
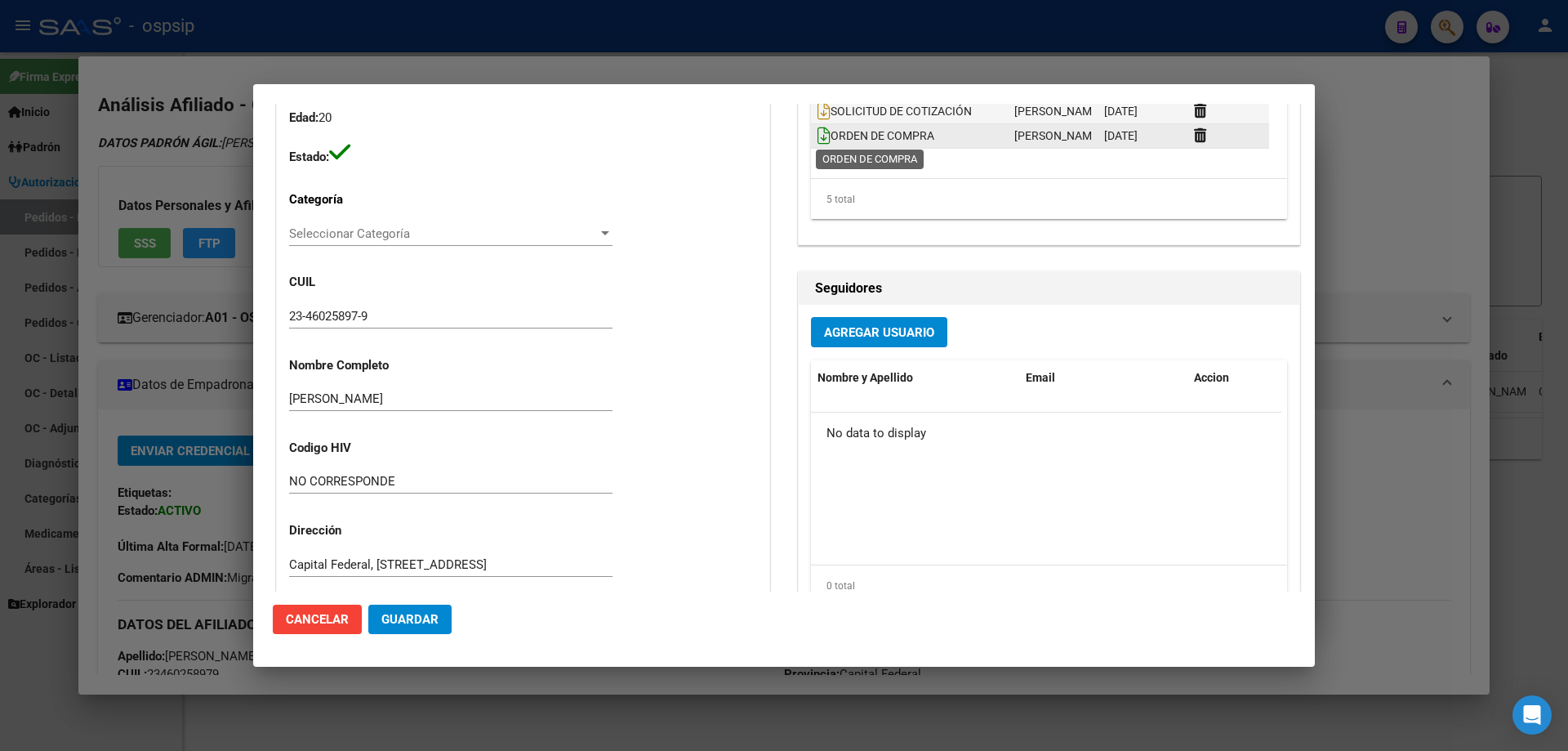
click at [817, 136] on icon at bounding box center [823, 135] width 13 height 18
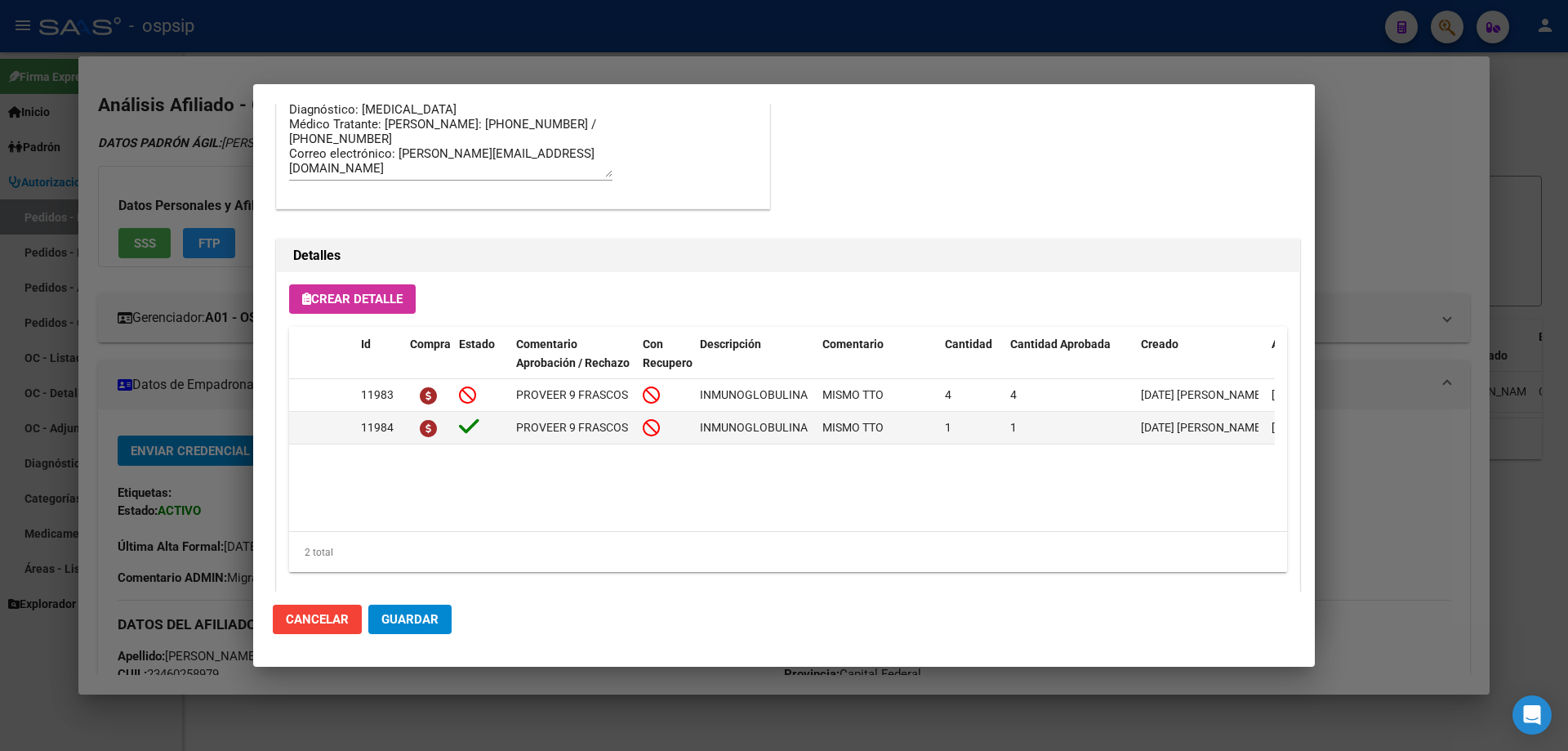
scroll to position [1405, 0]
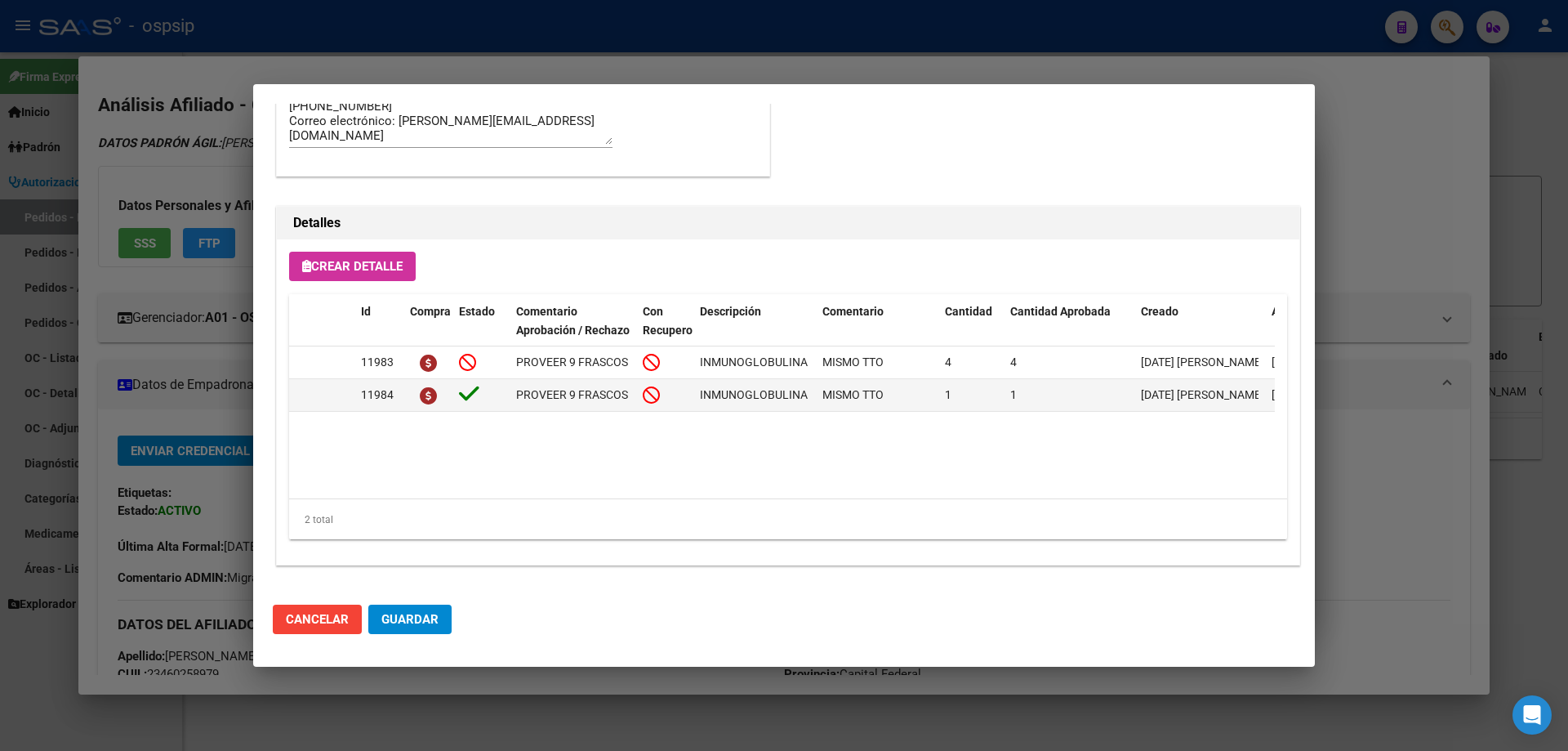
click at [207, 348] on div at bounding box center [784, 376] width 1568 height 751
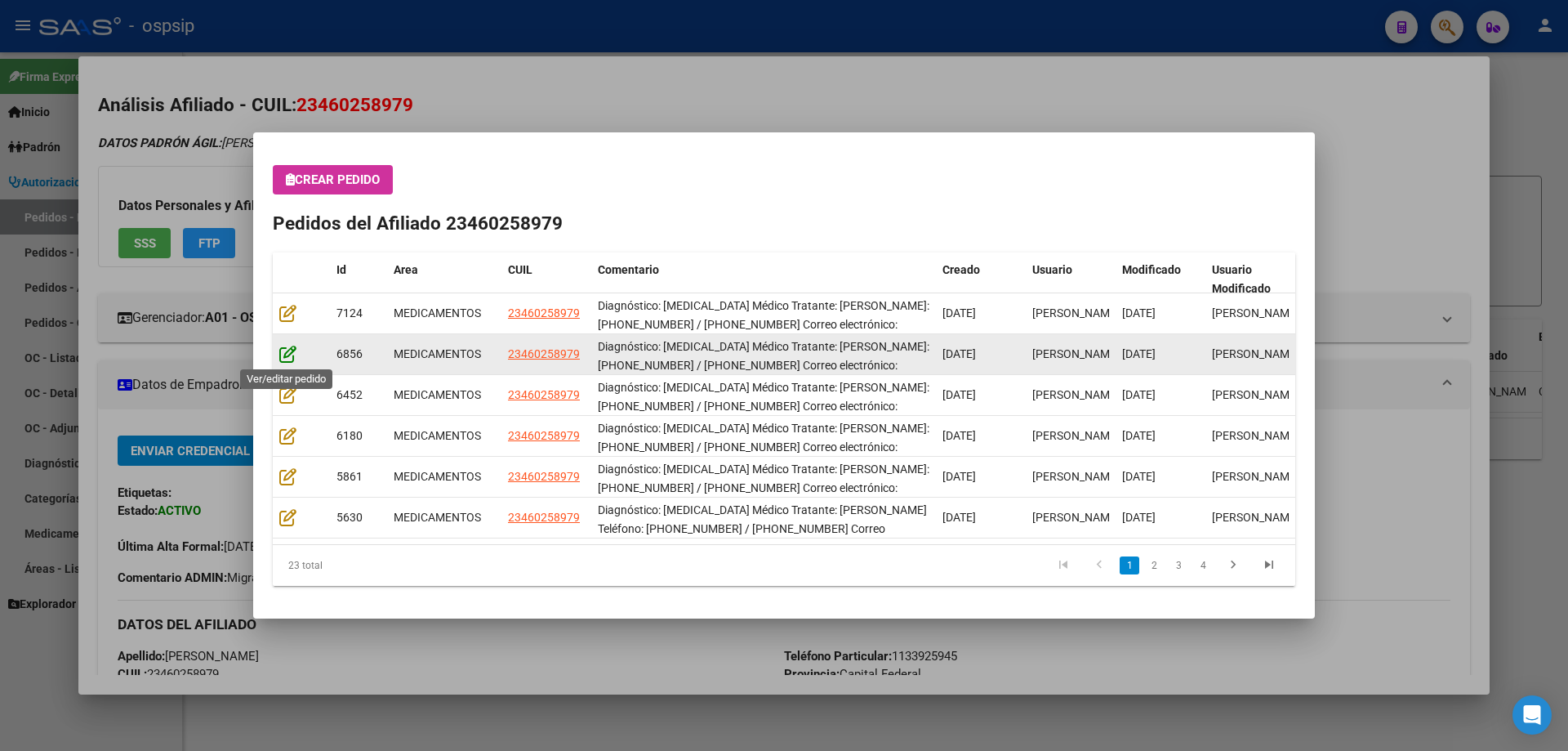
click at [288, 349] on icon at bounding box center [288, 354] width 17 height 18
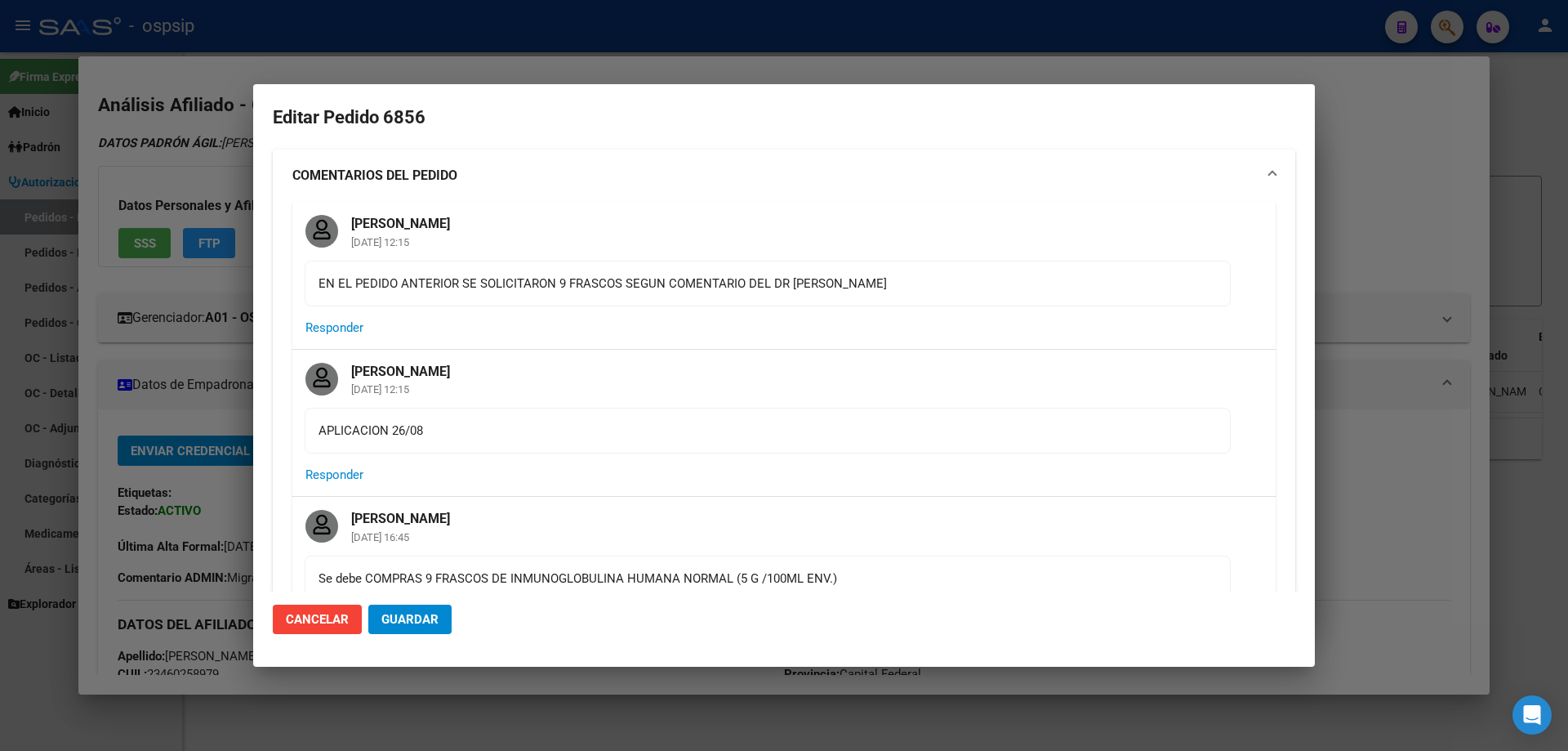
type input "Capital Federal, [STREET_ADDRESS]"
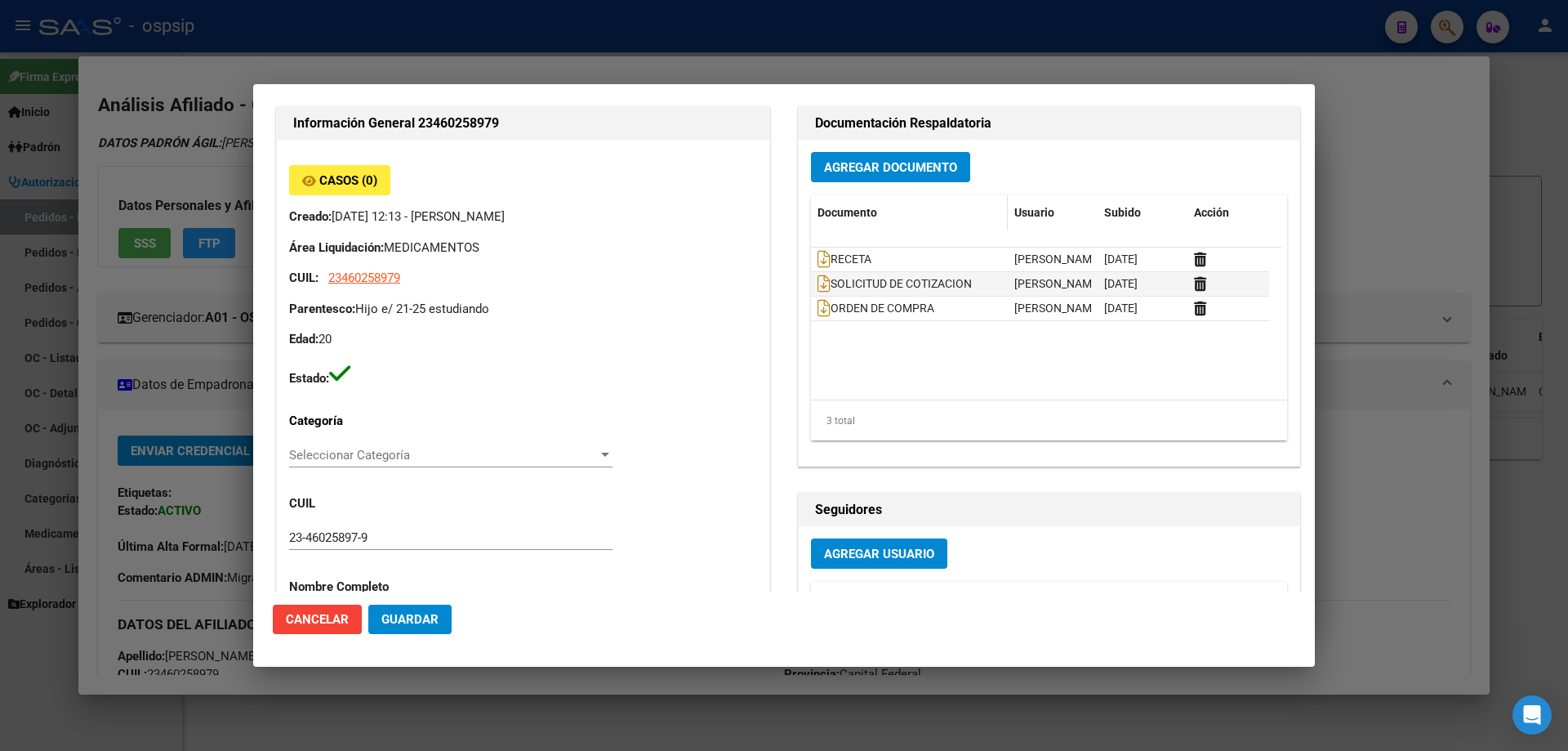
scroll to position [735, 0]
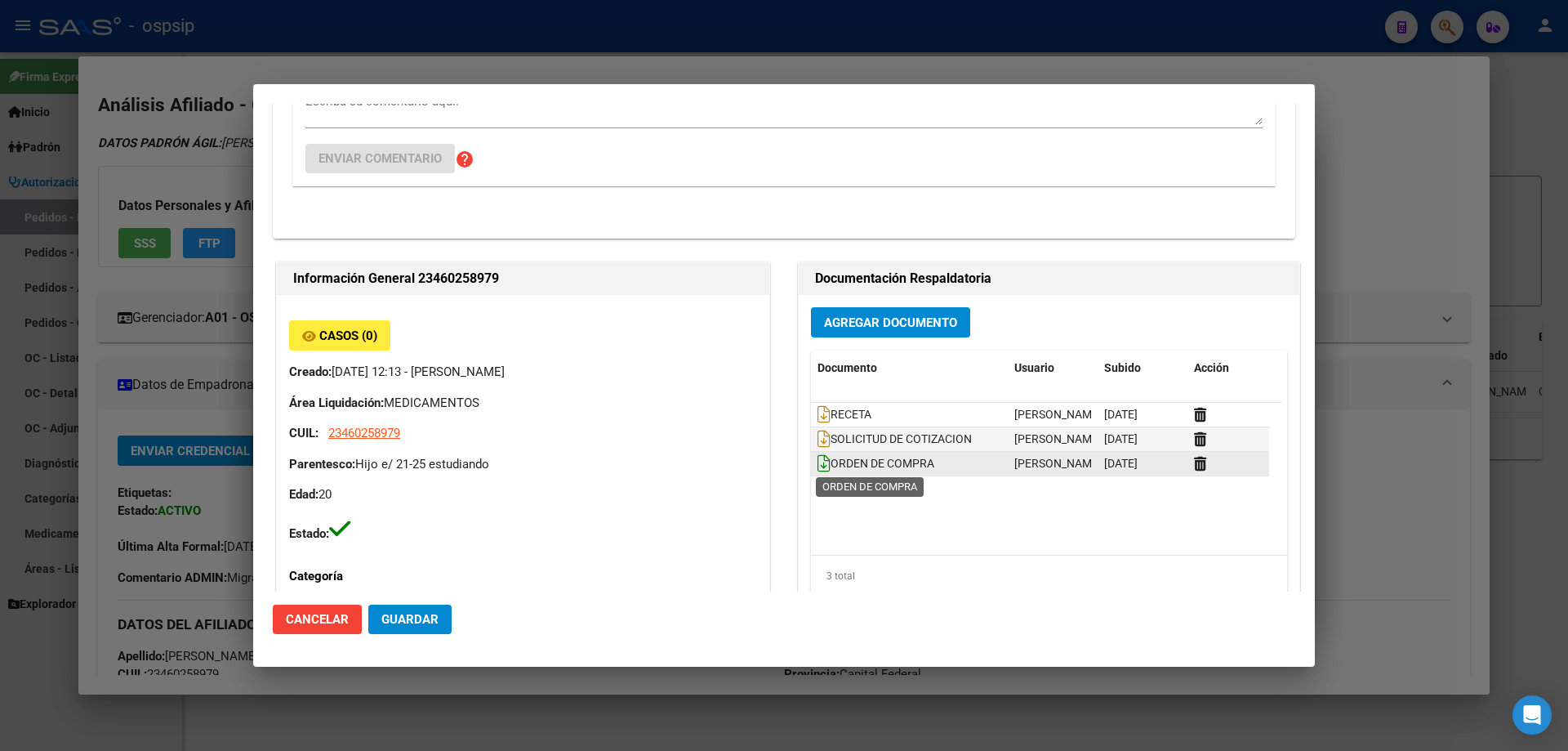
click at [818, 459] on icon at bounding box center [823, 462] width 13 height 18
